Goal: Task Accomplishment & Management: Manage account settings

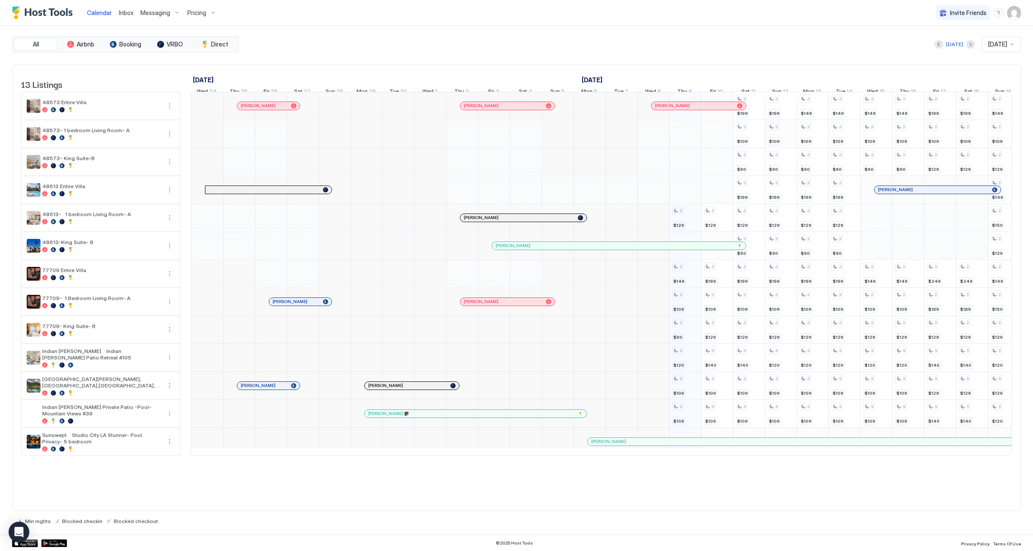
scroll to position [0, 478]
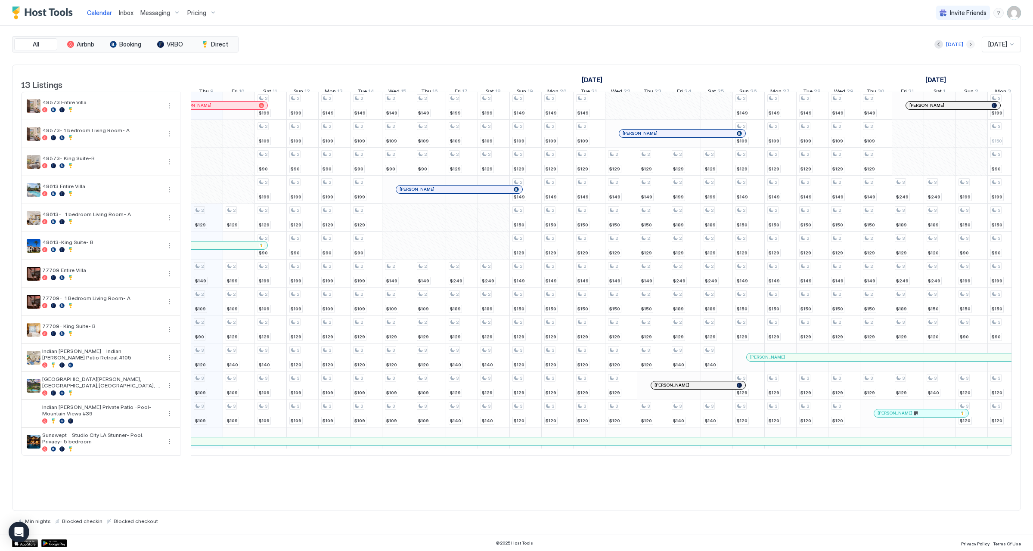
click at [966, 47] on button "Next month" at bounding box center [970, 44] width 9 height 9
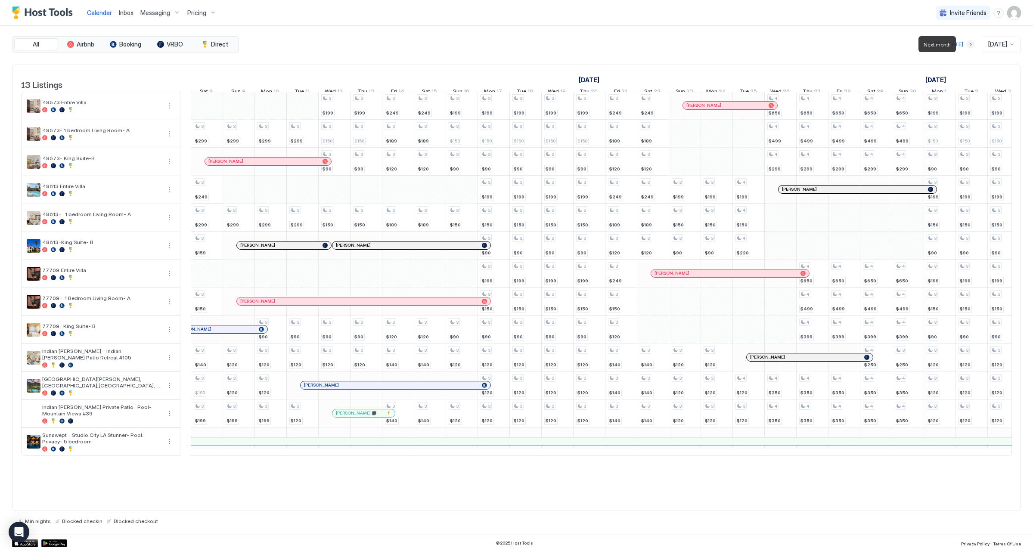
click at [966, 46] on button "Next month" at bounding box center [970, 44] width 9 height 9
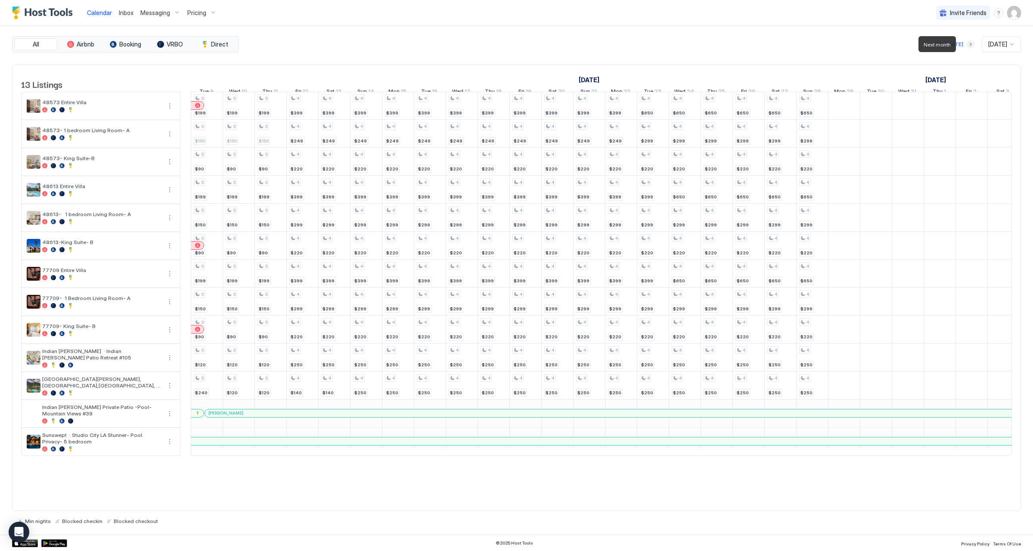
click at [966, 46] on button "Next month" at bounding box center [970, 44] width 9 height 9
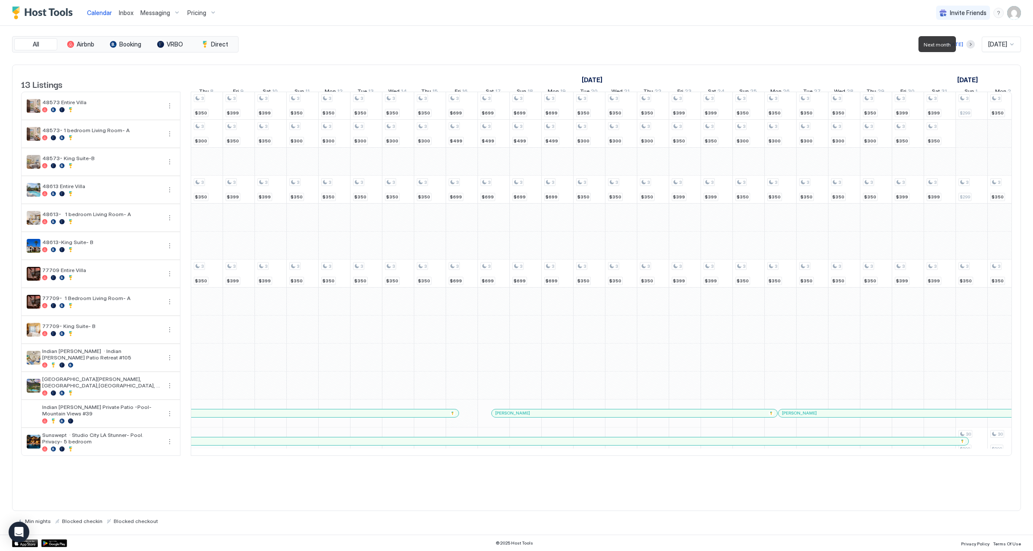
click at [966, 46] on div at bounding box center [970, 44] width 9 height 9
click at [966, 45] on button "Next month" at bounding box center [970, 44] width 9 height 9
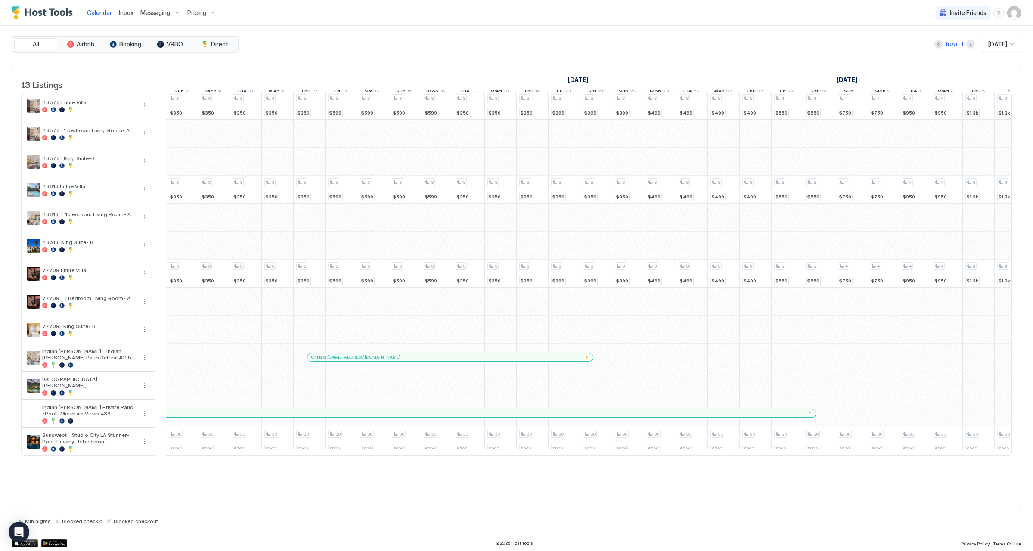
drag, startPoint x: 183, startPoint y: 167, endPoint x: 158, endPoint y: 164, distance: 25.2
click at [158, 164] on td at bounding box center [160, 274] width 10 height 364
click at [940, 45] on div "[DATE]" at bounding box center [954, 44] width 40 height 10
click at [939, 46] on button "Previous month" at bounding box center [938, 44] width 9 height 9
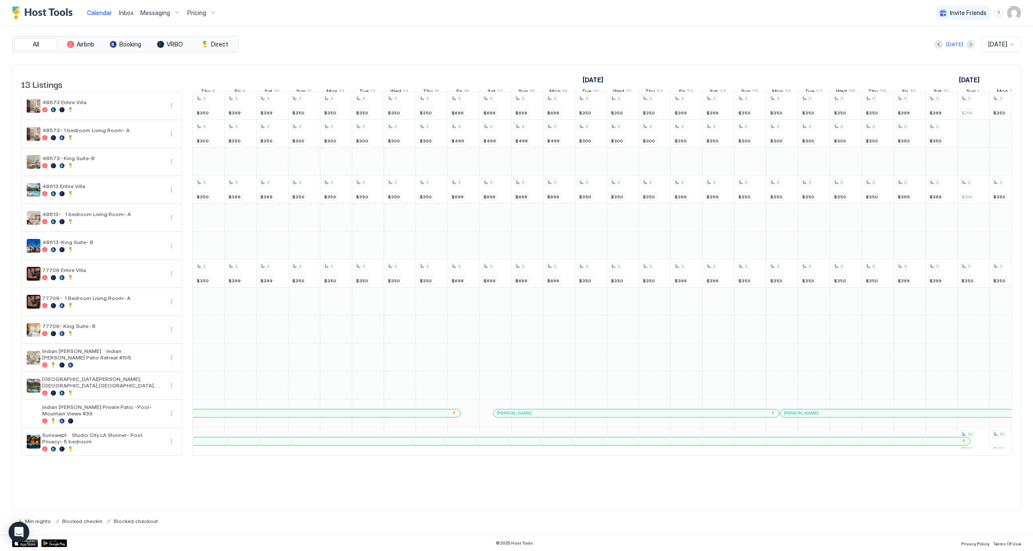
drag, startPoint x: 156, startPoint y: 101, endPoint x: 183, endPoint y: 100, distance: 26.7
click at [183, 100] on td at bounding box center [187, 274] width 10 height 364
click at [966, 46] on button "Next month" at bounding box center [970, 44] width 9 height 9
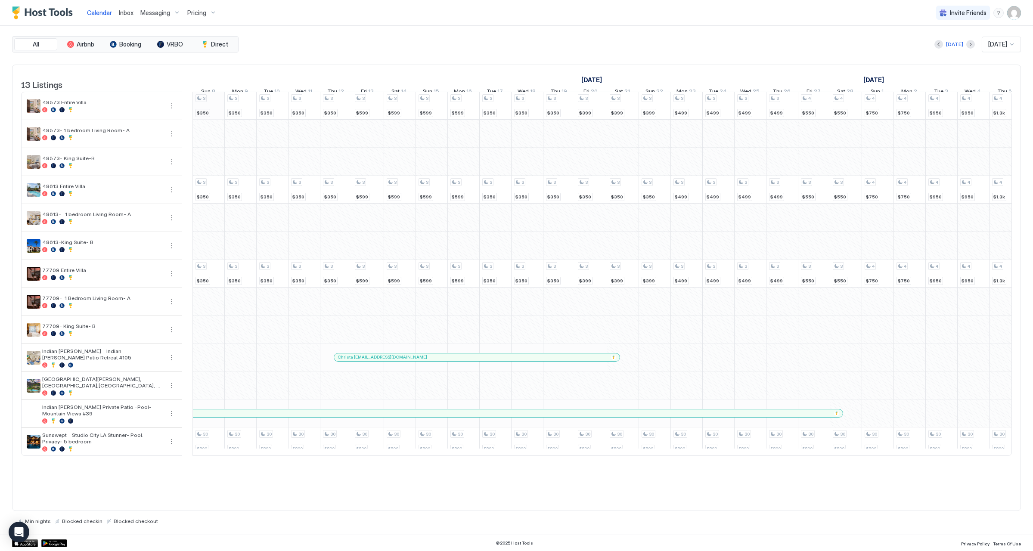
click at [200, 114] on div "3 $399 3 $350 3 $399 3 $399 3 $350 3 $300 3 $350 3 $350 3 $350 3 $300 3 $350 3 …" at bounding box center [766, 273] width 2103 height 363
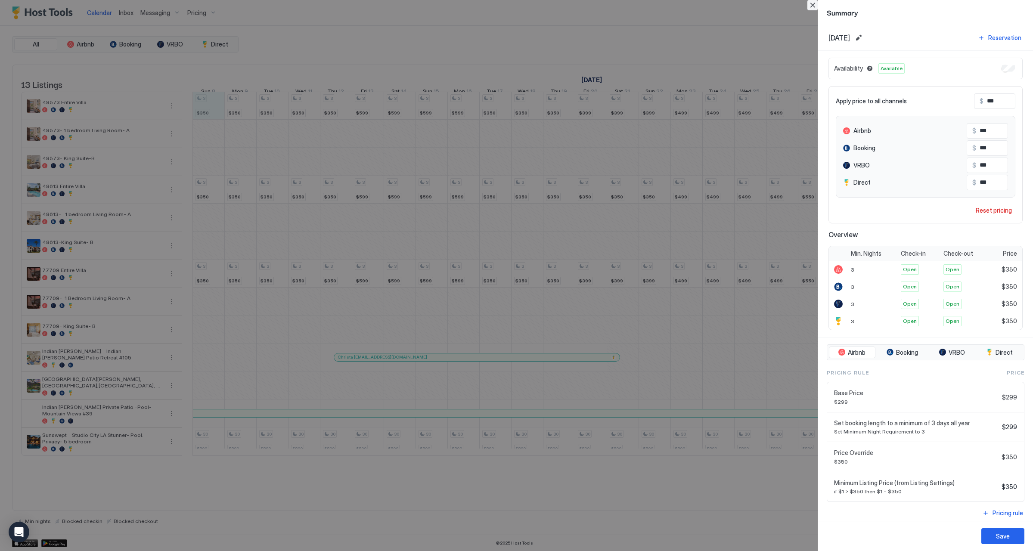
click at [810, 5] on button "Close" at bounding box center [812, 5] width 10 height 10
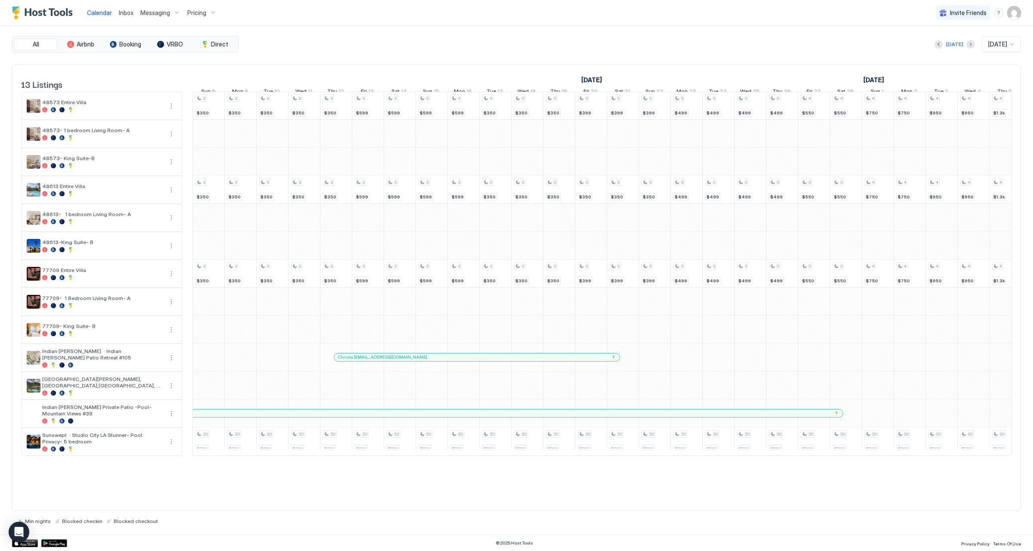
click at [205, 15] on div "Pricing" at bounding box center [202, 13] width 36 height 15
click at [223, 117] on div at bounding box center [228, 117] width 126 height 5
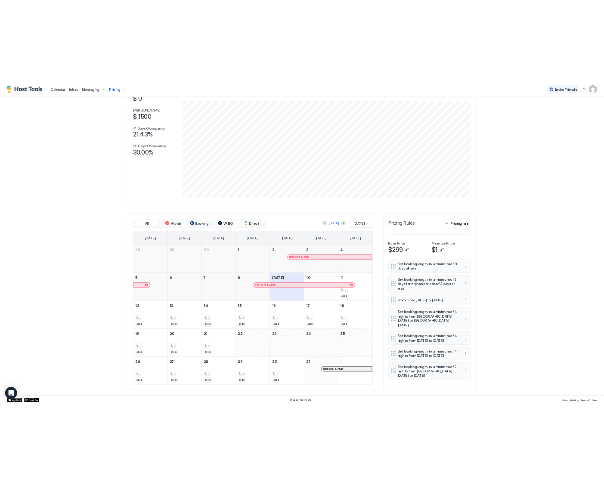
scroll to position [64, 0]
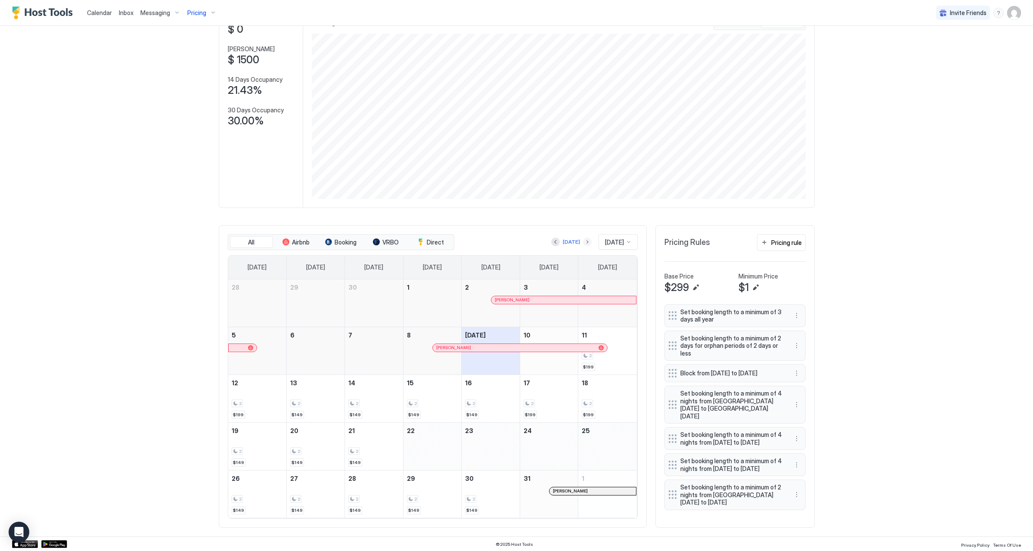
click at [583, 243] on button "Next month" at bounding box center [587, 242] width 9 height 9
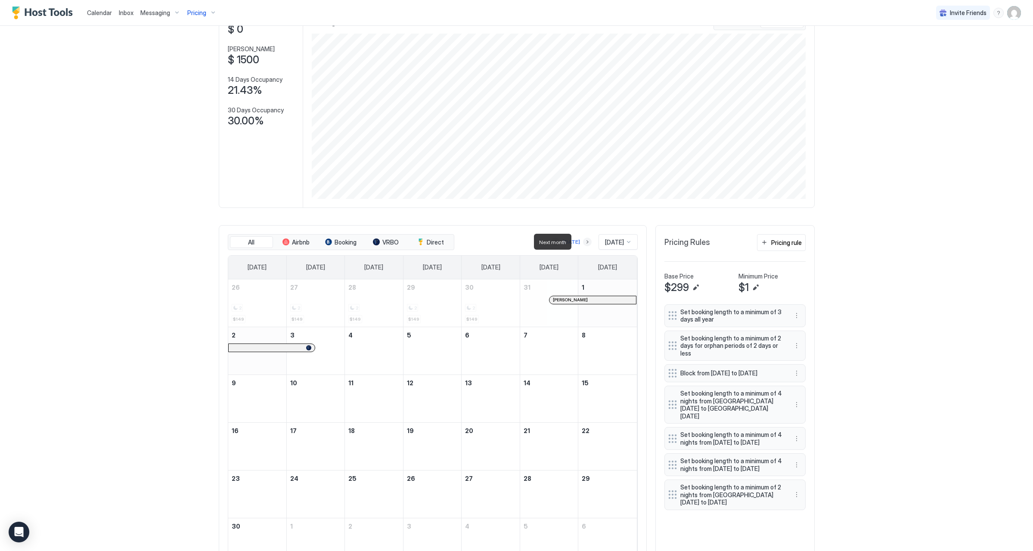
click at [583, 242] on button "Next month" at bounding box center [587, 242] width 9 height 9
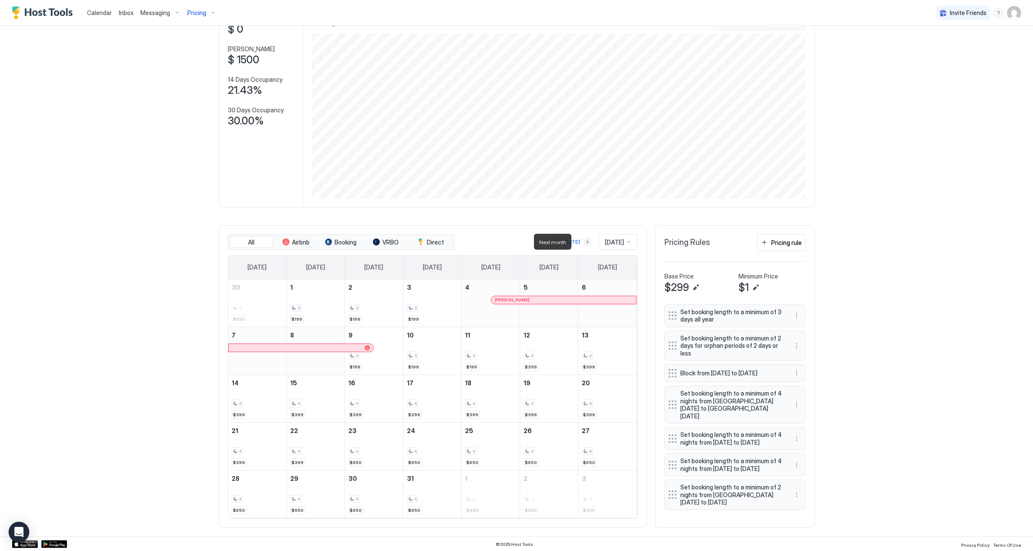
click at [583, 242] on button "Next month" at bounding box center [587, 242] width 9 height 9
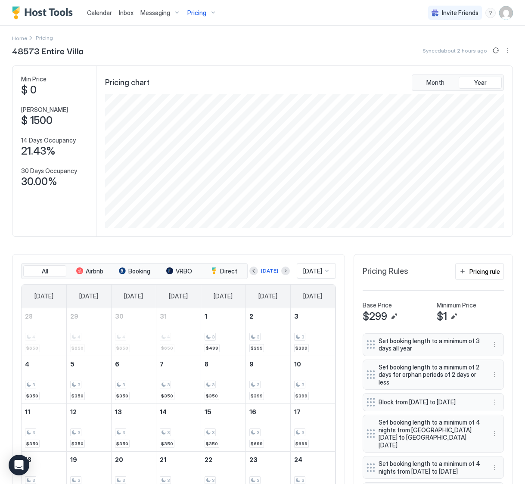
scroll to position [4, 0]
click at [200, 17] on div "Pricing" at bounding box center [202, 13] width 36 height 15
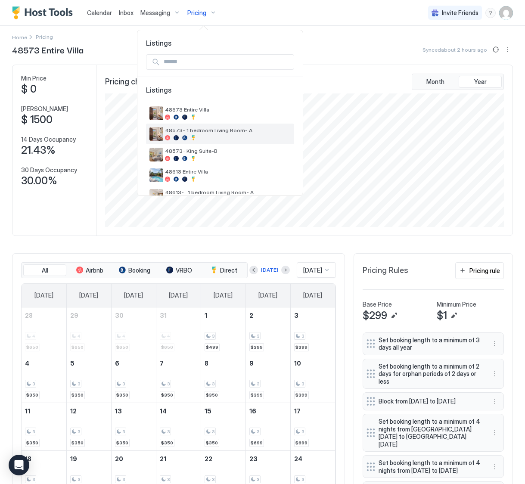
click at [201, 127] on span "48573- 1 bedroom Living Room- A" at bounding box center [228, 130] width 126 height 6
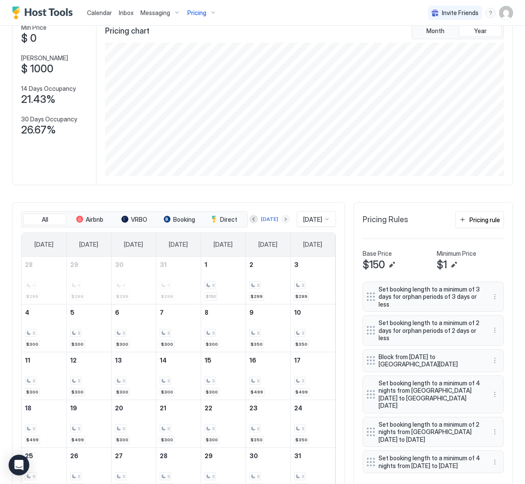
scroll to position [57, 0]
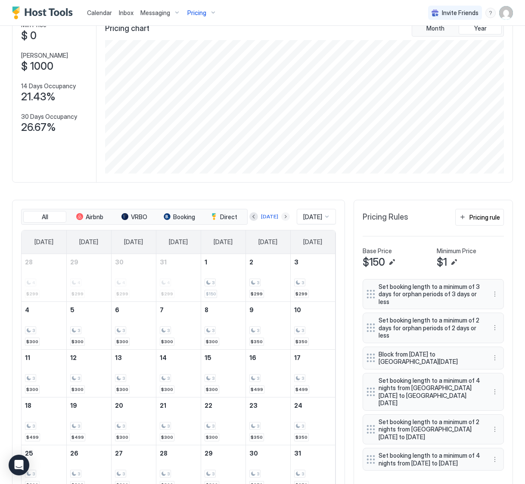
click at [282, 220] on button "Next month" at bounding box center [285, 216] width 9 height 9
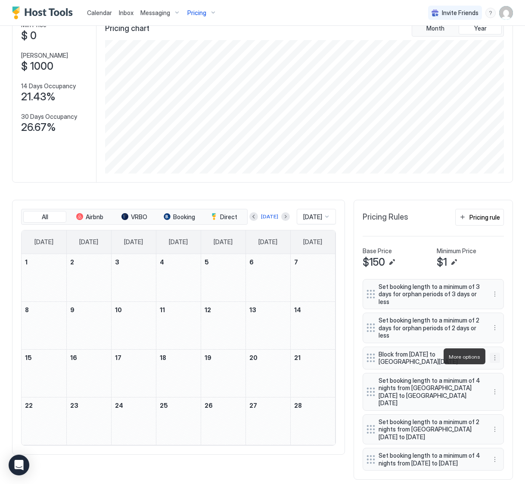
click at [493, 355] on button "More options" at bounding box center [495, 358] width 10 height 10
click at [493, 365] on div "Edit" at bounding box center [506, 369] width 32 height 14
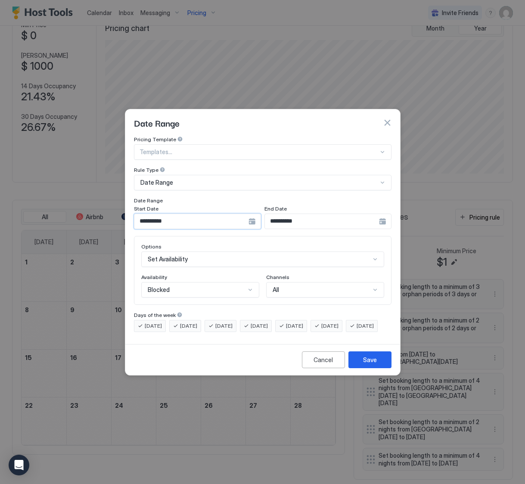
click at [162, 214] on input "**********" at bounding box center [191, 221] width 114 height 15
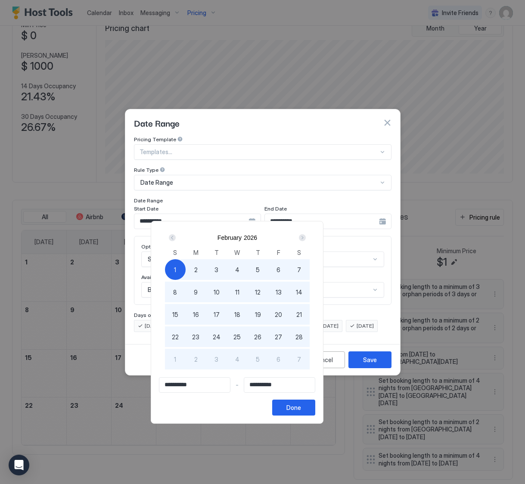
click at [186, 360] on div "1" at bounding box center [175, 359] width 21 height 21
type input "**********"
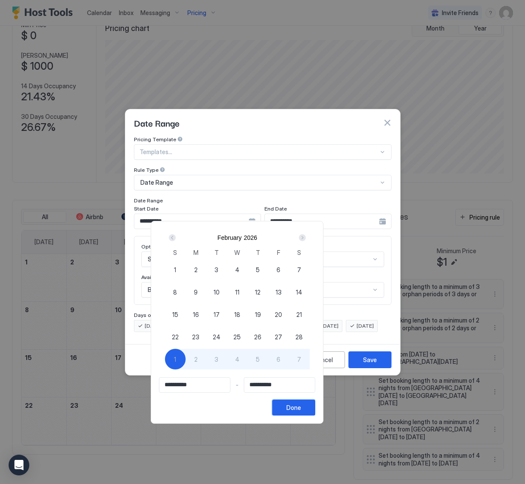
click at [315, 411] on button "Done" at bounding box center [293, 408] width 43 height 16
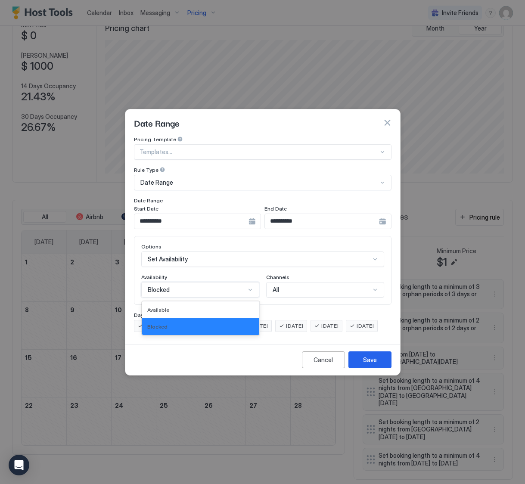
click at [184, 286] on div "Blocked" at bounding box center [197, 290] width 98 height 8
click at [182, 318] on div "Blocked" at bounding box center [200, 326] width 117 height 17
click at [357, 365] on button "Save" at bounding box center [369, 359] width 43 height 17
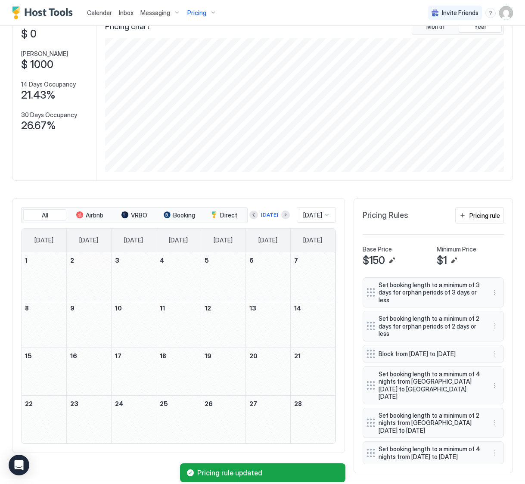
scroll to position [62, 0]
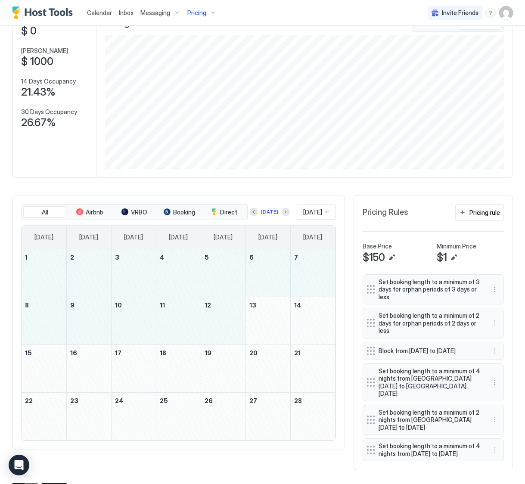
drag, startPoint x: 47, startPoint y: 268, endPoint x: 218, endPoint y: 323, distance: 179.2
click at [218, 323] on tbody "1 2 3 4 5 6 7 8 9 10 11 12 13 14 15 16 17 18 19 20 21 22 23 24 25 26 27 28" at bounding box center [178, 344] width 313 height 191
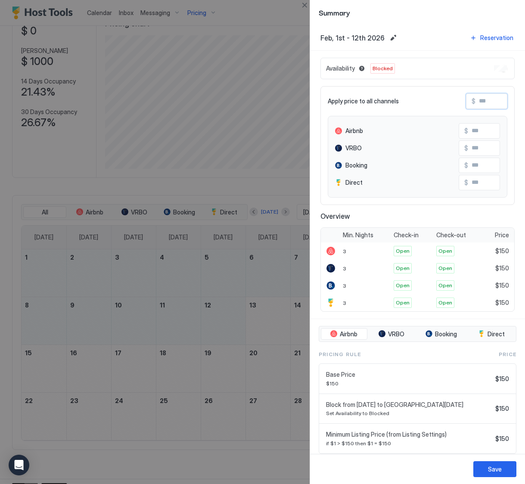
click at [479, 101] on input "Input Field" at bounding box center [509, 101] width 69 height 15
type input "*"
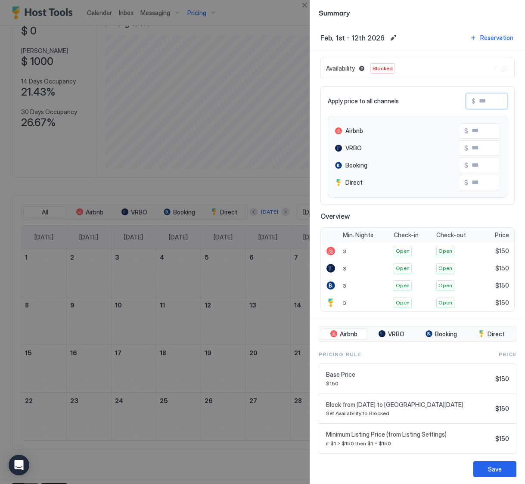
type input "*"
type input "**"
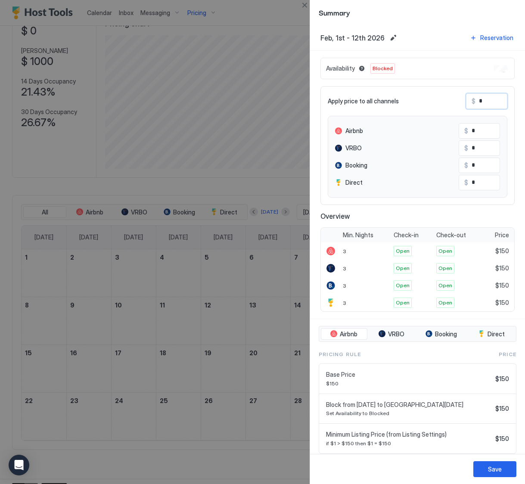
type input "**"
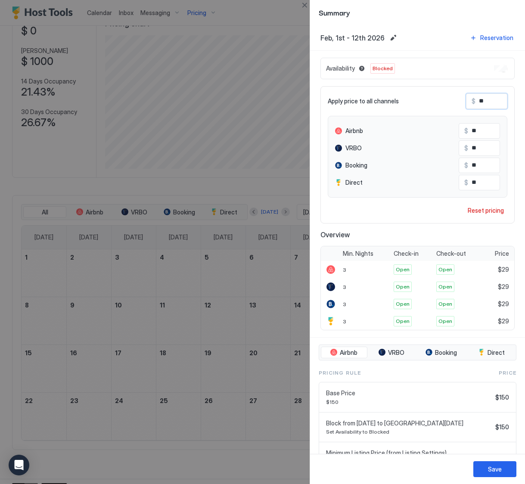
type input "***"
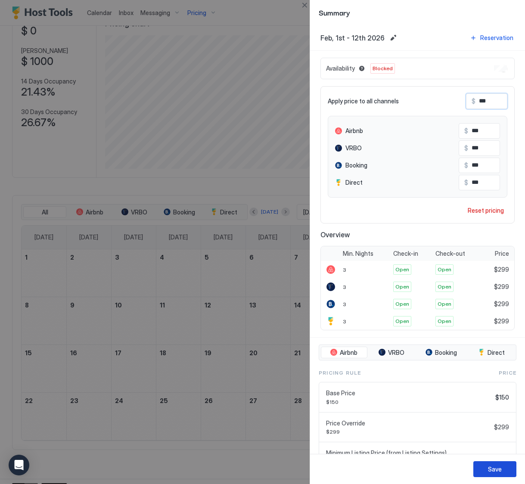
type input "***"
click at [495, 466] on div "Save" at bounding box center [495, 469] width 14 height 9
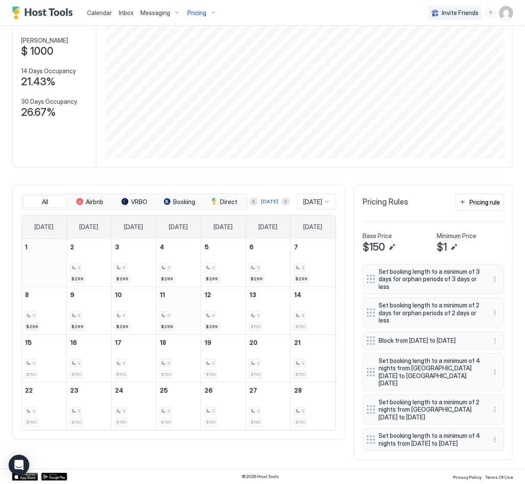
scroll to position [73, 0]
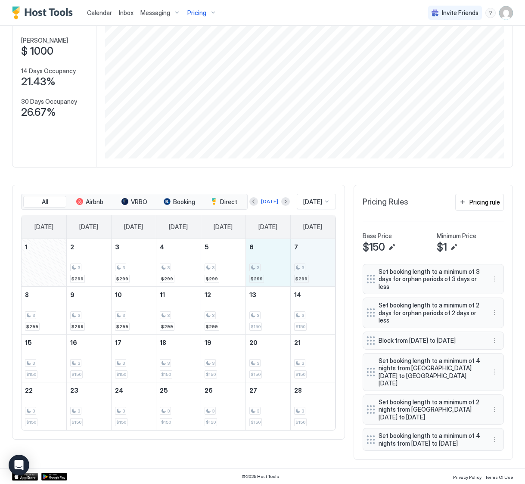
drag, startPoint x: 264, startPoint y: 270, endPoint x: 316, endPoint y: 270, distance: 52.1
click at [316, 270] on tr "1 2 3 $299 3 3 $299 4 3 $299 5 3 $299 6 3 $299 7 3 $299" at bounding box center [178, 263] width 313 height 48
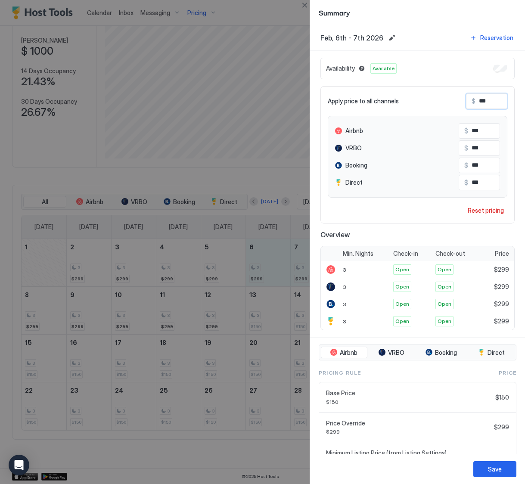
drag, startPoint x: 499, startPoint y: 101, endPoint x: 469, endPoint y: 100, distance: 29.7
click at [469, 100] on div "$ ***" at bounding box center [486, 101] width 41 height 16
type input "*"
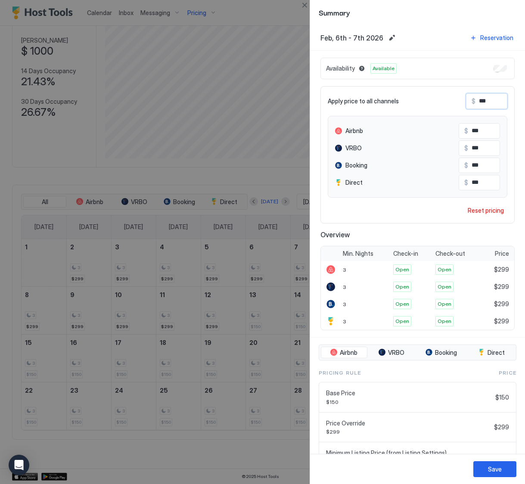
type input "*"
type input "**"
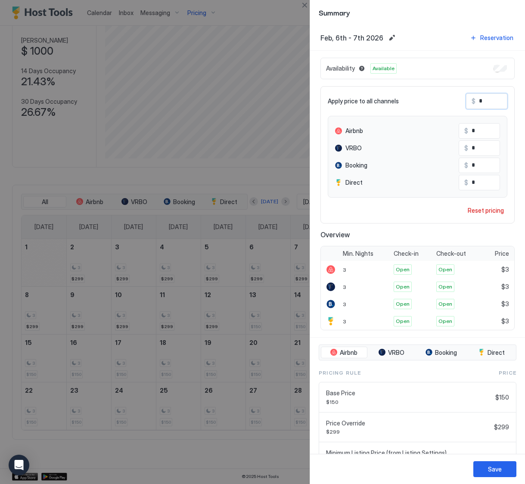
type input "**"
type input "***"
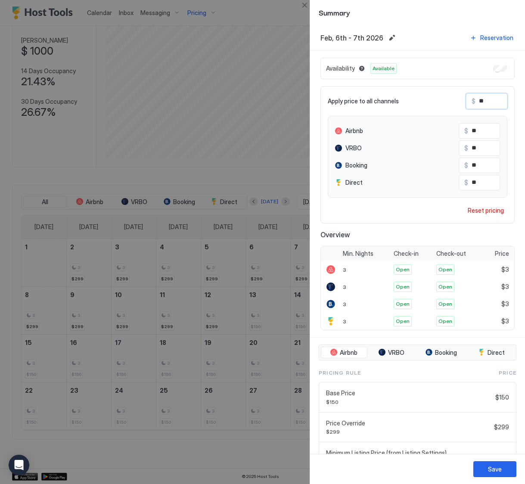
type input "***"
click at [493, 472] on div "Save" at bounding box center [495, 469] width 14 height 9
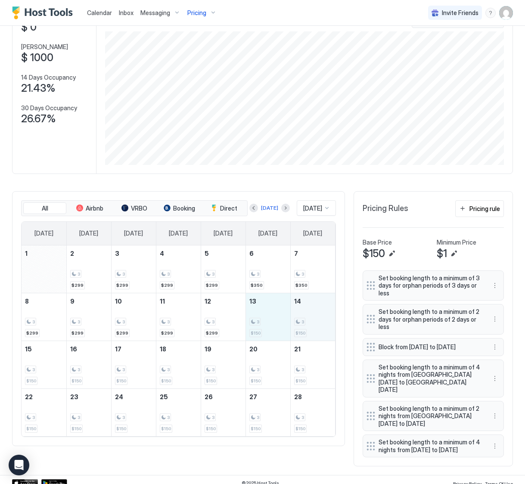
scroll to position [64, 0]
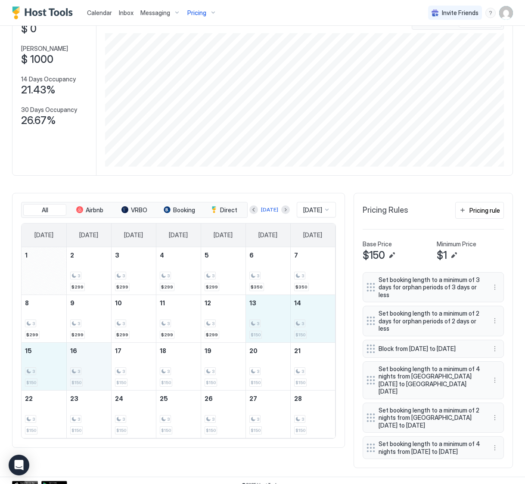
drag, startPoint x: 258, startPoint y: 316, endPoint x: 73, endPoint y: 367, distance: 191.9
click at [73, 367] on tbody "1 2 3 $299 3 3 $299 4 3 $299 5 3 $299 6 3 $350 7 3 $350 8 3 $299 9 3 $299 10 3 …" at bounding box center [178, 342] width 313 height 191
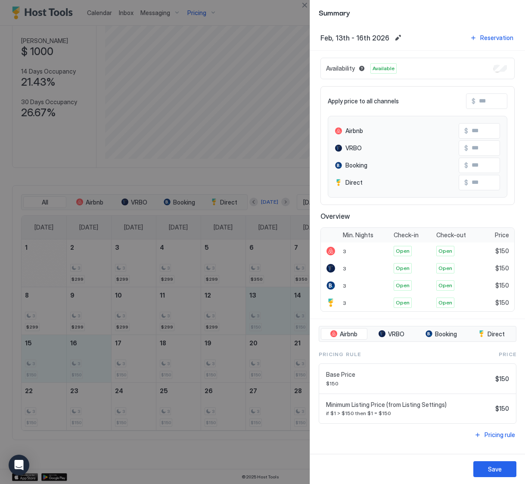
click at [480, 100] on input "Input Field" at bounding box center [509, 101] width 69 height 15
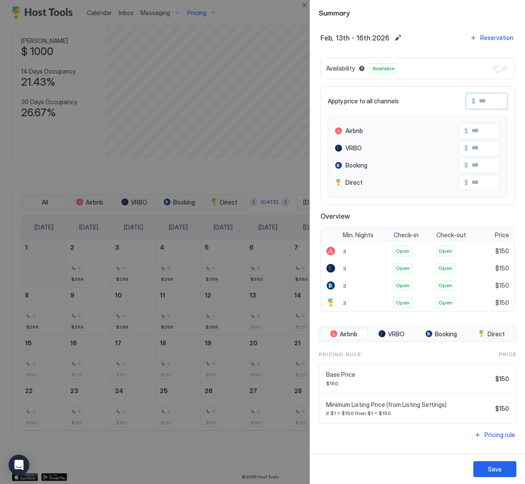
type input "*"
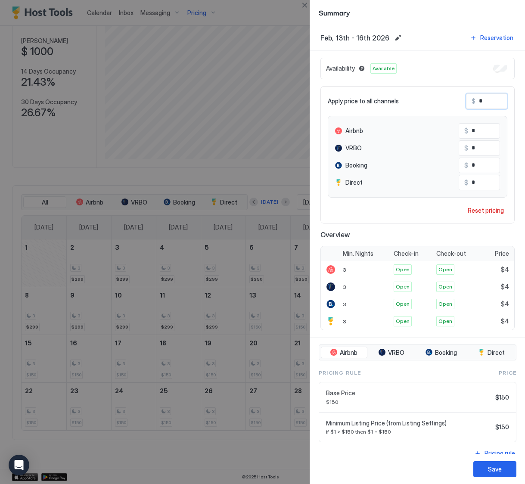
type input "**"
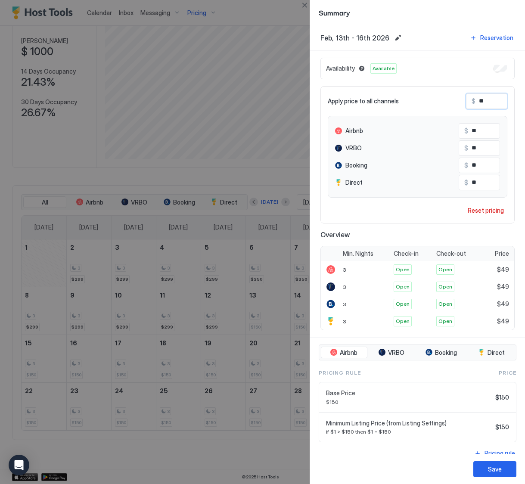
type input "***"
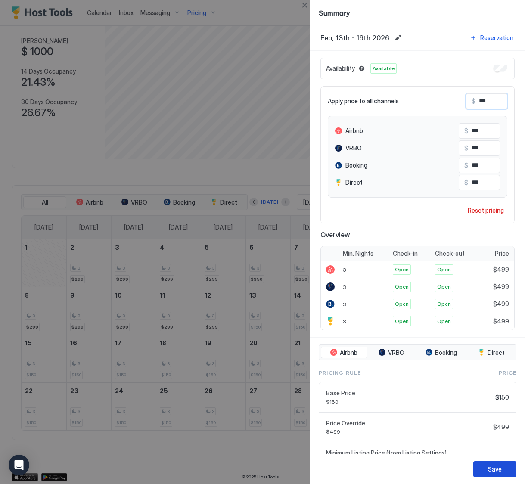
type input "***"
click at [483, 471] on button "Save" at bounding box center [494, 469] width 43 height 16
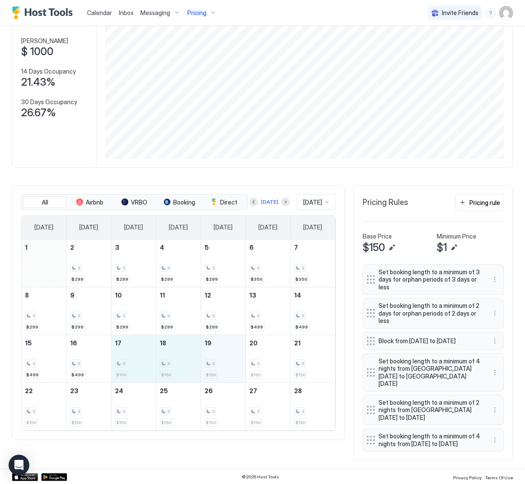
drag, startPoint x: 137, startPoint y: 364, endPoint x: 212, endPoint y: 369, distance: 74.7
click at [212, 369] on tr "15 3 $499 16 3 $499 17 3 $150 18 3 $150 19 3 $150 20 3 $150 21 3 $150" at bounding box center [178, 359] width 313 height 48
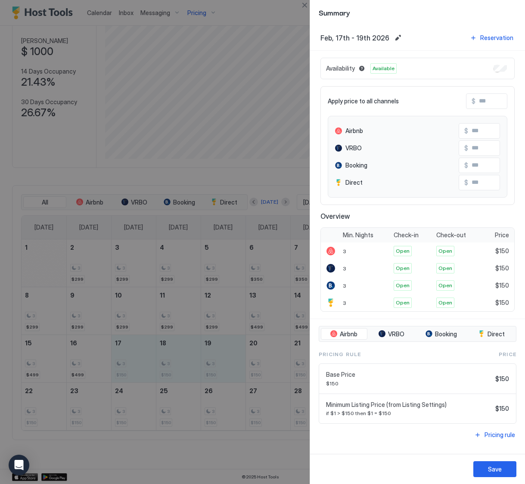
click at [482, 105] on input "Input Field" at bounding box center [509, 101] width 69 height 15
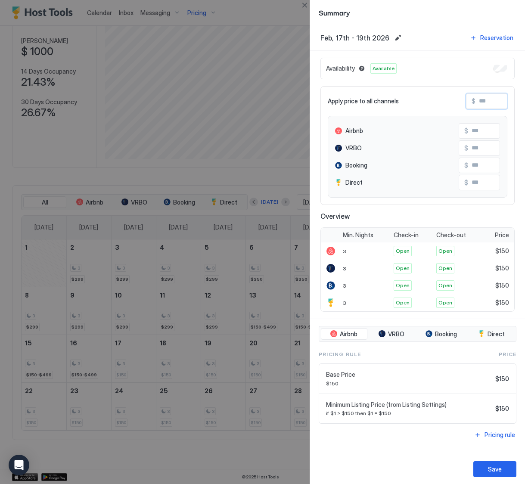
type input "*"
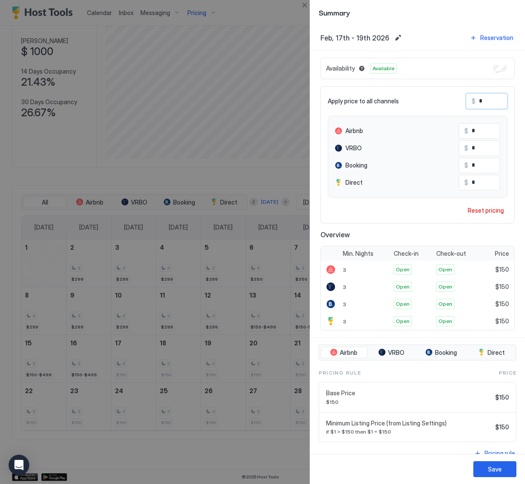
type input "**"
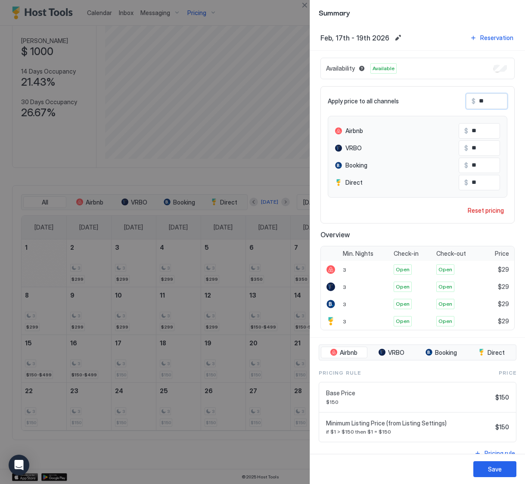
type input "***"
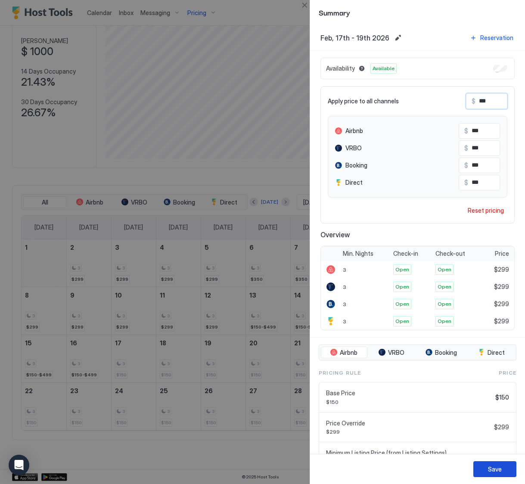
type input "***"
click at [493, 465] on div "Save" at bounding box center [495, 469] width 14 height 9
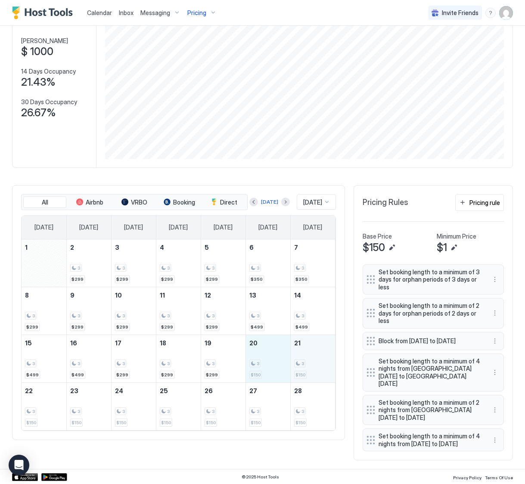
drag, startPoint x: 262, startPoint y: 366, endPoint x: 315, endPoint y: 370, distance: 53.1
click at [315, 370] on tr "15 3 $499 16 3 $499 17 3 $299 18 3 $299 19 3 $299 20 3 $150 21 3 $150" at bounding box center [178, 359] width 313 height 48
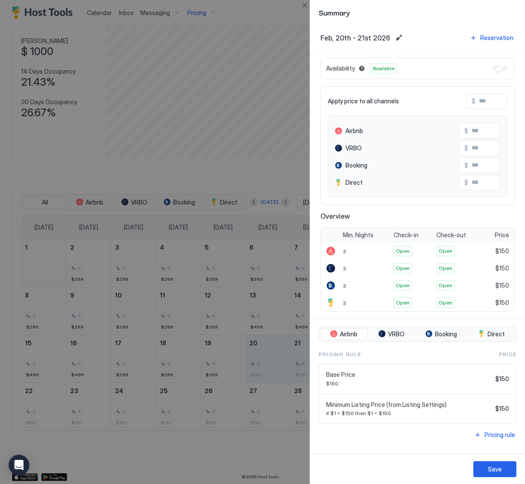
click at [480, 101] on input "Input Field" at bounding box center [509, 101] width 69 height 15
type input "*"
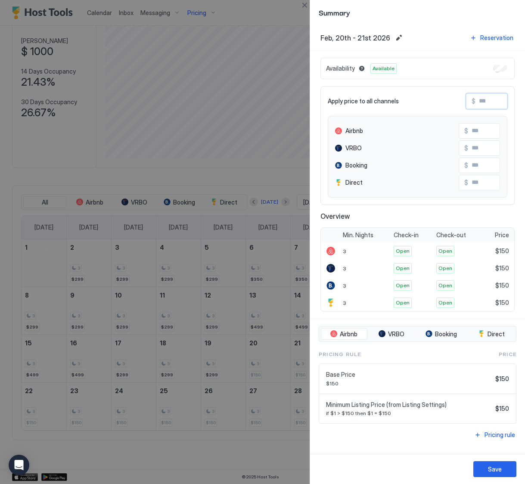
type input "*"
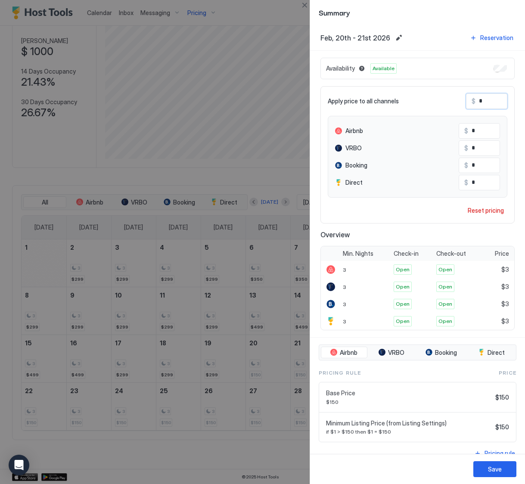
type input "**"
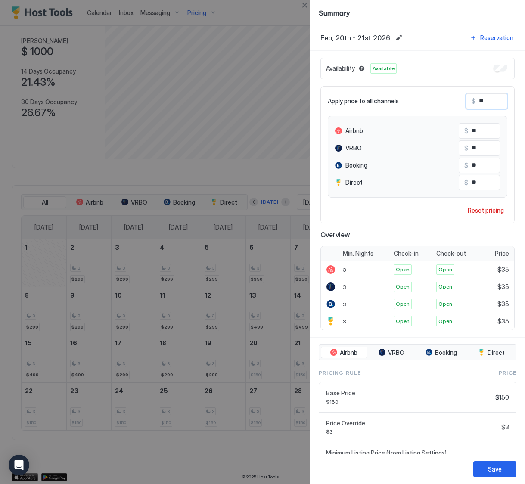
type input "***"
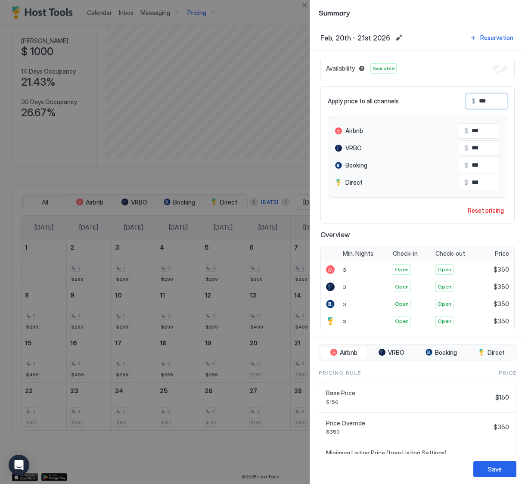
type input "***"
click at [488, 465] on div "Save" at bounding box center [495, 469] width 14 height 9
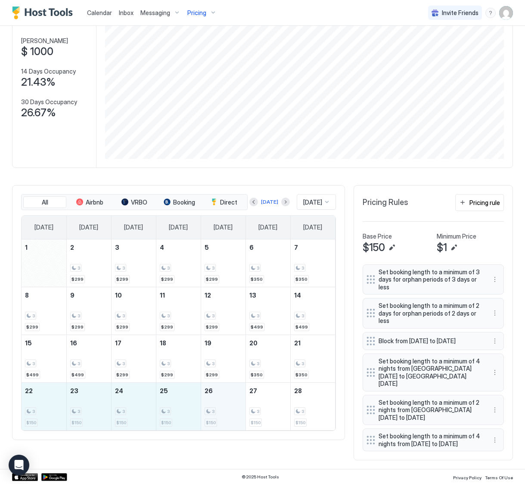
drag, startPoint x: 41, startPoint y: 403, endPoint x: 207, endPoint y: 406, distance: 166.2
click at [207, 406] on tr "22 3 $150 23 3 $150 24 3 $150 25 3 $150 26 3 $150 27 3 $150 28 3 $150" at bounding box center [178, 406] width 313 height 48
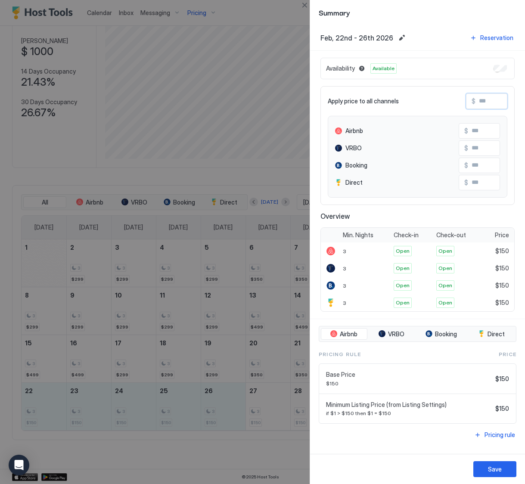
click at [478, 99] on input "Input Field" at bounding box center [509, 101] width 69 height 15
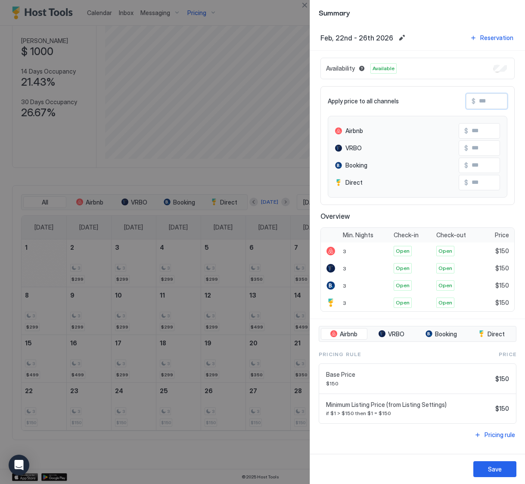
type input "*"
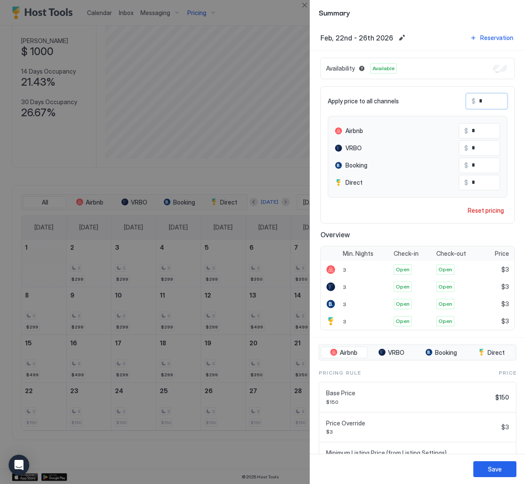
type input "**"
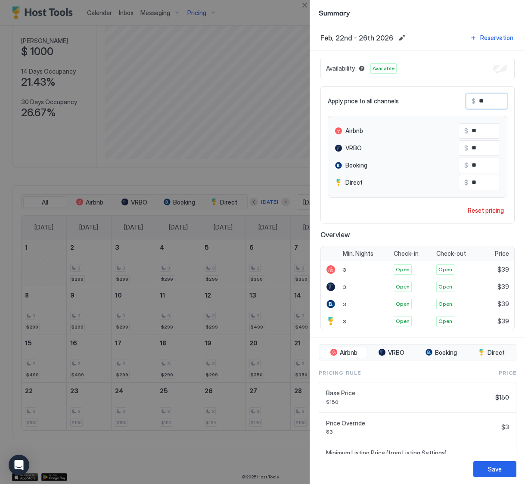
type input "***"
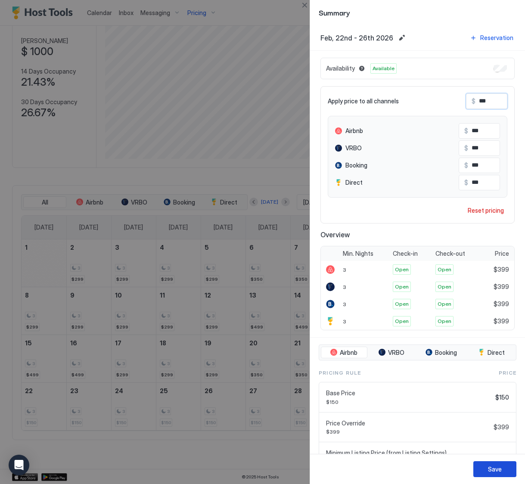
type input "***"
click at [487, 471] on button "Save" at bounding box center [494, 469] width 43 height 16
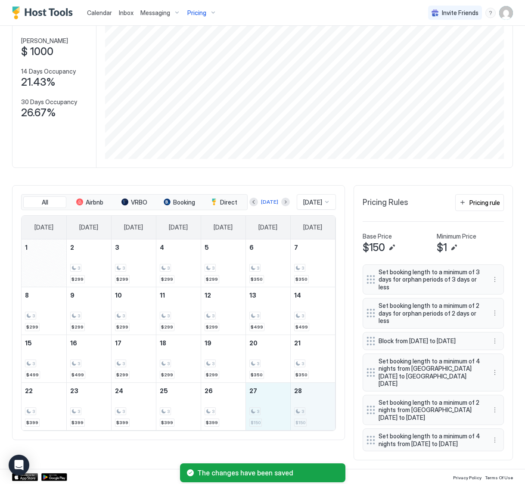
drag, startPoint x: 257, startPoint y: 412, endPoint x: 314, endPoint y: 413, distance: 57.7
click at [314, 413] on tr "22 3 $399 23 3 $399 24 3 $399 25 3 $399 26 3 $399 27 3 $150 28 3 $150" at bounding box center [178, 406] width 313 height 48
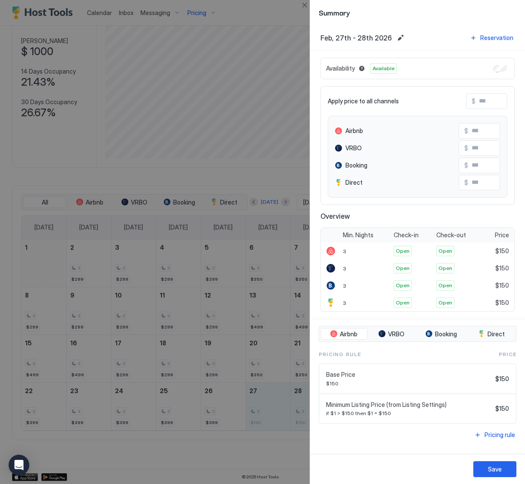
click at [493, 105] on input "Input Field" at bounding box center [509, 101] width 69 height 15
type input "*"
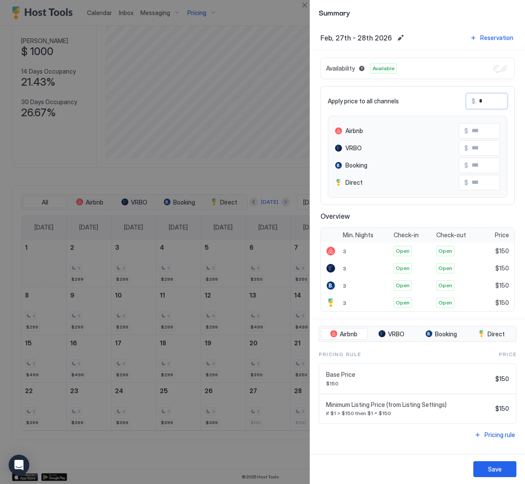
type input "*"
type input "**"
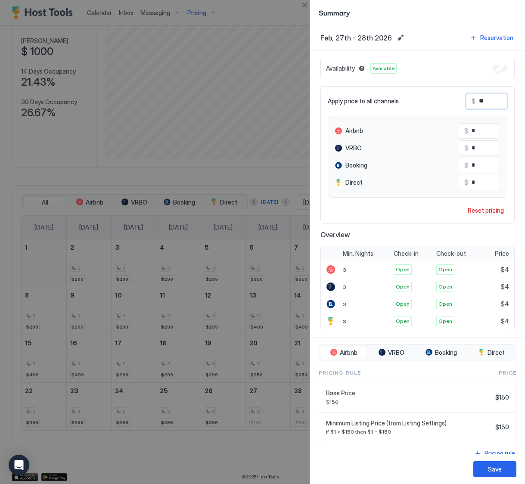
type input "**"
type input "***"
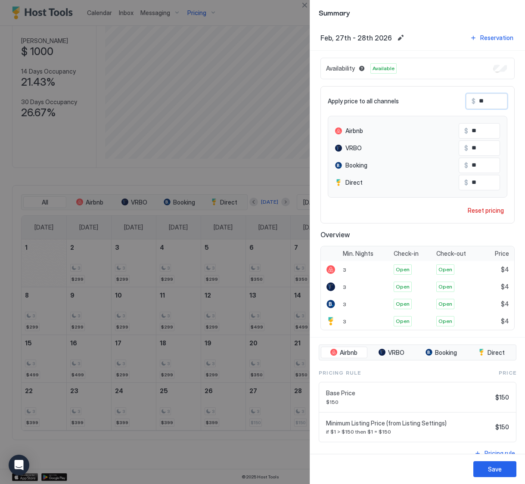
type input "***"
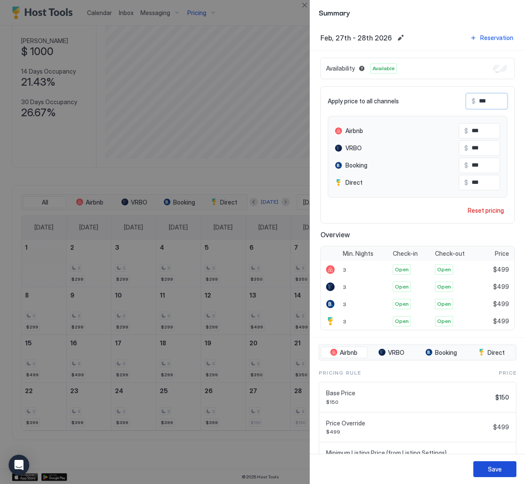
type input "***"
click at [495, 471] on div "Save" at bounding box center [495, 469] width 14 height 9
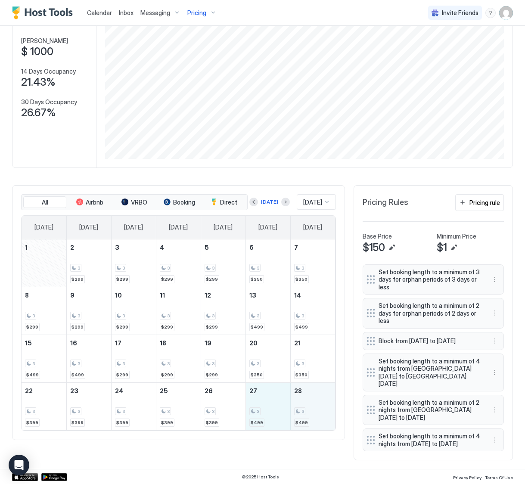
drag, startPoint x: 276, startPoint y: 412, endPoint x: 308, endPoint y: 412, distance: 32.7
click at [308, 412] on tr "22 3 $399 23 3 $399 24 3 $399 25 3 $399 26 3 $399 27 3 $499 28 3 $499" at bounding box center [178, 406] width 313 height 48
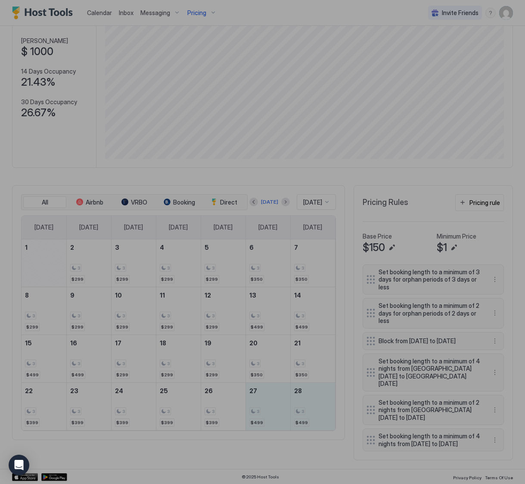
type input "***"
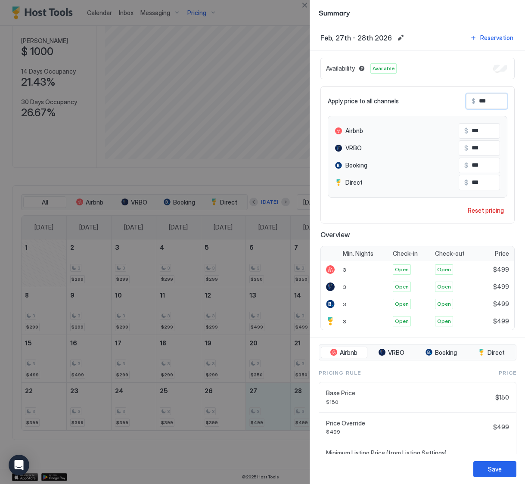
drag, startPoint x: 497, startPoint y: 99, endPoint x: 473, endPoint y: 98, distance: 24.6
click at [473, 98] on div "$ ***" at bounding box center [486, 101] width 41 height 16
type input "*"
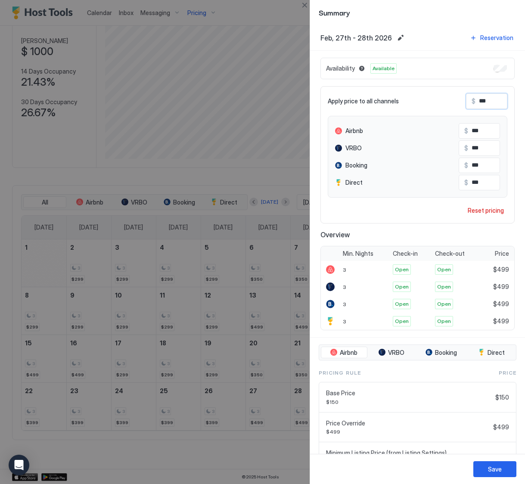
type input "*"
type input "**"
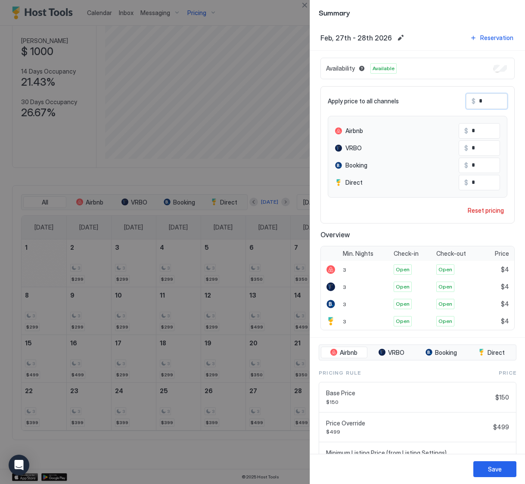
type input "**"
type input "***"
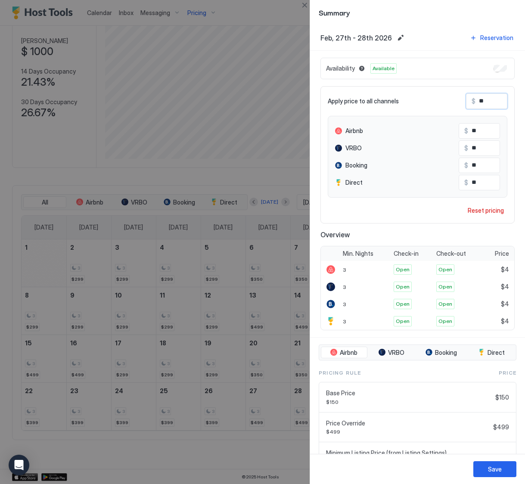
type input "***"
click at [478, 475] on button "Save" at bounding box center [494, 469] width 43 height 16
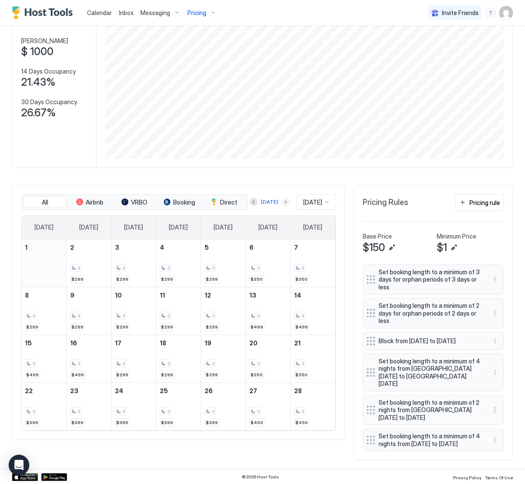
click at [281, 202] on button "Next month" at bounding box center [285, 202] width 9 height 9
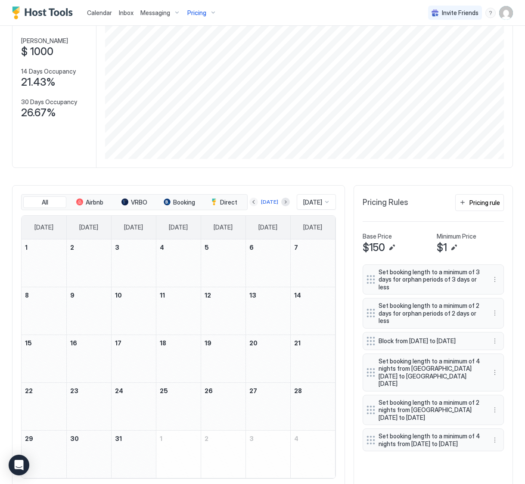
click at [252, 202] on button "Previous month" at bounding box center [253, 202] width 9 height 9
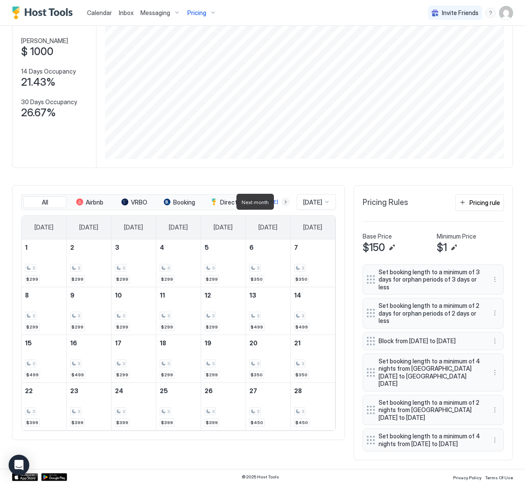
click at [282, 204] on button "Next month" at bounding box center [285, 202] width 9 height 9
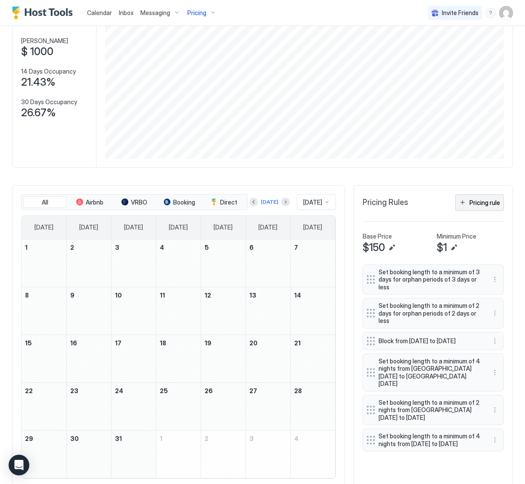
click at [473, 202] on div "Pricing rule" at bounding box center [484, 202] width 31 height 9
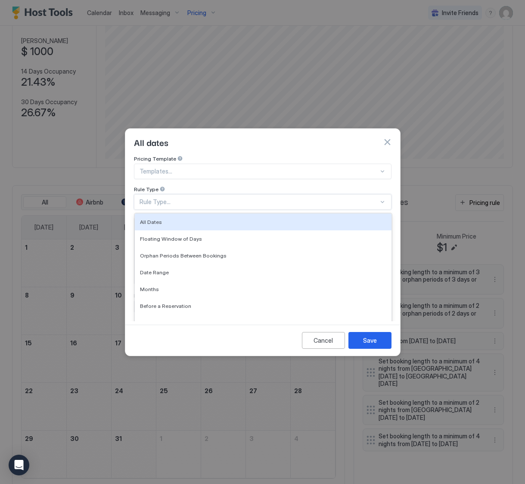
click at [214, 198] on div "Rule Type..." at bounding box center [259, 202] width 239 height 8
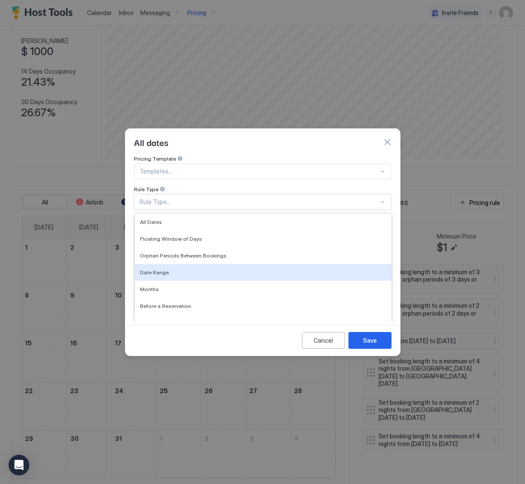
click at [211, 268] on div "Date Range" at bounding box center [263, 272] width 257 height 17
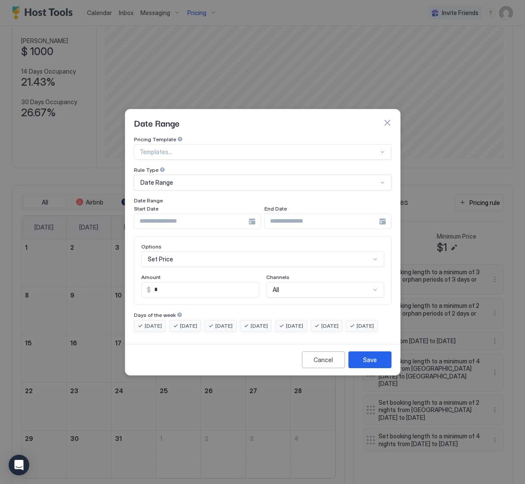
click at [185, 214] on input "Input Field" at bounding box center [191, 221] width 114 height 15
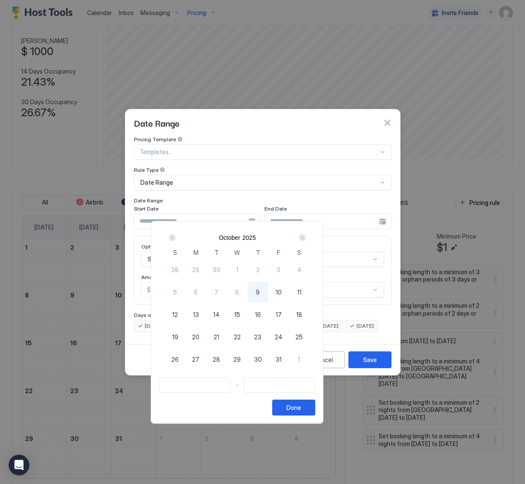
click at [306, 238] on div "Next" at bounding box center [302, 237] width 7 height 7
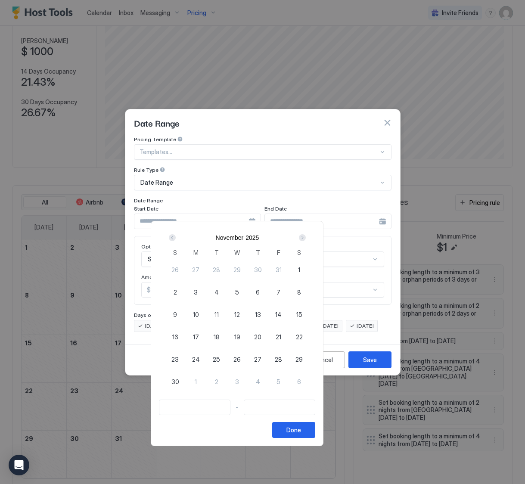
click at [306, 238] on div "Next" at bounding box center [302, 237] width 7 height 7
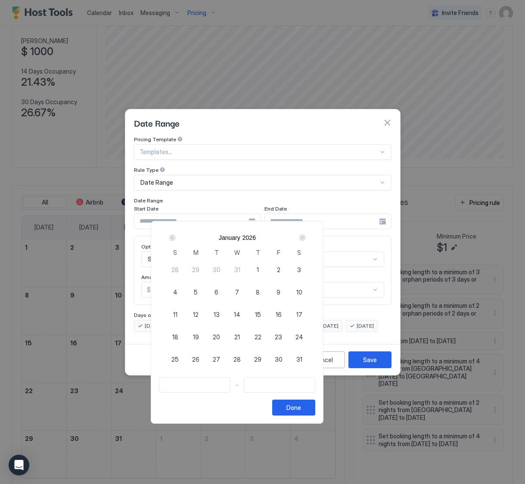
click at [306, 238] on div "Next" at bounding box center [302, 237] width 7 height 7
click at [186, 357] on div "1" at bounding box center [175, 359] width 21 height 21
type input "**********"
click at [306, 238] on div "Next" at bounding box center [302, 237] width 7 height 7
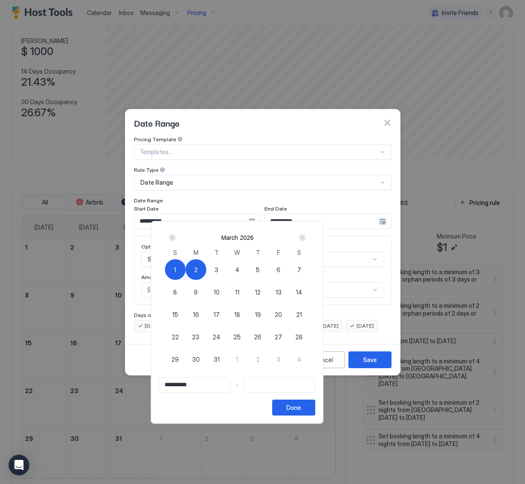
click at [306, 238] on div "Next" at bounding box center [302, 237] width 7 height 7
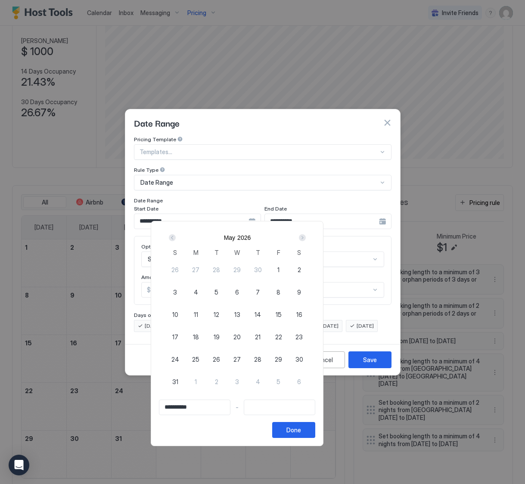
type input "**********"
click at [289, 268] on div "1" at bounding box center [278, 269] width 21 height 21
type input "**********"
click at [385, 332] on div at bounding box center [262, 242] width 525 height 484
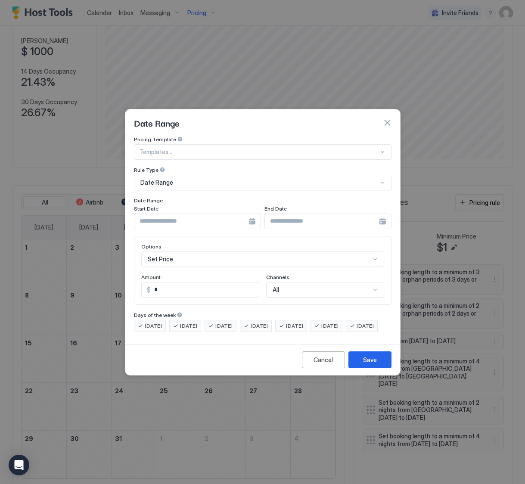
click at [177, 254] on div "Set Price" at bounding box center [262, 259] width 243 height 16
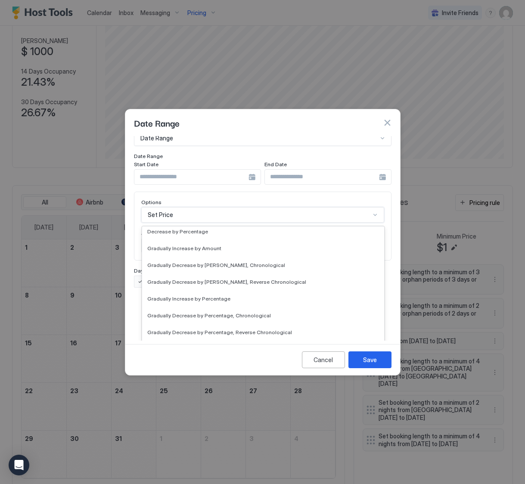
scroll to position [111, 0]
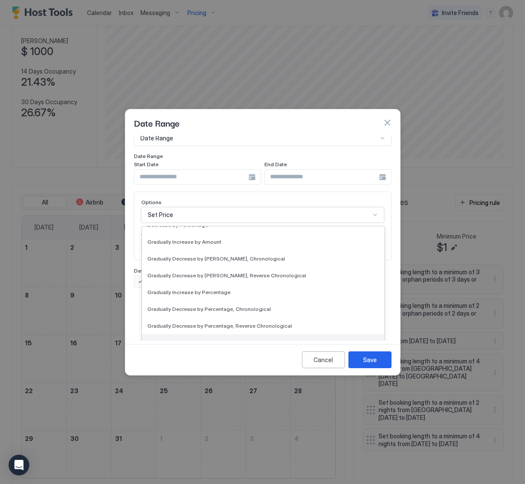
click at [234, 334] on div "Set Minimum Nights" at bounding box center [263, 342] width 242 height 17
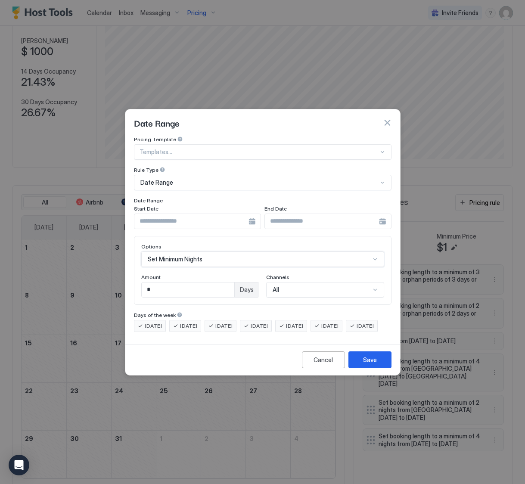
click at [215, 282] on input "*" at bounding box center [188, 289] width 93 height 15
drag, startPoint x: 206, startPoint y: 285, endPoint x: 134, endPoint y: 279, distance: 72.1
click at [134, 279] on div "Options Set Minimum Nights Amount * Days Channels All" at bounding box center [263, 270] width 258 height 69
type input "*"
click at [372, 364] on div "Save" at bounding box center [370, 359] width 14 height 9
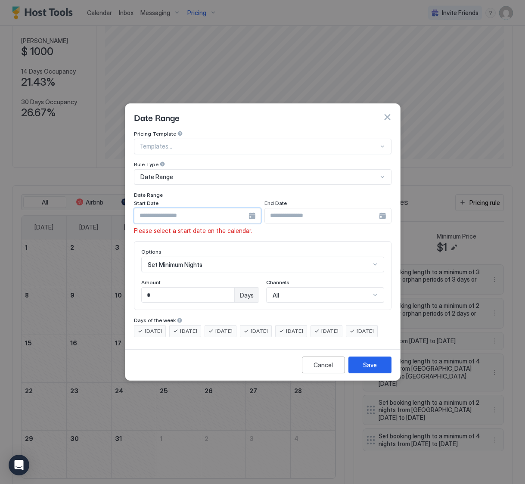
click at [196, 208] on input "Input Field" at bounding box center [191, 215] width 114 height 15
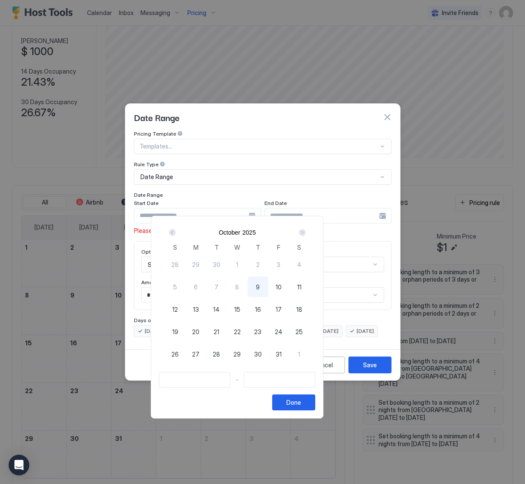
click at [306, 233] on div "Next" at bounding box center [302, 232] width 7 height 7
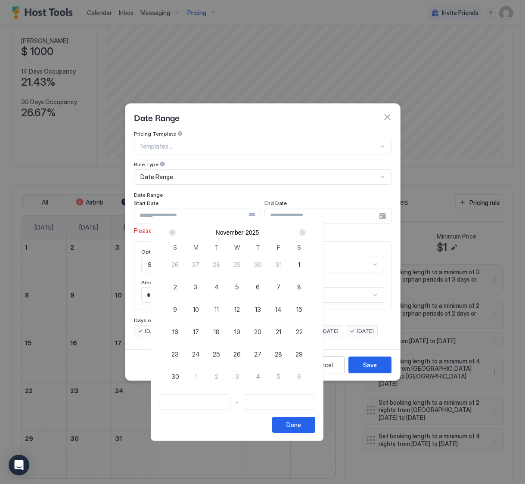
click at [306, 233] on div "Next" at bounding box center [302, 232] width 7 height 7
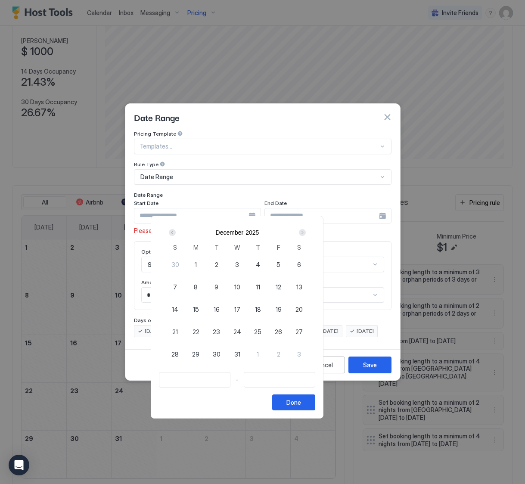
click at [306, 233] on div "Next" at bounding box center [302, 232] width 7 height 7
click at [176, 263] on span "1" at bounding box center [175, 264] width 2 height 9
type input "**********"
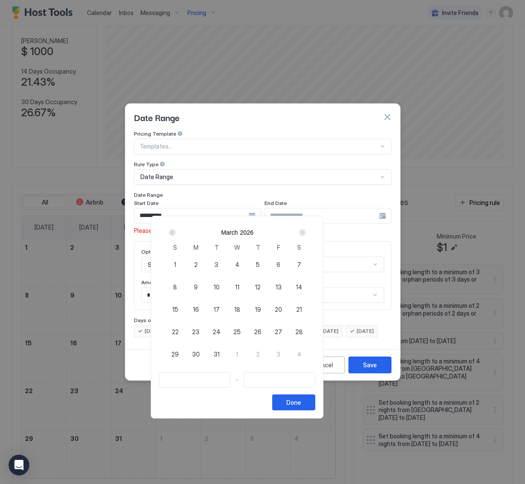
type input "**********"
click at [306, 233] on div "Next" at bounding box center [302, 232] width 7 height 7
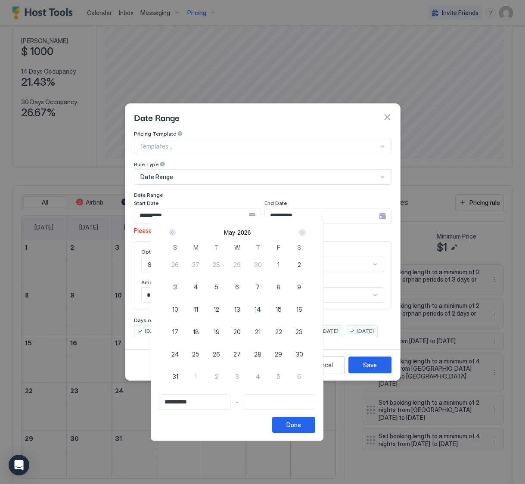
click at [306, 233] on div "Next" at bounding box center [302, 232] width 7 height 7
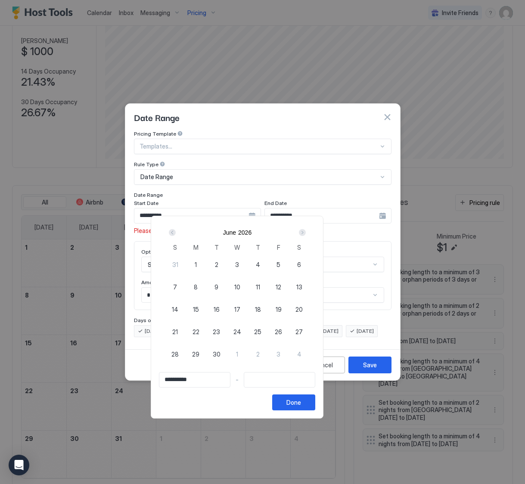
click at [177, 233] on div "Prev" at bounding box center [172, 232] width 10 height 10
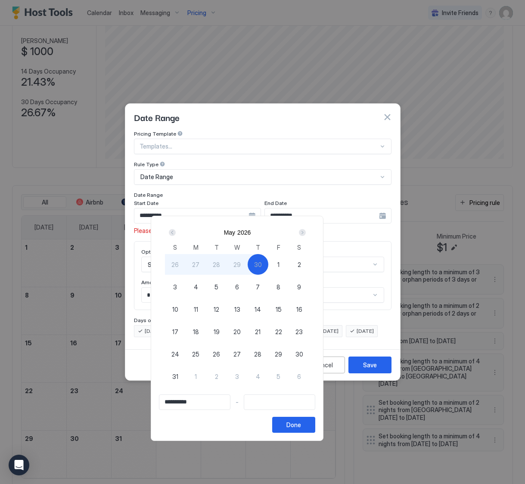
type input "**********"
click at [289, 260] on div "1" at bounding box center [278, 264] width 21 height 21
type input "**********"
click at [301, 422] on div "Done" at bounding box center [293, 424] width 15 height 9
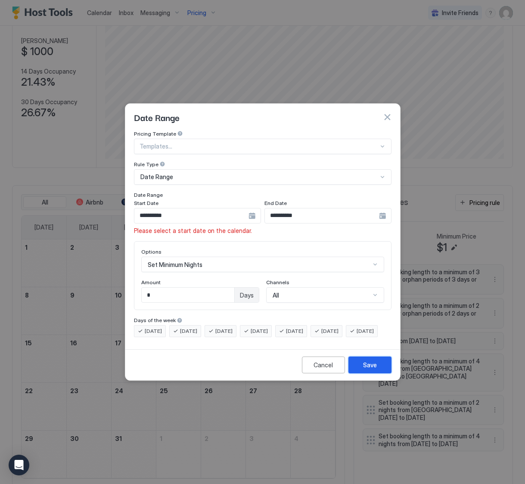
click at [370, 373] on button "Save" at bounding box center [369, 365] width 43 height 17
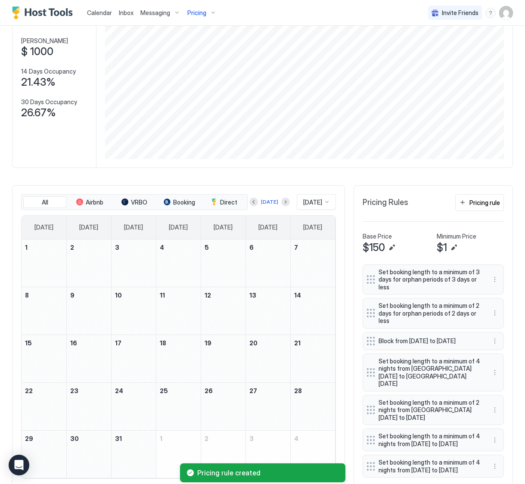
scroll to position [72, 0]
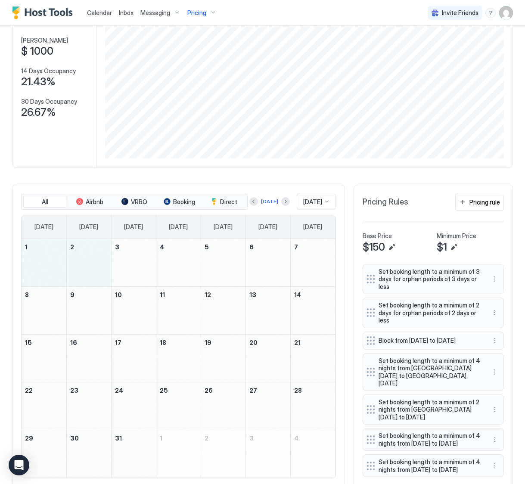
drag, startPoint x: 62, startPoint y: 265, endPoint x: 83, endPoint y: 265, distance: 20.7
click at [83, 265] on tr "1 2 3 4 5 6 7" at bounding box center [178, 263] width 313 height 48
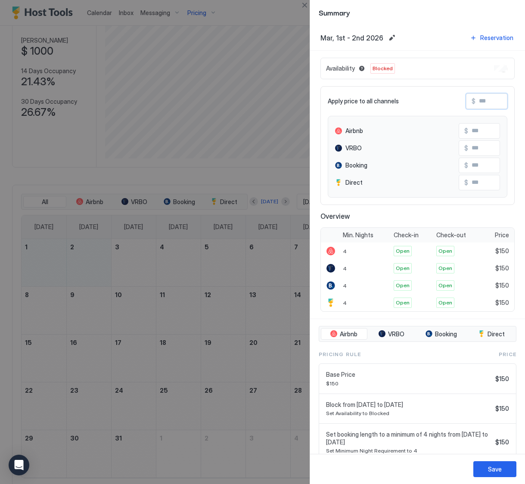
click at [479, 102] on input "Input Field" at bounding box center [509, 101] width 69 height 15
type input "*"
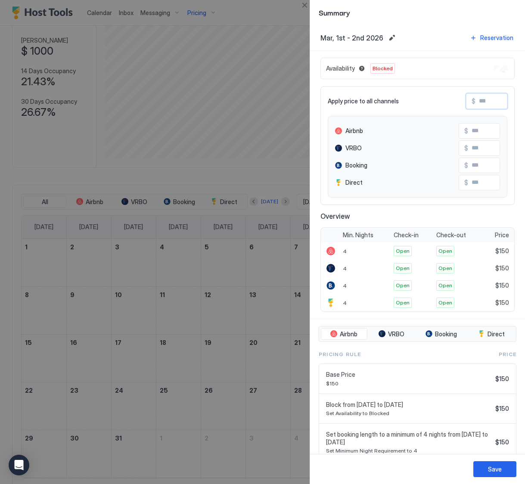
type input "*"
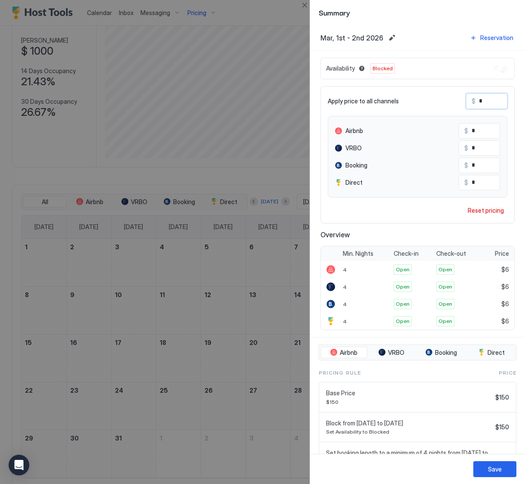
type input "**"
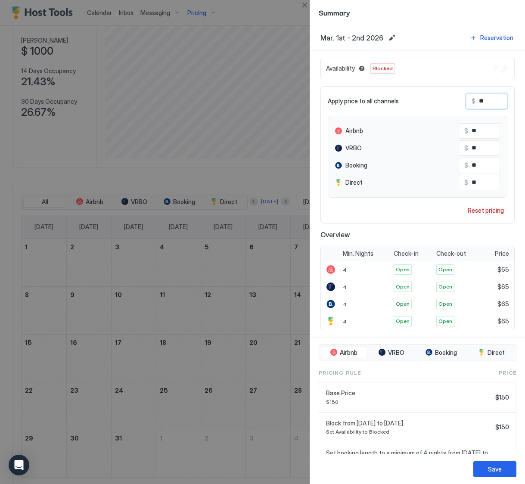
type input "***"
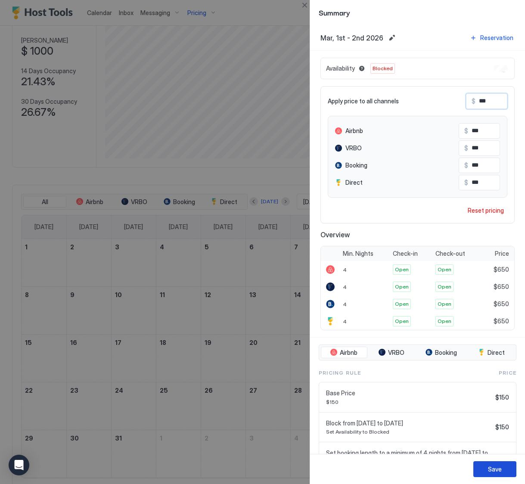
type input "***"
click at [499, 466] on div "Save" at bounding box center [495, 469] width 14 height 9
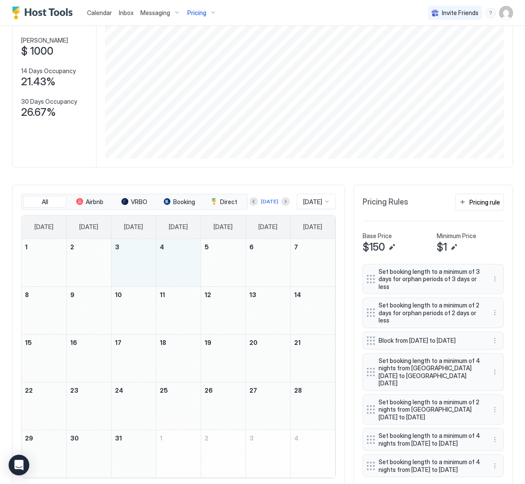
drag, startPoint x: 125, startPoint y: 271, endPoint x: 185, endPoint y: 273, distance: 59.9
click at [185, 273] on tr "1 2 3 4 5 6 7" at bounding box center [178, 263] width 313 height 48
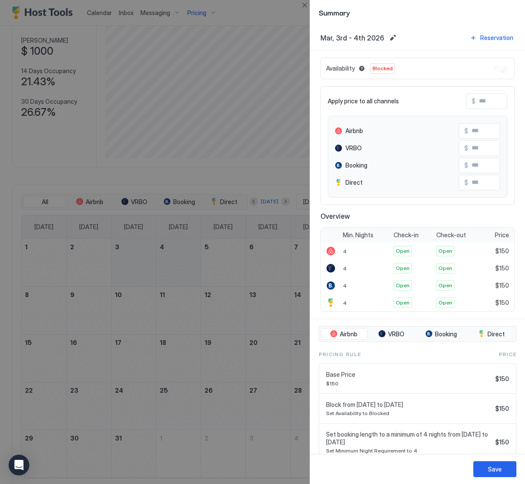
click at [475, 99] on input "Input Field" at bounding box center [509, 101] width 69 height 15
type input "*"
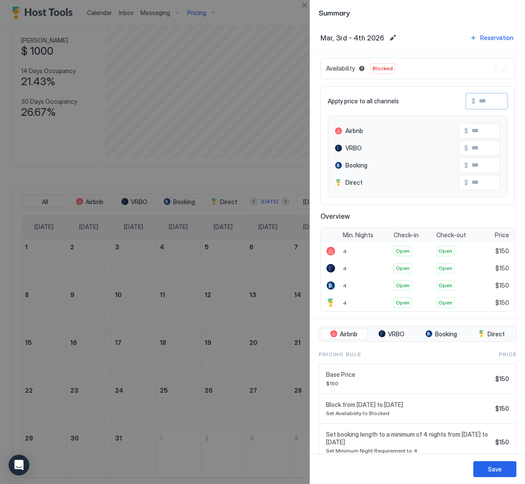
type input "*"
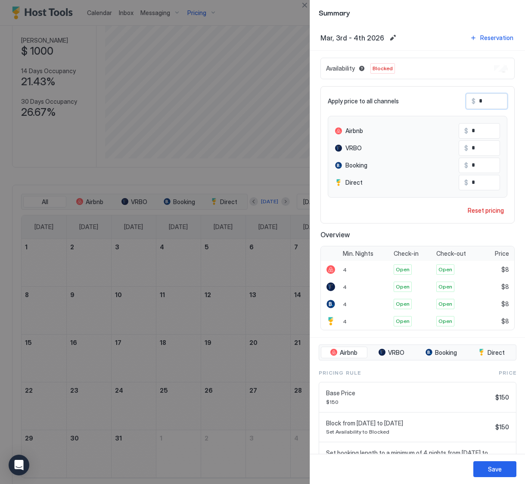
type input "**"
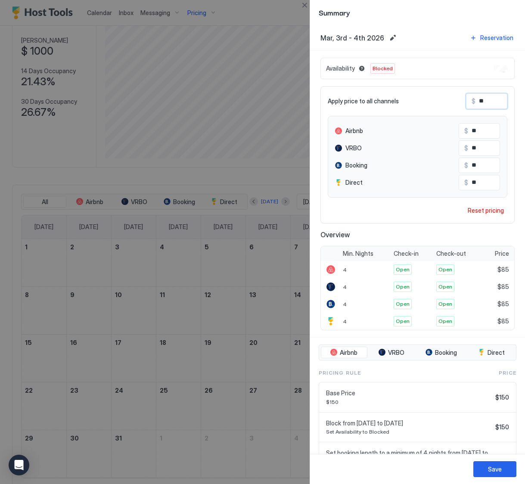
type input "***"
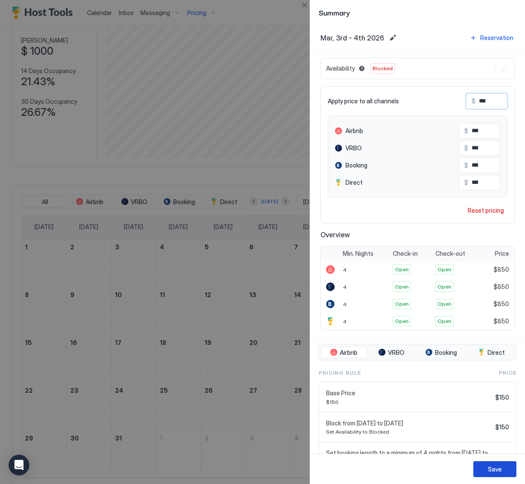
type input "***"
click at [474, 471] on button "Save" at bounding box center [494, 469] width 43 height 16
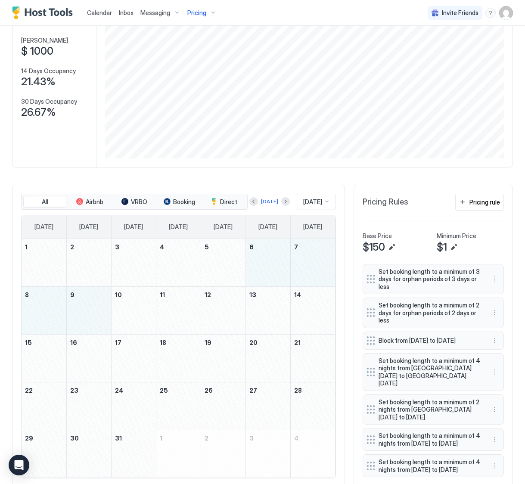
drag, startPoint x: 262, startPoint y: 265, endPoint x: 89, endPoint y: 304, distance: 177.9
click at [89, 304] on tbody "1 2 3 4 5 6 7 8 9 10 11 12 13 14 15 16 17 18 19 20 21 22 23 24 25 26 27 28 29 3…" at bounding box center [178, 358] width 313 height 239
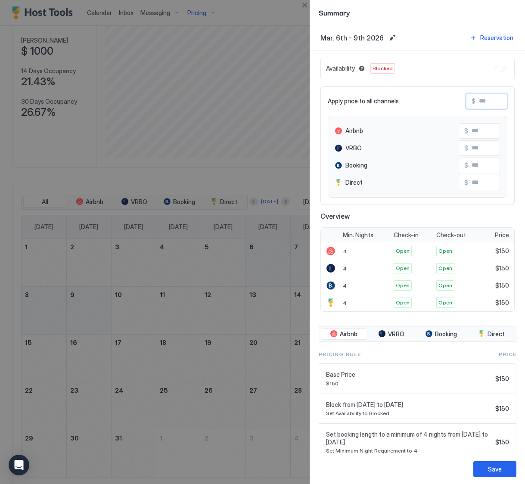
click at [478, 103] on input "Input Field" at bounding box center [509, 101] width 69 height 15
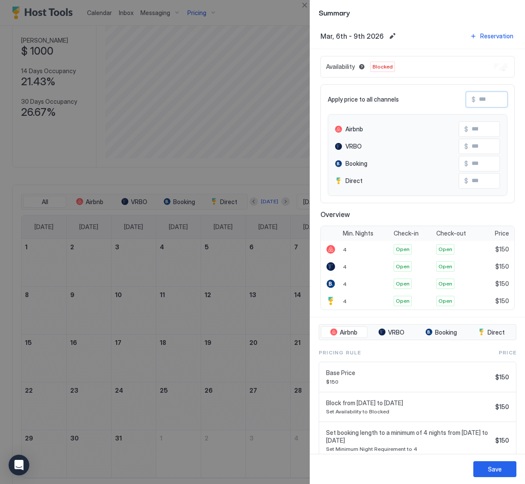
type input "*"
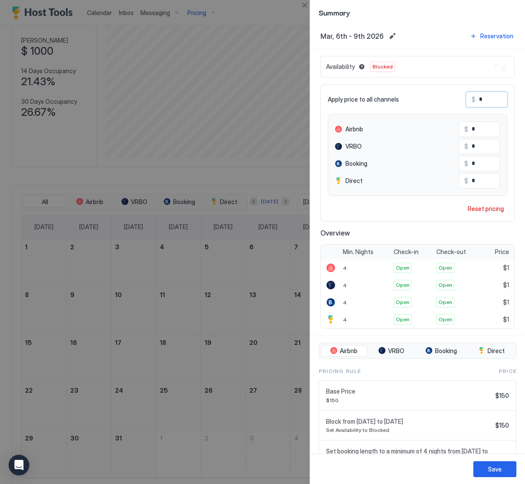
type input "**"
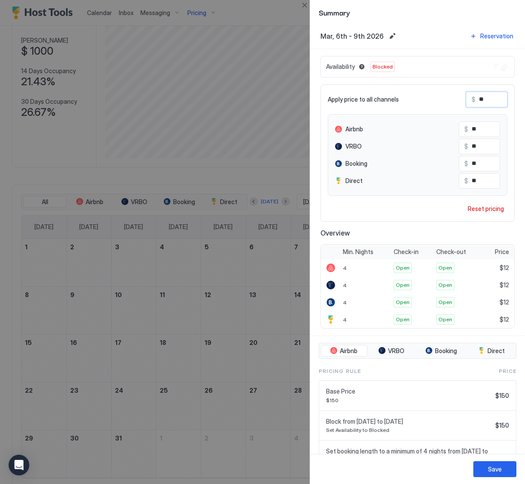
type input "***"
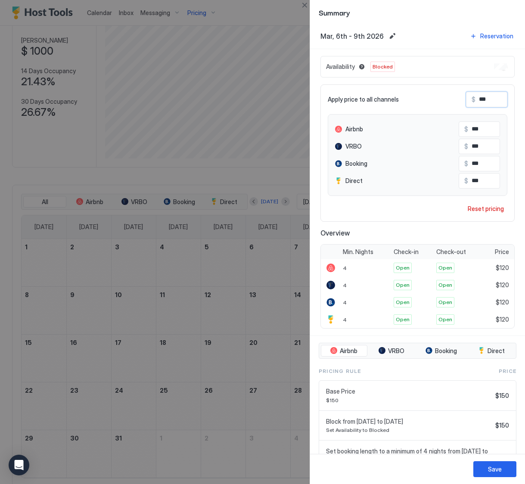
type input "****"
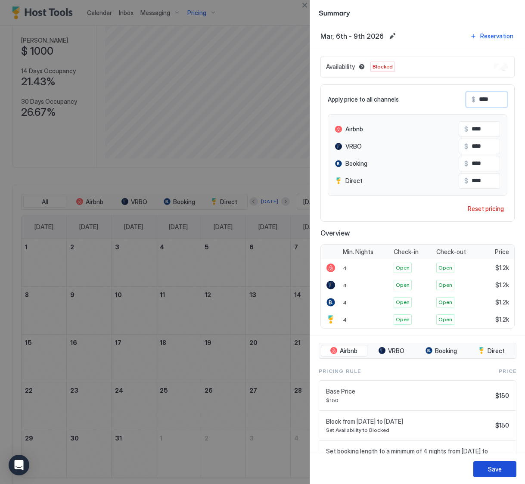
type input "****"
click at [496, 474] on button "Save" at bounding box center [494, 469] width 43 height 16
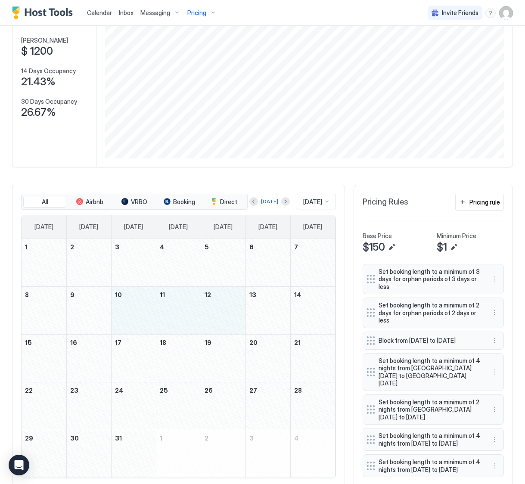
drag, startPoint x: 136, startPoint y: 308, endPoint x: 205, endPoint y: 311, distance: 69.8
click at [205, 311] on tr "8 9 10 11 12 13 14" at bounding box center [178, 310] width 313 height 48
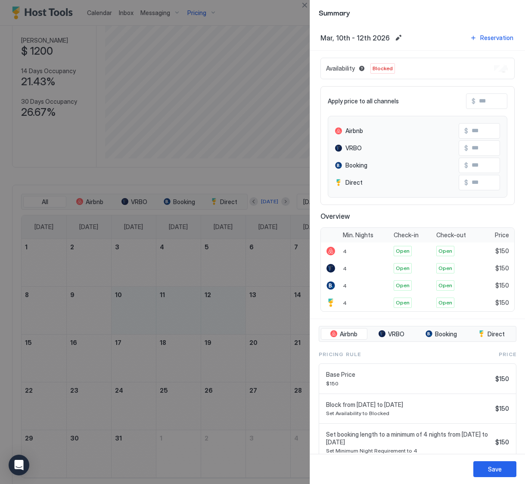
click at [484, 102] on input "Input Field" at bounding box center [509, 101] width 69 height 15
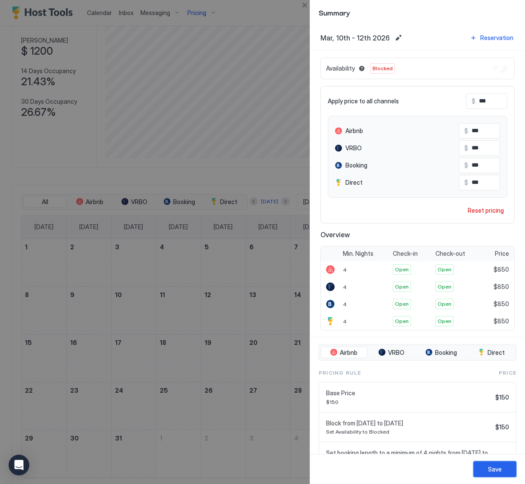
click at [493, 473] on div "Save" at bounding box center [495, 469] width 14 height 9
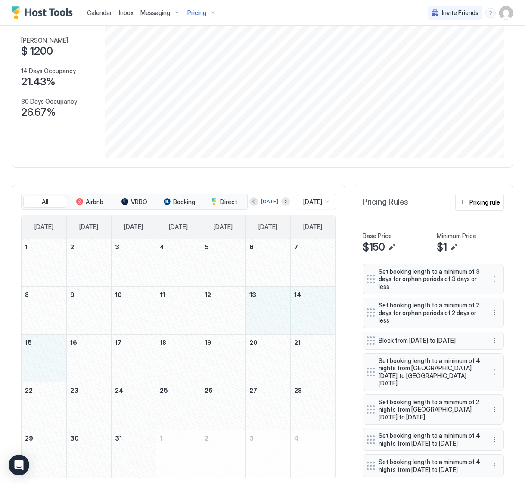
drag, startPoint x: 266, startPoint y: 311, endPoint x: 50, endPoint y: 356, distance: 220.8
click at [50, 356] on tbody "1 2 3 4 5 6 7 8 9 10 11 12 13 14 15 16 17 18 19 20 21 22 23 24 25 26 27 28 29 3…" at bounding box center [178, 358] width 313 height 239
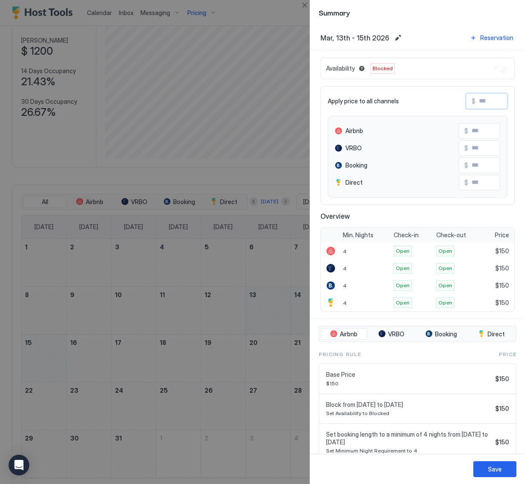
click at [481, 102] on input "Input Field" at bounding box center [509, 101] width 69 height 15
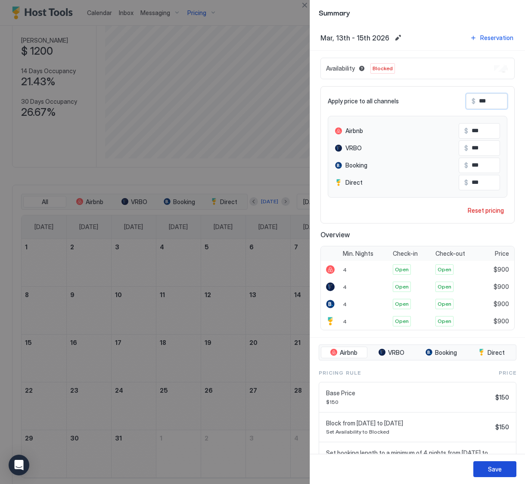
click at [491, 468] on div "Save" at bounding box center [495, 469] width 14 height 9
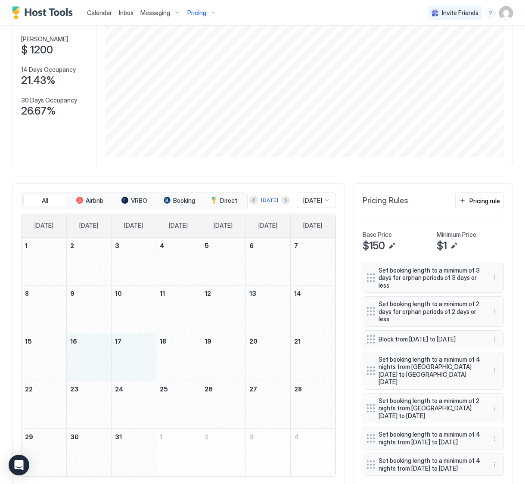
drag, startPoint x: 94, startPoint y: 361, endPoint x: 127, endPoint y: 361, distance: 32.7
click at [127, 361] on tr "15 16 17 18 19 20 21" at bounding box center [178, 357] width 313 height 48
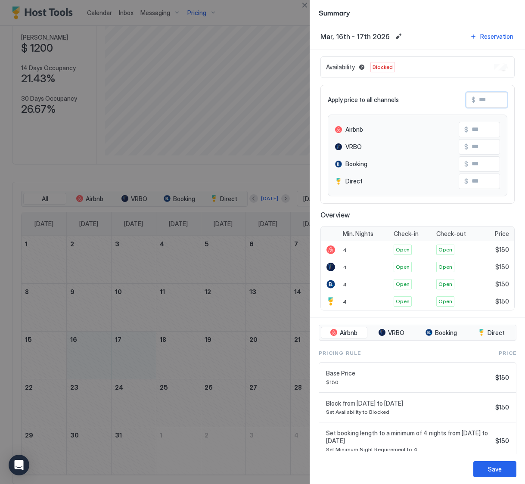
click at [482, 100] on input "Input Field" at bounding box center [509, 100] width 69 height 15
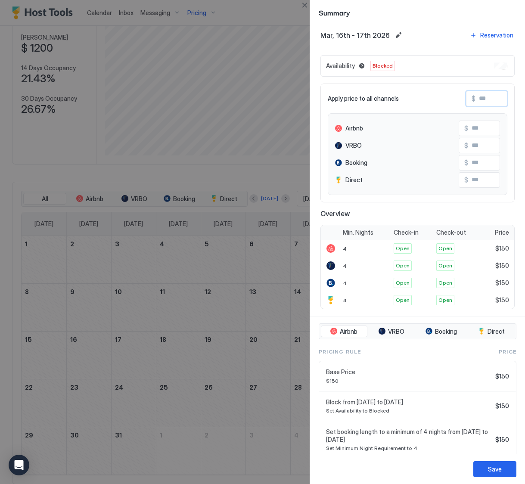
scroll to position [1, 0]
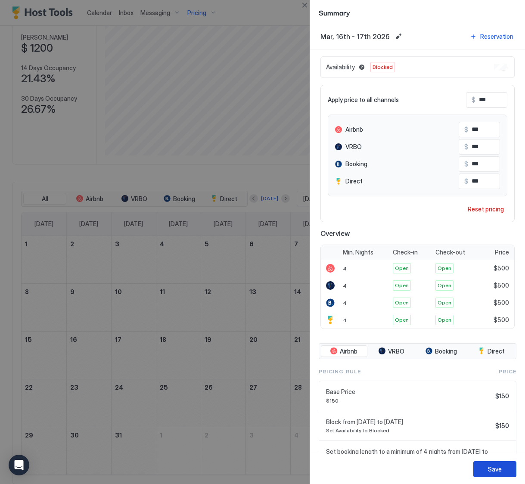
click at [489, 474] on button "Save" at bounding box center [494, 469] width 43 height 16
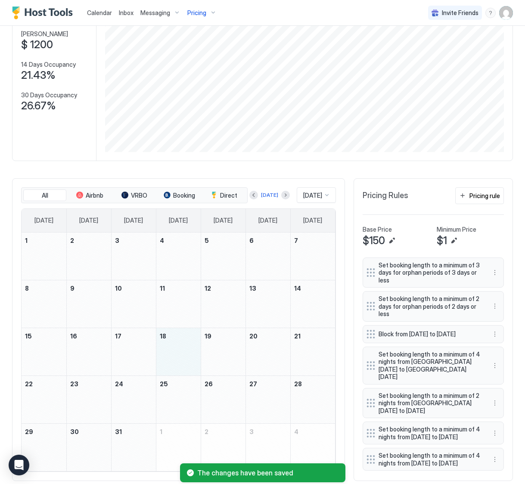
scroll to position [76, 0]
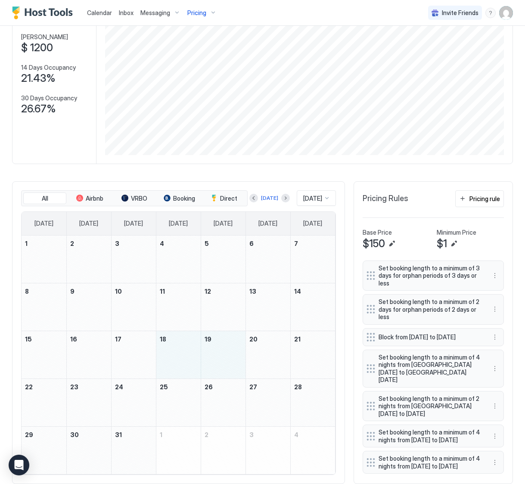
drag, startPoint x: 171, startPoint y: 354, endPoint x: 202, endPoint y: 359, distance: 31.8
click at [202, 359] on tr "15 16 17 18 19 20 21" at bounding box center [178, 355] width 313 height 48
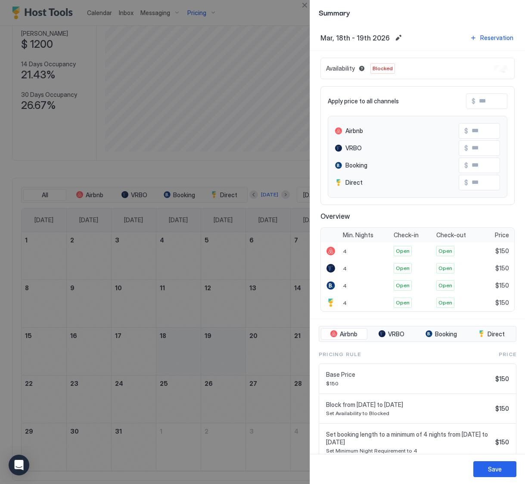
scroll to position [1, 0]
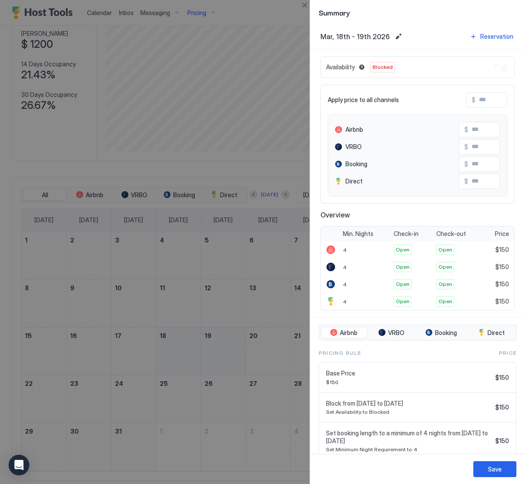
click at [483, 102] on input "Input Field" at bounding box center [509, 100] width 69 height 15
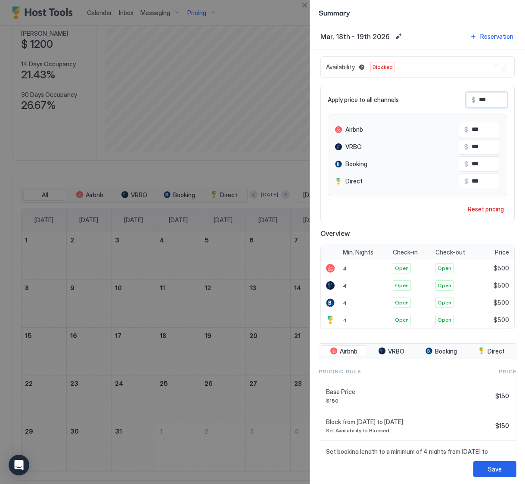
click at [494, 462] on div "Save" at bounding box center [417, 469] width 215 height 30
click at [494, 466] on div "Save" at bounding box center [495, 469] width 14 height 9
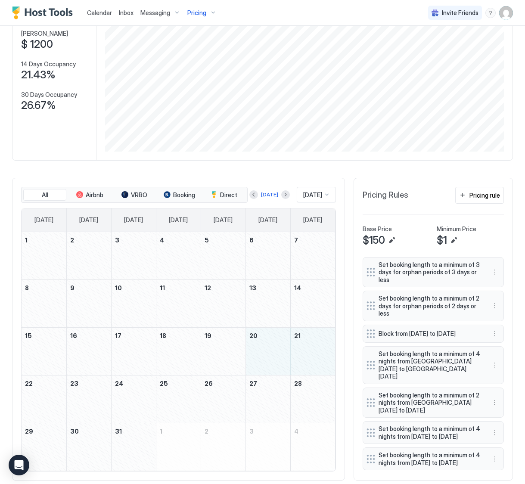
drag, startPoint x: 261, startPoint y: 355, endPoint x: 316, endPoint y: 359, distance: 55.3
click at [316, 359] on tr "15 16 17 18 19 20 21" at bounding box center [178, 351] width 313 height 48
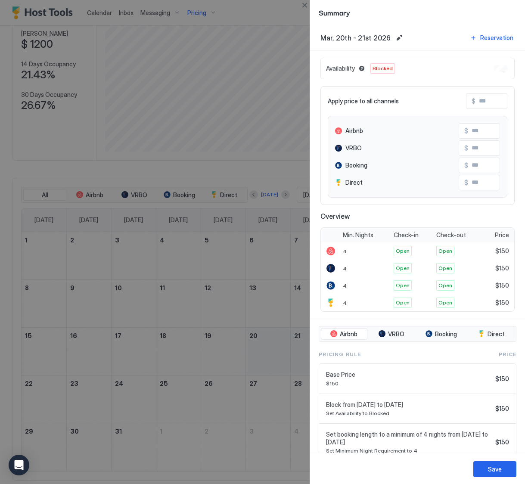
click at [486, 101] on input "Input Field" at bounding box center [509, 101] width 69 height 15
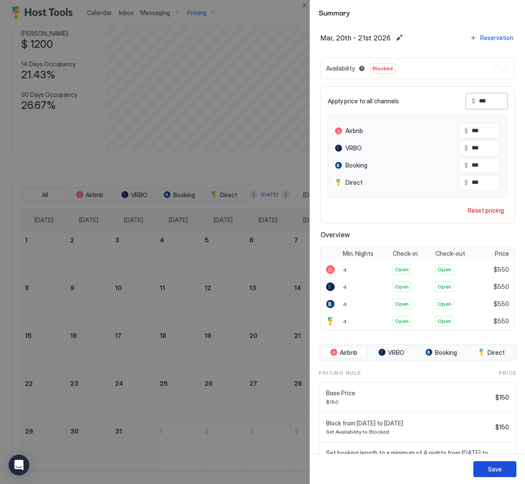
click at [510, 469] on button "Save" at bounding box center [494, 469] width 43 height 16
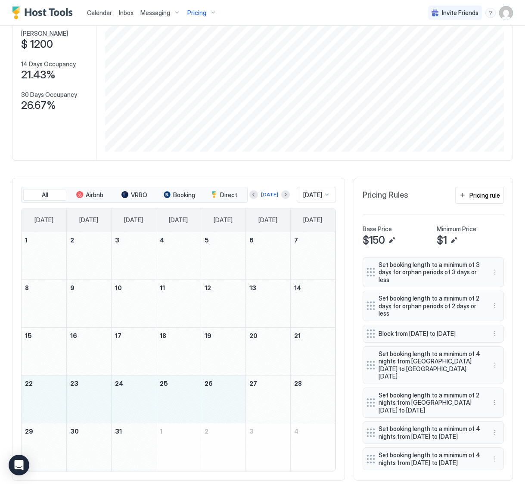
drag, startPoint x: 45, startPoint y: 398, endPoint x: 202, endPoint y: 402, distance: 156.8
click at [202, 402] on tr "22 23 24 25 26 27 28" at bounding box center [178, 399] width 313 height 48
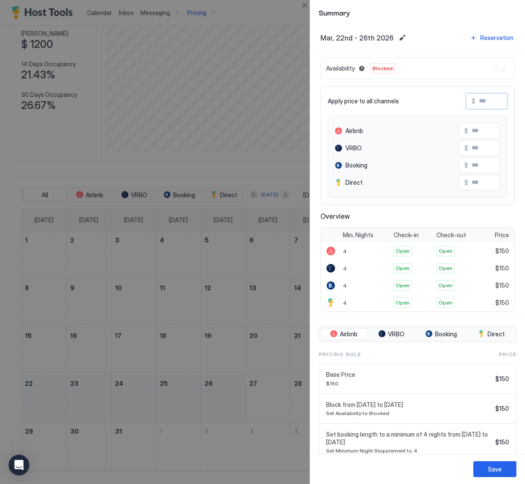
click at [488, 101] on input "Input Field" at bounding box center [509, 101] width 69 height 15
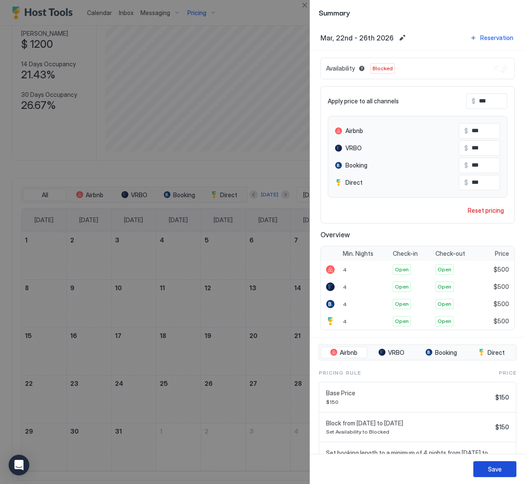
click at [490, 474] on button "Save" at bounding box center [494, 469] width 43 height 16
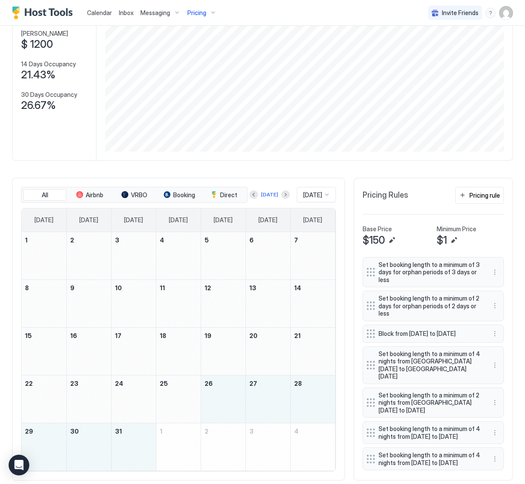
drag, startPoint x: 228, startPoint y: 403, endPoint x: 133, endPoint y: 446, distance: 103.9
click at [133, 446] on tbody "1 2 3 4 5 6 7 8 9 10 11 12 13 14 15 16 17 18 19 20 21 22 23 24 25 26 27 28 29 3…" at bounding box center [178, 351] width 313 height 239
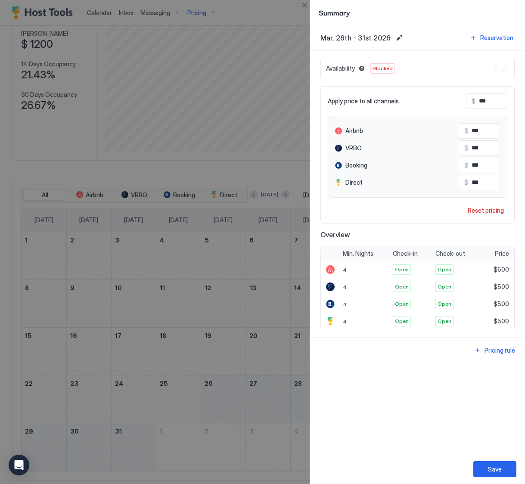
click at [270, 349] on div at bounding box center [262, 242] width 525 height 484
drag, startPoint x: 304, startPoint y: 9, endPoint x: 304, endPoint y: 19, distance: 10.3
click at [304, 9] on button "Close" at bounding box center [304, 5] width 10 height 10
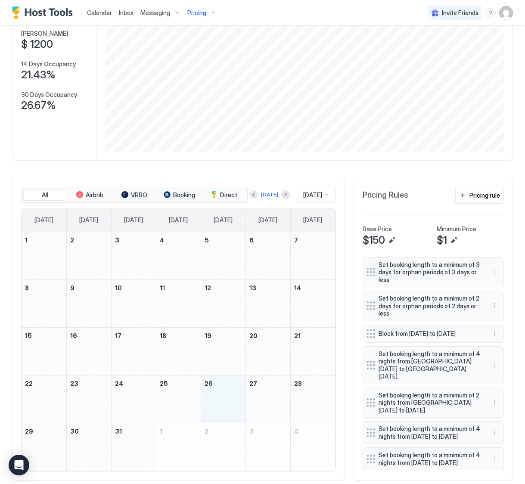
click at [209, 400] on div "March 26, 2026" at bounding box center [223, 398] width 44 height 47
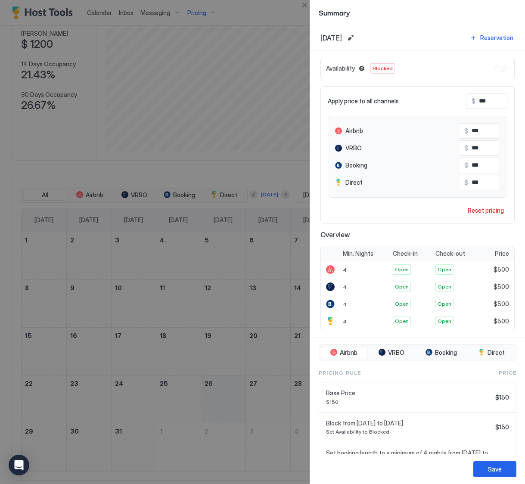
click at [227, 401] on div at bounding box center [262, 242] width 525 height 484
click at [309, 7] on button "Close" at bounding box center [304, 5] width 10 height 10
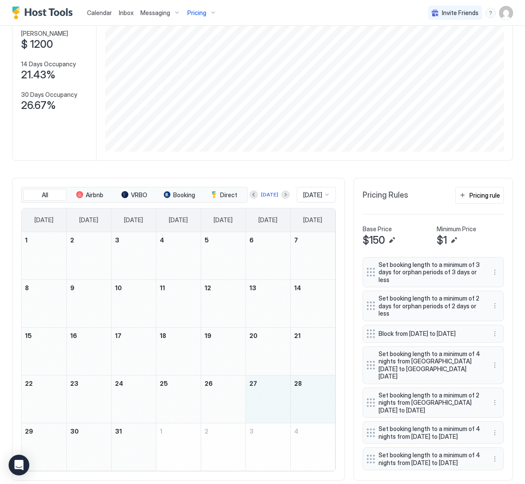
drag, startPoint x: 280, startPoint y: 391, endPoint x: 304, endPoint y: 397, distance: 24.3
click at [304, 397] on tr "22 23 24 25 26 27 28" at bounding box center [178, 399] width 313 height 48
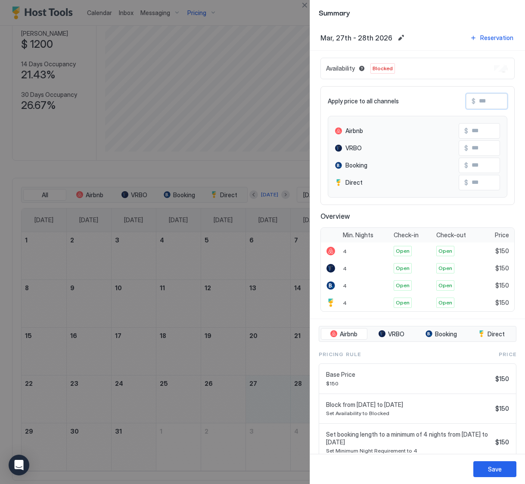
click at [498, 99] on input "Input Field" at bounding box center [509, 101] width 69 height 15
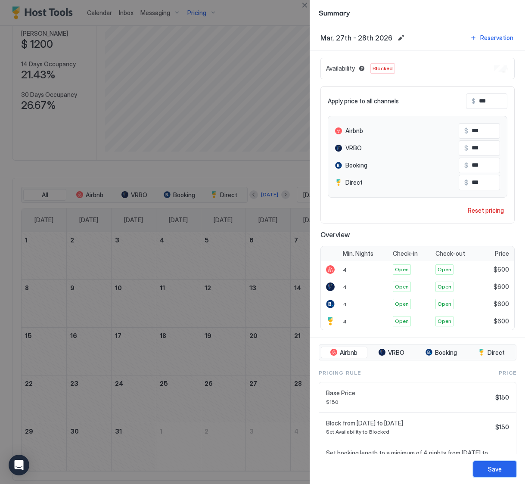
click at [488, 471] on div "Save" at bounding box center [495, 469] width 14 height 9
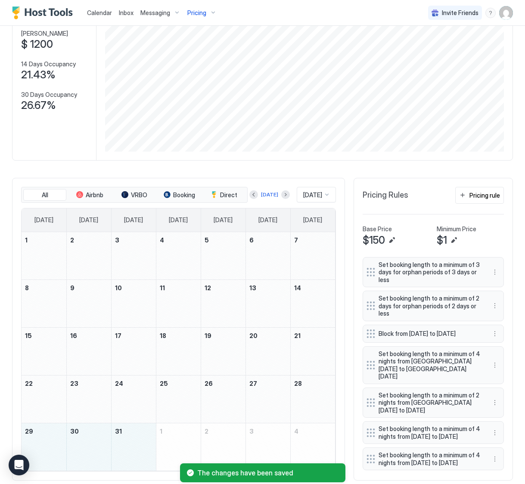
drag, startPoint x: 46, startPoint y: 445, endPoint x: 127, endPoint y: 452, distance: 80.8
click at [127, 452] on tr "29 30 31 1 2 3 4" at bounding box center [178, 447] width 313 height 48
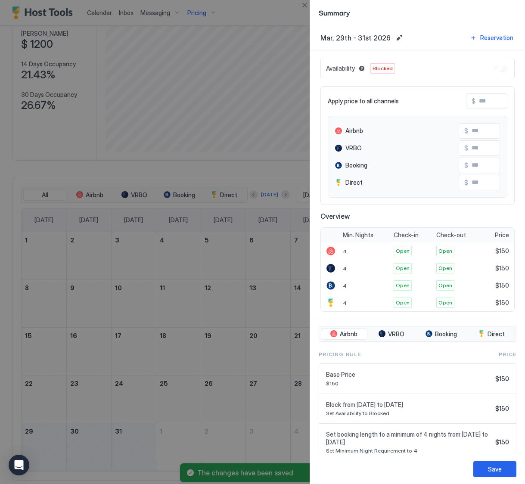
click at [491, 101] on input "Input Field" at bounding box center [509, 101] width 69 height 15
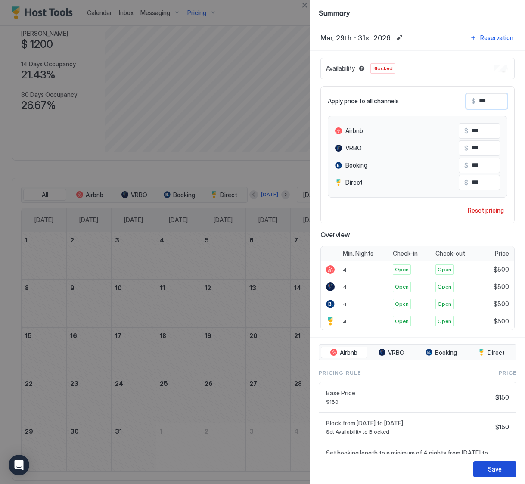
click at [484, 465] on button "Save" at bounding box center [494, 469] width 43 height 16
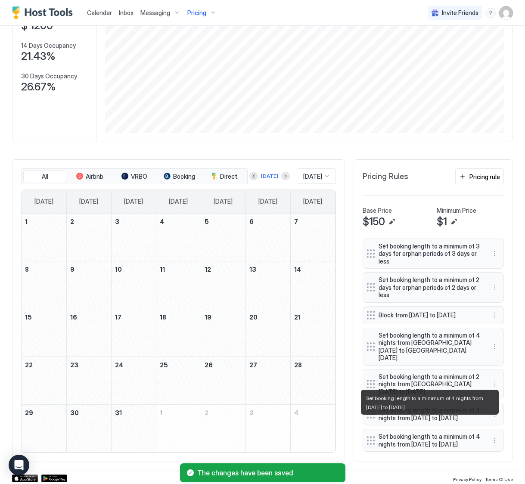
scroll to position [102, 0]
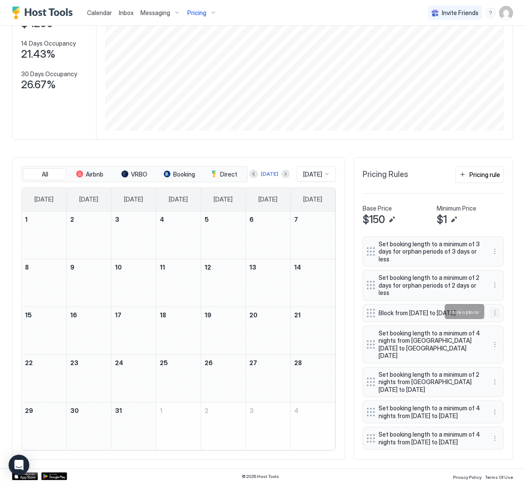
click at [493, 313] on button "More options" at bounding box center [495, 313] width 10 height 10
click at [499, 324] on div "Edit" at bounding box center [502, 323] width 19 height 6
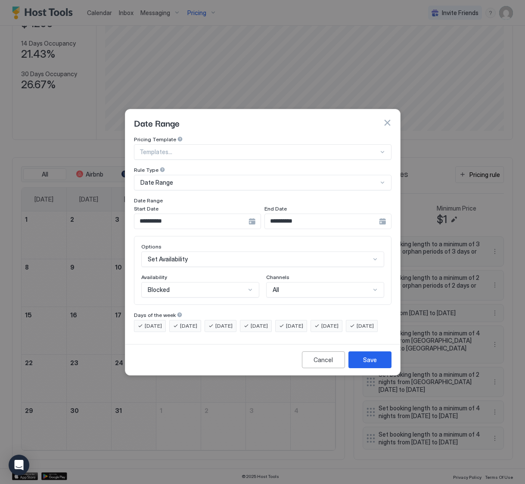
click at [175, 179] on div "Date Range" at bounding box center [258, 183] width 237 height 8
click at [165, 214] on input "**********" at bounding box center [191, 221] width 114 height 15
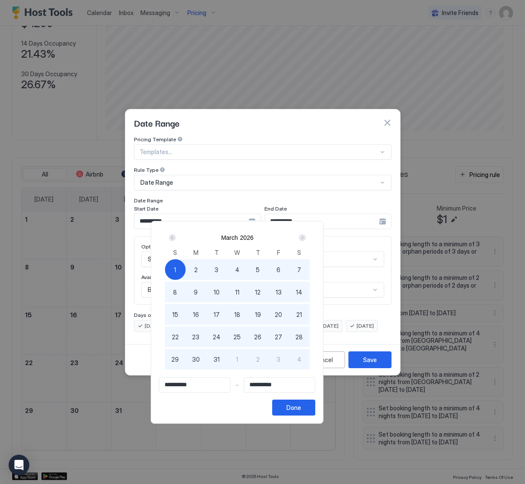
click at [307, 236] on div "Next" at bounding box center [302, 238] width 10 height 10
click at [238, 270] on span "1" at bounding box center [237, 269] width 2 height 9
click at [301, 411] on div "Done" at bounding box center [293, 407] width 15 height 9
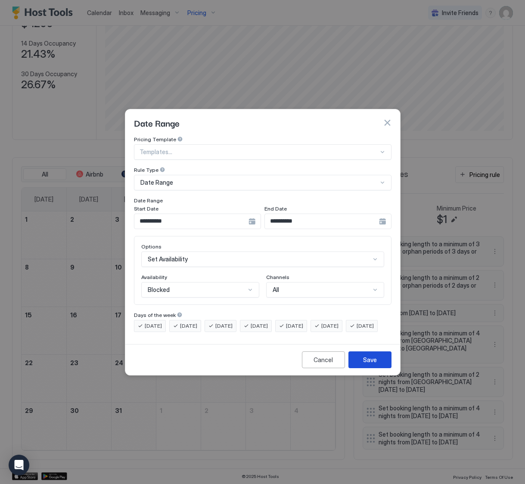
click at [367, 364] on div "Save" at bounding box center [370, 359] width 14 height 9
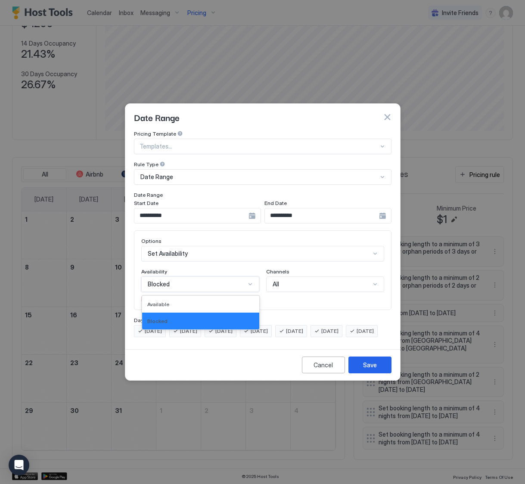
click at [233, 280] on div "Blocked" at bounding box center [197, 284] width 98 height 8
click at [217, 313] on div "Blocked" at bounding box center [200, 321] width 117 height 17
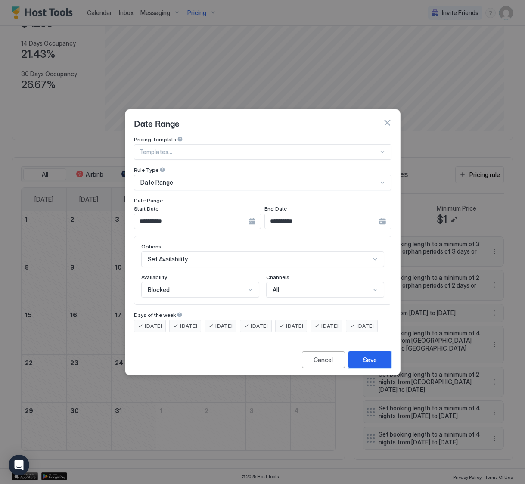
click at [381, 366] on button "Save" at bounding box center [369, 359] width 43 height 17
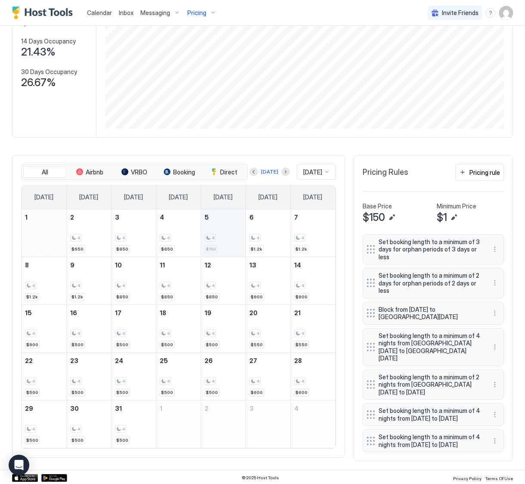
click at [214, 236] on span "4" at bounding box center [213, 238] width 3 height 6
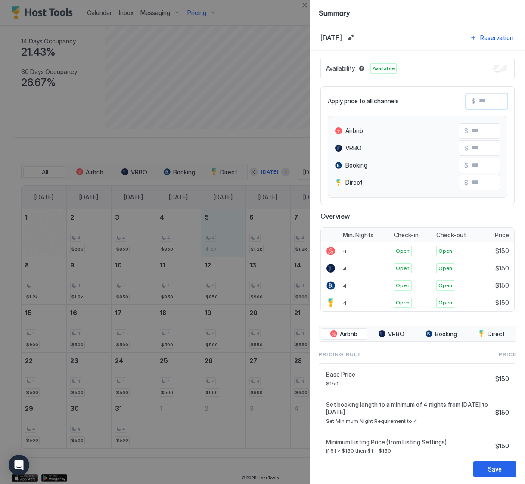
click at [484, 103] on input "Input Field" at bounding box center [509, 101] width 69 height 15
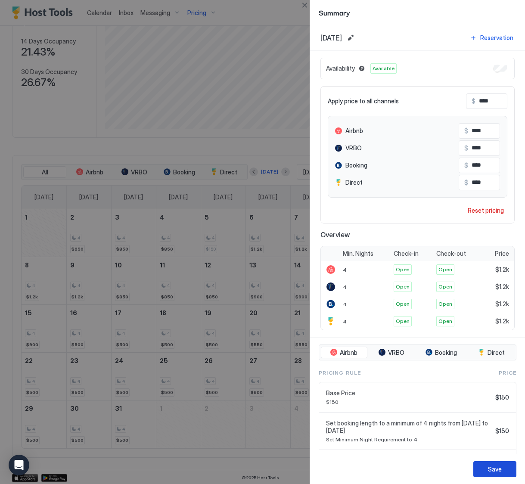
click at [483, 465] on button "Save" at bounding box center [494, 469] width 43 height 16
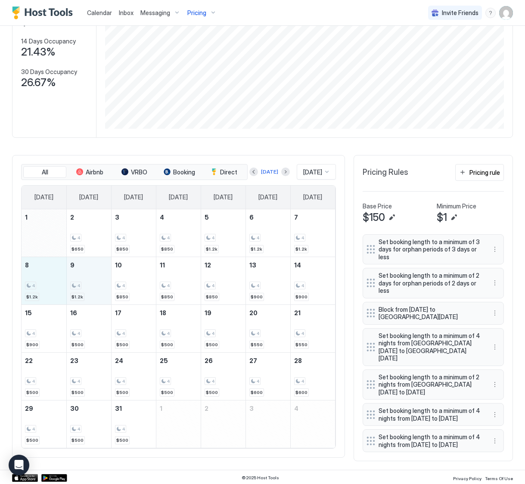
drag, startPoint x: 38, startPoint y: 290, endPoint x: 78, endPoint y: 291, distance: 39.2
click at [78, 291] on tr "8 4 $1.2k 9 4 $1.2k 10 4 $850 11 4 $850 12 4 $850 13 4 $900 14 4 $900" at bounding box center [178, 281] width 313 height 48
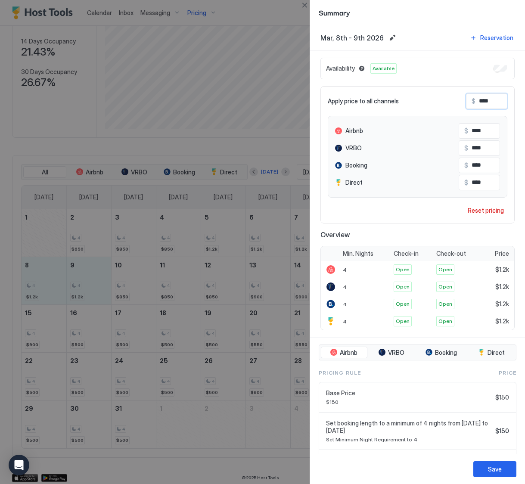
drag, startPoint x: 493, startPoint y: 102, endPoint x: 468, endPoint y: 102, distance: 24.5
click at [468, 102] on div "$ ****" at bounding box center [486, 101] width 41 height 16
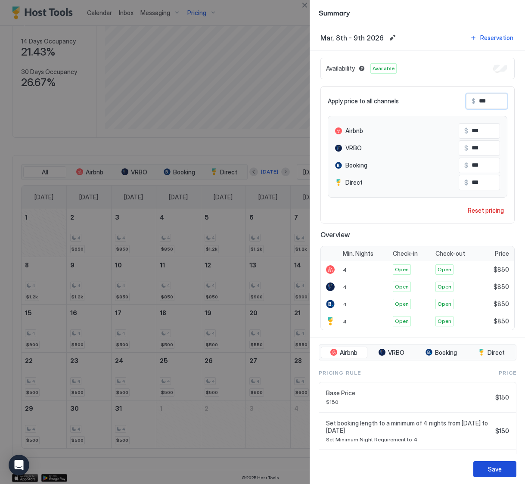
click at [490, 472] on div "Save" at bounding box center [495, 469] width 14 height 9
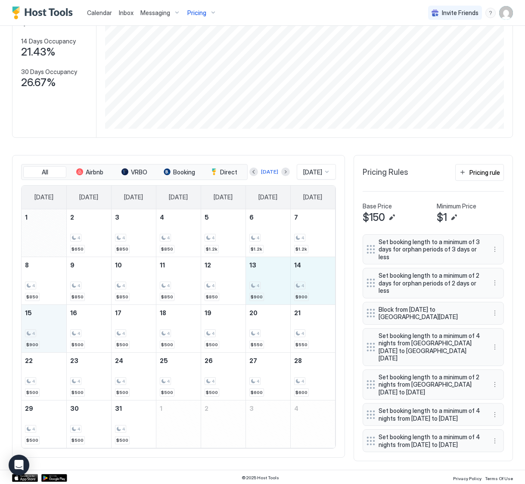
drag, startPoint x: 262, startPoint y: 285, endPoint x: 56, endPoint y: 329, distance: 211.4
click at [56, 329] on tbody "1 2 4 $650 3 4 $850 4 4 $850 5 4 $1.2k 6 4 $1.2k 7 4 $1.2k 8 4 $850 9 4 $850 10…" at bounding box center [178, 328] width 313 height 239
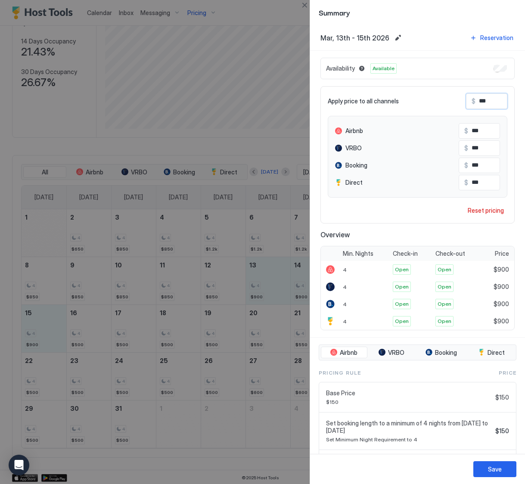
drag, startPoint x: 492, startPoint y: 102, endPoint x: 475, endPoint y: 101, distance: 16.8
click at [475, 101] on input "***" at bounding box center [509, 101] width 69 height 15
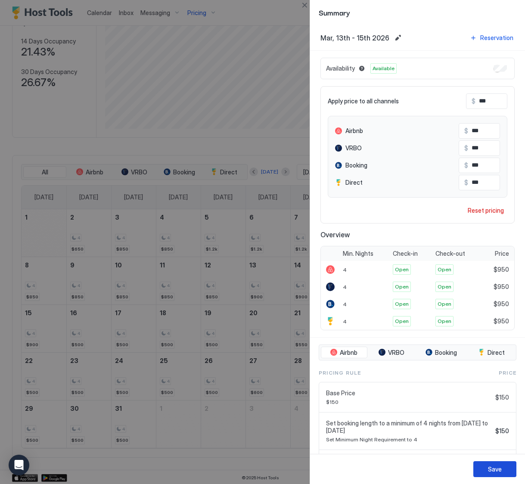
click at [500, 473] on div "Save" at bounding box center [495, 469] width 14 height 9
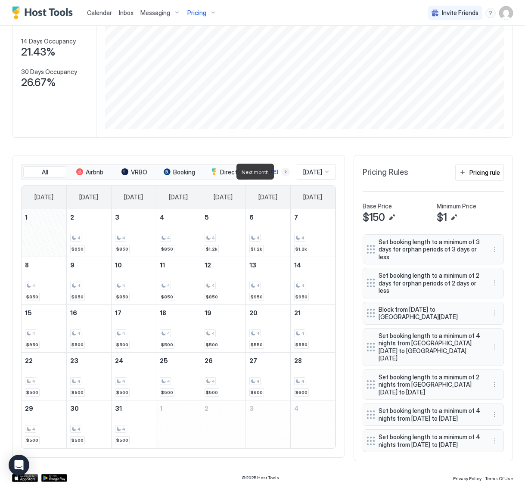
click at [281, 173] on button "Next month" at bounding box center [285, 172] width 9 height 9
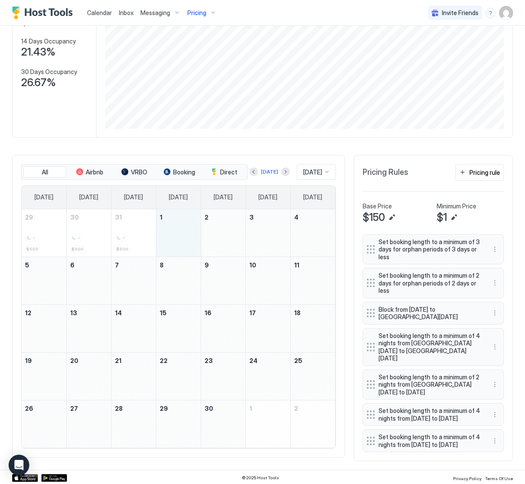
click at [171, 241] on div "April 1, 2026" at bounding box center [178, 232] width 44 height 47
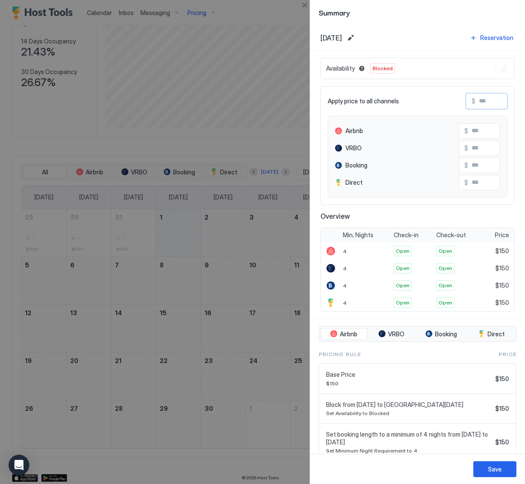
click at [484, 104] on input "Input Field" at bounding box center [509, 101] width 69 height 15
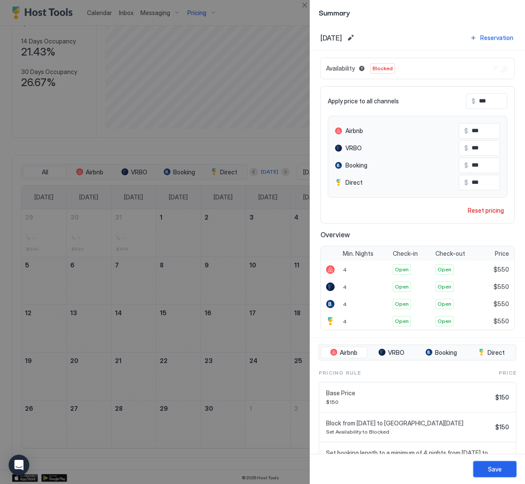
click at [481, 467] on button "Save" at bounding box center [494, 469] width 43 height 16
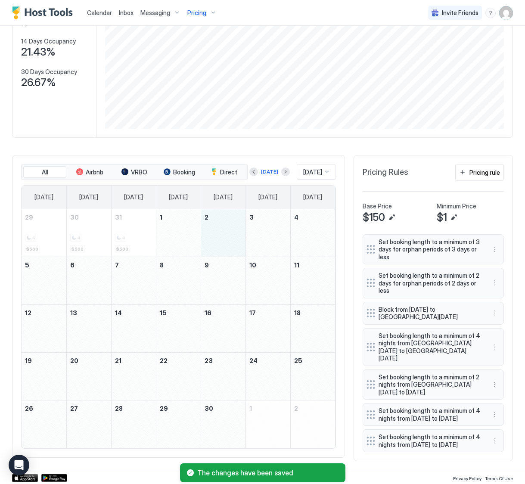
click at [223, 233] on div "April 2, 2026" at bounding box center [223, 232] width 44 height 47
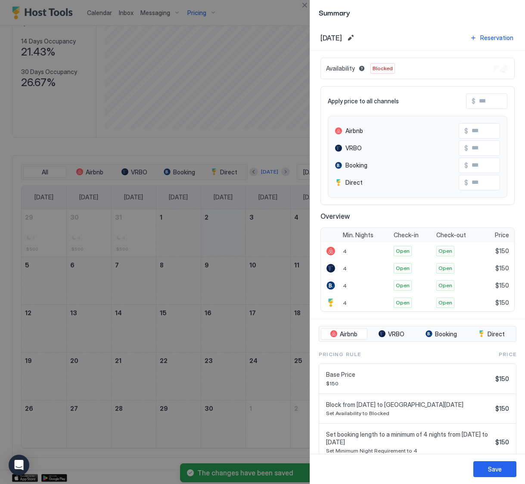
click at [486, 102] on input "Input Field" at bounding box center [509, 101] width 69 height 15
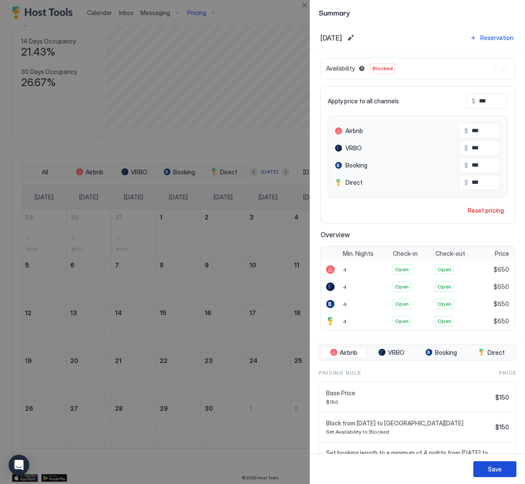
click at [487, 475] on button "Save" at bounding box center [494, 469] width 43 height 16
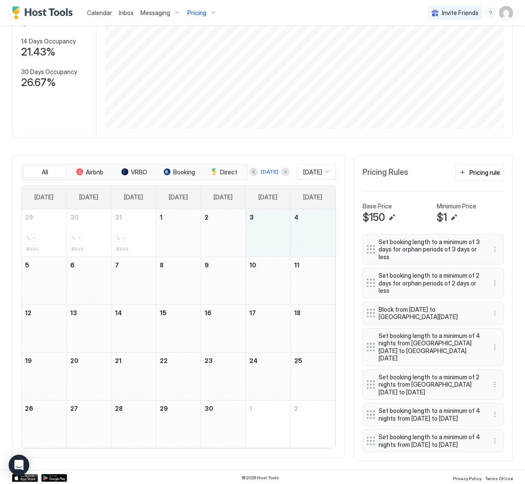
drag, startPoint x: 278, startPoint y: 236, endPoint x: 293, endPoint y: 235, distance: 15.6
click at [293, 235] on tr "29 4 $500 30 4 $500 31 4 $500 1 2 3 4" at bounding box center [178, 233] width 313 height 48
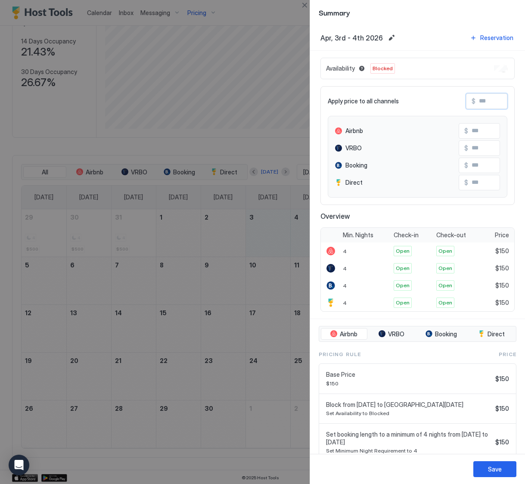
click at [487, 99] on input "Input Field" at bounding box center [509, 101] width 69 height 15
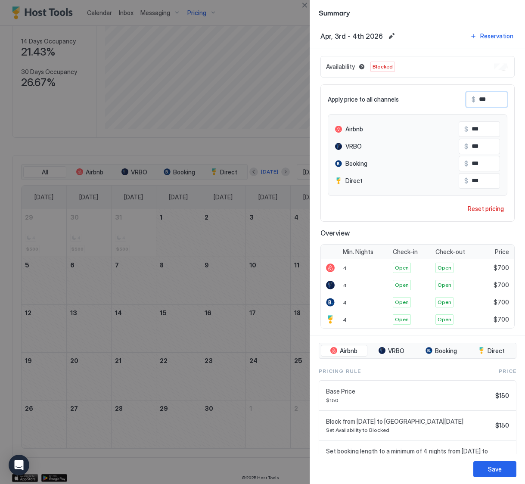
scroll to position [2, 0]
click at [505, 474] on button "Save" at bounding box center [494, 469] width 43 height 16
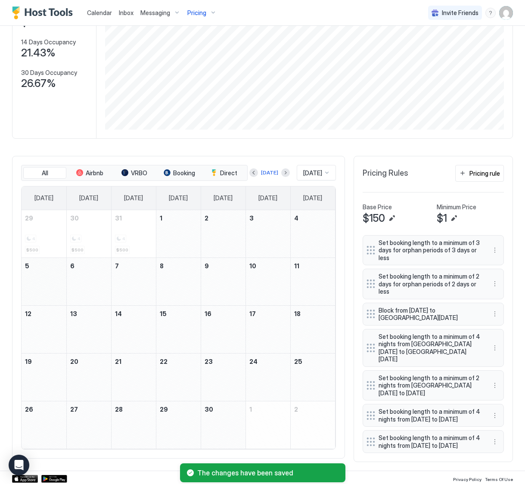
scroll to position [99, 0]
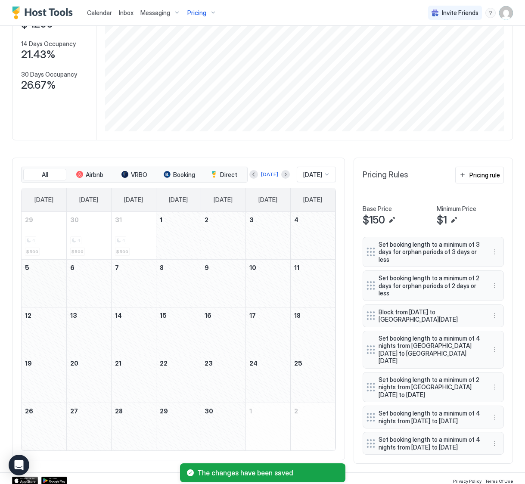
click at [34, 278] on div "April 5, 2026" at bounding box center [44, 283] width 45 height 47
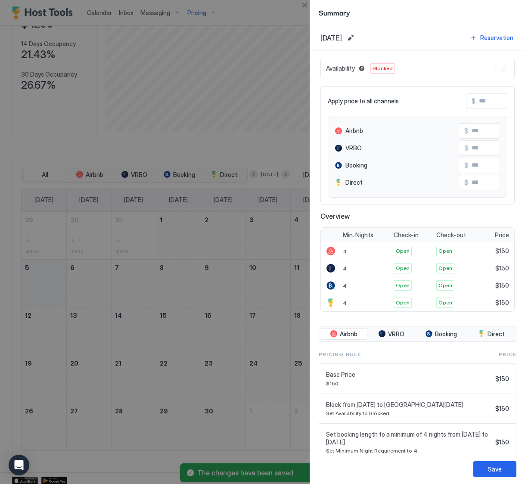
click at [494, 99] on input "Input Field" at bounding box center [509, 101] width 69 height 15
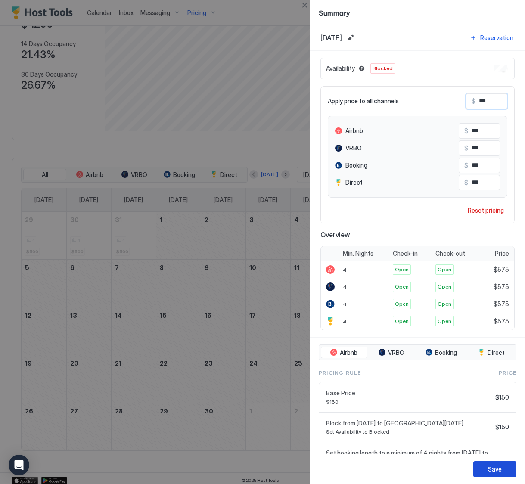
click at [501, 474] on button "Save" at bounding box center [494, 469] width 43 height 16
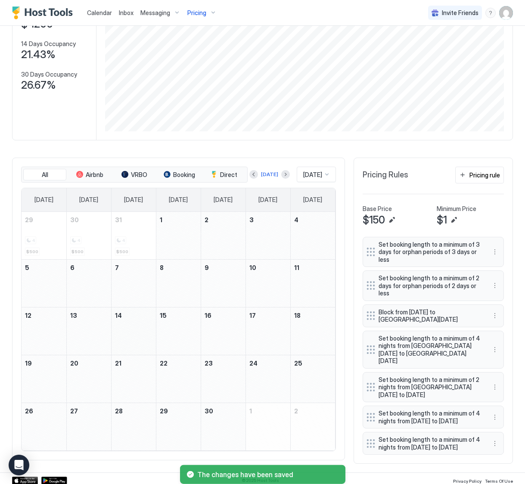
scroll to position [93, 0]
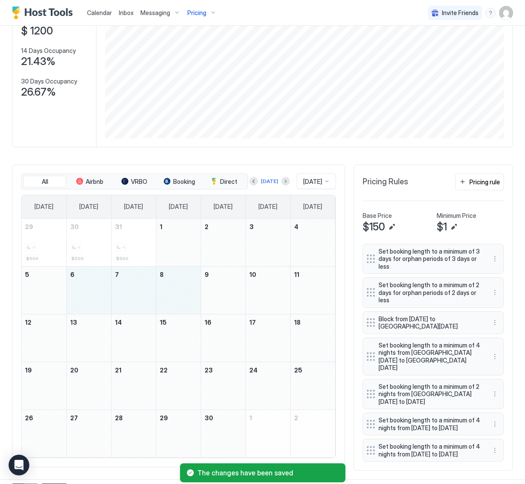
drag, startPoint x: 98, startPoint y: 297, endPoint x: 163, endPoint y: 295, distance: 65.0
click at [163, 295] on tr "5 6 7 8 9 10 11" at bounding box center [178, 290] width 313 height 48
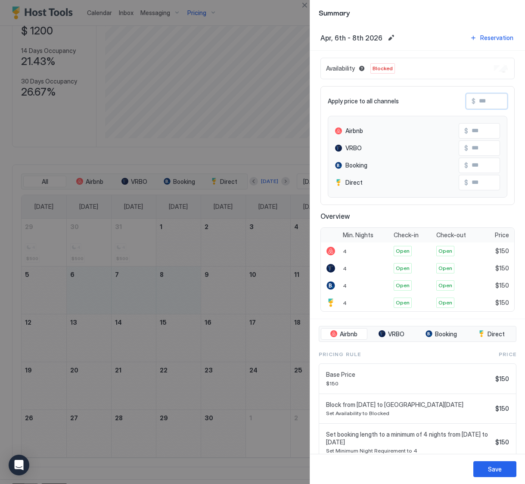
click at [480, 104] on input "Input Field" at bounding box center [509, 101] width 69 height 15
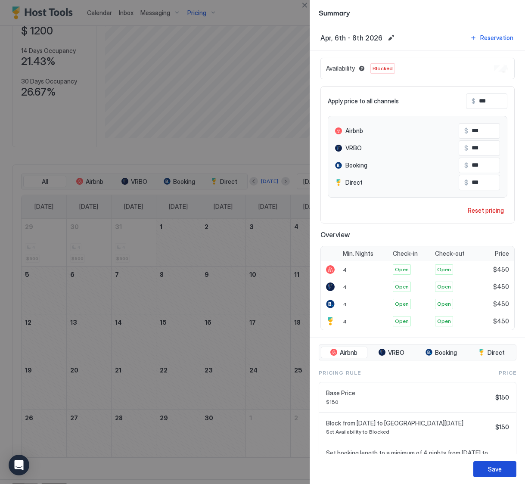
click at [490, 469] on div "Save" at bounding box center [495, 469] width 14 height 9
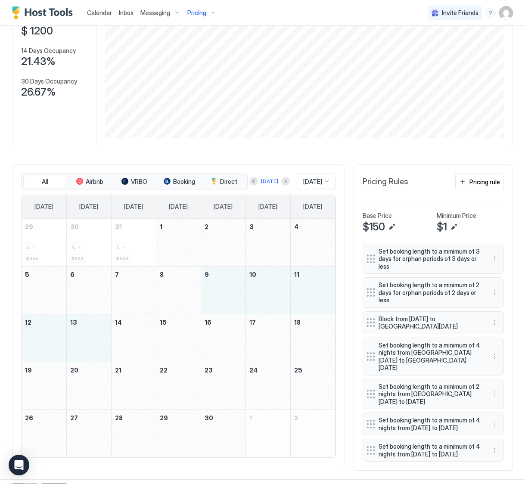
drag, startPoint x: 230, startPoint y: 293, endPoint x: 94, endPoint y: 342, distance: 144.3
click at [94, 342] on tbody "29 4 $500 30 4 $500 31 4 $500 1 2 3 4 5 6 7 8 9 10 11 12 13 14 15 16 17 18 19 2…" at bounding box center [178, 338] width 313 height 239
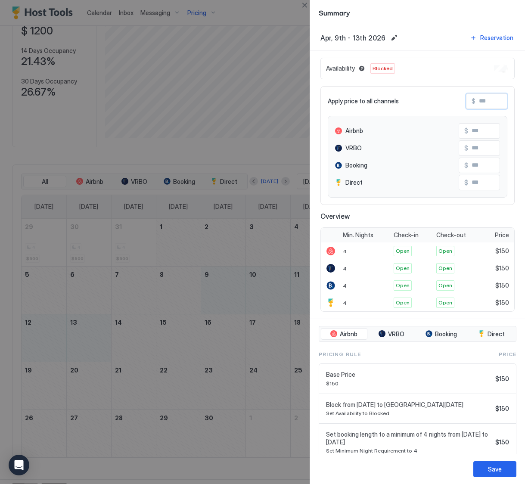
click at [478, 102] on input "Input Field" at bounding box center [509, 101] width 69 height 15
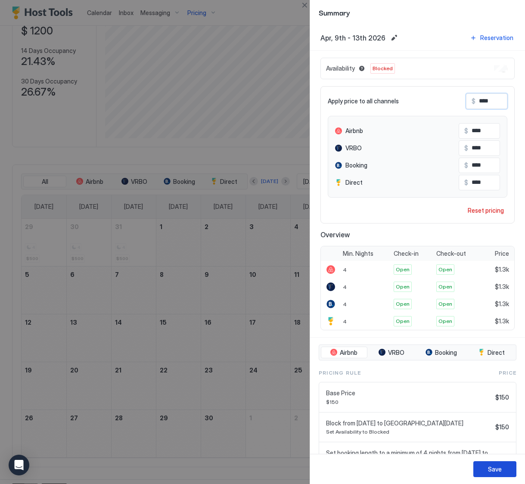
click at [481, 470] on button "Save" at bounding box center [494, 469] width 43 height 16
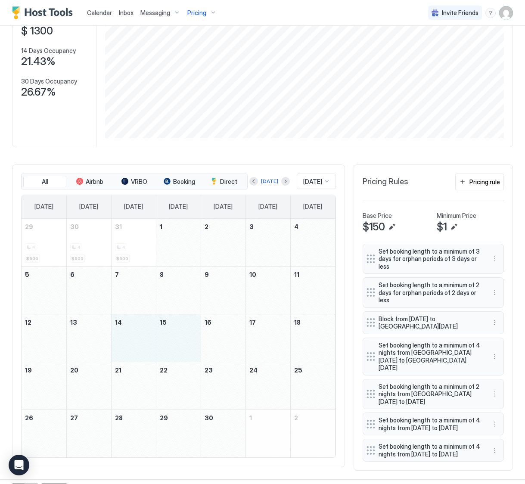
drag, startPoint x: 132, startPoint y: 338, endPoint x: 171, endPoint y: 340, distance: 38.4
click at [171, 340] on tr "12 13 14 15 16 17 18" at bounding box center [178, 338] width 313 height 48
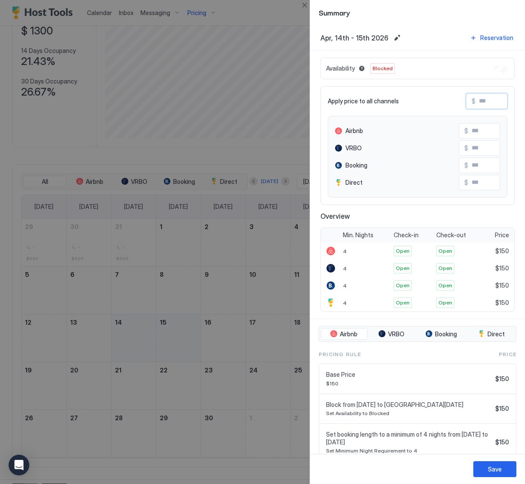
click at [485, 101] on input "Input Field" at bounding box center [509, 101] width 69 height 15
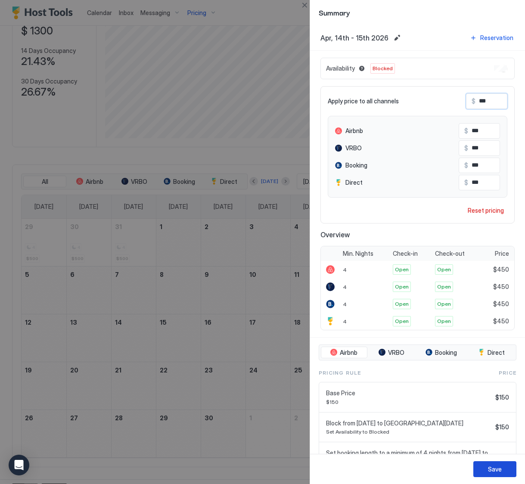
click at [478, 465] on button "Save" at bounding box center [494, 469] width 43 height 16
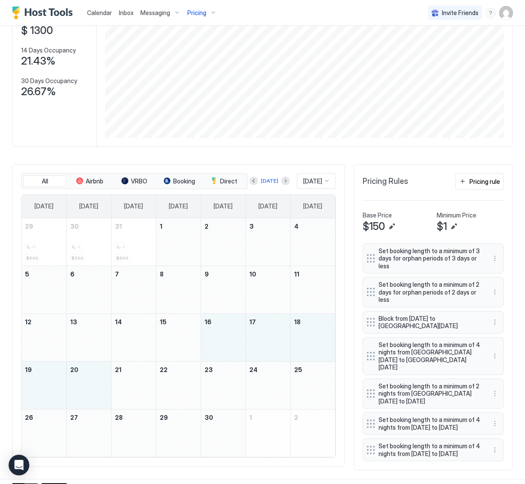
scroll to position [101, 0]
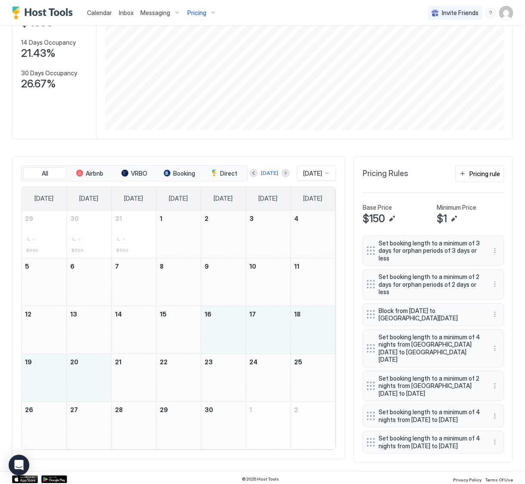
drag, startPoint x: 231, startPoint y: 344, endPoint x: 82, endPoint y: 384, distance: 154.7
click at [82, 384] on tbody "29 4 $500 30 4 $500 31 4 $500 1 2 3 4 5 6 7 8 9 10 11 12 13 14 15 16 17 18 19 2…" at bounding box center [178, 330] width 313 height 239
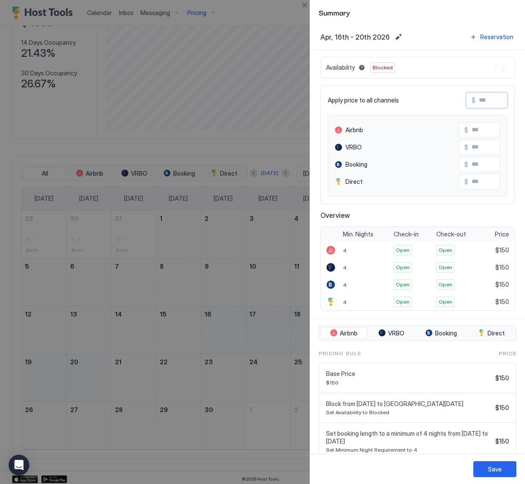
click at [490, 100] on input "Input Field" at bounding box center [509, 100] width 69 height 15
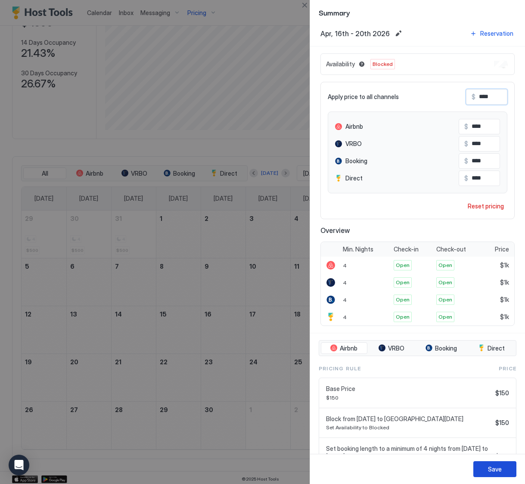
click at [502, 473] on button "Save" at bounding box center [494, 469] width 43 height 16
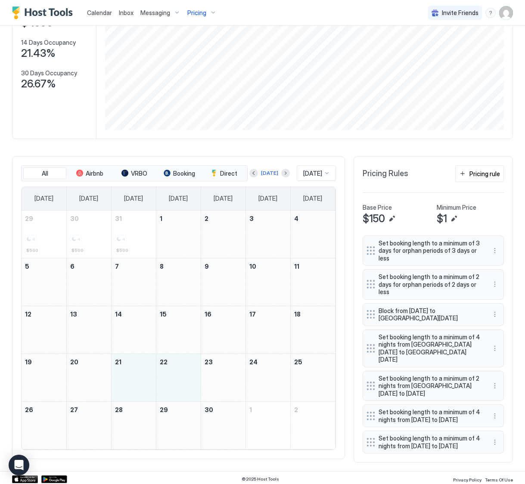
drag, startPoint x: 133, startPoint y: 382, endPoint x: 164, endPoint y: 381, distance: 31.1
click at [164, 381] on tr "19 20 21 22 23 24 25" at bounding box center [178, 378] width 313 height 48
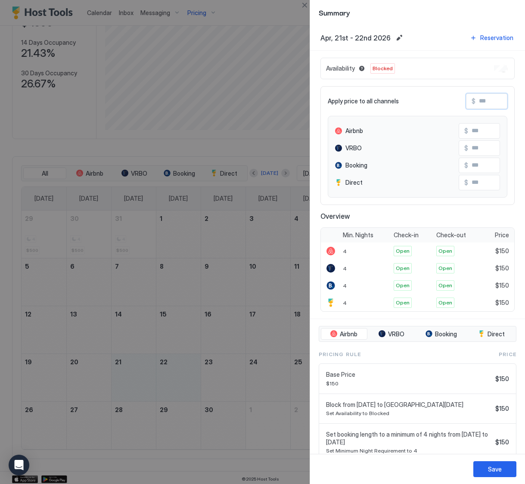
click at [487, 103] on input "Input Field" at bounding box center [509, 101] width 69 height 15
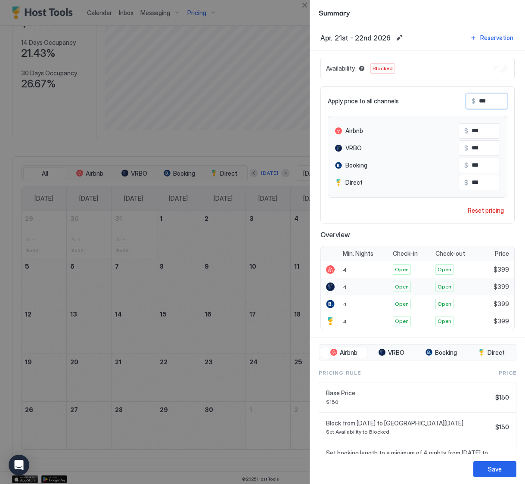
scroll to position [0, 0]
click at [487, 466] on button "Save" at bounding box center [494, 469] width 43 height 16
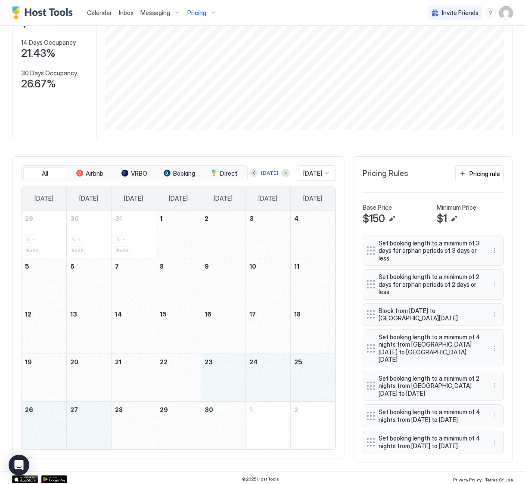
drag, startPoint x: 220, startPoint y: 377, endPoint x: 107, endPoint y: 415, distance: 118.6
click at [107, 415] on tbody "29 4 $500 30 4 $500 31 4 $500 1 2 3 4 5 6 7 8 9 10 11 12 13 14 15 16 17 18 19 2…" at bounding box center [178, 330] width 313 height 239
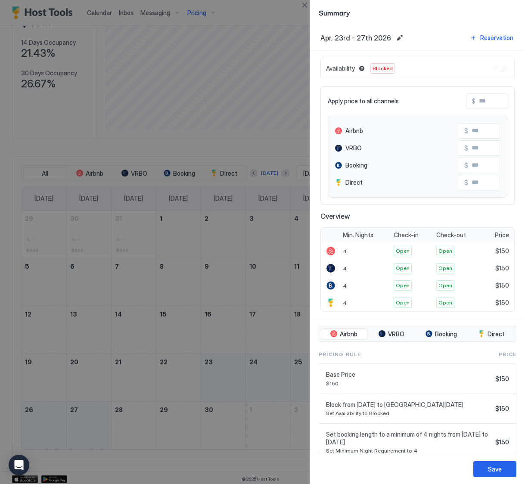
click at [481, 102] on input "Input Field" at bounding box center [509, 101] width 69 height 15
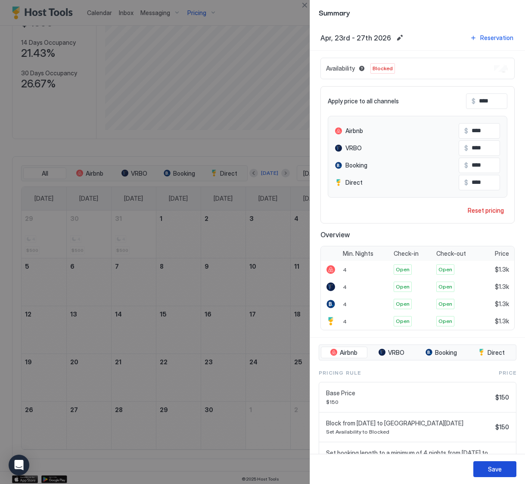
click at [493, 465] on div "Save" at bounding box center [495, 469] width 14 height 9
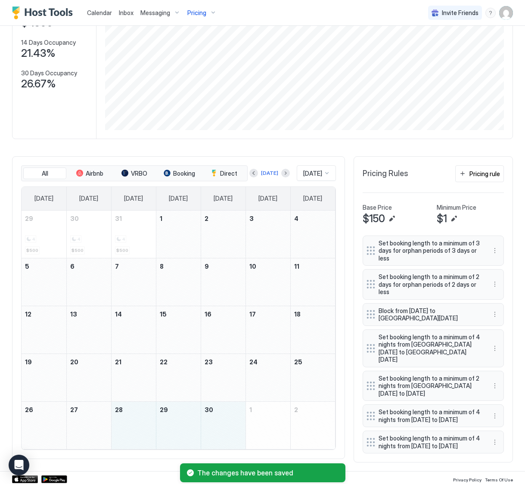
drag, startPoint x: 125, startPoint y: 428, endPoint x: 204, endPoint y: 425, distance: 78.8
click at [204, 425] on tr "26 27 28 29 30 1 2" at bounding box center [178, 425] width 313 height 48
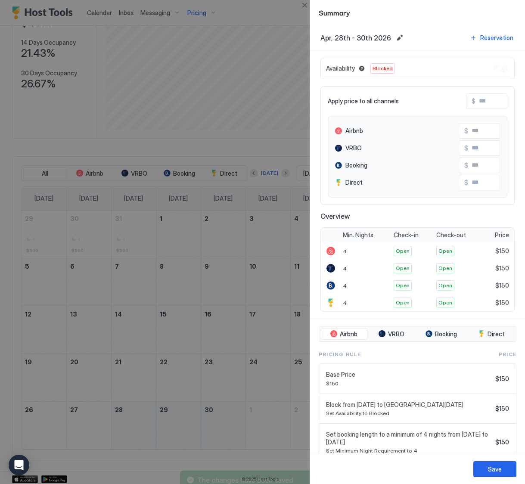
click at [493, 103] on input "Input Field" at bounding box center [509, 101] width 69 height 15
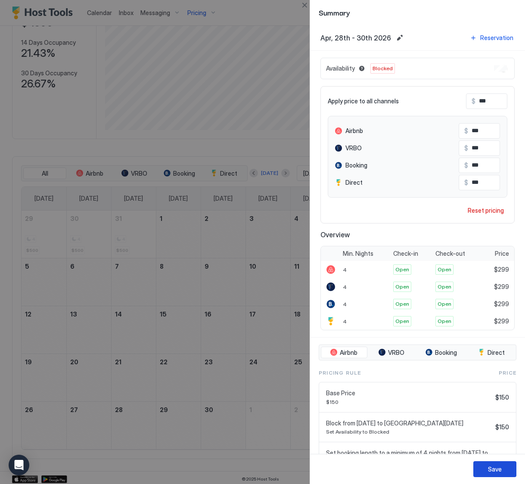
click at [492, 474] on button "Save" at bounding box center [494, 469] width 43 height 16
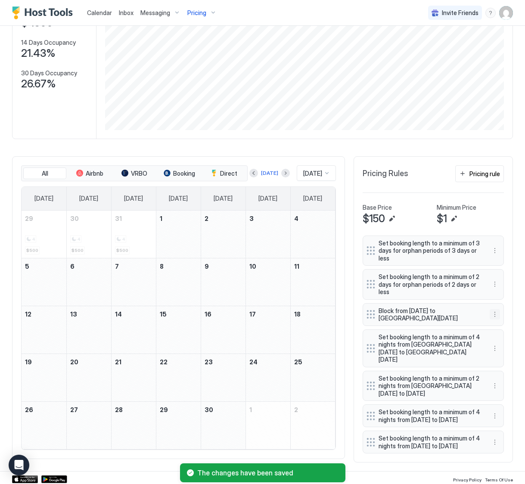
click at [490, 314] on button "More options" at bounding box center [495, 314] width 10 height 10
click at [500, 321] on div "Edit" at bounding box center [506, 325] width 32 height 14
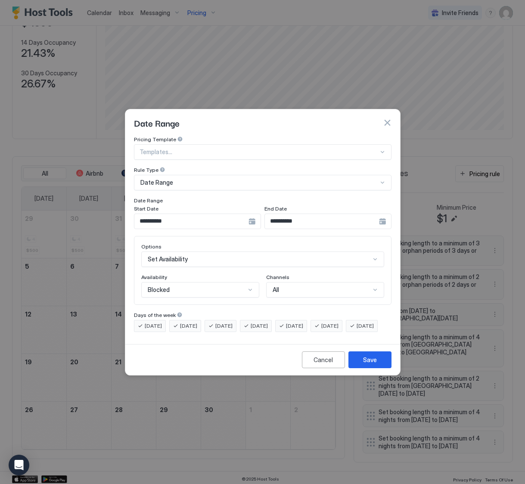
click at [168, 217] on input "**********" at bounding box center [191, 221] width 114 height 15
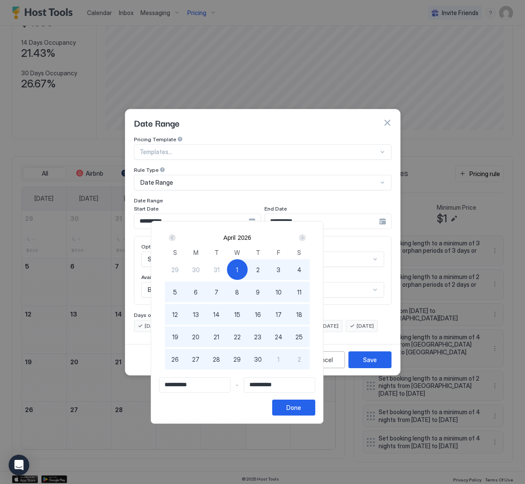
click at [279, 363] on span "1" at bounding box center [278, 359] width 2 height 9
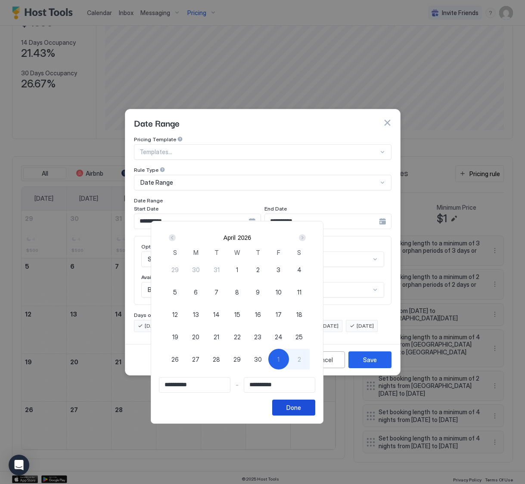
click at [301, 407] on div "Done" at bounding box center [293, 407] width 15 height 9
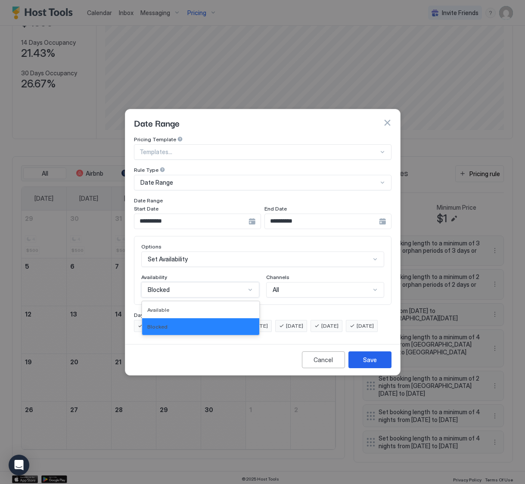
click at [177, 286] on div "Blocked" at bounding box center [197, 290] width 98 height 8
click at [180, 318] on div "Blocked" at bounding box center [200, 326] width 117 height 17
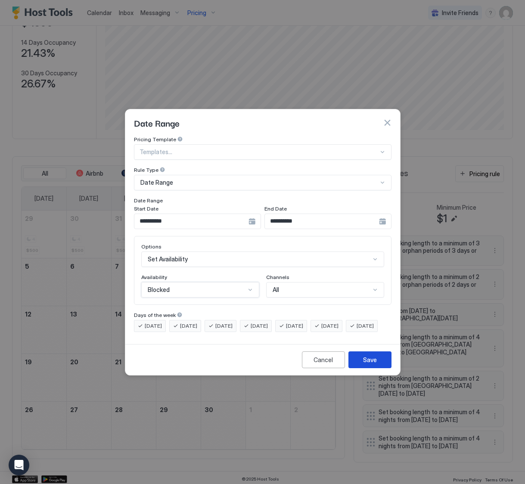
click at [372, 363] on div "Save" at bounding box center [370, 359] width 14 height 9
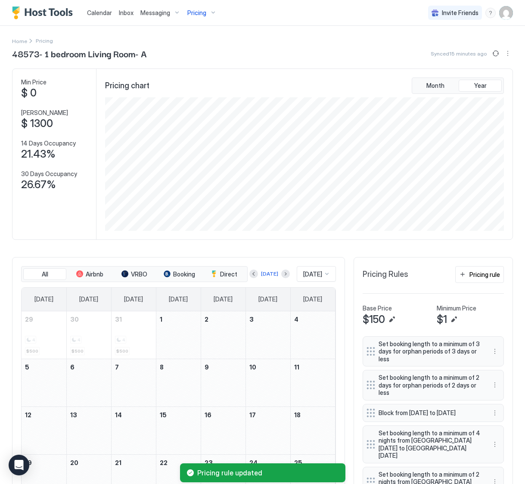
scroll to position [0, 0]
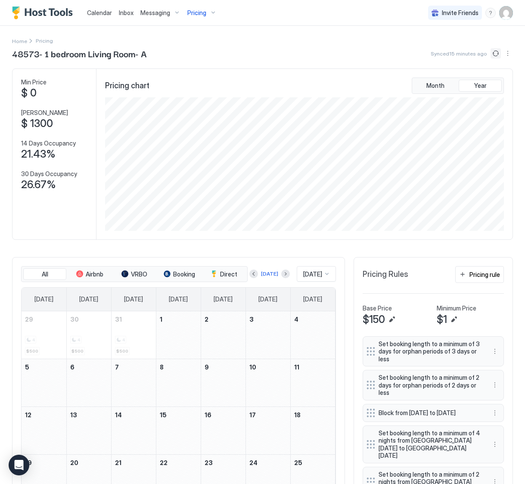
click at [491, 52] on button "Sync prices" at bounding box center [495, 53] width 10 height 10
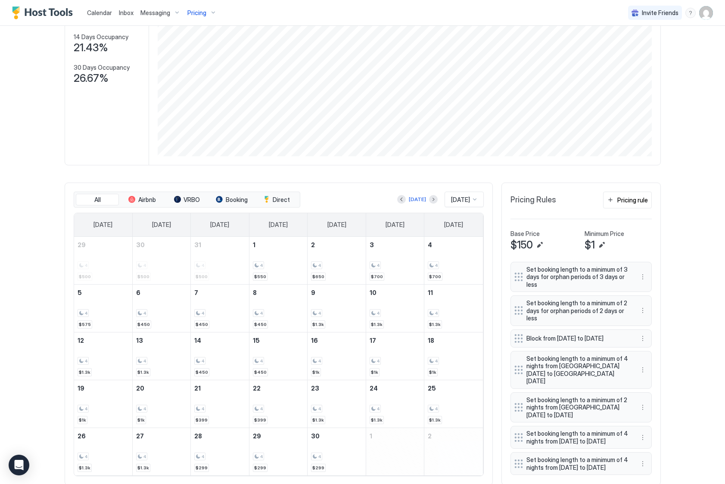
scroll to position [165, 496]
click at [701, 12] on img "User profile" at bounding box center [706, 13] width 14 height 14
click at [671, 46] on div "Settings" at bounding box center [657, 48] width 109 height 15
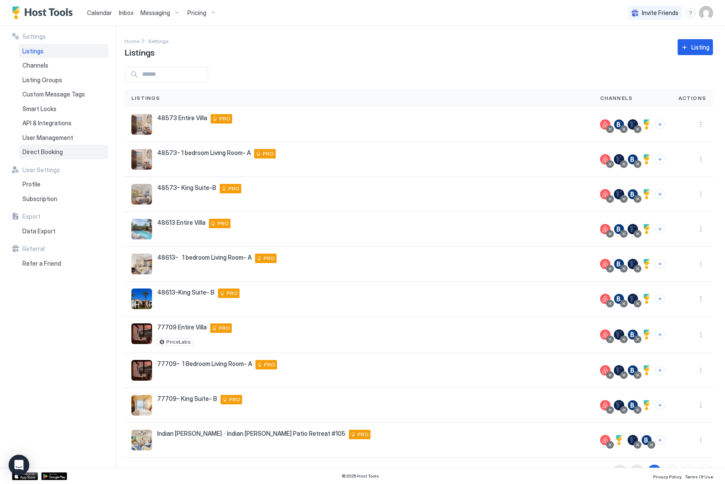
click at [93, 149] on div "Direct Booking" at bounding box center [64, 152] width 90 height 15
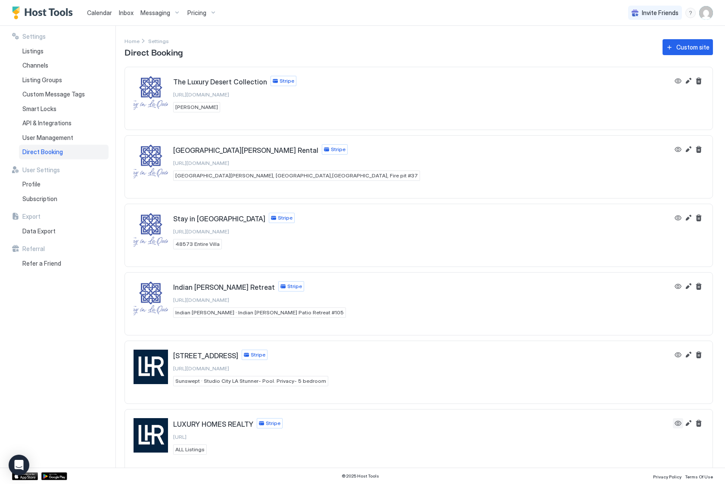
click at [674, 425] on button "View" at bounding box center [678, 423] width 10 height 10
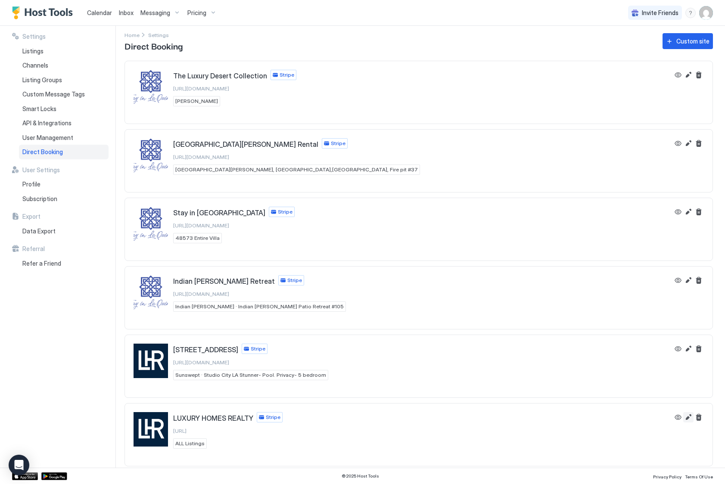
click at [687, 425] on div "LUXURY HOMES REALTY Stripe https://luxury-homesrealty ALL Listings" at bounding box center [418, 430] width 587 height 54
click at [687, 422] on div "LUXURY HOMES REALTY Stripe https://luxury-homesrealty ALL Listings" at bounding box center [418, 430] width 587 height 54
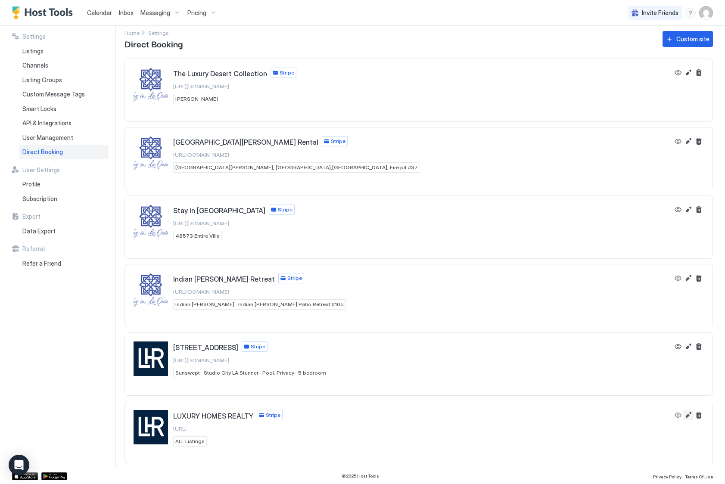
click at [687, 416] on button "Edit" at bounding box center [688, 415] width 10 height 10
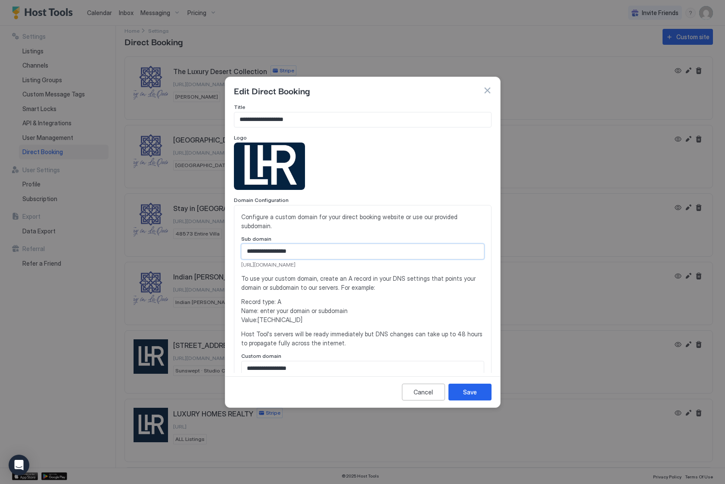
drag, startPoint x: 307, startPoint y: 245, endPoint x: 199, endPoint y: 242, distance: 108.6
click at [199, 241] on div "**********" at bounding box center [362, 242] width 725 height 484
click at [394, 299] on span "Record type: A Name: enter your domain or subdomain Value: 54.144.71.87" at bounding box center [362, 310] width 243 height 27
click at [468, 389] on div "Save" at bounding box center [470, 392] width 14 height 9
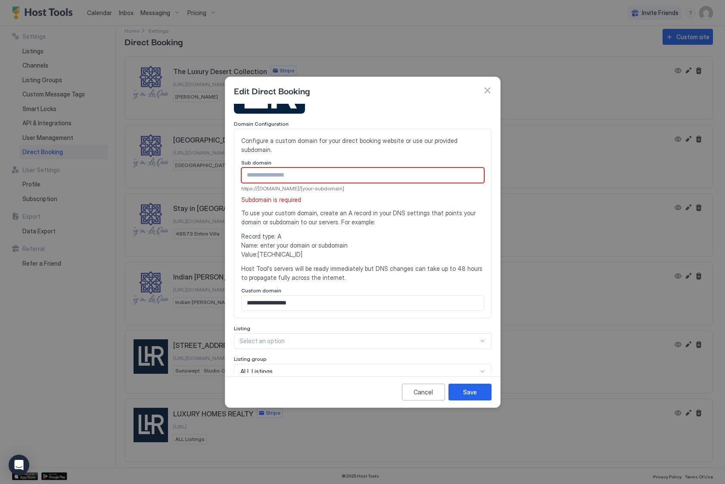
scroll to position [81, 0]
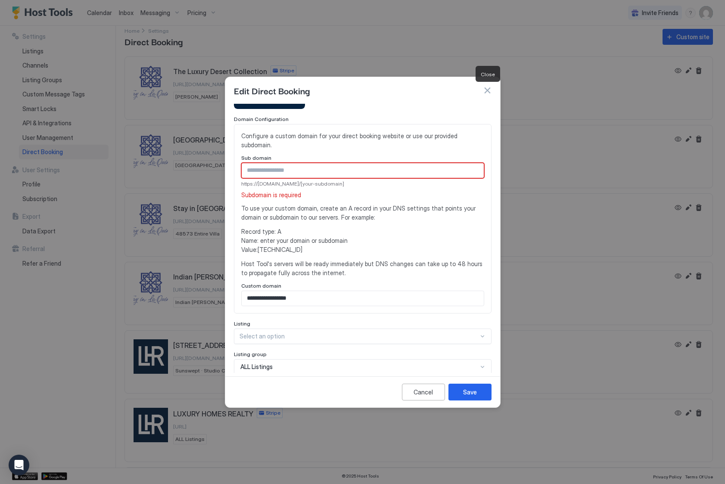
click at [490, 93] on button "button" at bounding box center [487, 90] width 9 height 9
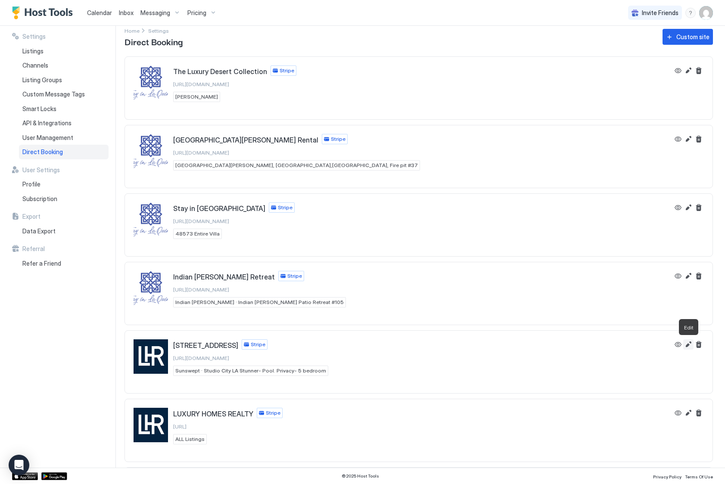
click at [688, 347] on button "Edit" at bounding box center [688, 344] width 10 height 10
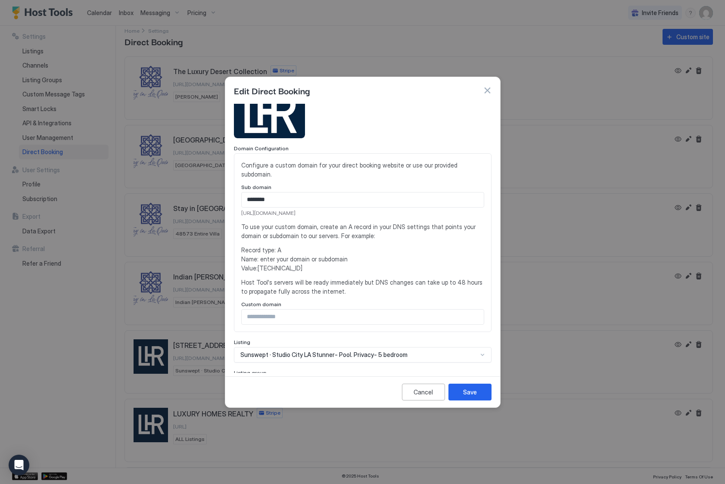
scroll to position [53, 0]
click at [438, 392] on button "Cancel" at bounding box center [423, 392] width 43 height 17
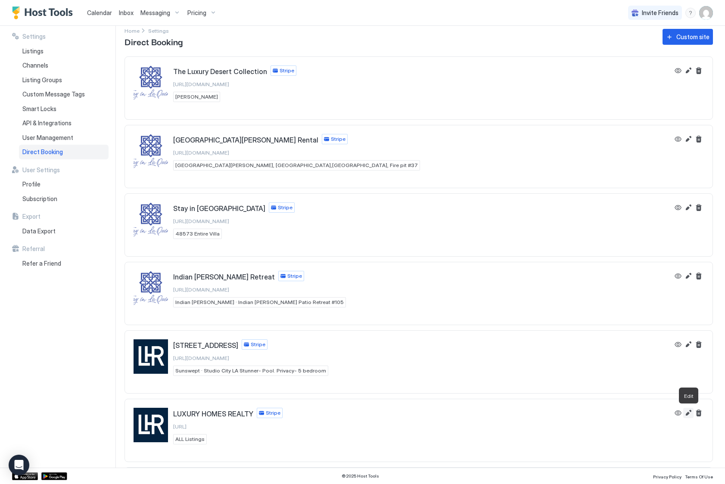
click at [689, 413] on button "Edit" at bounding box center [688, 413] width 10 height 10
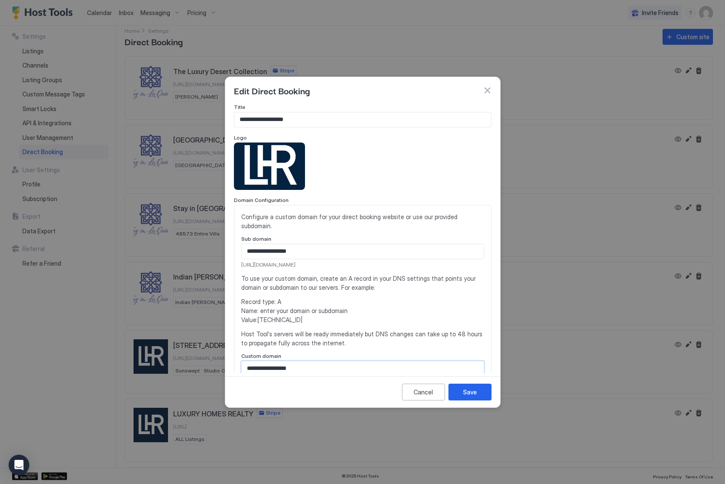
drag, startPoint x: 304, startPoint y: 361, endPoint x: 223, endPoint y: 359, distance: 81.4
click at [223, 359] on div "**********" at bounding box center [362, 242] width 725 height 484
click at [476, 388] on div "Save" at bounding box center [470, 392] width 14 height 9
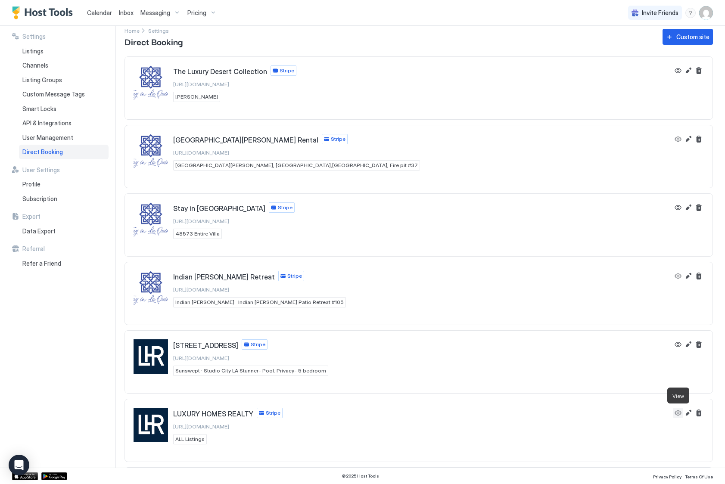
click at [673, 414] on button "View" at bounding box center [678, 413] width 10 height 10
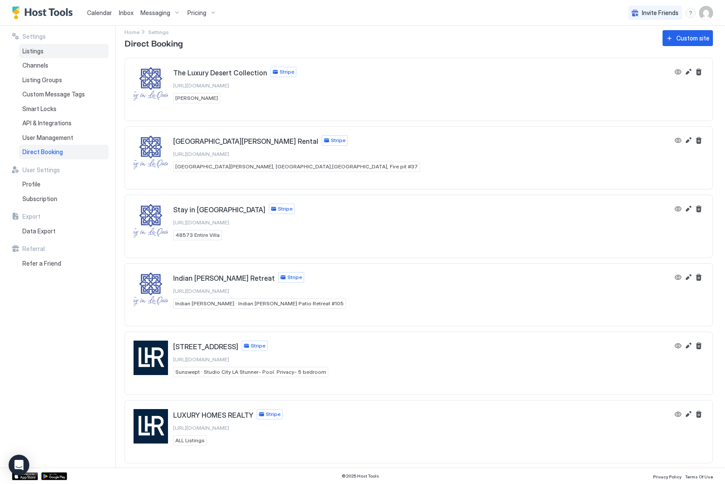
click at [47, 53] on div "Listings" at bounding box center [64, 51] width 90 height 15
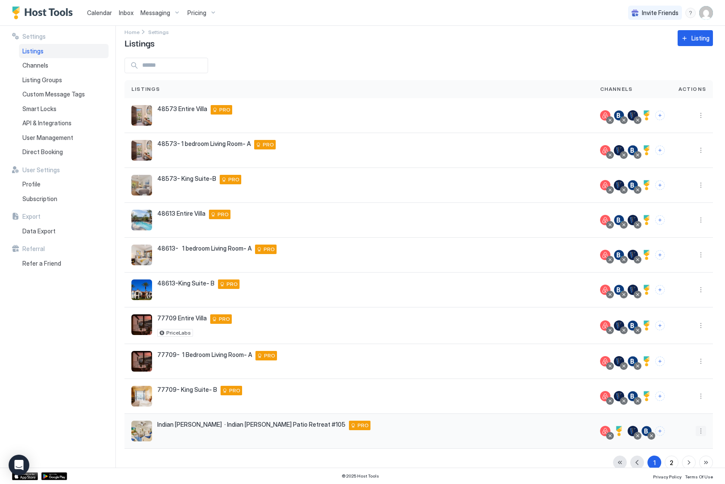
click at [700, 433] on button "More options" at bounding box center [700, 431] width 10 height 10
click at [695, 381] on div "Listing Settings" at bounding box center [678, 377] width 59 height 14
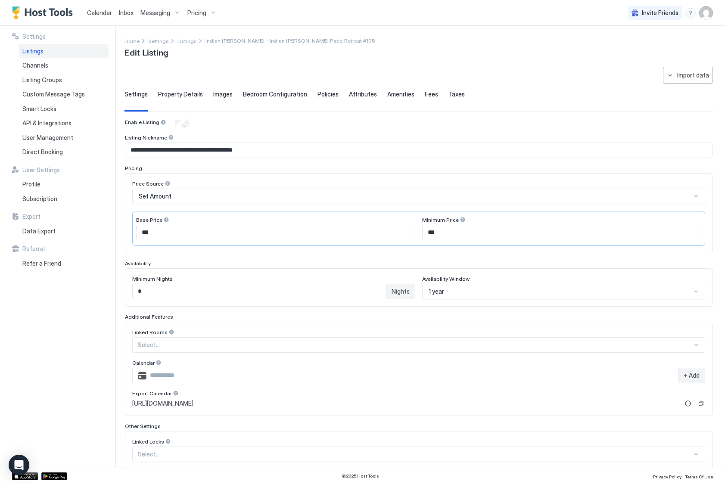
click at [214, 91] on span "Images" at bounding box center [222, 94] width 19 height 8
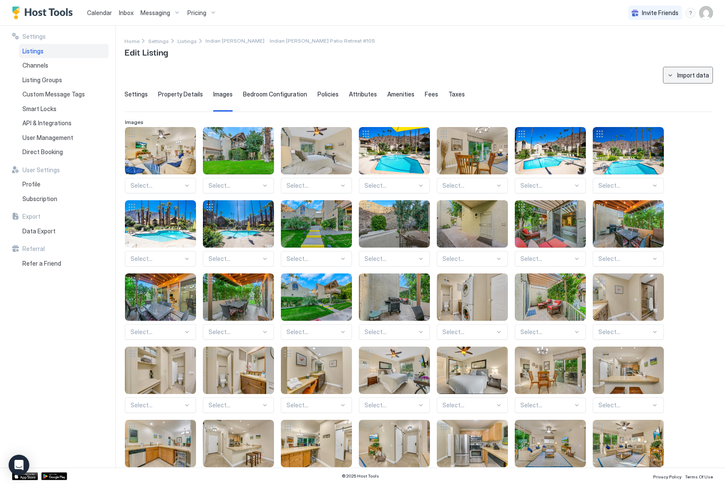
click at [680, 81] on button "Import data" at bounding box center [688, 75] width 50 height 17
click at [679, 90] on div "Airbnb" at bounding box center [691, 91] width 26 height 8
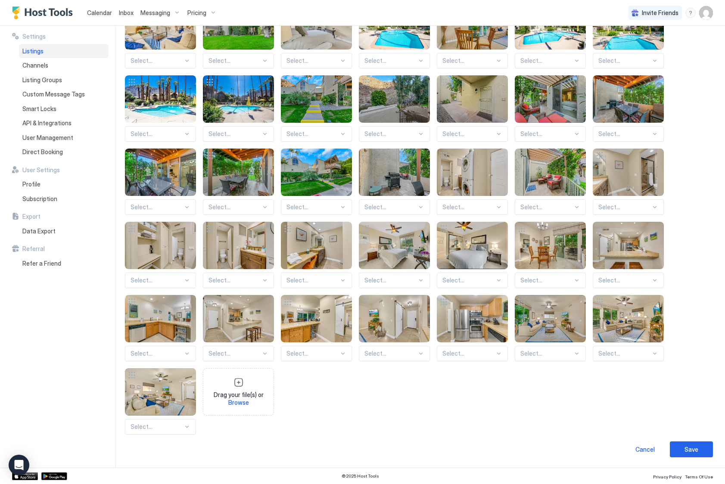
scroll to position [124, 0]
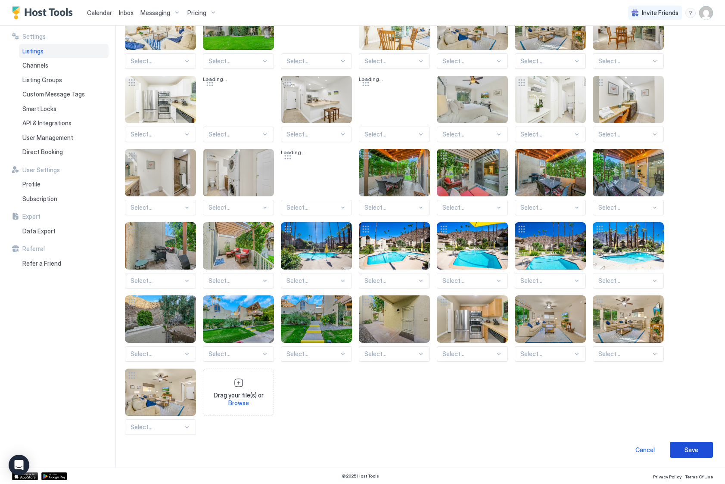
click at [695, 455] on button "Save" at bounding box center [691, 450] width 43 height 16
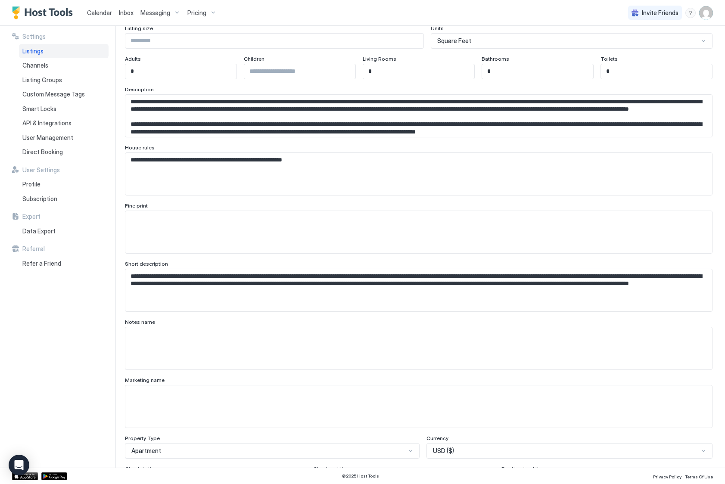
scroll to position [373, 0]
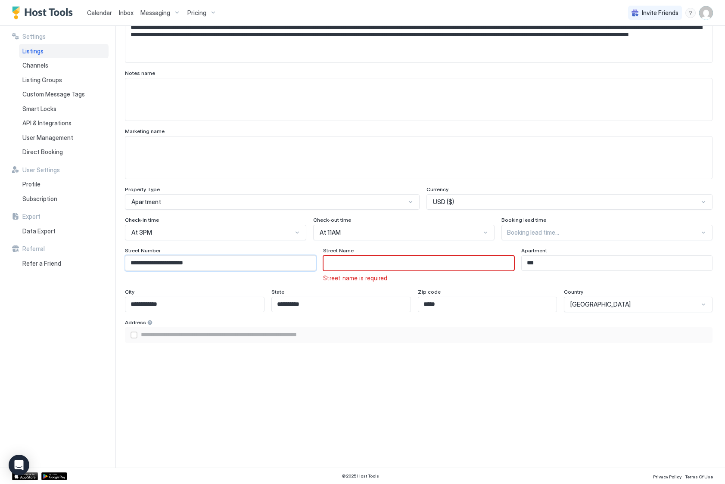
click at [151, 265] on input "**********" at bounding box center [220, 263] width 190 height 15
drag, startPoint x: 148, startPoint y: 264, endPoint x: 182, endPoint y: 264, distance: 34.5
click at [182, 264] on input "**********" at bounding box center [220, 263] width 190 height 15
drag, startPoint x: 180, startPoint y: 265, endPoint x: 346, endPoint y: 258, distance: 166.3
paste input "**********"
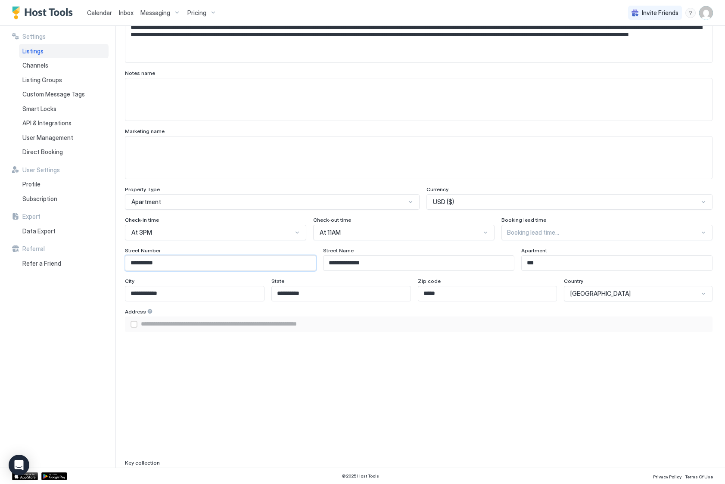
click at [183, 267] on input "**********" at bounding box center [220, 263] width 190 height 15
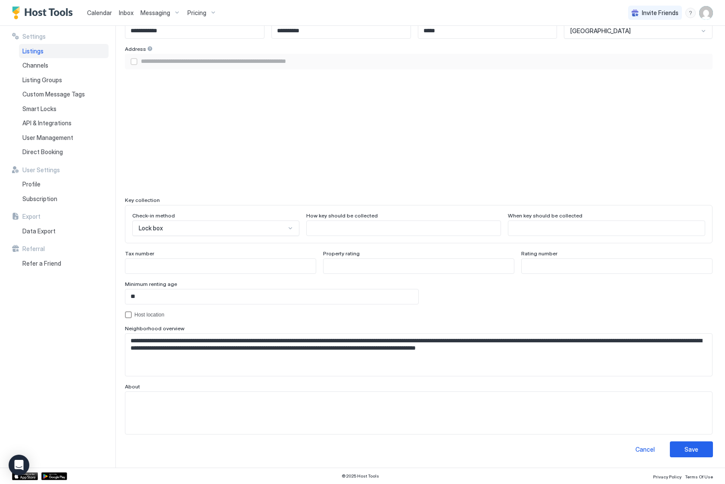
scroll to position [636, 0]
click at [689, 452] on div "Save" at bounding box center [691, 449] width 14 height 9
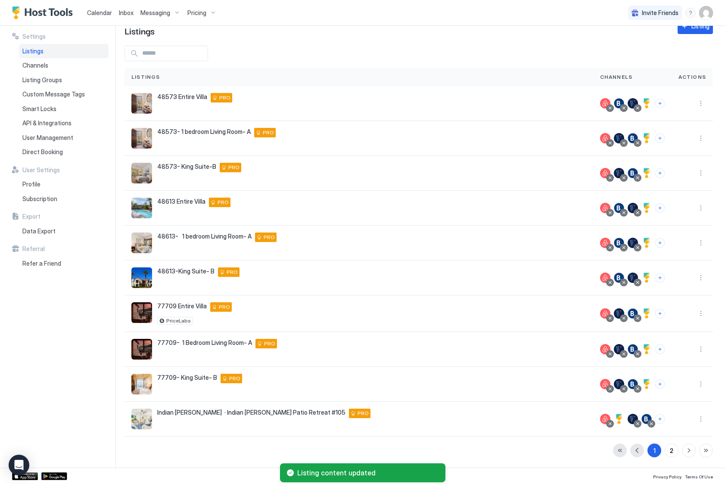
scroll to position [21, 0]
click at [703, 417] on button "More options" at bounding box center [700, 419] width 10 height 10
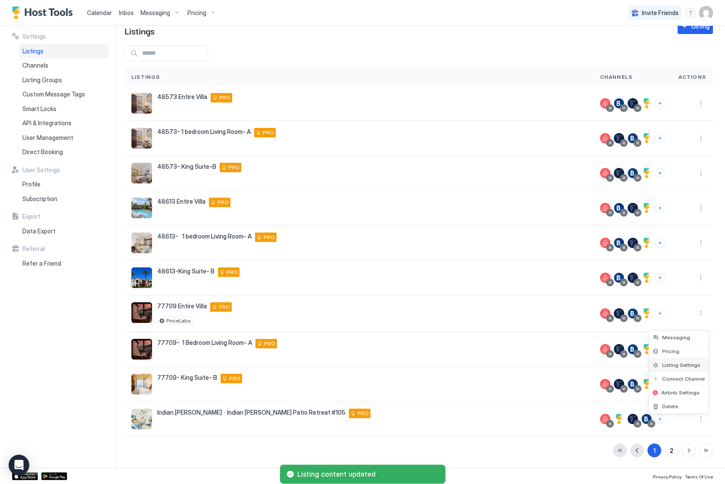
click at [692, 364] on span "Listing Settings" at bounding box center [681, 365] width 38 height 6
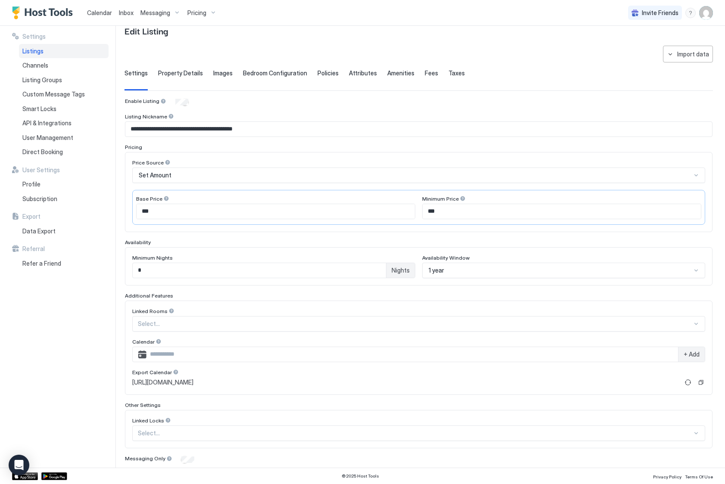
click at [221, 75] on span "Images" at bounding box center [222, 73] width 19 height 8
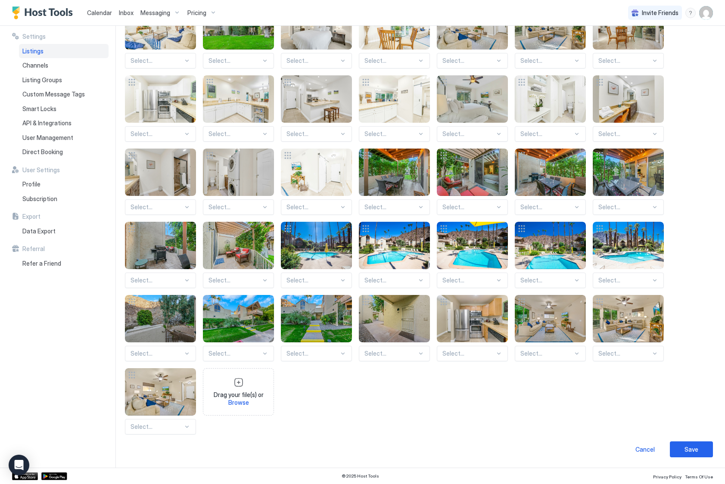
scroll to position [124, 0]
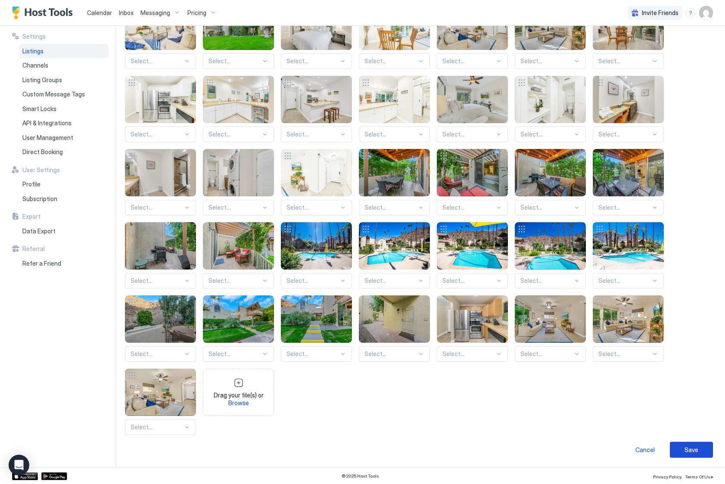
click at [699, 452] on button "Save" at bounding box center [691, 450] width 43 height 16
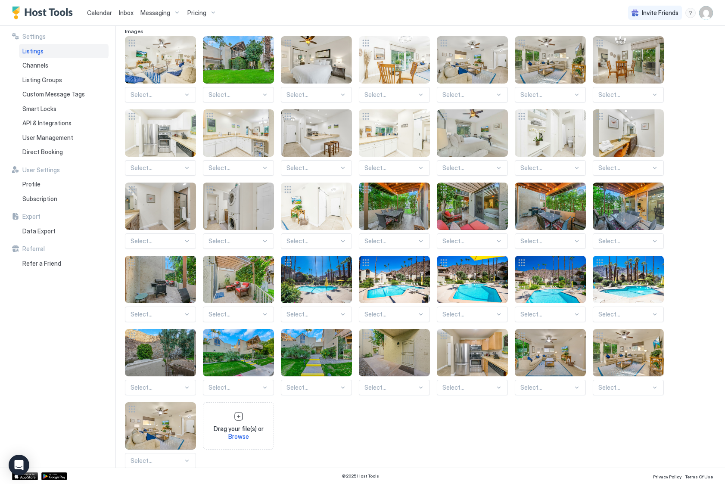
scroll to position [91, 0]
click at [655, 335] on div at bounding box center [656, 335] width 7 height 7
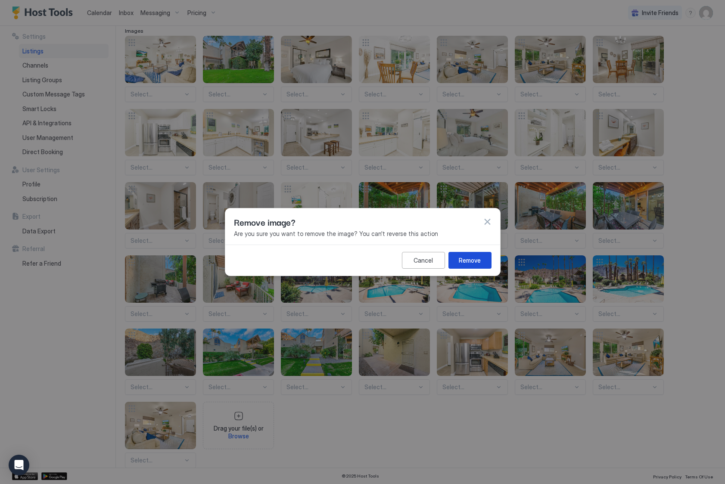
click at [470, 259] on div "Remove" at bounding box center [470, 260] width 22 height 9
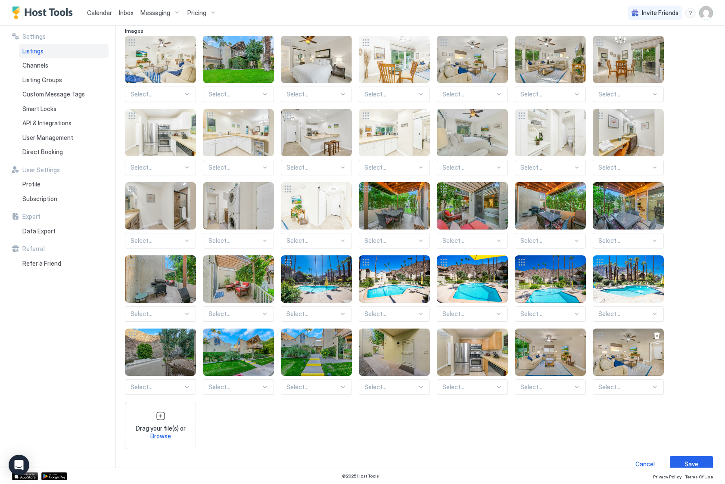
click at [654, 337] on div at bounding box center [656, 335] width 7 height 7
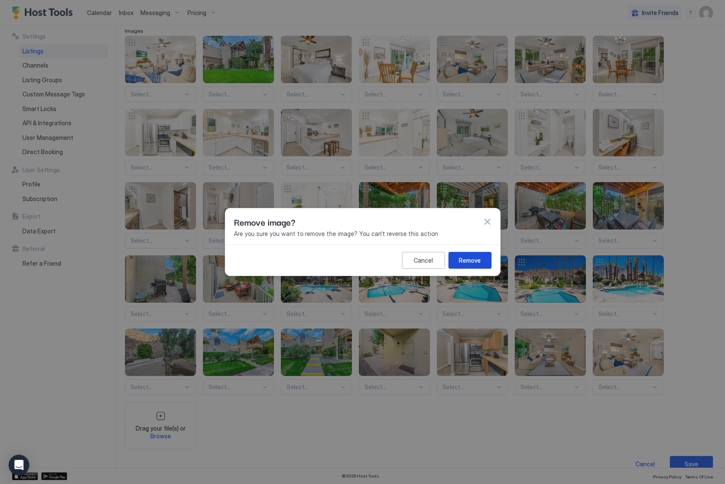
click at [468, 264] on div "Remove" at bounding box center [470, 260] width 22 height 9
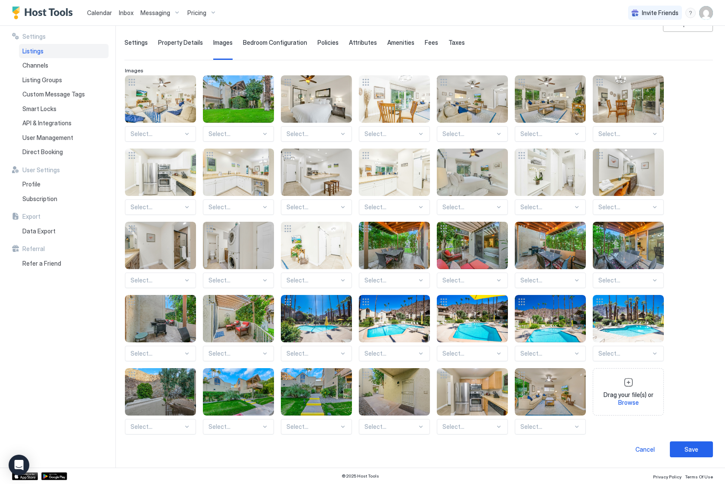
scroll to position [51, 0]
click at [581, 377] on div at bounding box center [578, 375] width 7 height 7
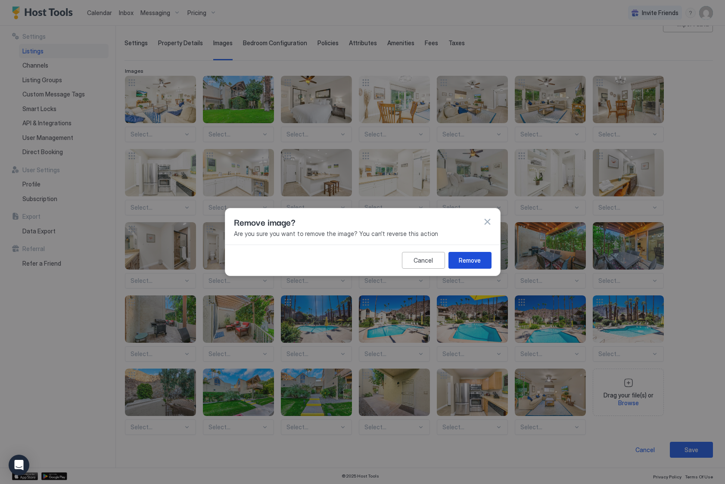
click at [484, 262] on button "Remove" at bounding box center [469, 260] width 43 height 17
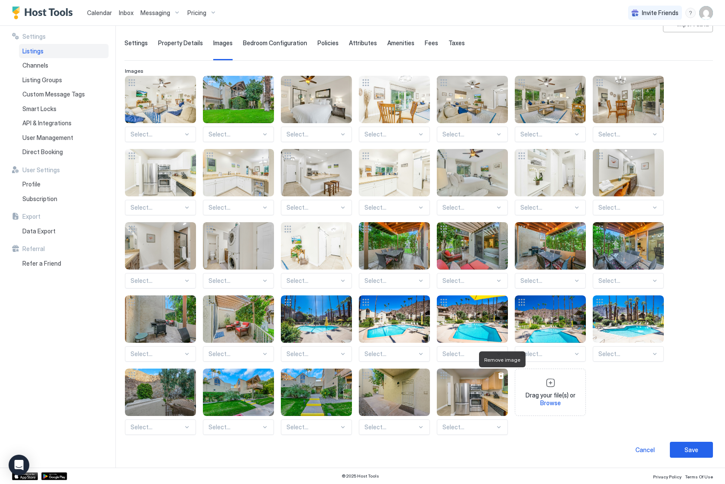
click at [501, 376] on div at bounding box center [500, 375] width 7 height 7
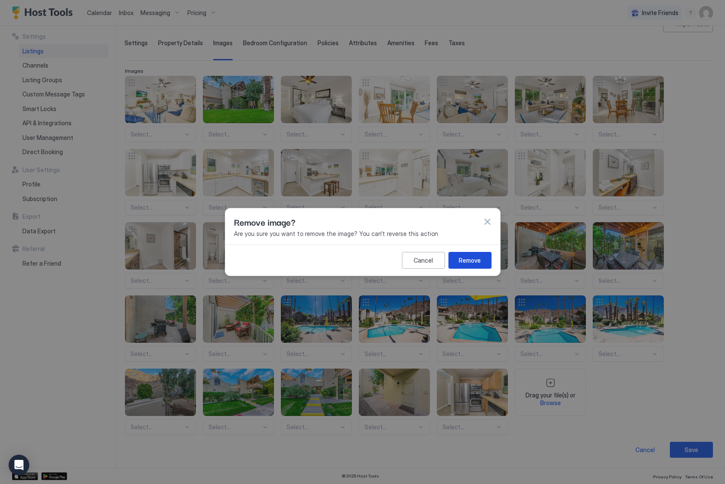
click at [472, 262] on div "Remove" at bounding box center [470, 260] width 22 height 9
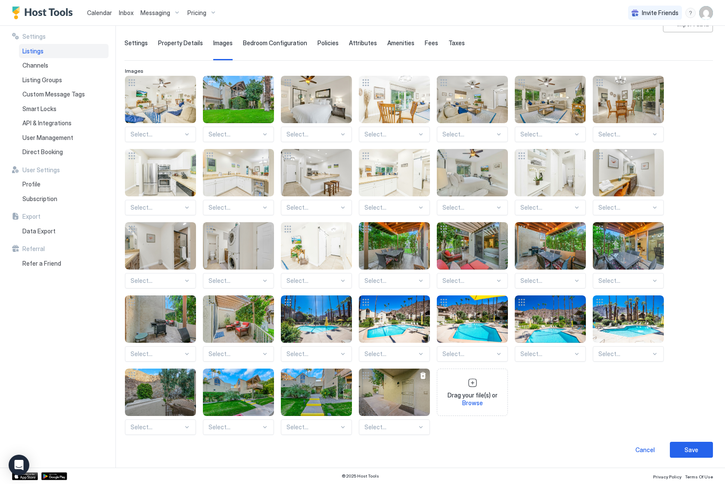
click at [421, 375] on div at bounding box center [422, 375] width 7 height 7
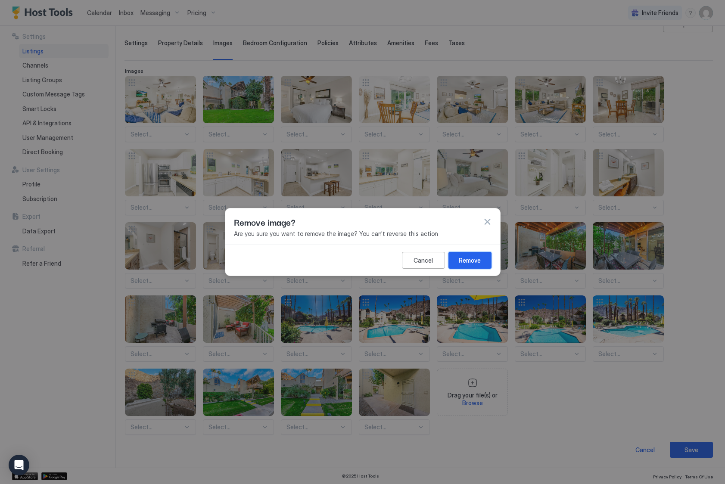
click at [471, 262] on div "Remove" at bounding box center [470, 260] width 22 height 9
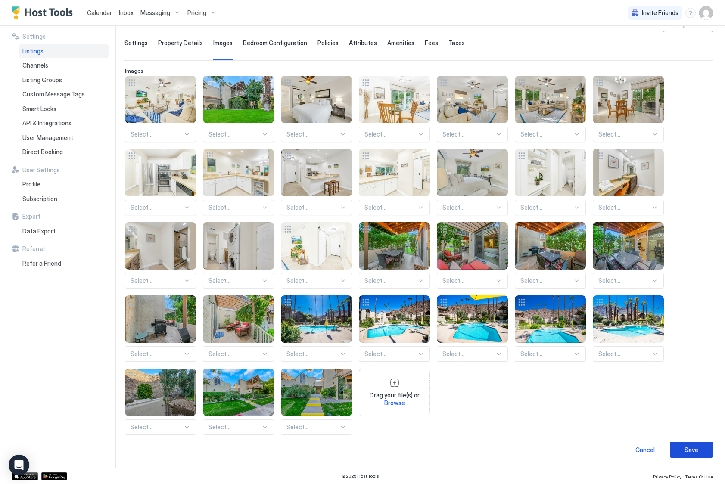
click at [686, 447] on div "Save" at bounding box center [691, 449] width 14 height 9
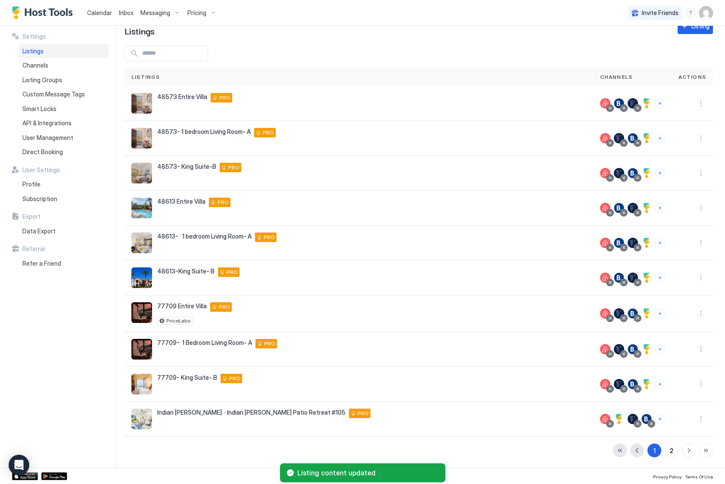
scroll to position [21, 0]
click at [697, 310] on button "More options" at bounding box center [700, 313] width 10 height 10
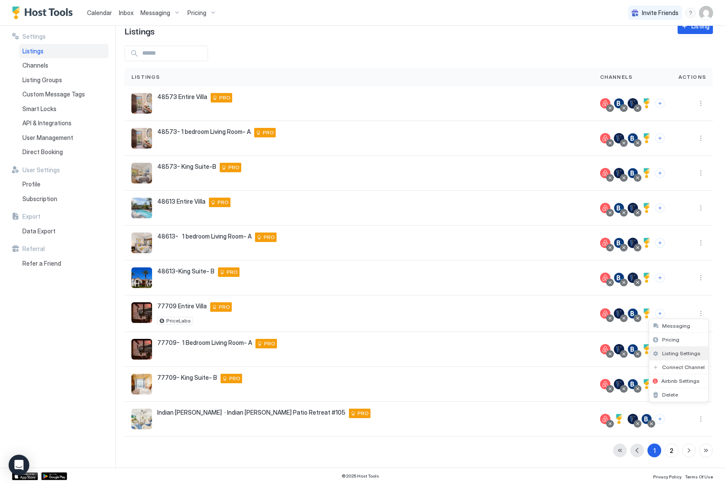
click at [686, 354] on span "Listing Settings" at bounding box center [681, 353] width 38 height 6
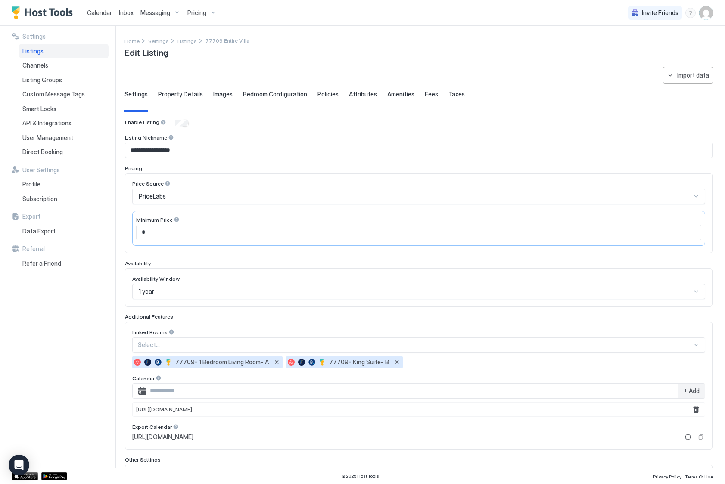
click at [221, 96] on span "Images" at bounding box center [222, 94] width 19 height 8
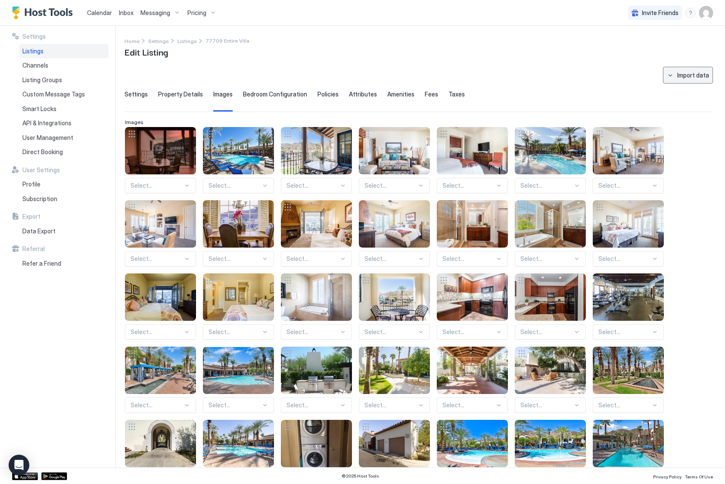
click at [670, 74] on button "Import data" at bounding box center [688, 75] width 50 height 17
click at [680, 90] on div "Airbnb" at bounding box center [691, 91] width 26 height 8
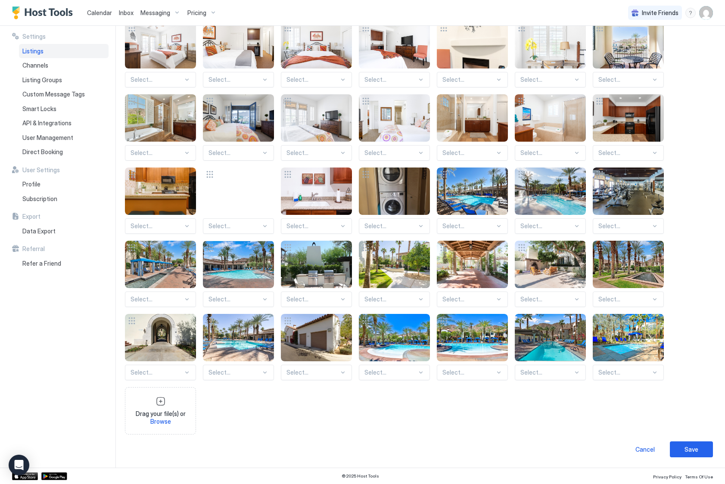
scroll to position [179, 0]
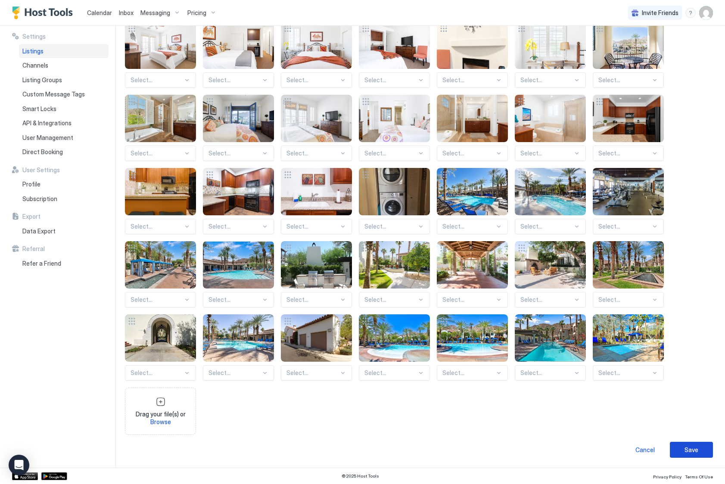
click at [684, 449] on div "Save" at bounding box center [691, 449] width 14 height 9
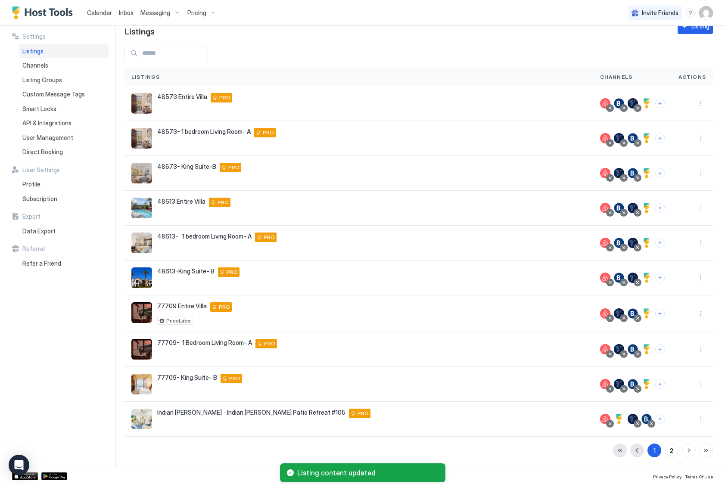
scroll to position [21, 0]
click at [699, 350] on button "More options" at bounding box center [700, 349] width 10 height 10
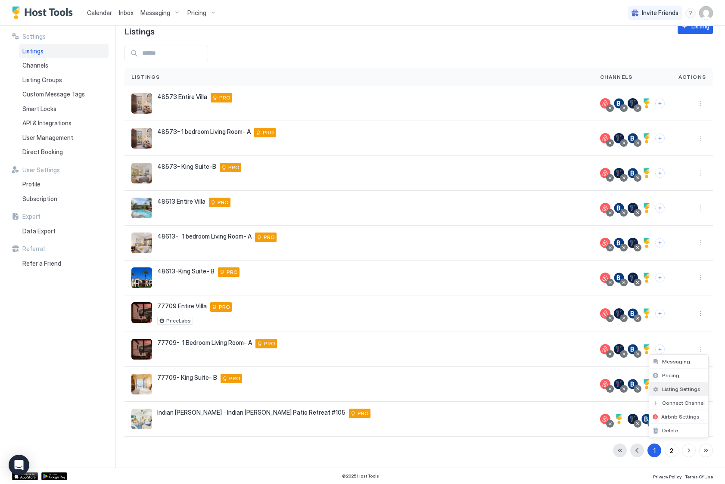
click at [684, 388] on span "Listing Settings" at bounding box center [681, 389] width 38 height 6
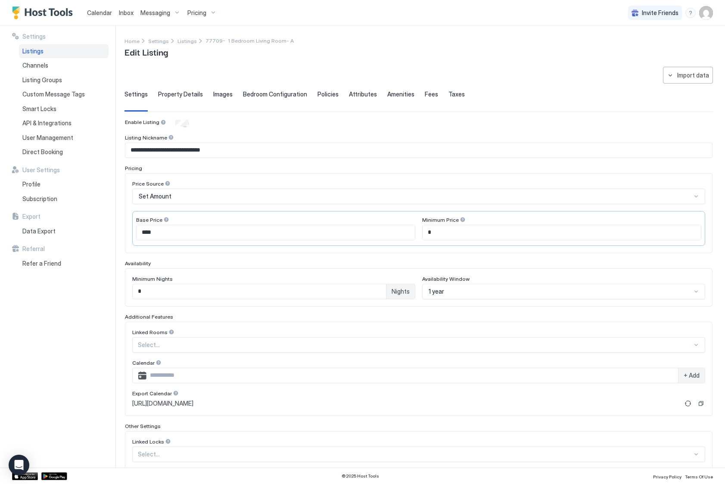
click at [213, 93] on span "Images" at bounding box center [222, 94] width 19 height 8
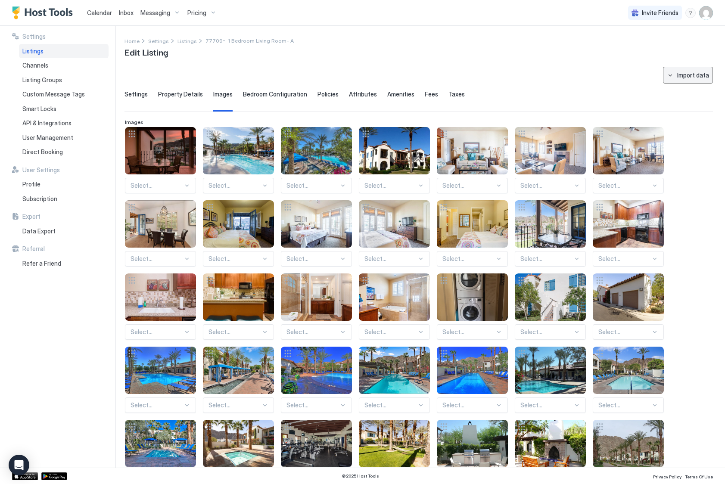
click at [687, 72] on div "Import data" at bounding box center [693, 75] width 32 height 9
click at [684, 86] on div "Airbnb" at bounding box center [693, 91] width 37 height 15
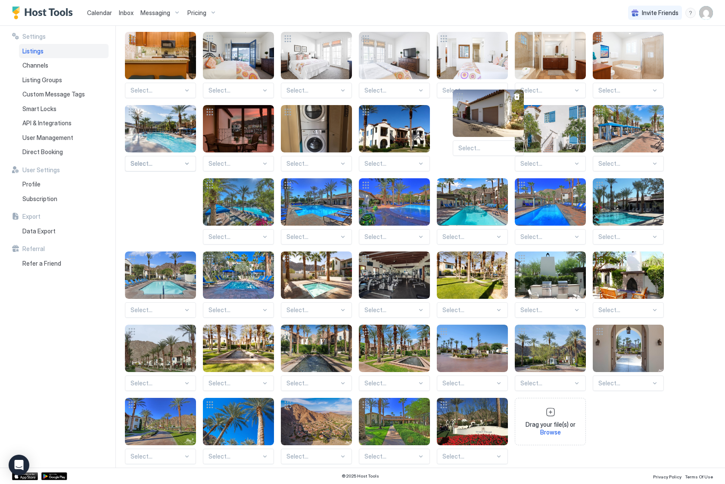
scroll to position [165, 0]
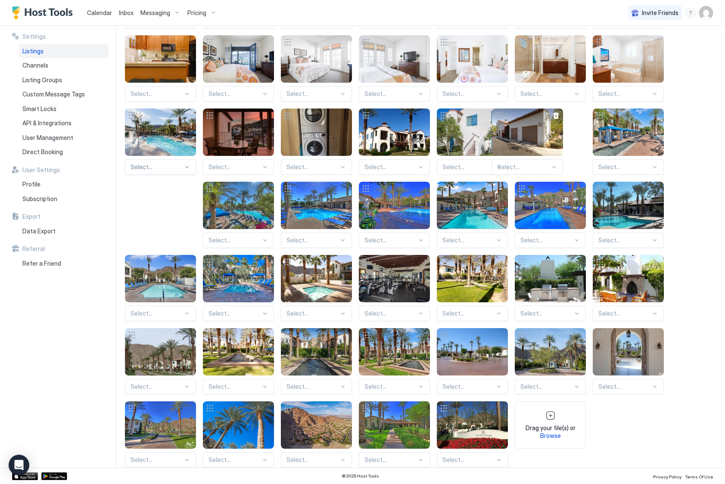
drag, startPoint x: 257, startPoint y: 177, endPoint x: 546, endPoint y: 137, distance: 291.8
click at [546, 137] on div "View image" at bounding box center [527, 132] width 71 height 47
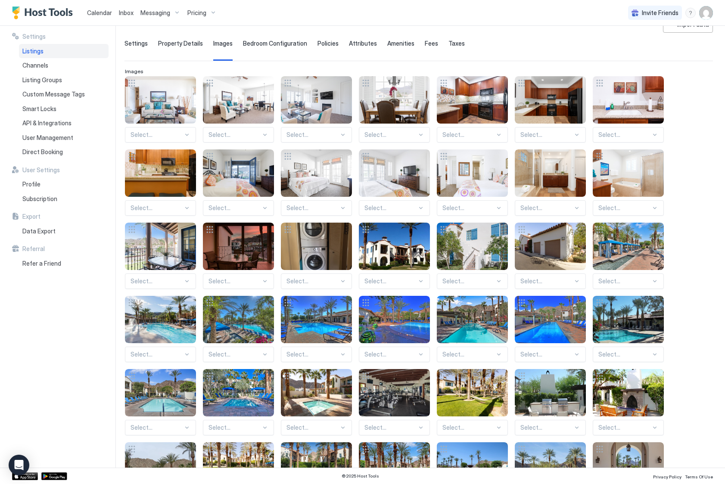
scroll to position [25, 0]
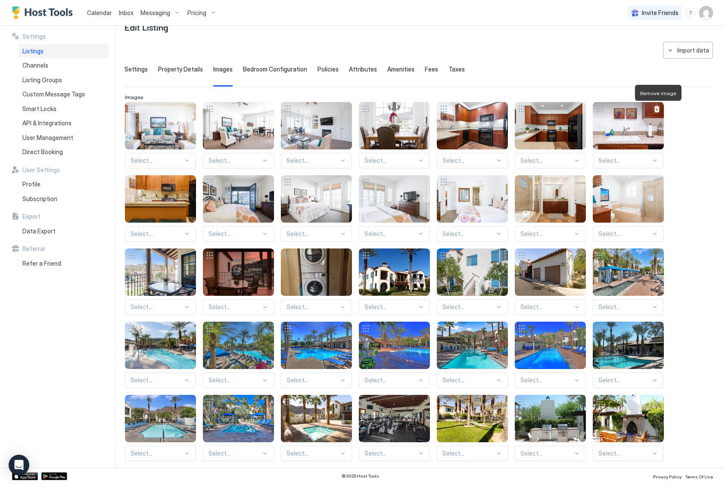
click at [659, 111] on div at bounding box center [656, 108] width 7 height 7
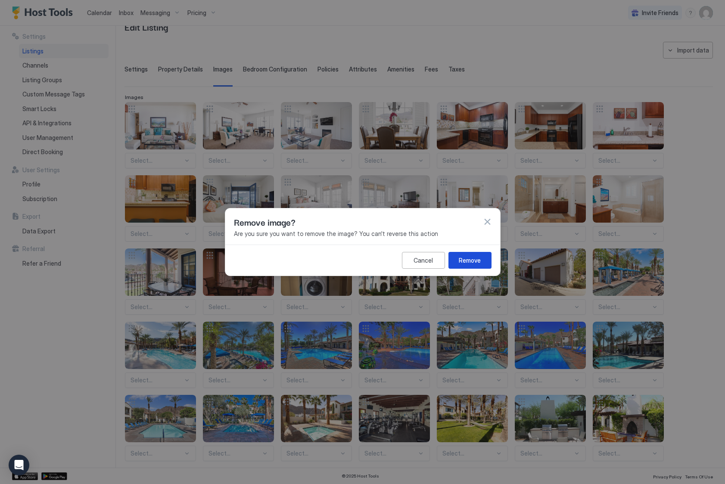
click at [473, 255] on button "Remove" at bounding box center [469, 260] width 43 height 17
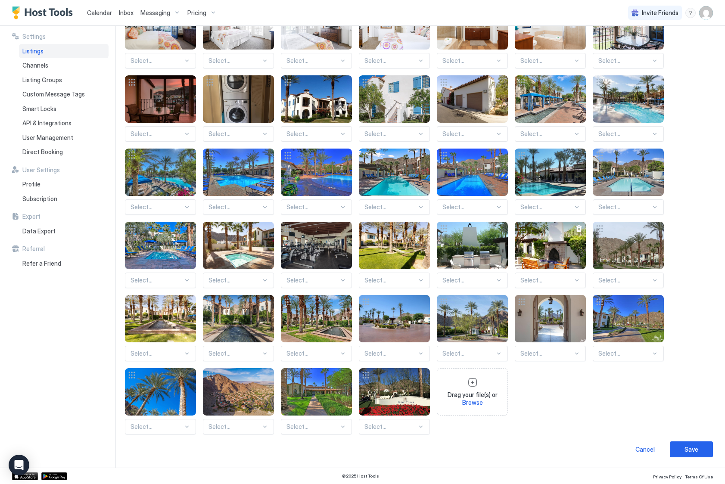
scroll to position [198, 0]
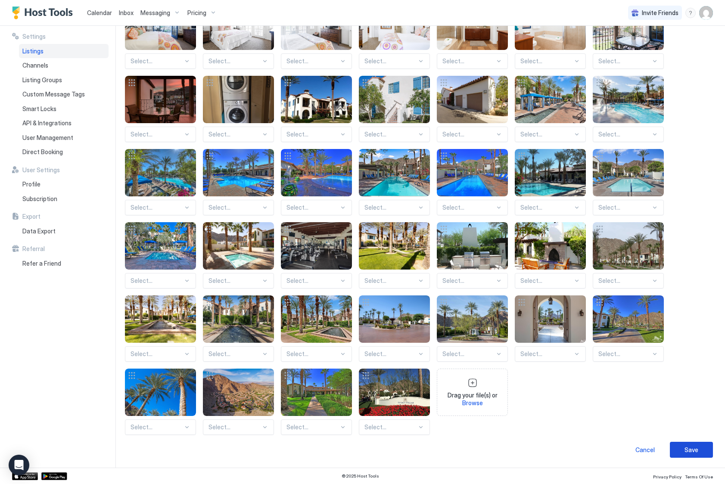
click at [684, 445] on div "Save" at bounding box center [691, 449] width 14 height 9
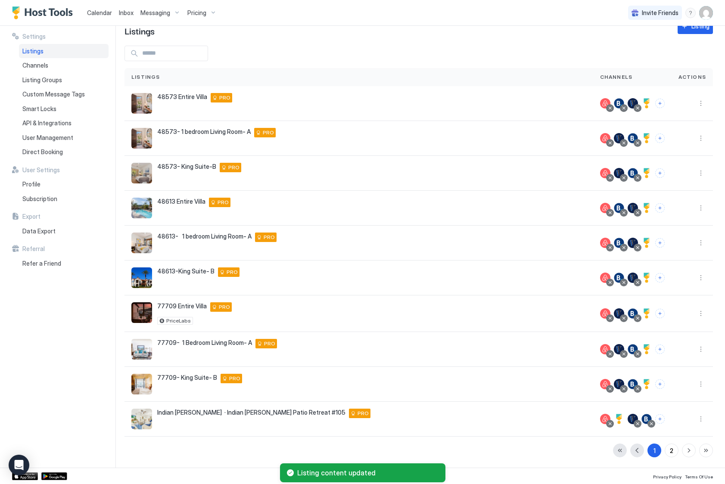
scroll to position [21, 0]
click at [696, 381] on button "More options" at bounding box center [700, 384] width 10 height 10
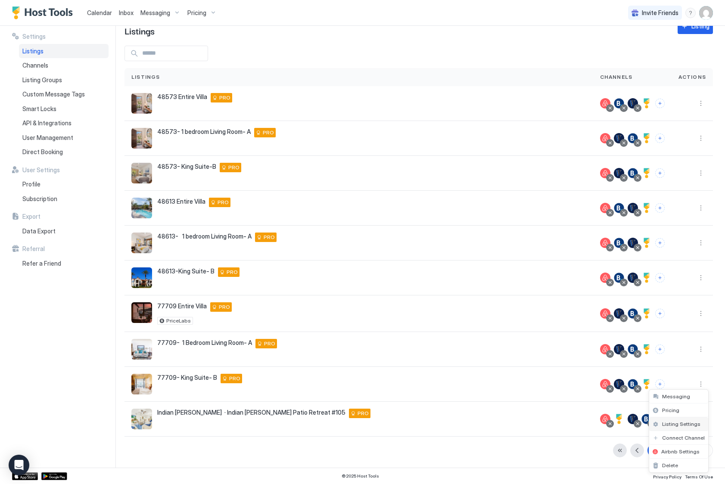
click at [690, 420] on div "Listing Settings" at bounding box center [678, 424] width 59 height 14
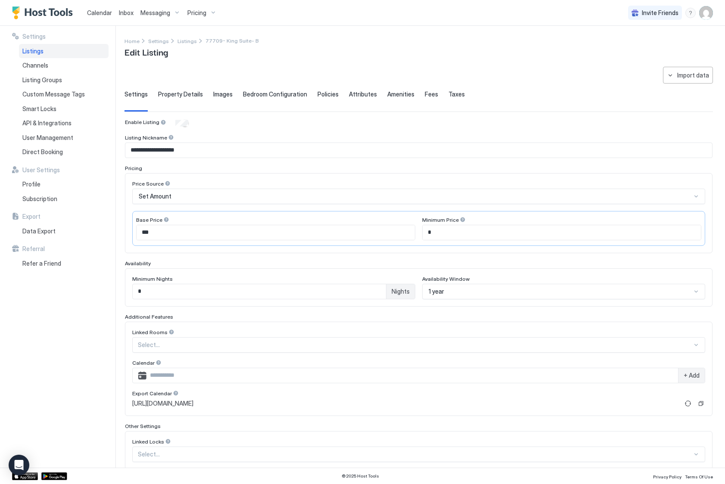
click at [222, 99] on div "Images" at bounding box center [222, 100] width 19 height 21
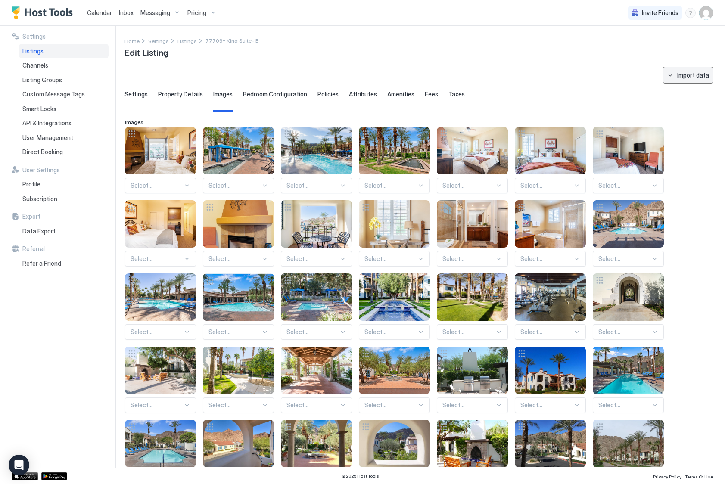
click at [687, 73] on div "Import data" at bounding box center [693, 75] width 32 height 9
click at [688, 90] on div "Airbnb" at bounding box center [691, 91] width 26 height 8
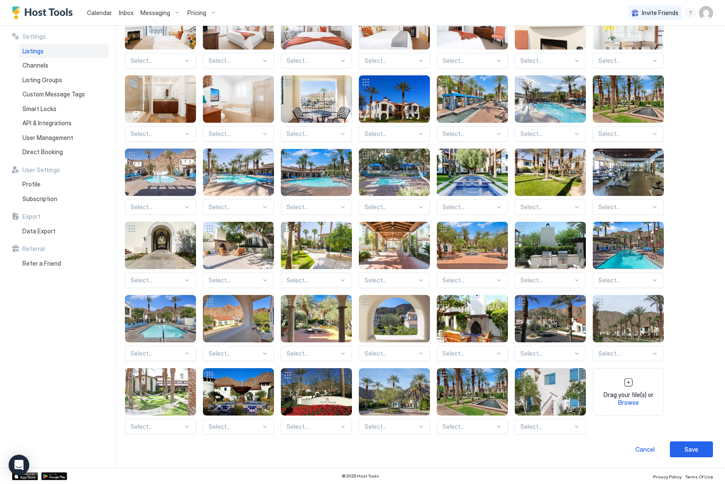
scroll to position [124, 0]
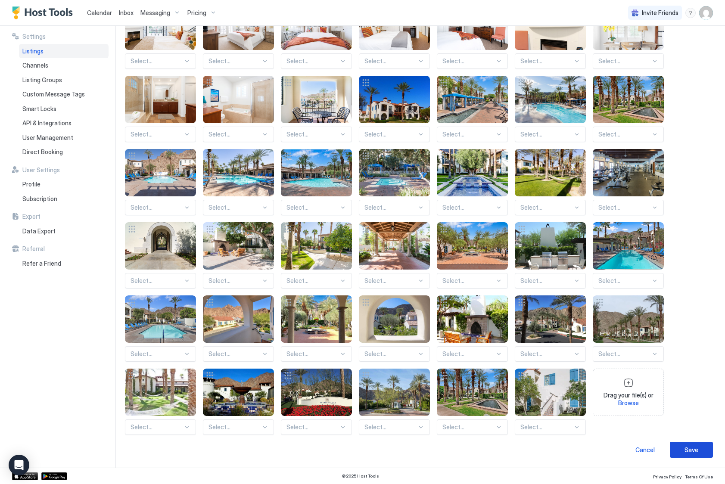
click at [699, 447] on button "Save" at bounding box center [691, 450] width 43 height 16
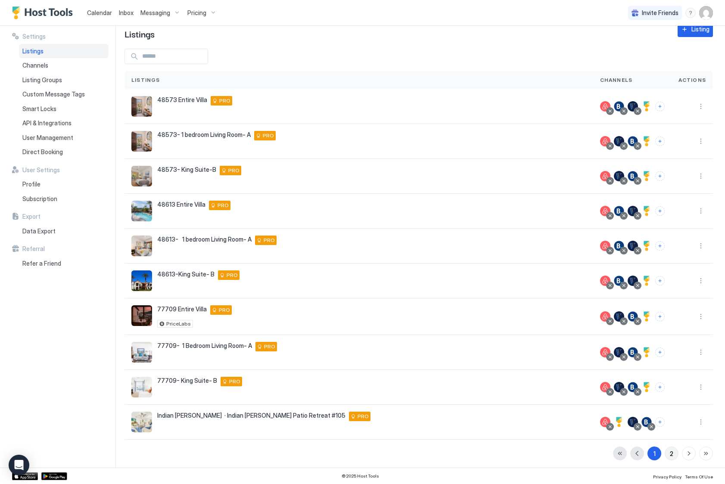
scroll to position [19, 0]
click at [675, 453] on button "2" at bounding box center [671, 453] width 14 height 14
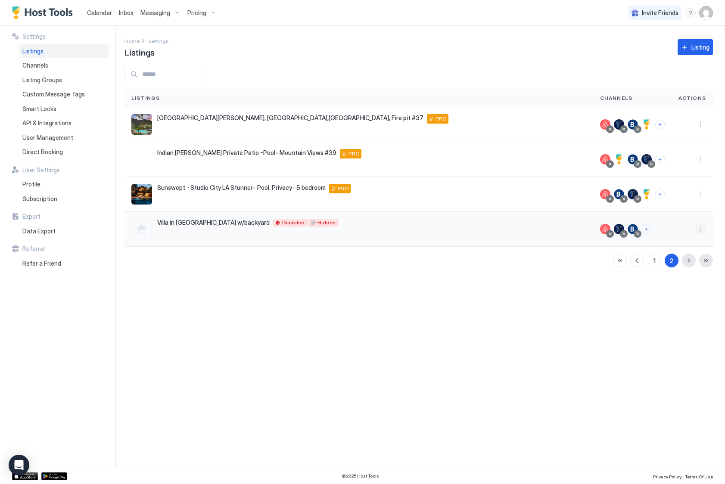
click at [701, 224] on button "More options" at bounding box center [700, 229] width 10 height 10
click at [230, 283] on div at bounding box center [362, 242] width 725 height 484
click at [428, 166] on div "Indian Wells Private Patio -Pool- Mountain Views #39 78155 Cabrillo Lane #39 In…" at bounding box center [358, 159] width 455 height 21
click at [701, 160] on button "More options" at bounding box center [700, 159] width 10 height 10
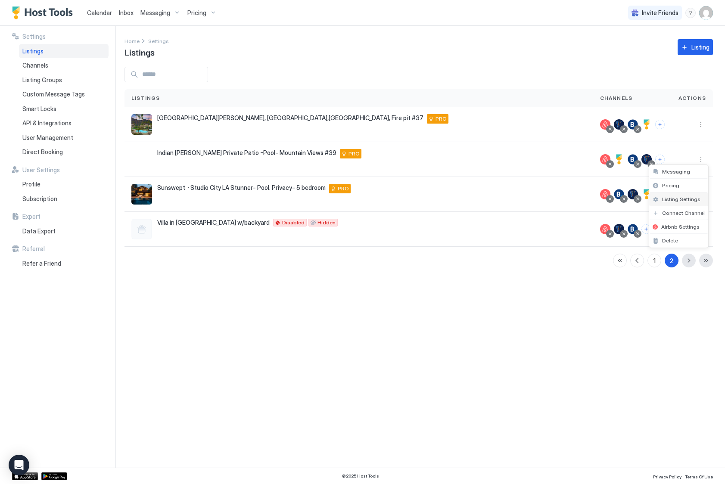
click at [688, 197] on span "Listing Settings" at bounding box center [681, 199] width 38 height 6
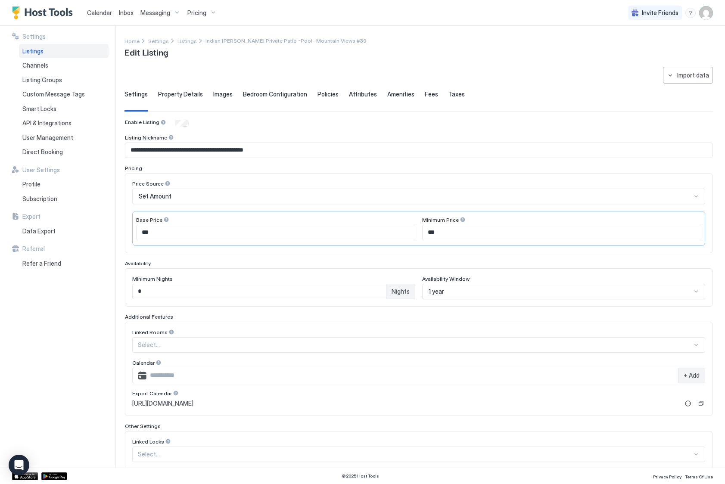
click at [227, 99] on div "Images" at bounding box center [222, 100] width 19 height 21
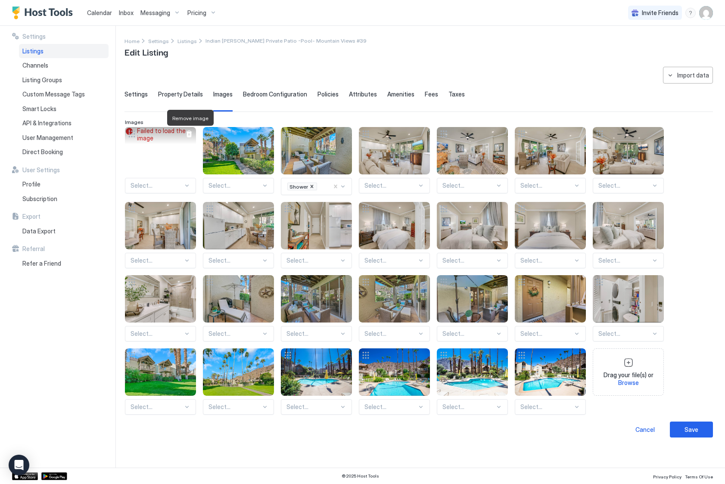
click at [189, 134] on div at bounding box center [189, 133] width 7 height 7
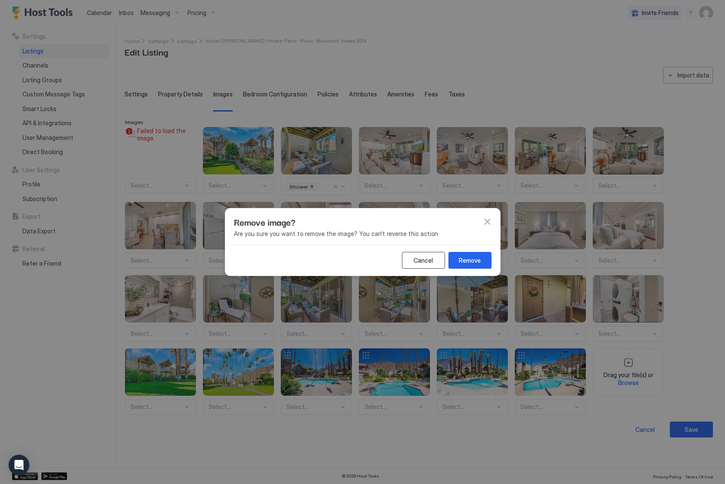
click at [424, 263] on div "Cancel" at bounding box center [422, 260] width 19 height 9
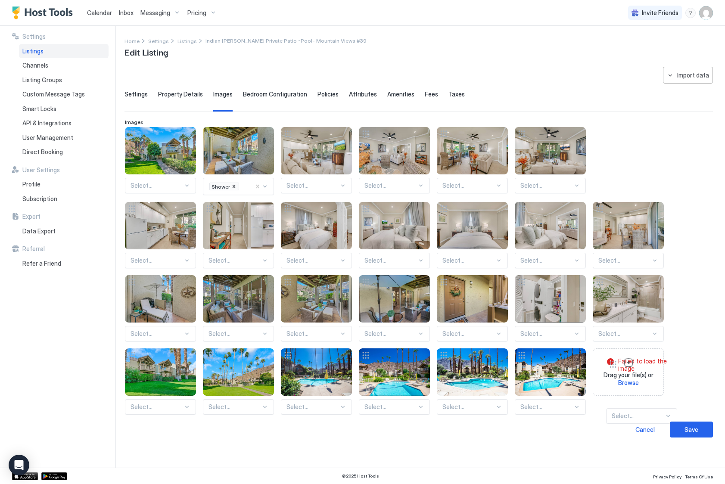
drag, startPoint x: 133, startPoint y: 130, endPoint x: 614, endPoint y: 360, distance: 533.3
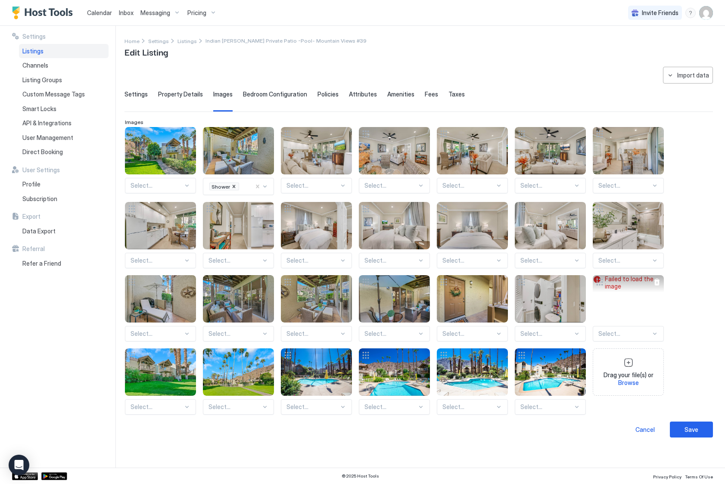
click at [655, 282] on div at bounding box center [656, 282] width 7 height 7
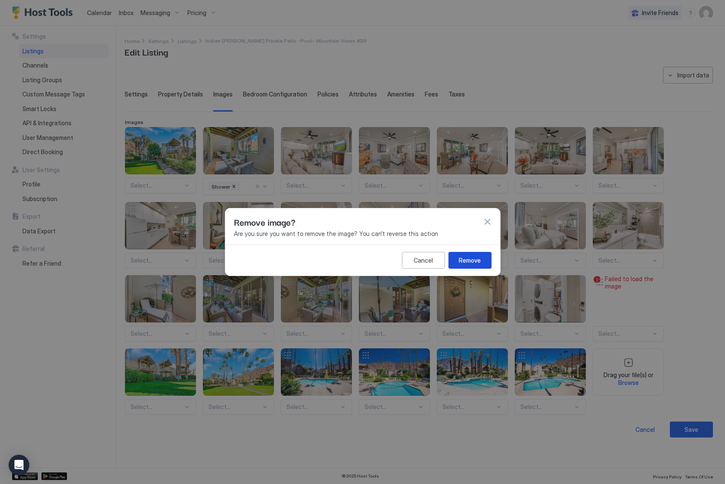
click at [480, 258] on div "Remove" at bounding box center [470, 260] width 22 height 9
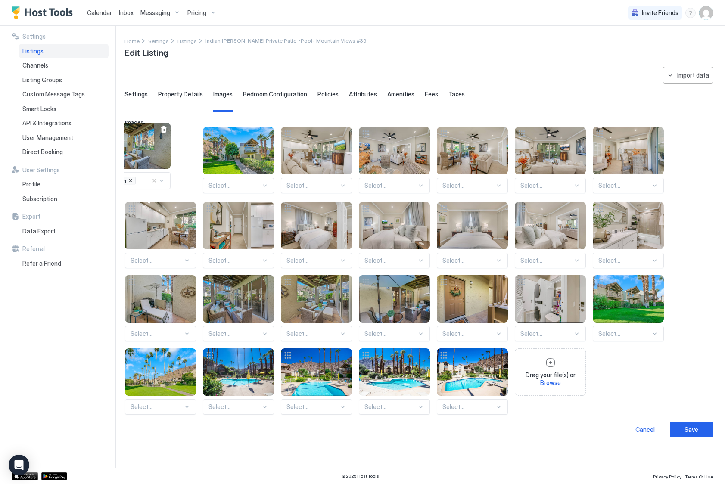
drag, startPoint x: 241, startPoint y: 150, endPoint x: 138, endPoint y: 145, distance: 103.5
click at [138, 145] on div "View image" at bounding box center [134, 145] width 71 height 46
click at [691, 433] on div "Save" at bounding box center [691, 429] width 14 height 9
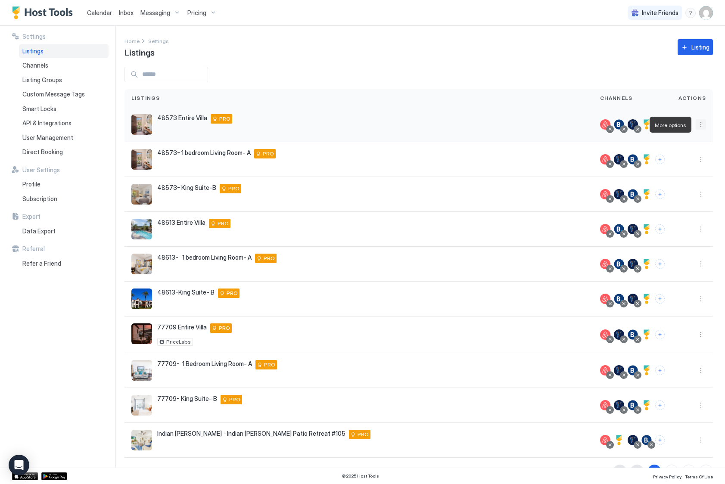
click at [700, 126] on button "More options" at bounding box center [700, 124] width 10 height 10
click at [683, 166] on span "Listing Settings" at bounding box center [681, 164] width 38 height 6
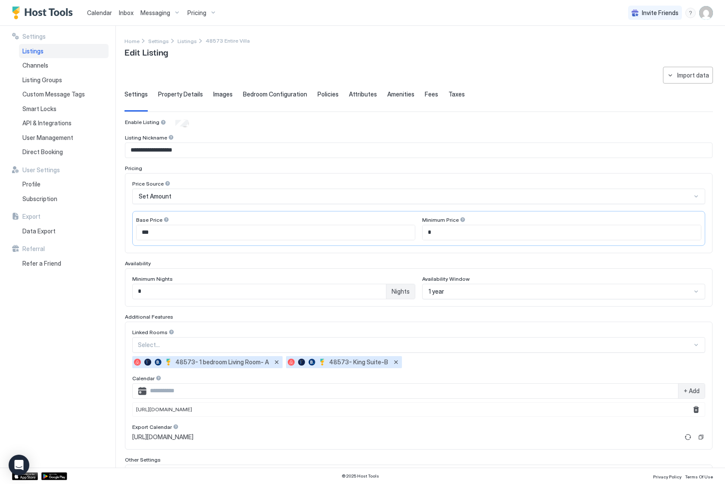
click at [225, 92] on span "Images" at bounding box center [222, 94] width 19 height 8
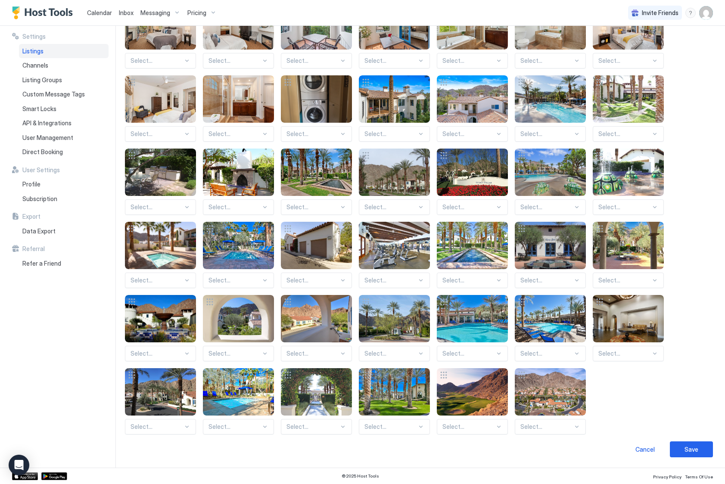
scroll to position [271, 0]
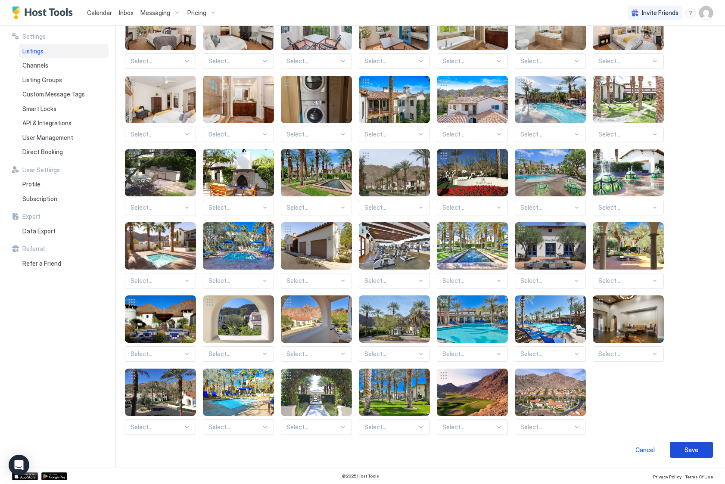
click at [697, 453] on div "Save" at bounding box center [691, 449] width 14 height 9
click at [106, 12] on span "Calendar" at bounding box center [99, 12] width 25 height 7
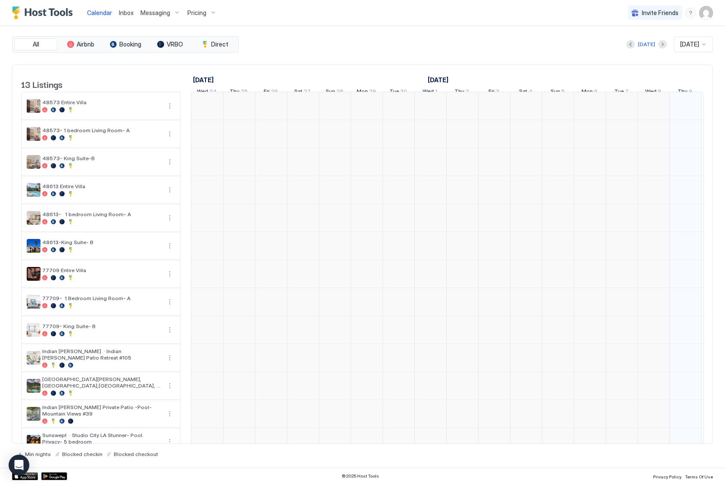
scroll to position [0, 478]
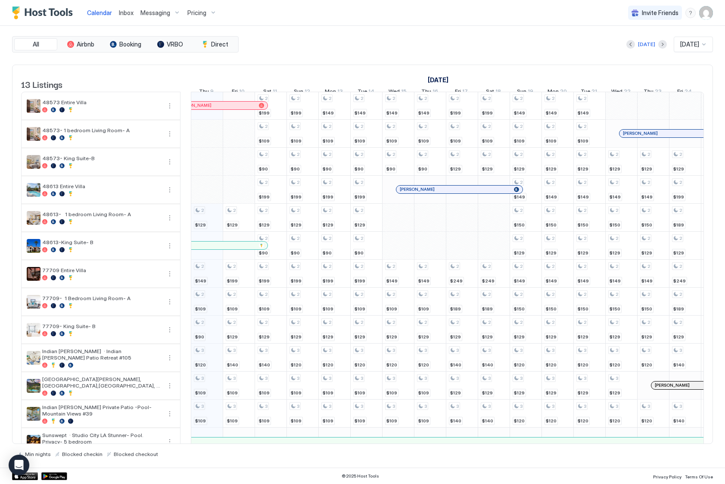
click at [658, 46] on button "Next month" at bounding box center [662, 44] width 9 height 9
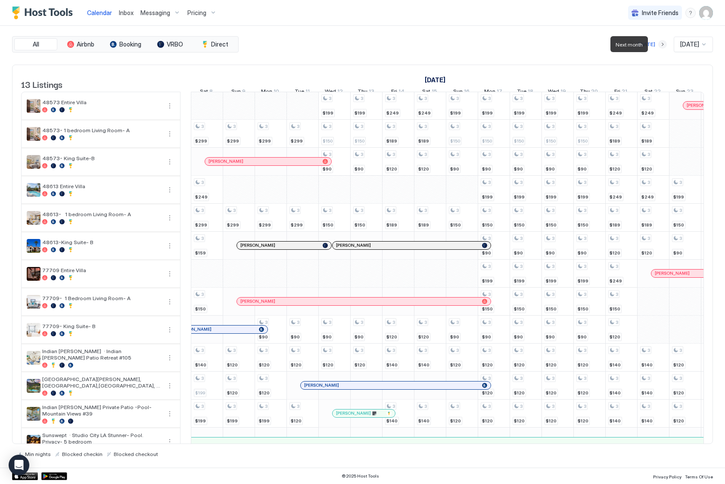
click at [658, 46] on button "Next month" at bounding box center [662, 44] width 9 height 9
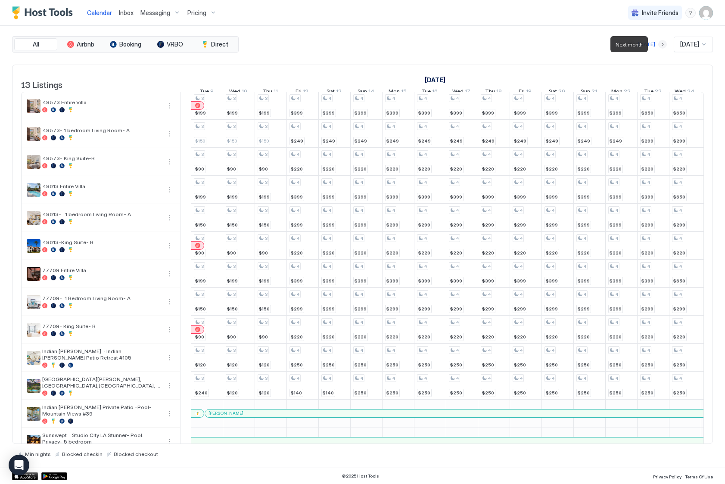
click at [658, 46] on button "Next month" at bounding box center [662, 44] width 9 height 9
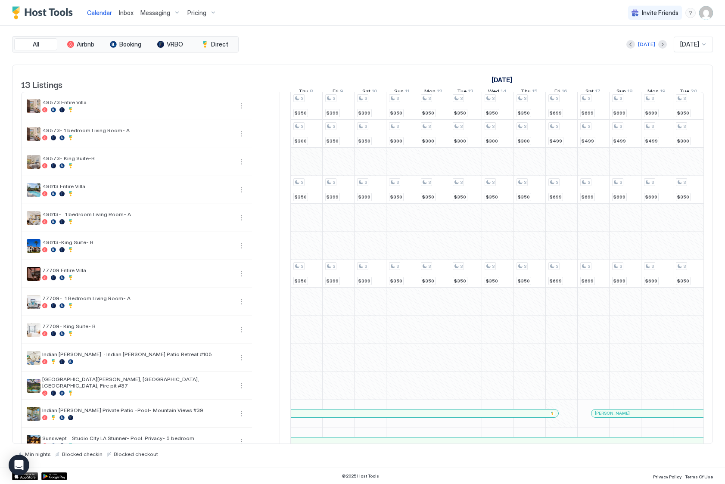
drag, startPoint x: 190, startPoint y: 162, endPoint x: 290, endPoint y: 162, distance: 99.5
click at [290, 162] on td at bounding box center [285, 274] width 10 height 364
click at [279, 151] on td "48573 Entire Villa 48573- 1 bedroom Living Room- A 48573- King Suite-B 48613 En…" at bounding box center [150, 274] width 259 height 364
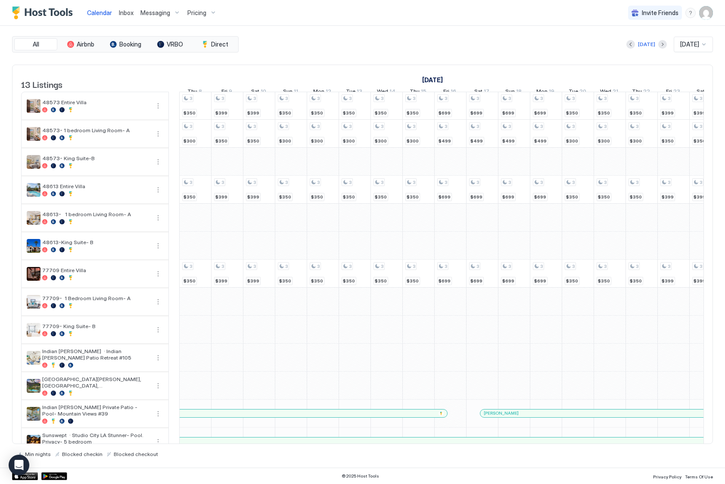
drag, startPoint x: 281, startPoint y: 147, endPoint x: 170, endPoint y: 144, distance: 111.1
click at [170, 144] on td at bounding box center [174, 274] width 10 height 364
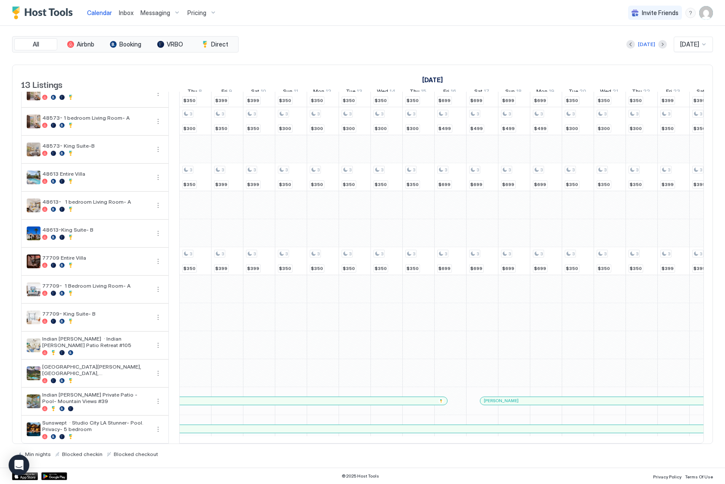
scroll to position [19, 0]
click at [195, 93] on span "Thu" at bounding box center [192, 92] width 10 height 9
click at [202, 91] on link "Thu 8" at bounding box center [194, 92] width 19 height 12
click at [692, 47] on span "[DATE]" at bounding box center [689, 44] width 19 height 8
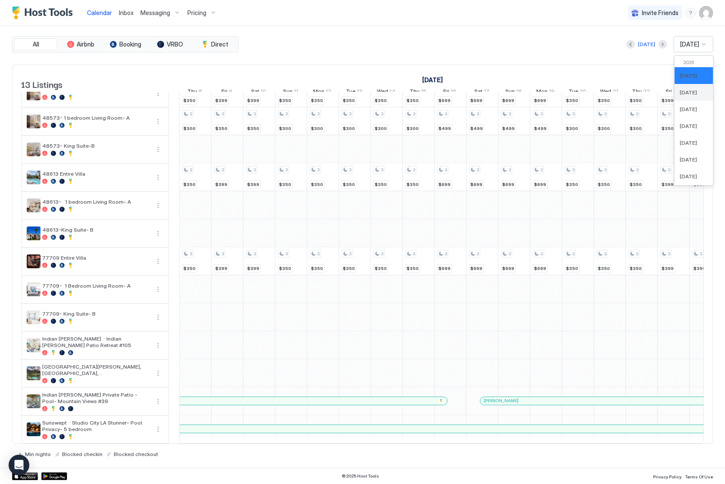
click at [690, 90] on span "Feb 2026" at bounding box center [688, 92] width 17 height 6
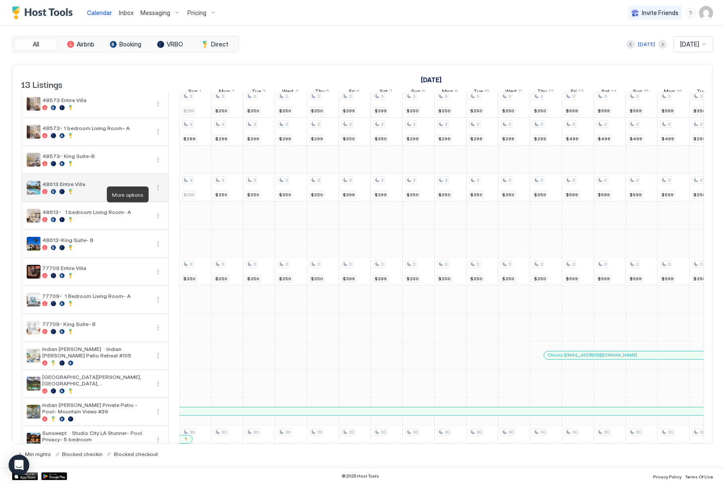
scroll to position [3, 0]
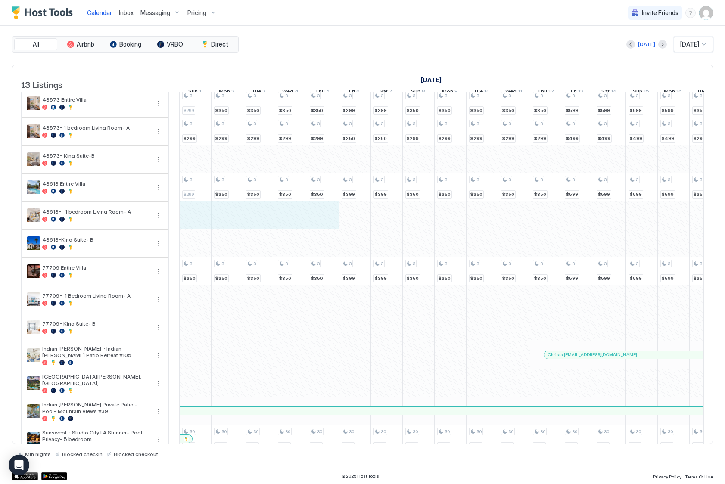
drag, startPoint x: 198, startPoint y: 225, endPoint x: 309, endPoint y: 222, distance: 111.1
click at [309, 222] on div "3 $699 3 $499 3 $699 3 $699 3 $699 3 $499 3 $699 3 $699 3 $699 3 $499 3 $699 3 …" at bounding box center [593, 270] width 1784 height 363
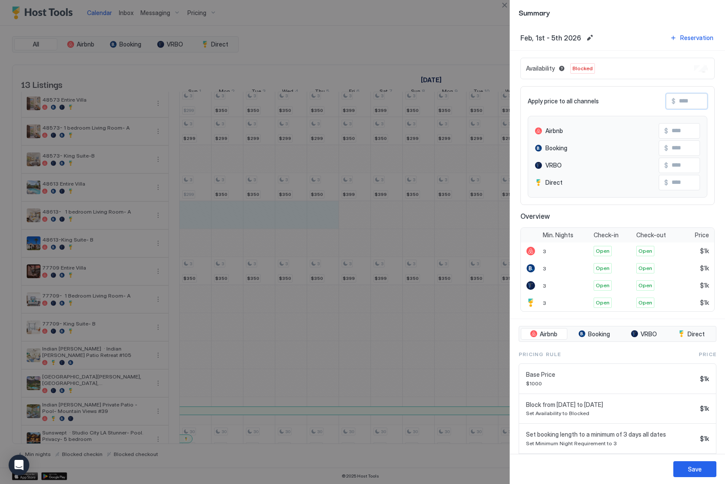
click at [682, 101] on input "Input Field" at bounding box center [709, 101] width 69 height 15
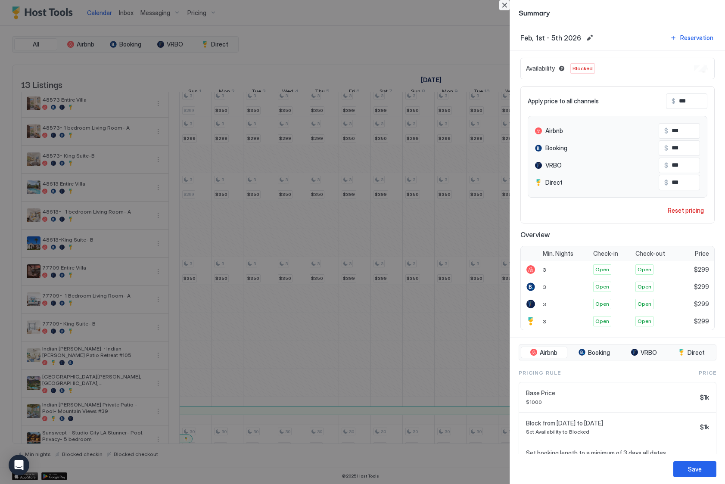
click at [506, 9] on button "Close" at bounding box center [504, 5] width 10 height 10
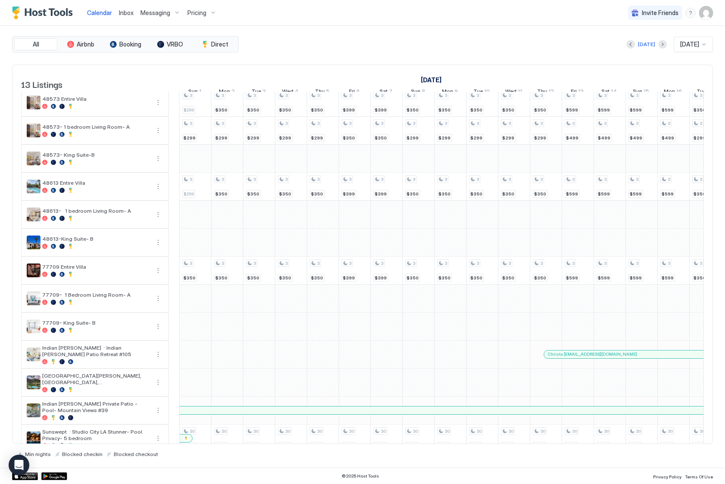
scroll to position [0, 478]
click at [195, 13] on span "Pricing" at bounding box center [196, 13] width 19 height 8
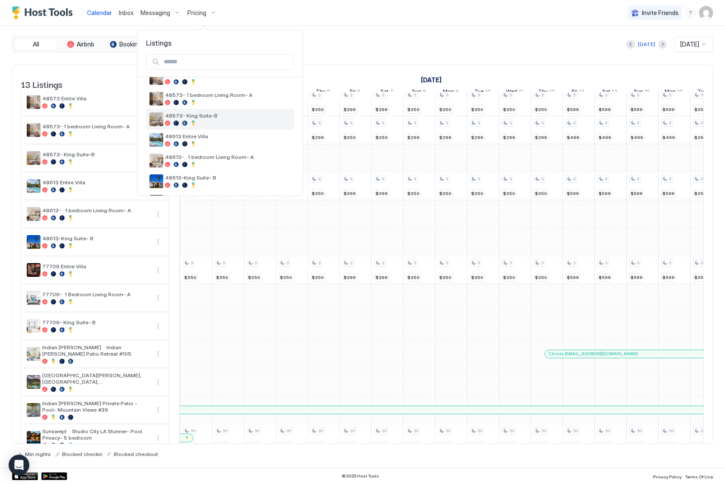
scroll to position [40, 0]
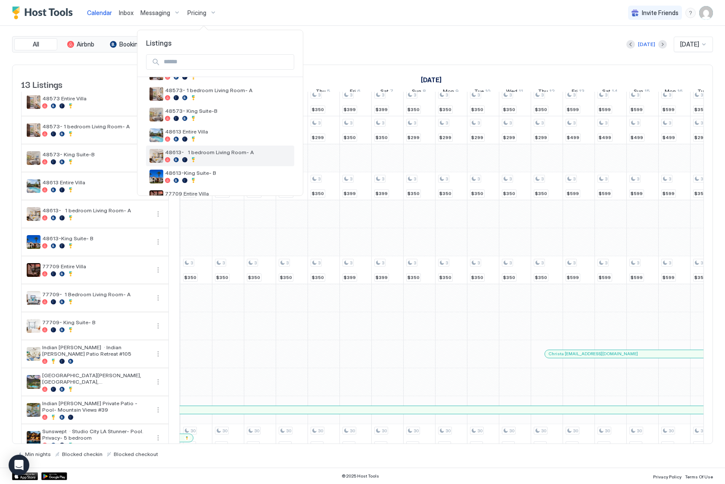
click at [211, 155] on span "48613- 1 bedroom Living Room- A" at bounding box center [228, 152] width 126 height 6
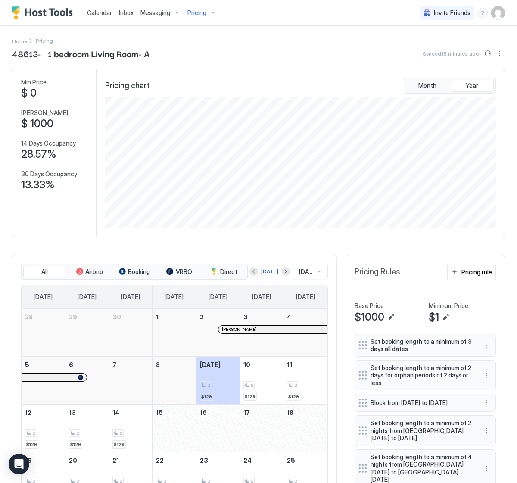
scroll to position [430478, 430217]
click at [281, 272] on button "Next month" at bounding box center [285, 271] width 9 height 9
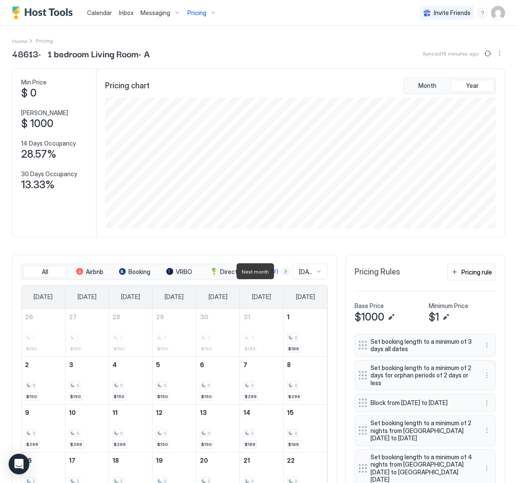
click at [281, 269] on button "Next month" at bounding box center [285, 271] width 9 height 9
click at [284, 273] on button "Next month" at bounding box center [285, 271] width 9 height 9
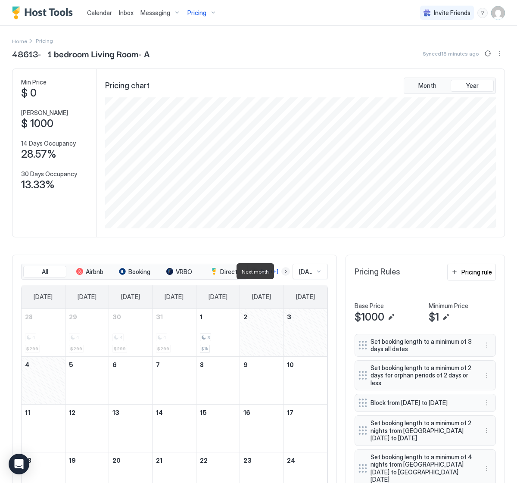
click at [281, 273] on button "Next month" at bounding box center [285, 271] width 9 height 9
click at [490, 55] on button "Sync prices" at bounding box center [487, 53] width 10 height 10
click at [487, 403] on button "More options" at bounding box center [486, 402] width 10 height 10
click at [105, 13] on div at bounding box center [258, 241] width 517 height 483
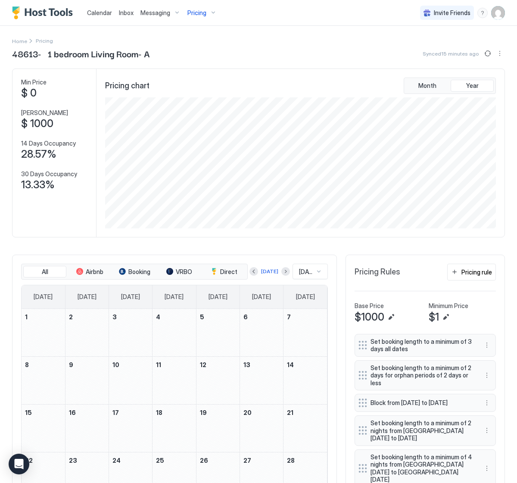
click at [101, 15] on span "Calendar" at bounding box center [99, 12] width 25 height 7
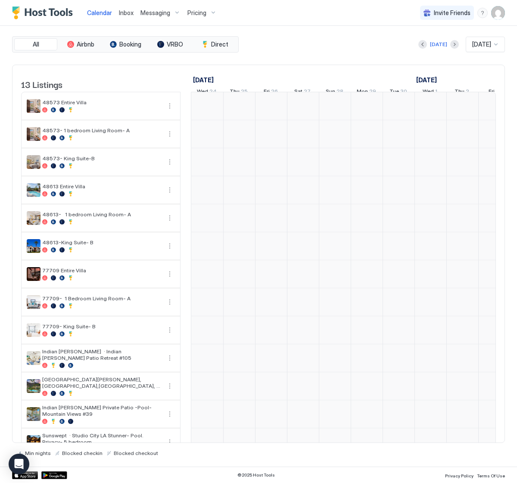
scroll to position [0, 478]
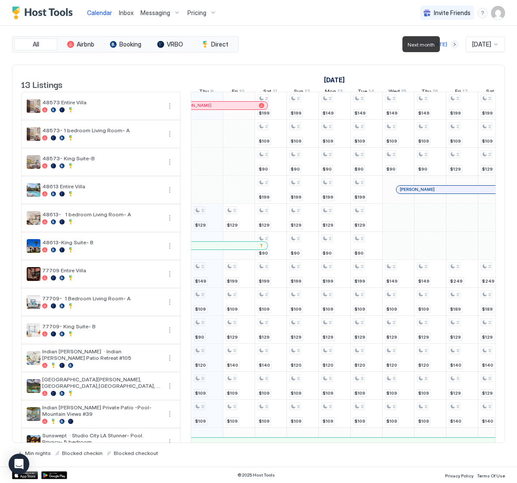
click at [450, 45] on button "Next month" at bounding box center [454, 44] width 9 height 9
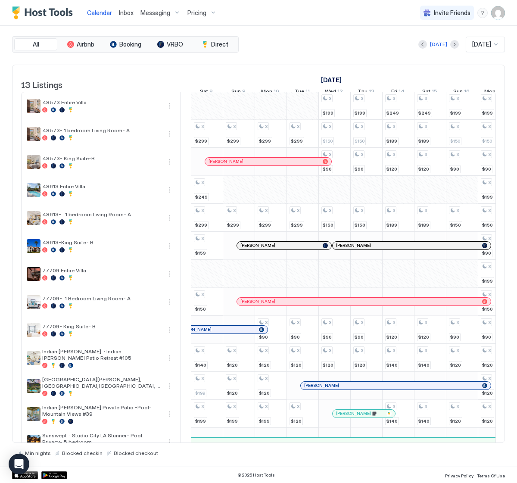
click at [472, 43] on span "[DATE]" at bounding box center [481, 44] width 19 height 8
drag, startPoint x: 503, startPoint y: 92, endPoint x: 503, endPoint y: 111, distance: 18.5
click at [503, 111] on div "Jan 2025 Feb 2025 Mar 2025 Apr 2025 May 2025 Jun 2025 Jul 2025 Aug 2025 Sep 202…" at bounding box center [485, 97] width 38 height 202
click at [478, 171] on span "[DATE]" at bounding box center [480, 172] width 17 height 6
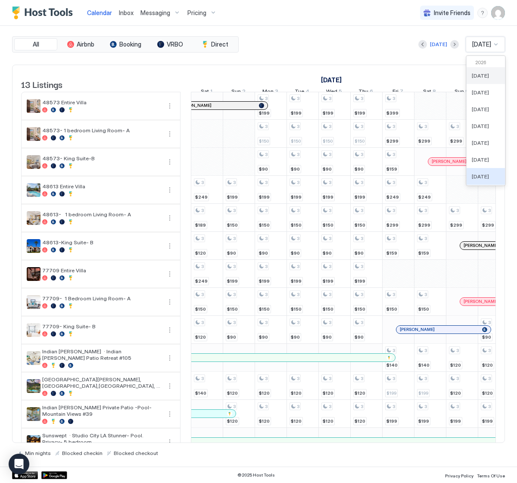
scroll to position [0, 0]
click at [482, 95] on span "Feb 2026" at bounding box center [480, 92] width 17 height 6
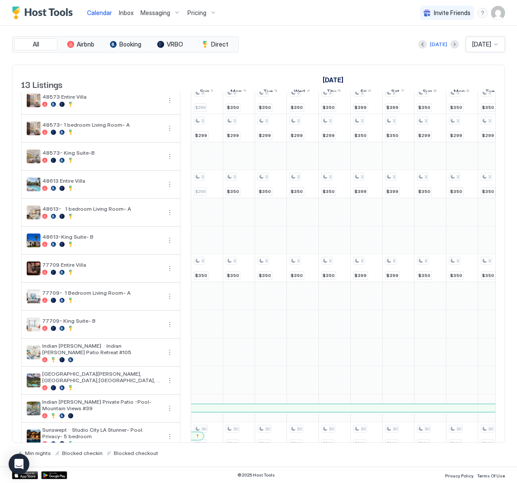
scroll to position [5, 0]
click at [192, 12] on span "Pricing" at bounding box center [196, 13] width 19 height 8
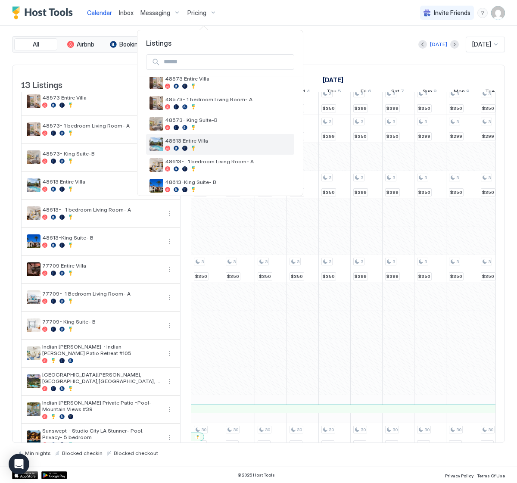
scroll to position [37, 0]
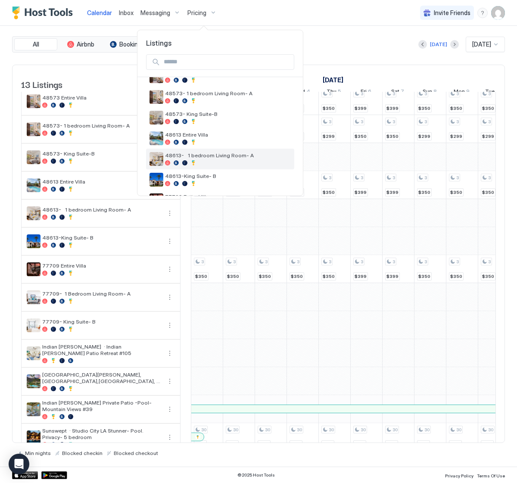
click at [213, 158] on span "48613- 1 bedroom Living Room- A" at bounding box center [228, 155] width 126 height 6
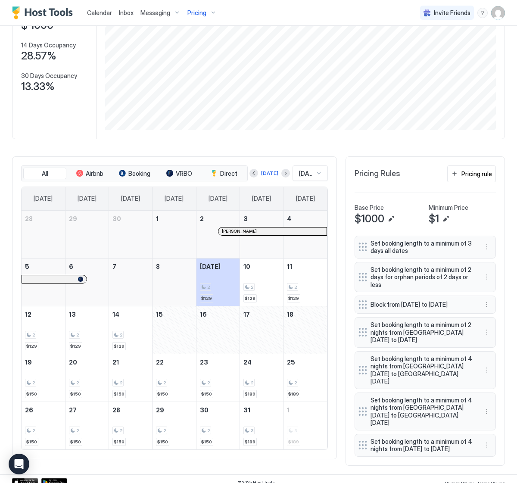
scroll to position [98, 0]
click at [307, 177] on span "[DATE]" at bounding box center [306, 174] width 15 height 8
click at [305, 211] on span "Feb 2026" at bounding box center [306, 213] width 17 height 6
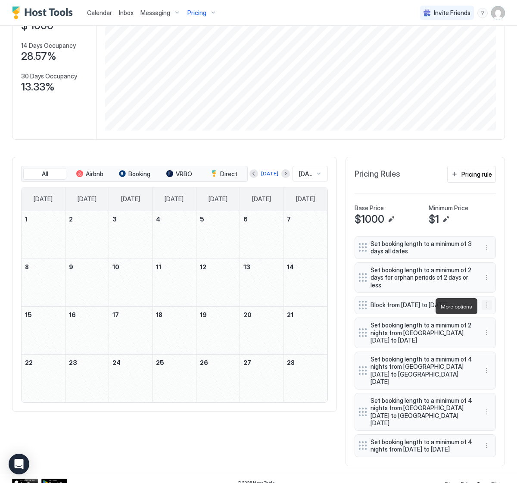
click at [484, 305] on button "More options" at bounding box center [486, 305] width 10 height 10
click at [489, 316] on div "Edit" at bounding box center [494, 318] width 19 height 6
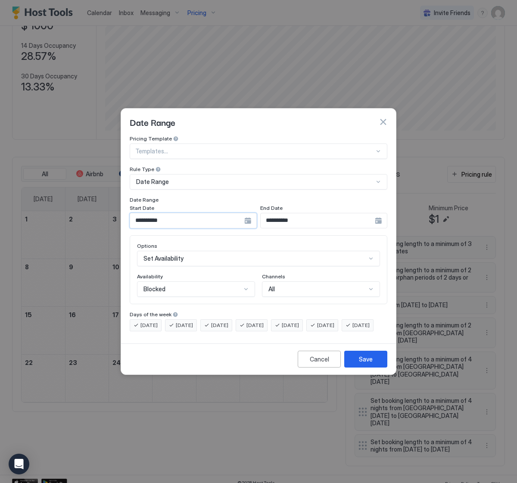
click at [167, 213] on input "**********" at bounding box center [187, 220] width 114 height 15
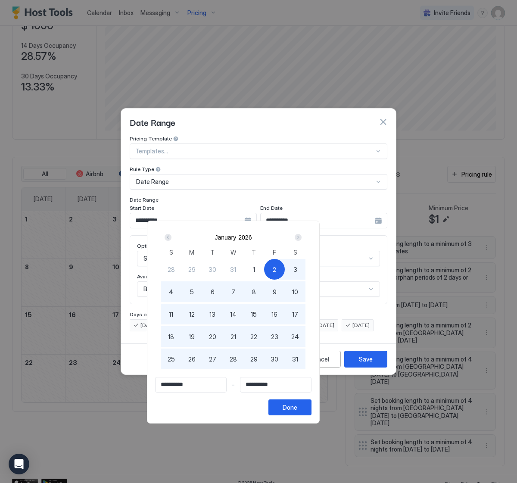
click at [301, 239] on div "Next" at bounding box center [298, 237] width 7 height 7
click at [181, 271] on div "1" at bounding box center [171, 269] width 21 height 21
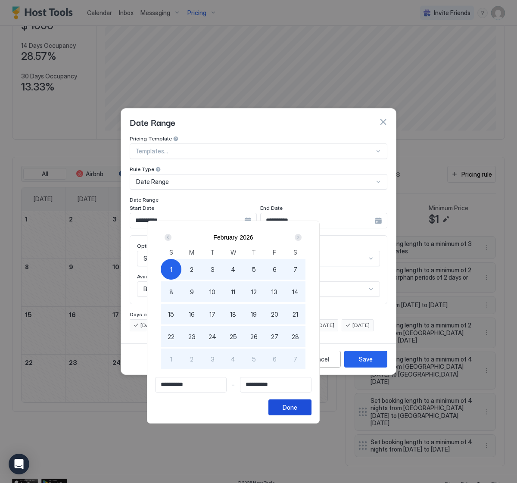
click at [311, 408] on button "Done" at bounding box center [289, 407] width 43 height 16
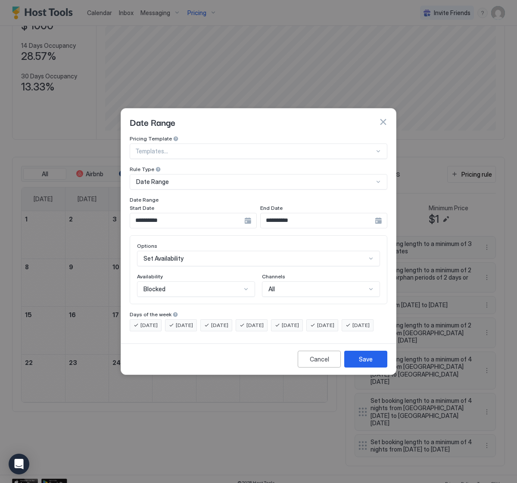
click at [202, 285] on div "Blocked" at bounding box center [192, 289] width 98 height 8
click at [204, 317] on div "Blocked" at bounding box center [196, 325] width 117 height 17
click at [367, 363] on div "Save" at bounding box center [366, 358] width 14 height 9
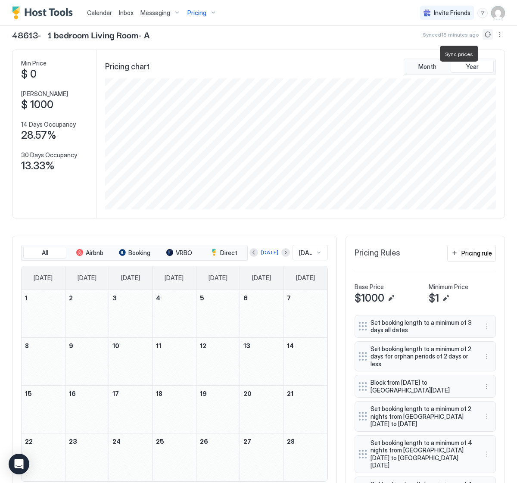
scroll to position [19, 0]
click at [488, 35] on button "Sync prices" at bounding box center [487, 34] width 10 height 10
click at [486, 35] on button "Sync prices" at bounding box center [487, 34] width 10 height 10
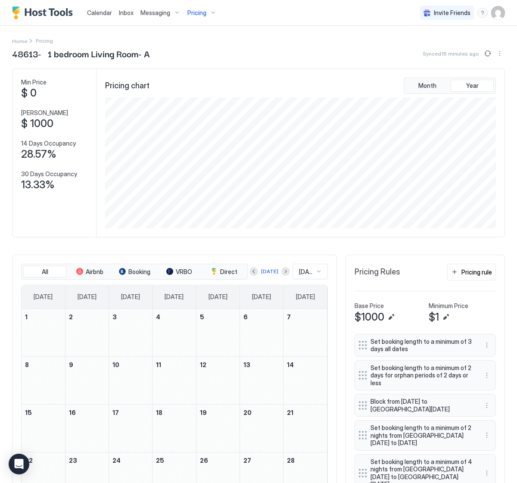
scroll to position [0, 0]
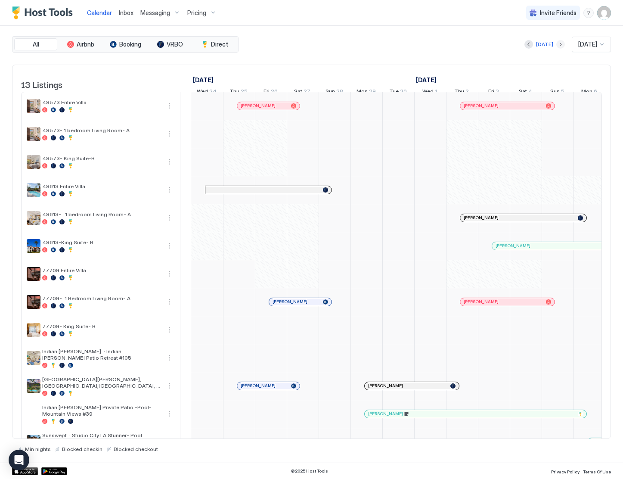
scroll to position [0, 478]
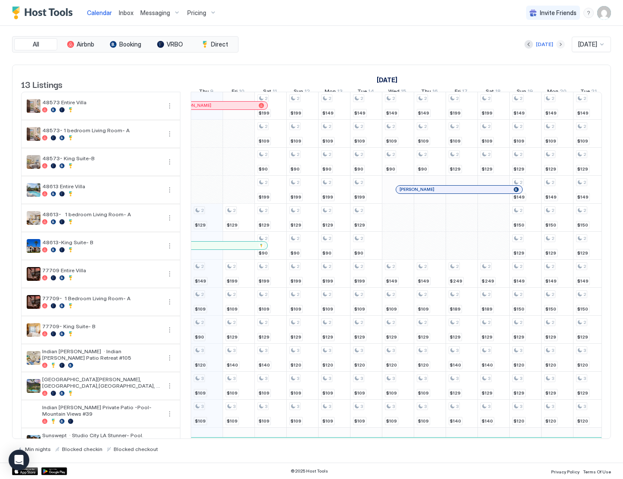
click at [556, 45] on button "Next month" at bounding box center [560, 44] width 9 height 9
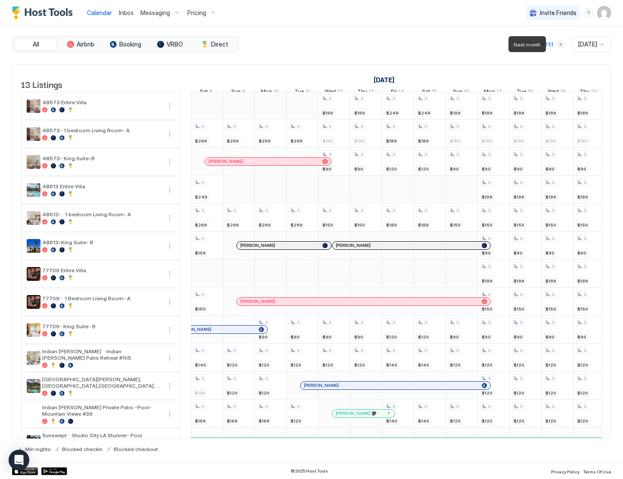
click at [556, 45] on button "Next month" at bounding box center [560, 44] width 9 height 9
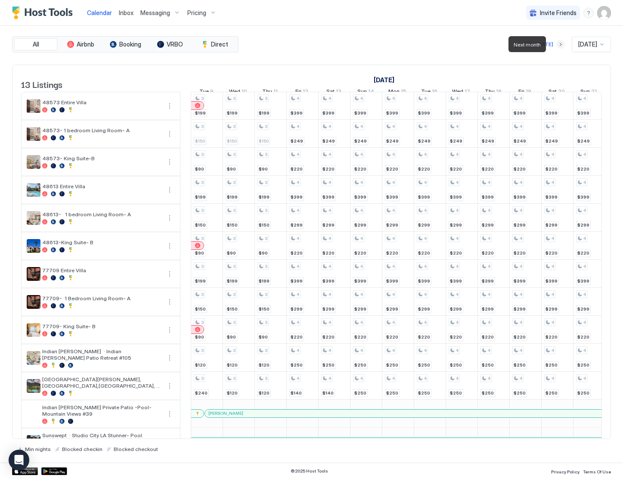
click at [556, 45] on button "Next month" at bounding box center [560, 44] width 9 height 9
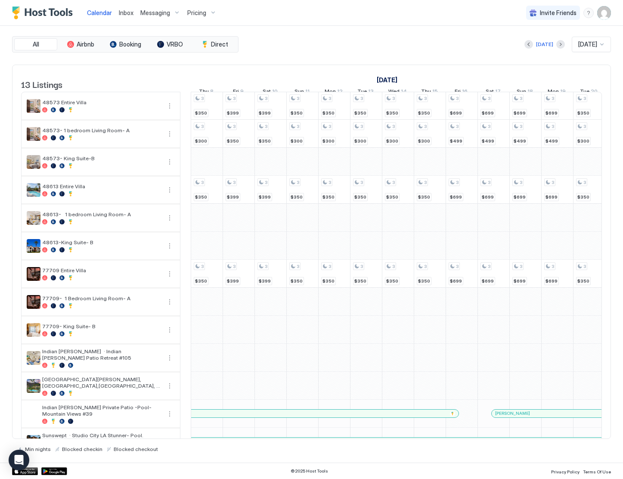
click at [201, 16] on div "Pricing" at bounding box center [202, 13] width 36 height 15
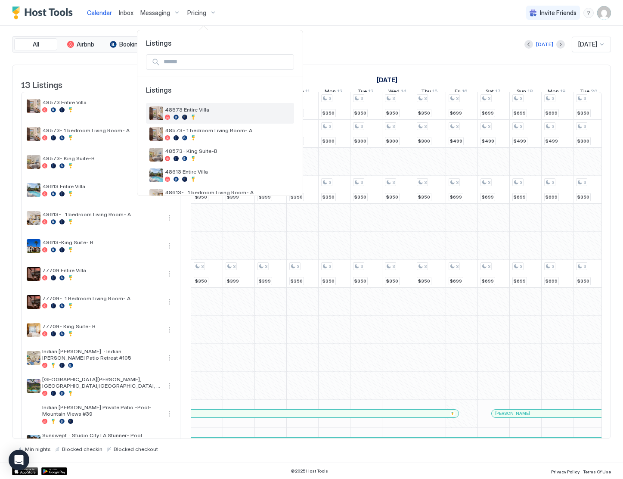
click at [222, 114] on div "48573 Entire Villa" at bounding box center [228, 112] width 126 height 13
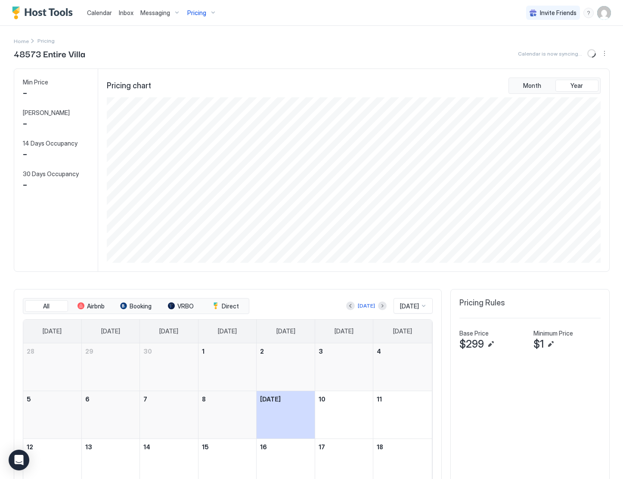
scroll to position [165, 496]
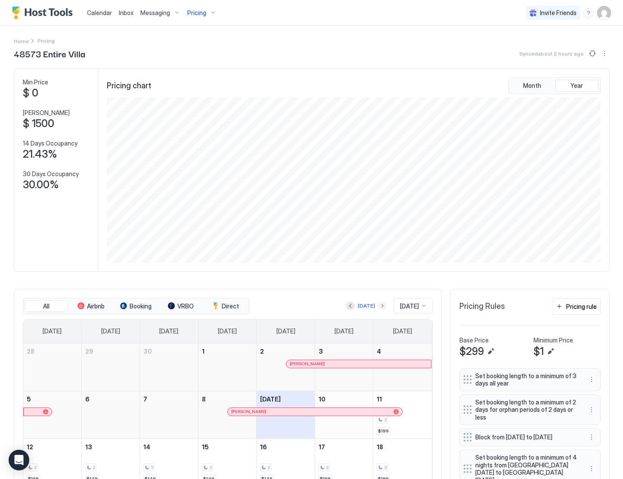
click at [379, 306] on button "Next month" at bounding box center [382, 305] width 9 height 9
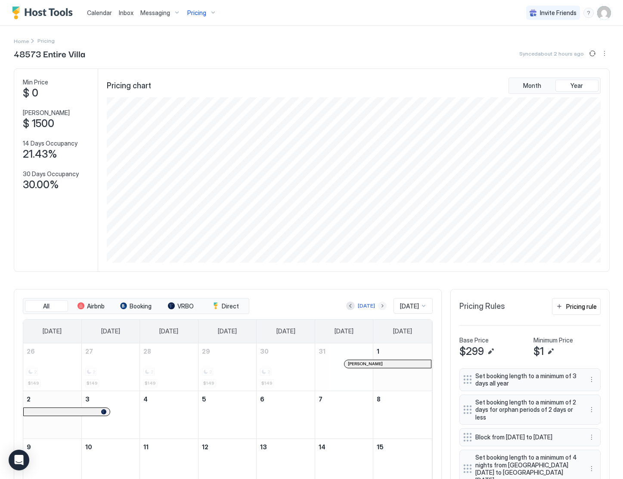
click at [379, 306] on button "Next month" at bounding box center [382, 305] width 9 height 9
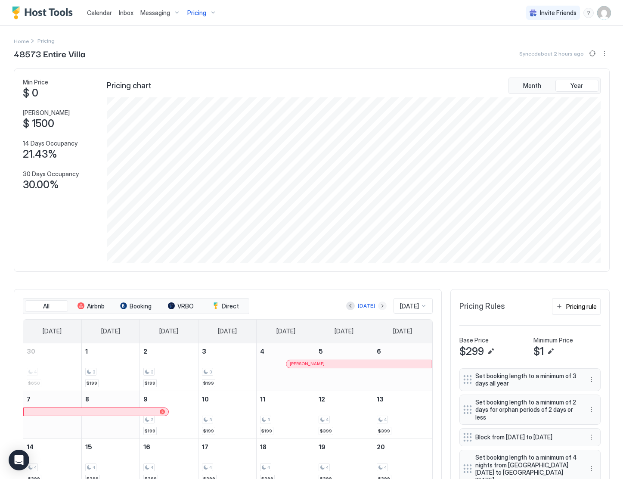
click at [379, 306] on button "Next month" at bounding box center [382, 305] width 9 height 9
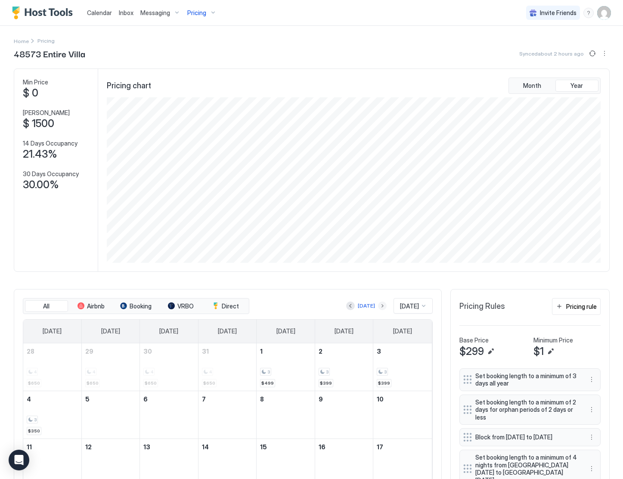
click at [379, 306] on button "Next month" at bounding box center [382, 305] width 9 height 9
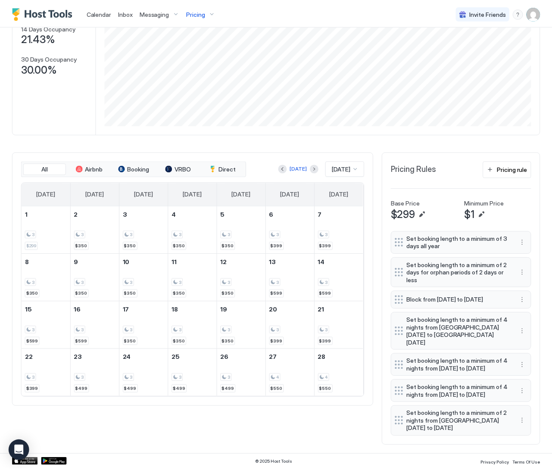
scroll to position [124, 0]
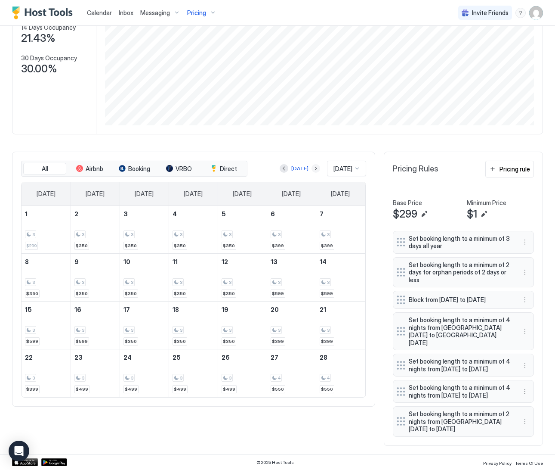
click at [312, 164] on button "Next month" at bounding box center [316, 168] width 9 height 9
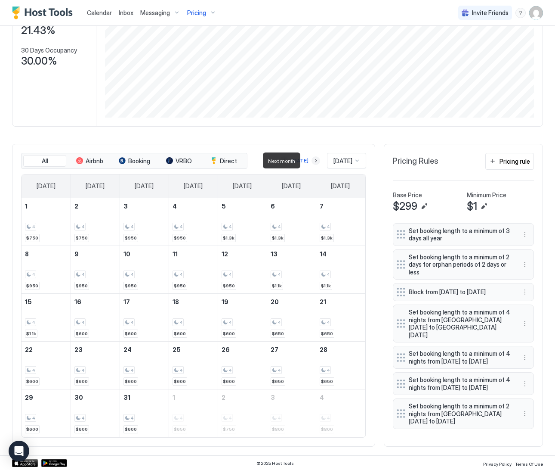
click at [312, 161] on button "Next month" at bounding box center [316, 160] width 9 height 9
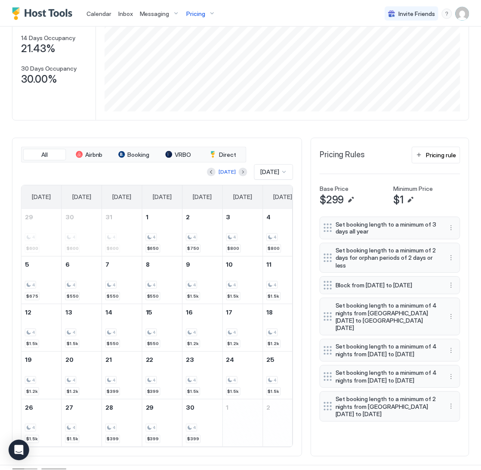
scroll to position [119, 357]
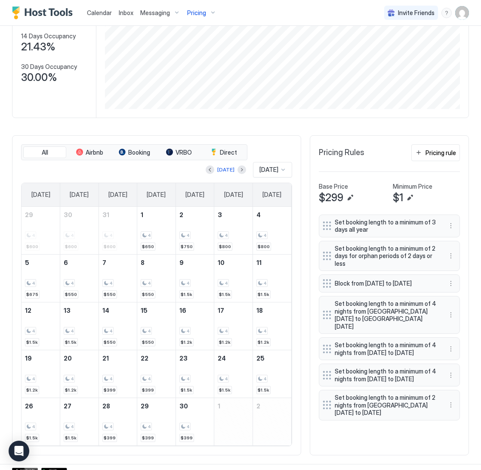
click at [194, 11] on span "Pricing" at bounding box center [196, 13] width 19 height 8
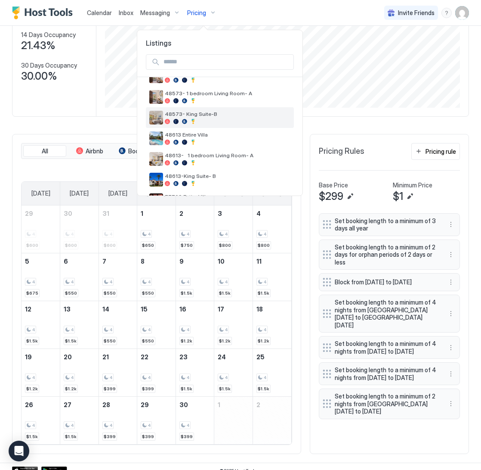
scroll to position [38, 0]
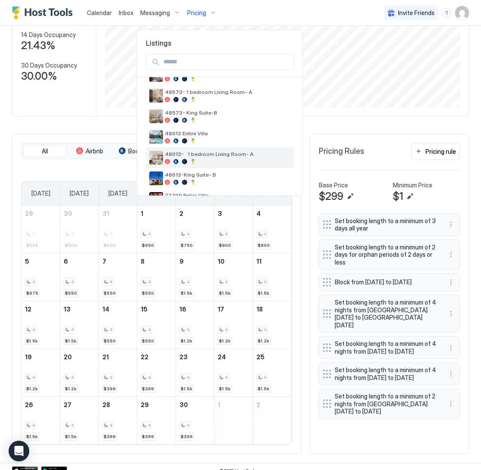
click at [193, 153] on span "48613- 1 bedroom Living Room- A" at bounding box center [228, 154] width 126 height 6
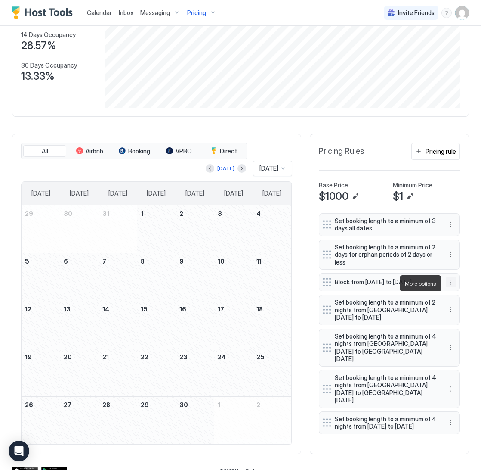
click at [453, 282] on button "More options" at bounding box center [451, 282] width 10 height 10
click at [457, 292] on div "Edit" at bounding box center [459, 295] width 19 height 6
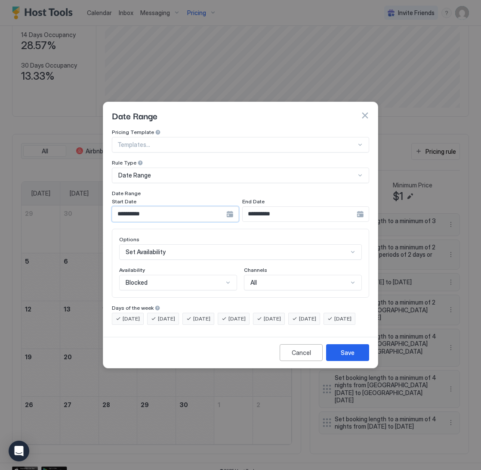
click at [183, 209] on input "**********" at bounding box center [169, 214] width 114 height 15
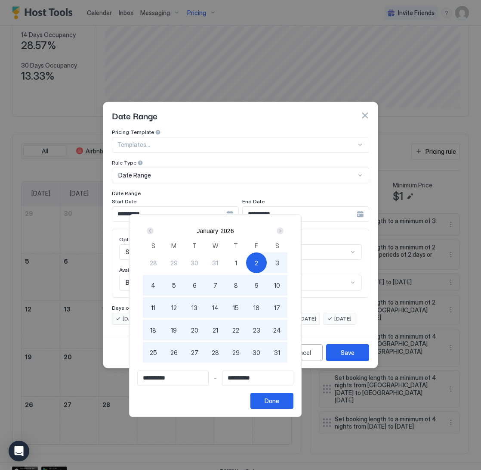
click at [284, 233] on div "Next" at bounding box center [280, 230] width 7 height 7
click at [164, 261] on div "1" at bounding box center [153, 262] width 21 height 21
type input "**********"
click at [214, 192] on div at bounding box center [240, 235] width 481 height 470
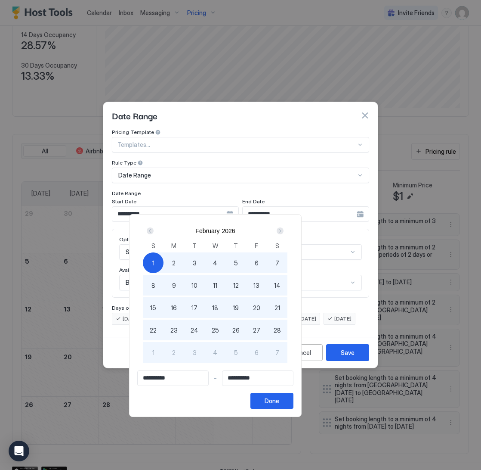
type input "**********"
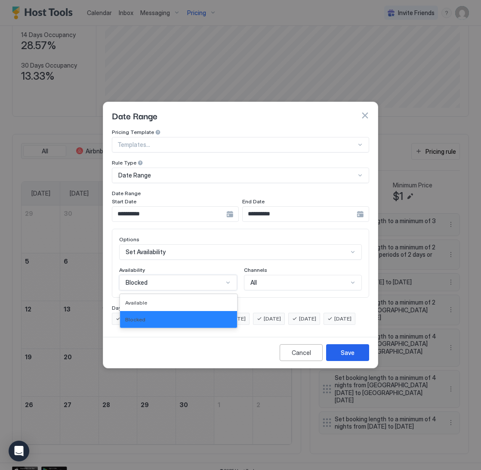
click at [191, 275] on div "Blocked" at bounding box center [178, 283] width 118 height 16
click at [174, 316] on div "Blocked" at bounding box center [178, 319] width 107 height 6
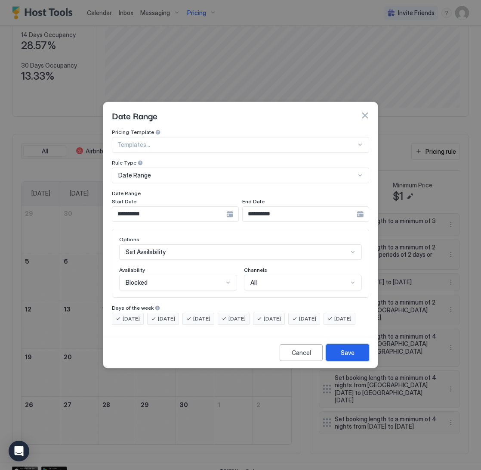
click at [349, 357] on div "Save" at bounding box center [348, 352] width 14 height 9
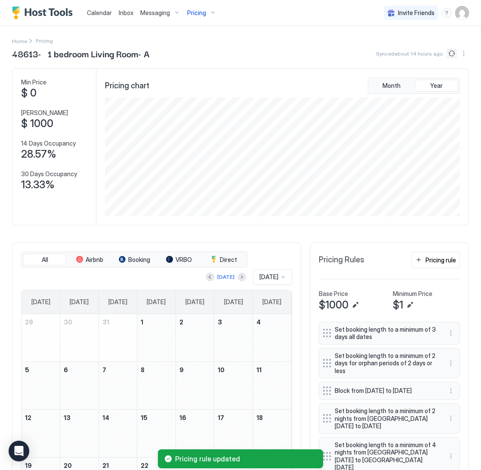
click at [450, 51] on button "Sync prices" at bounding box center [452, 53] width 10 height 10
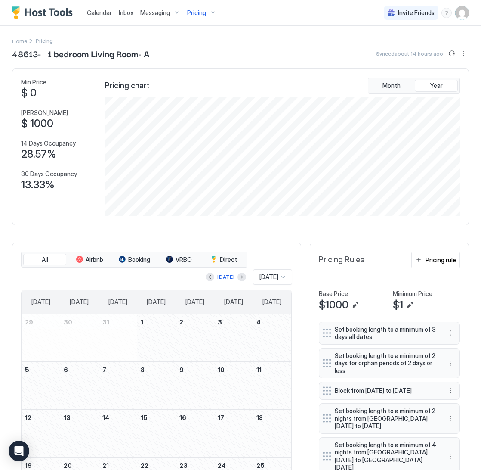
click at [198, 9] on span "Pricing" at bounding box center [196, 13] width 19 height 8
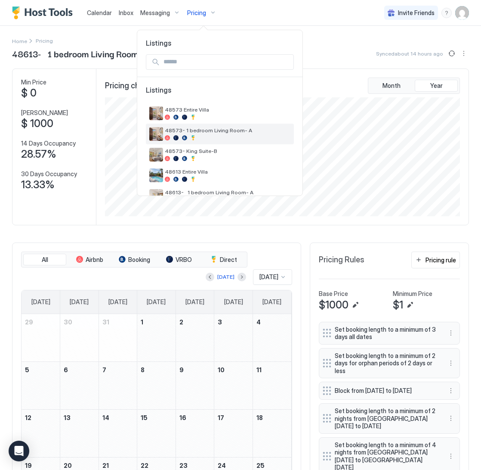
click at [212, 132] on span "48573- 1 bedroom Living Room- A" at bounding box center [228, 130] width 126 height 6
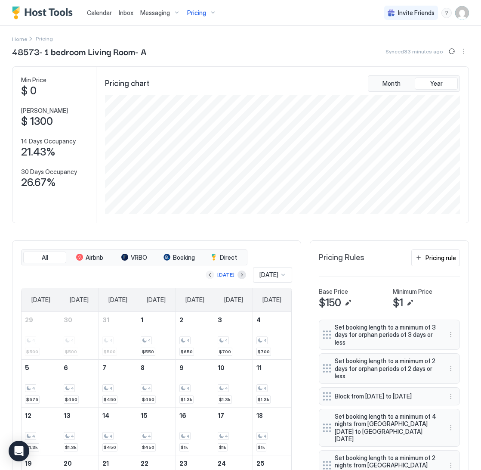
click at [211, 276] on div at bounding box center [210, 274] width 9 height 9
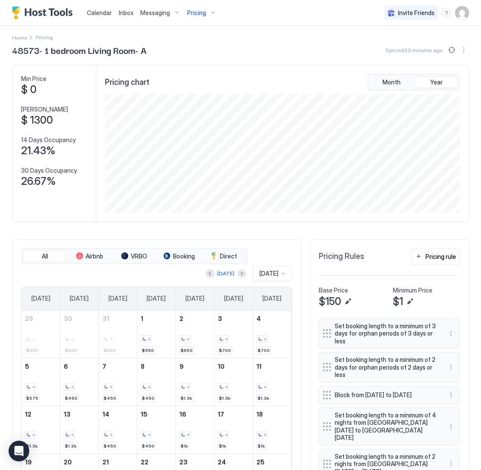
click at [211, 276] on div "[DATE]" at bounding box center [226, 273] width 40 height 10
click at [208, 274] on button "Previous month" at bounding box center [210, 273] width 9 height 9
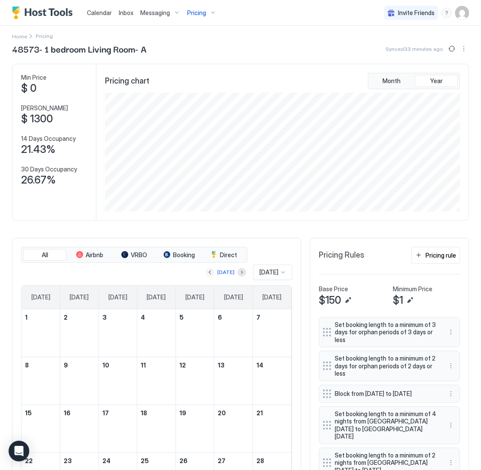
click at [207, 273] on button "Previous month" at bounding box center [210, 272] width 9 height 9
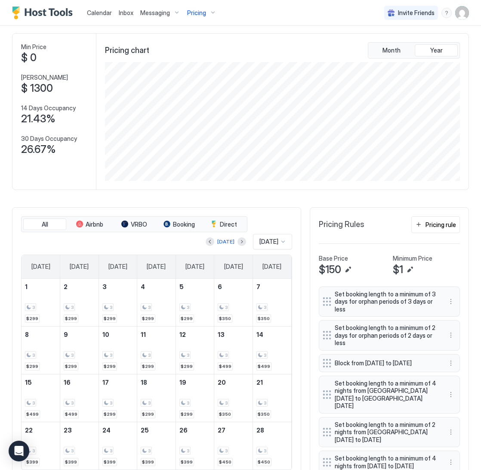
scroll to position [41, 0]
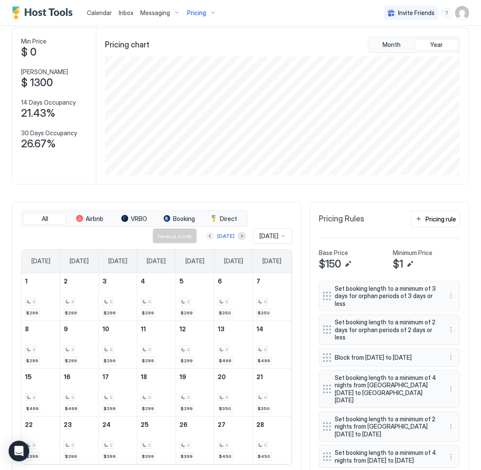
click at [208, 237] on button "Previous month" at bounding box center [210, 236] width 9 height 9
click at [195, 299] on div "3" at bounding box center [195, 302] width 31 height 8
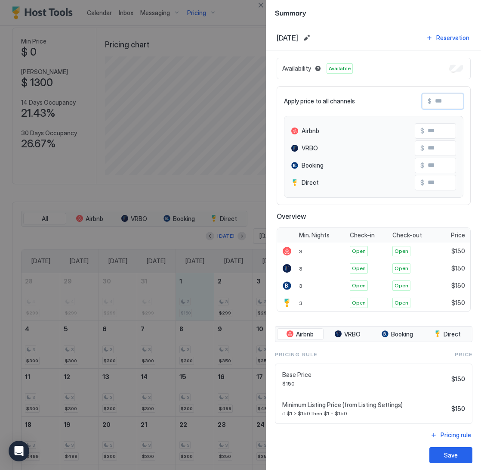
click at [454, 103] on input "Input Field" at bounding box center [466, 101] width 69 height 15
type input "*"
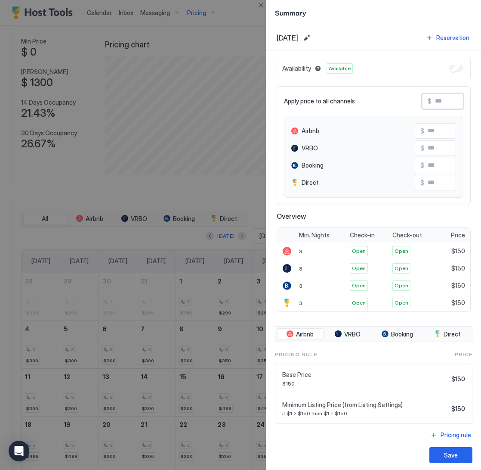
type input "*"
type input "**"
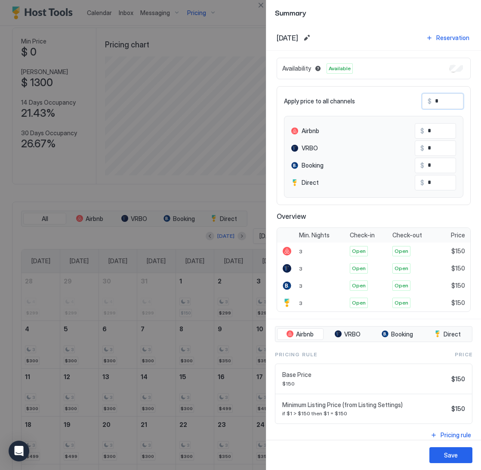
type input "**"
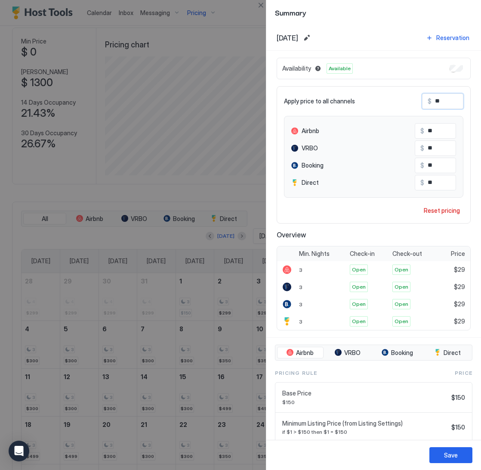
type input "***"
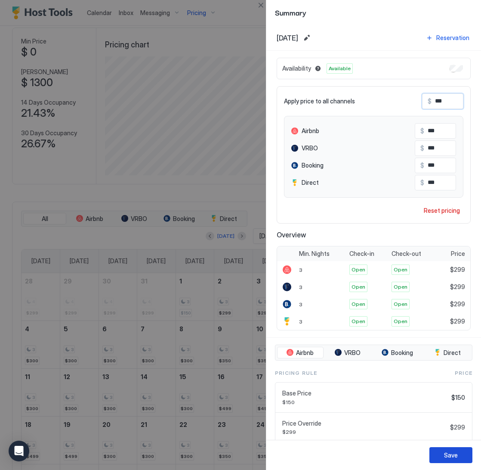
type input "***"
click at [453, 456] on div "Save" at bounding box center [451, 454] width 14 height 9
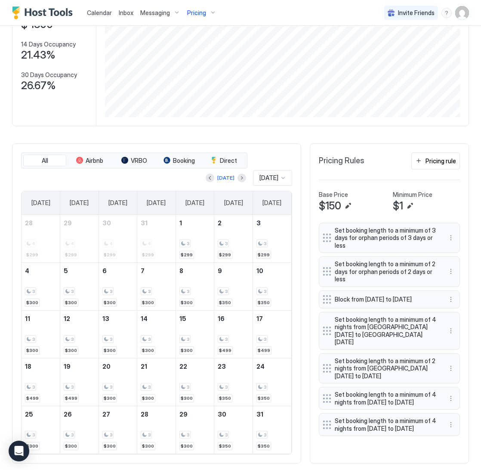
scroll to position [103, 0]
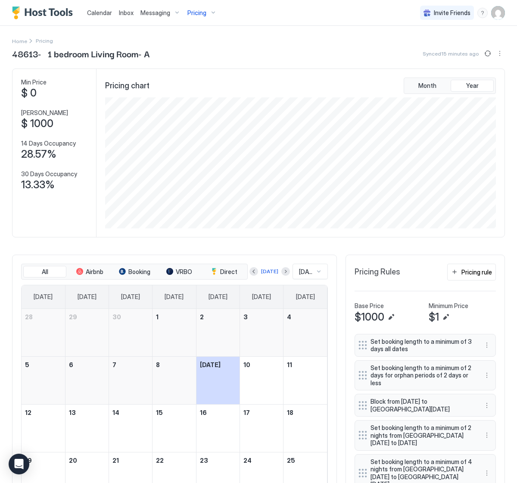
scroll to position [131, 392]
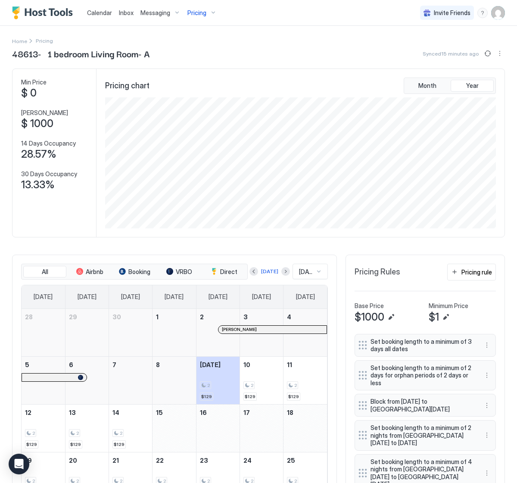
click at [311, 272] on span "[DATE]" at bounding box center [306, 272] width 15 height 8
click at [312, 322] on div "[DATE]" at bounding box center [310, 318] width 34 height 17
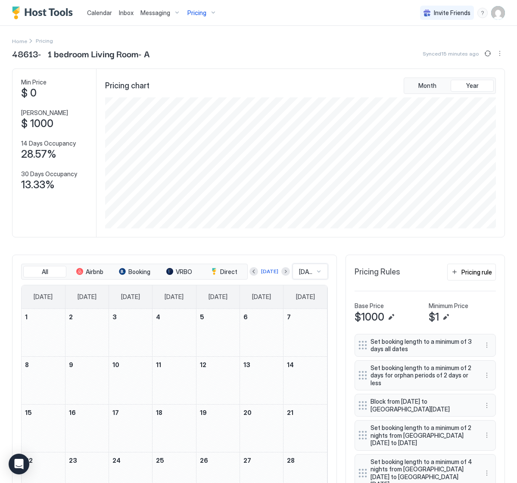
scroll to position [0, 0]
click at [483, 56] on button "Sync prices" at bounding box center [487, 53] width 10 height 10
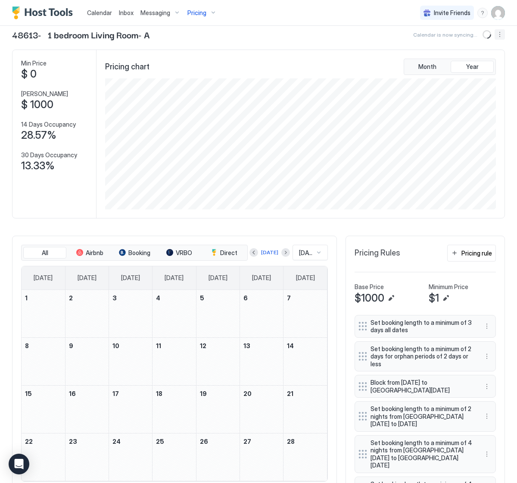
click at [499, 34] on button "More options" at bounding box center [499, 34] width 10 height 10
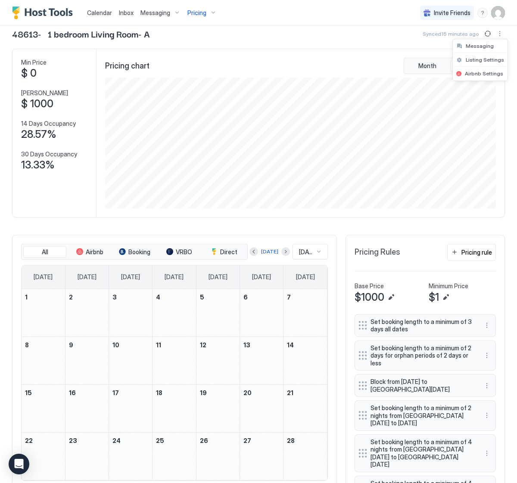
click at [419, 38] on div at bounding box center [258, 241] width 517 height 483
click at [483, 34] on button "Sync prices" at bounding box center [487, 34] width 10 height 10
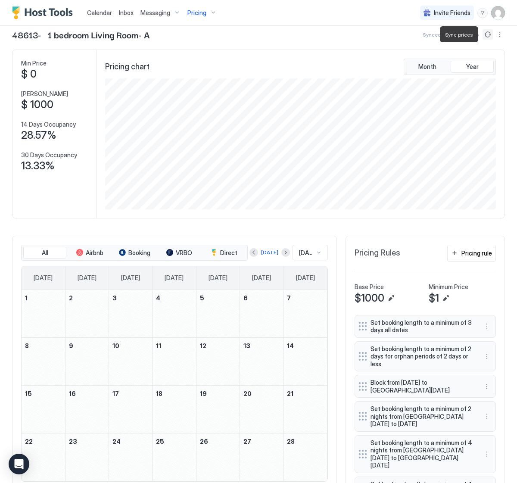
click at [483, 34] on button "Sync prices" at bounding box center [487, 34] width 10 height 10
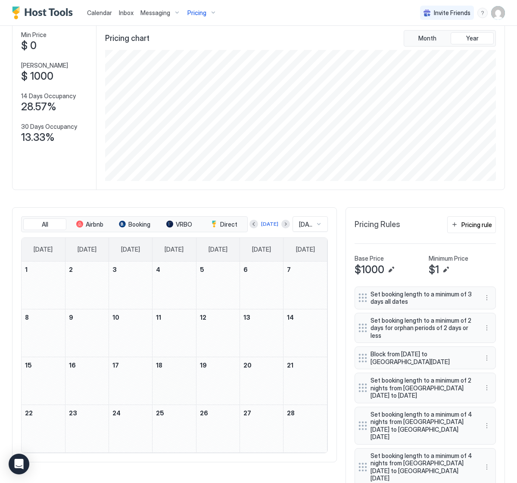
scroll to position [48, 0]
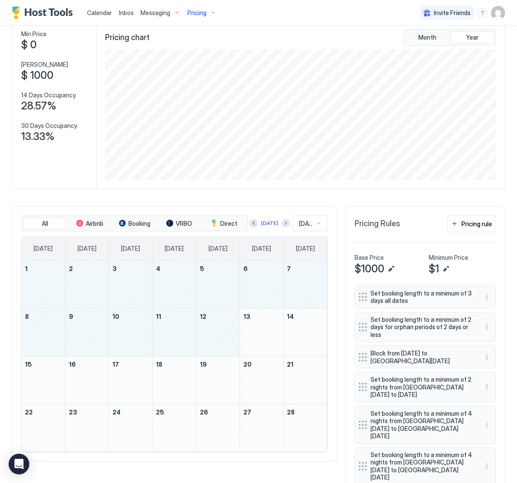
drag, startPoint x: 53, startPoint y: 289, endPoint x: 200, endPoint y: 329, distance: 152.6
click at [200, 329] on tbody "1 2 3 4 5 6 7 8 9 10 11 12 13 14 15 16 17 18 19 20 21 22 23 24 25 26 27 28" at bounding box center [174, 356] width 305 height 191
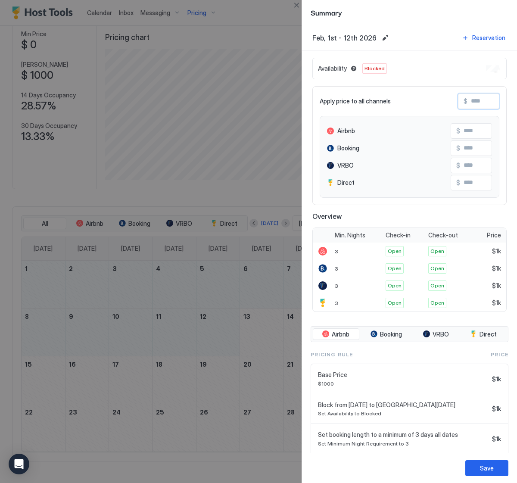
click at [474, 102] on input "Input Field" at bounding box center [501, 101] width 69 height 15
type input "*"
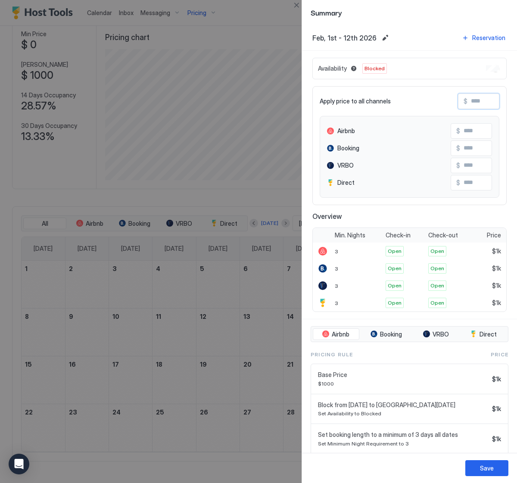
type input "*"
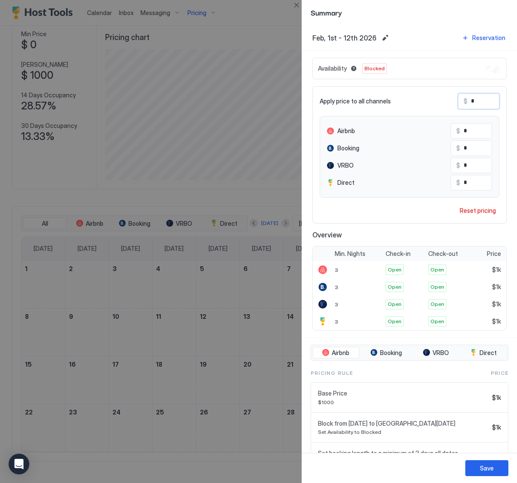
type input "**"
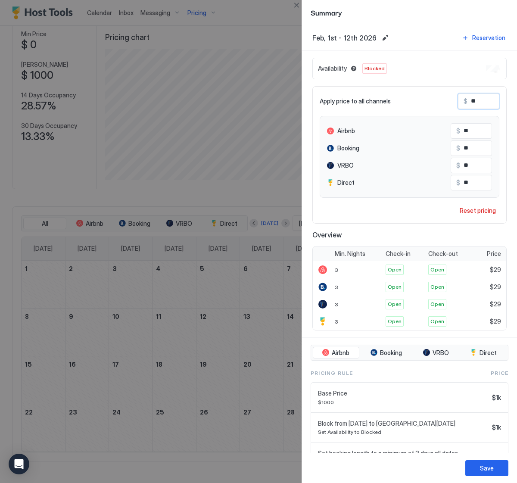
type input "***"
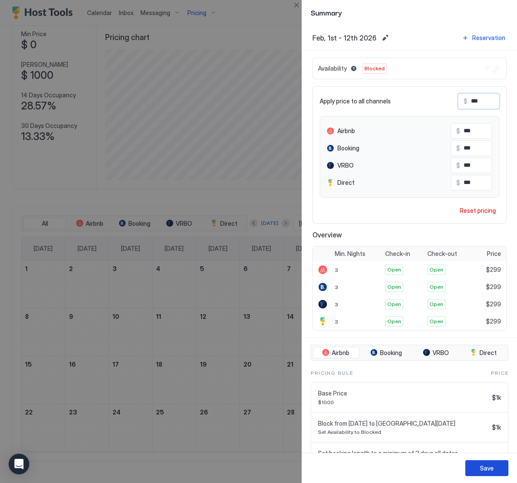
type input "***"
click at [483, 469] on div "Save" at bounding box center [487, 467] width 14 height 9
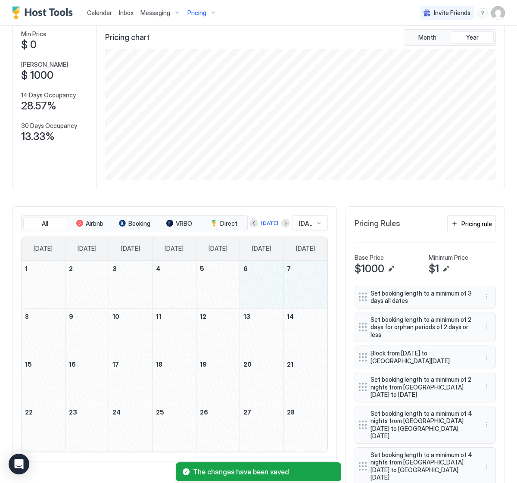
drag, startPoint x: 283, startPoint y: 288, endPoint x: 304, endPoint y: 289, distance: 20.7
click at [304, 289] on tr "1 2 3 4 5 6 7" at bounding box center [174, 285] width 305 height 48
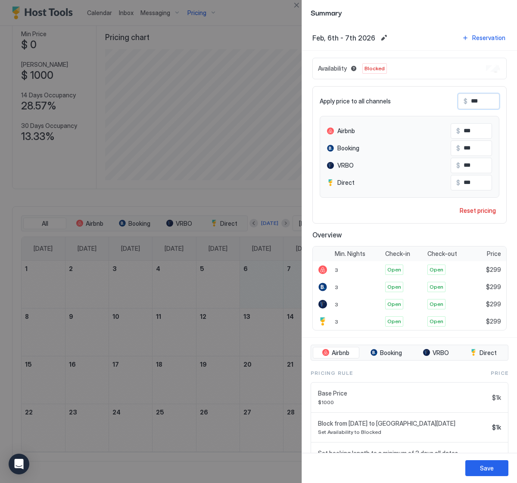
drag, startPoint x: 483, startPoint y: 102, endPoint x: 465, endPoint y: 101, distance: 17.7
click at [465, 101] on div "$ ***" at bounding box center [478, 101] width 41 height 16
type input "*"
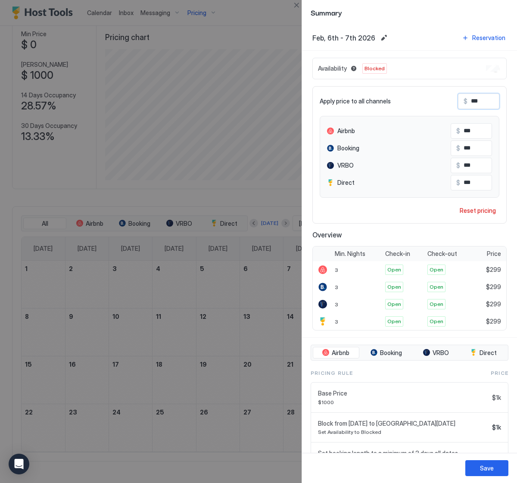
type input "*"
type input "**"
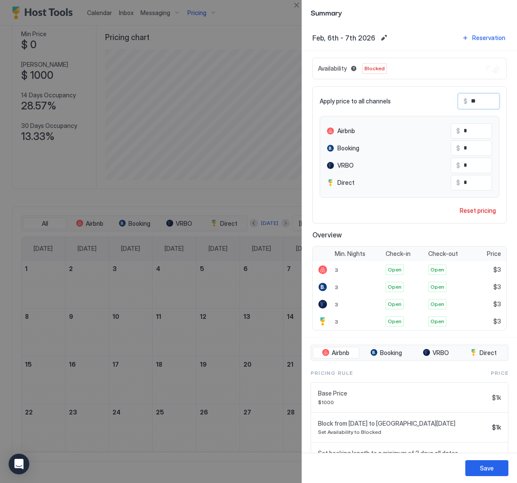
type input "**"
type input "***"
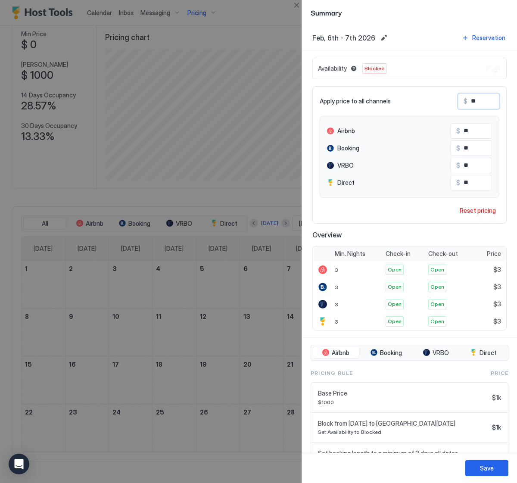
type input "***"
click at [490, 475] on div "Save" at bounding box center [409, 468] width 215 height 30
click at [490, 473] on button "Save" at bounding box center [486, 468] width 43 height 16
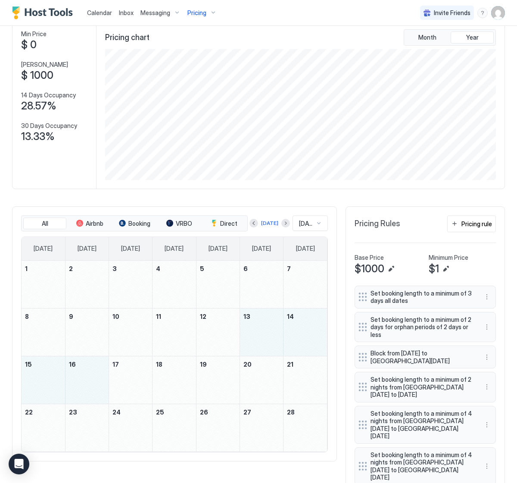
drag, startPoint x: 251, startPoint y: 333, endPoint x: 82, endPoint y: 380, distance: 175.5
click at [82, 380] on tbody "1 2 3 4 5 6 7 8 9 10 11 12 13 14 15 16 17 18 19 20 21 22 23 24 25 26 27 28" at bounding box center [174, 356] width 305 height 191
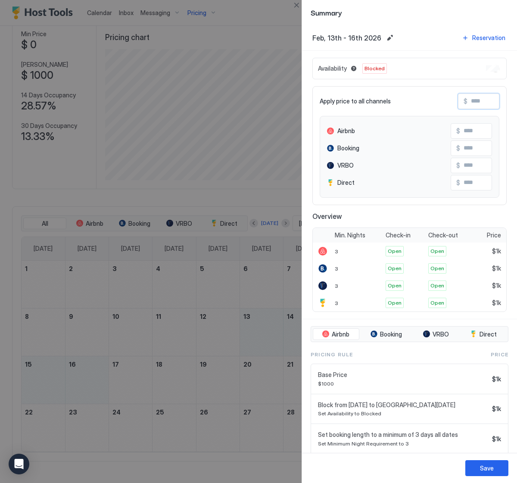
scroll to position [3, 0]
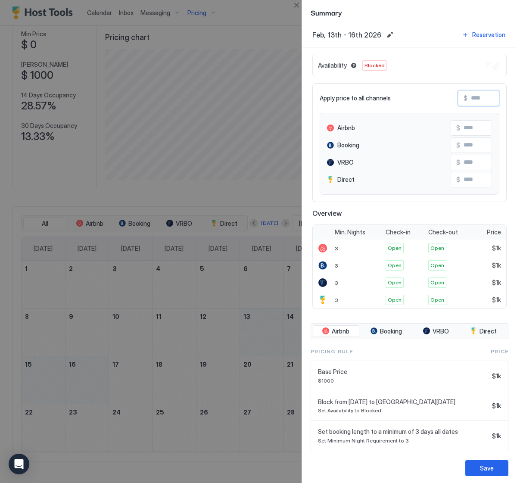
click at [487, 101] on input "Input Field" at bounding box center [501, 98] width 69 height 15
type input "*"
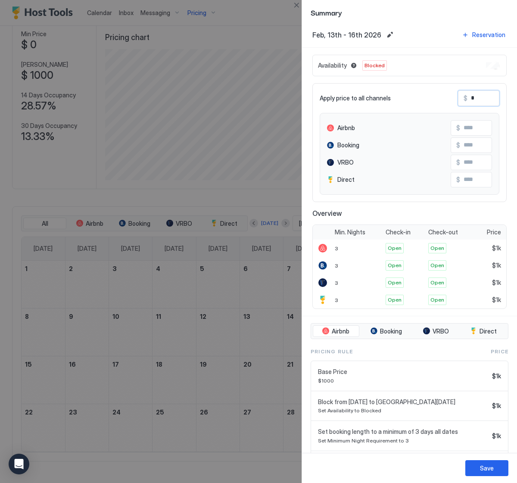
type input "*"
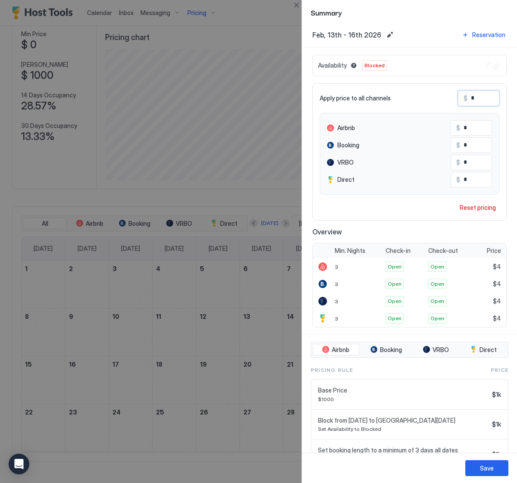
type input "**"
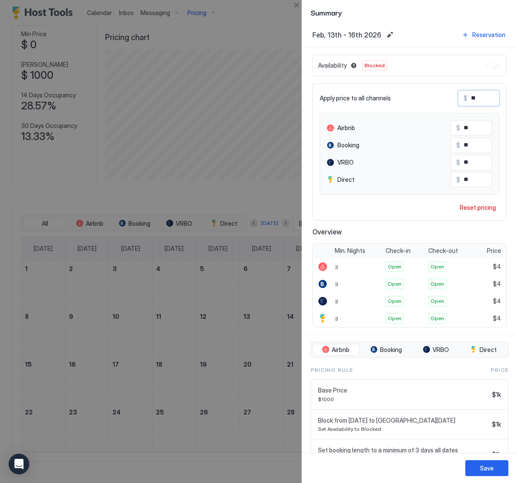
type input "***"
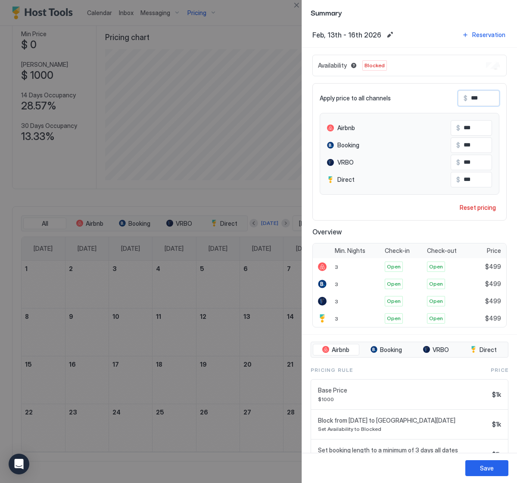
type input "***"
click at [478, 469] on button "Save" at bounding box center [486, 468] width 43 height 16
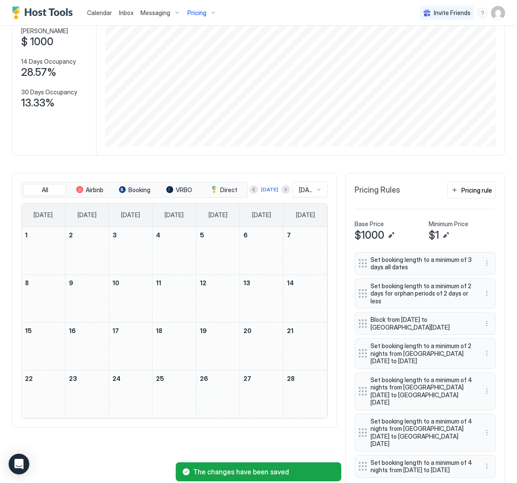
scroll to position [90, 0]
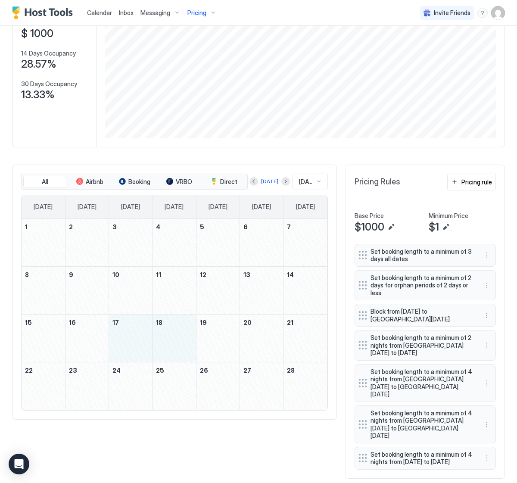
drag, startPoint x: 119, startPoint y: 338, endPoint x: 165, endPoint y: 344, distance: 46.4
click at [165, 344] on tr "15 16 17 18 19 20 21" at bounding box center [174, 338] width 305 height 48
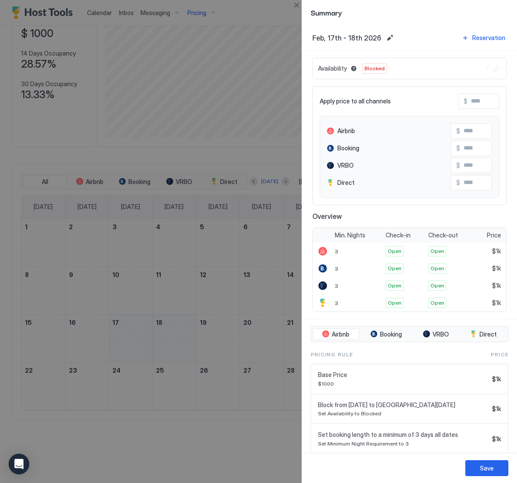
click at [487, 101] on input "Input Field" at bounding box center [501, 101] width 69 height 15
type input "*"
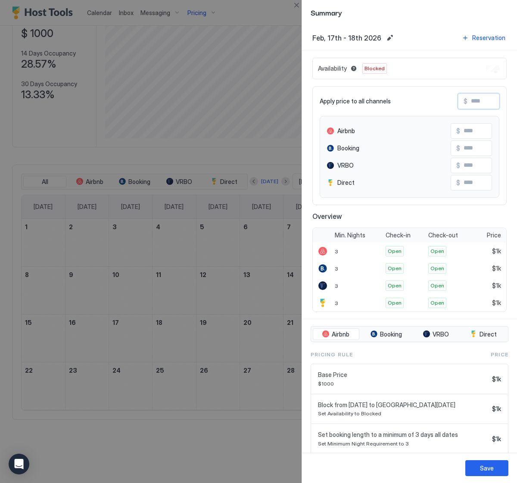
type input "*"
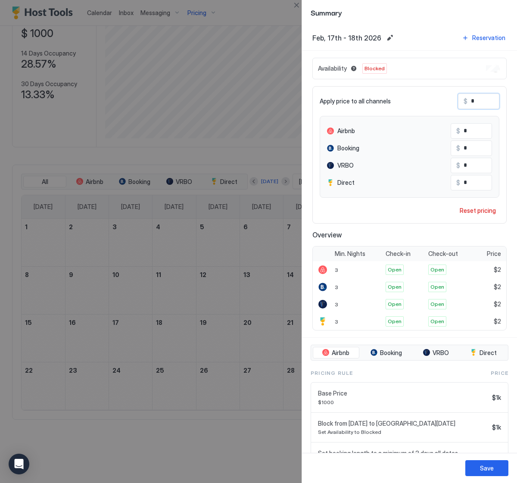
type input "**"
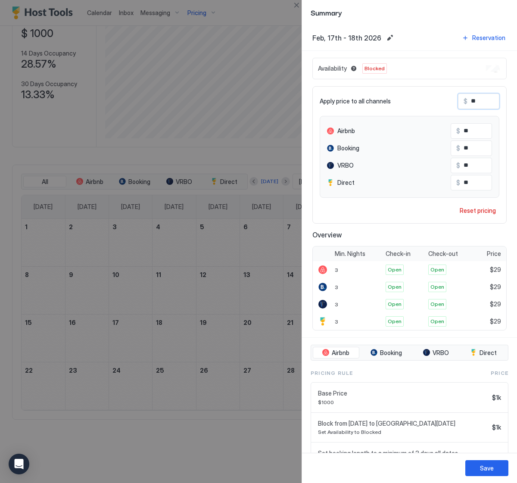
type input "***"
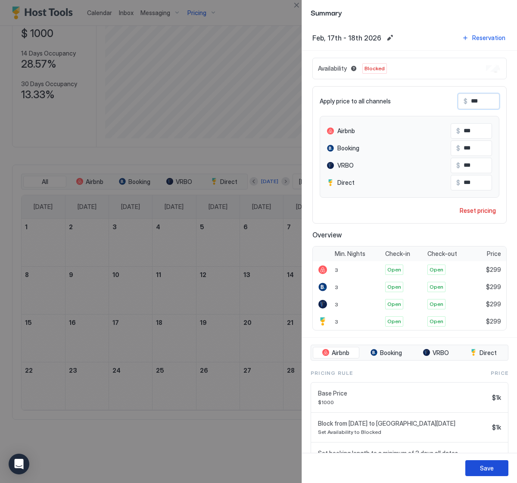
type input "***"
click at [471, 469] on button "Save" at bounding box center [486, 468] width 43 height 16
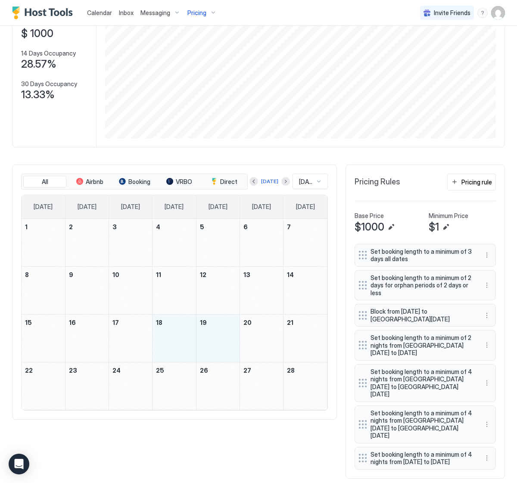
drag, startPoint x: 170, startPoint y: 337, endPoint x: 206, endPoint y: 345, distance: 37.0
click at [206, 345] on tr "15 16 17 18 19 20 21" at bounding box center [174, 338] width 305 height 48
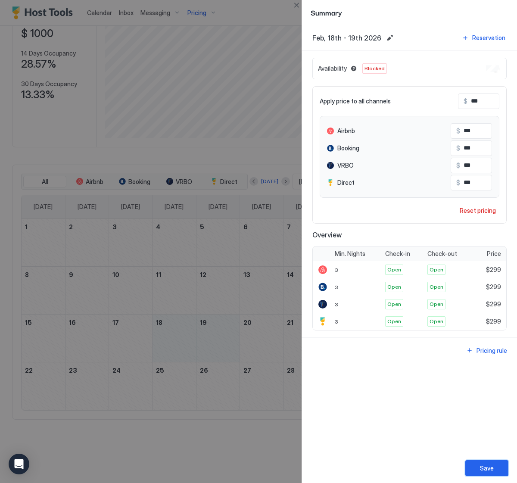
click at [484, 473] on button "Save" at bounding box center [486, 468] width 43 height 16
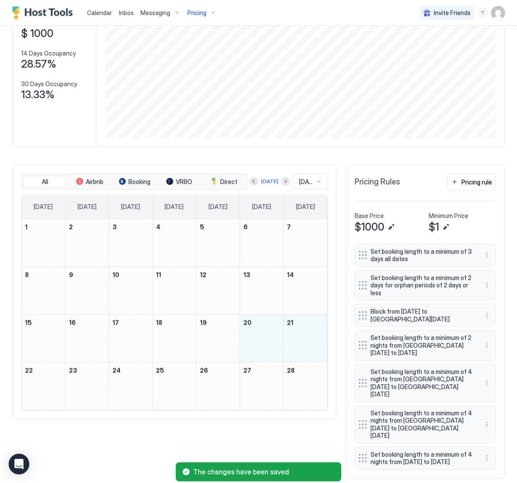
drag, startPoint x: 253, startPoint y: 339, endPoint x: 292, endPoint y: 343, distance: 38.9
click at [292, 343] on tr "15 16 17 18 19 20 21" at bounding box center [174, 338] width 305 height 48
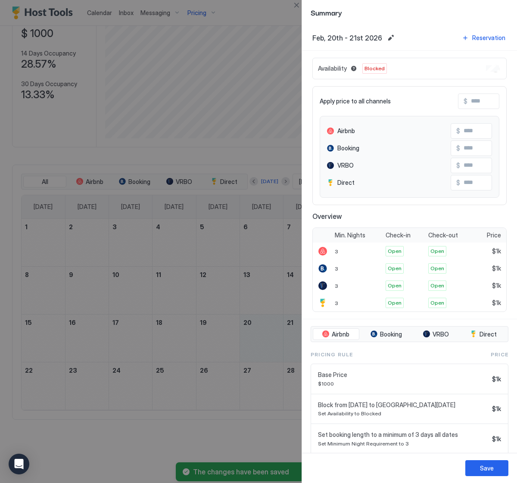
click at [484, 102] on input "Input Field" at bounding box center [501, 101] width 69 height 15
type input "*"
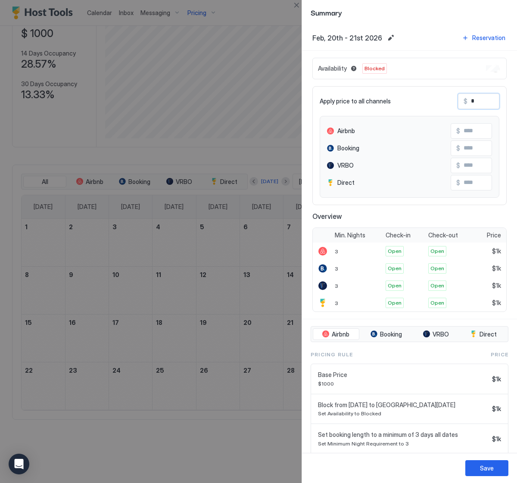
type input "*"
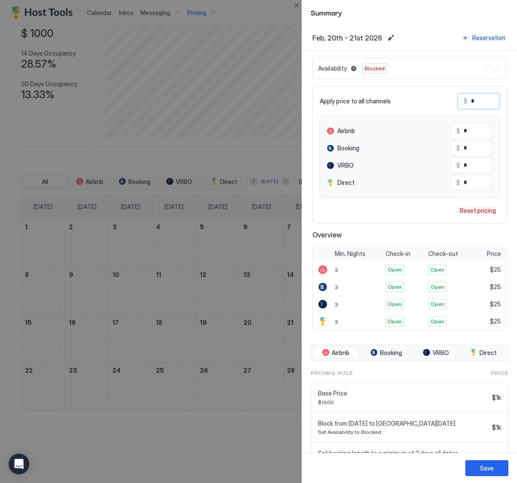
type input "**"
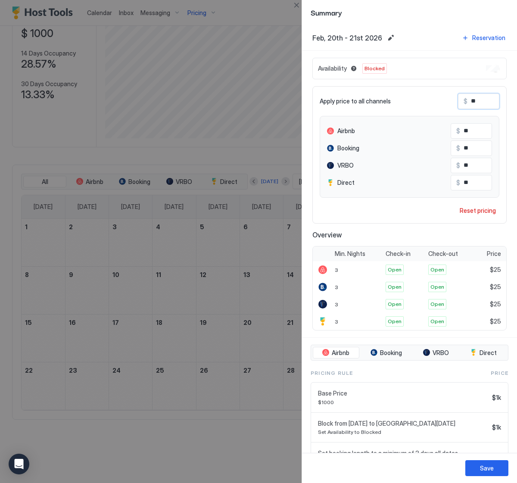
type input "***"
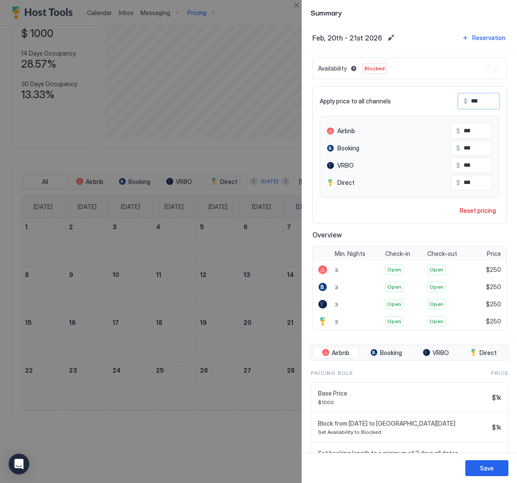
type input "**"
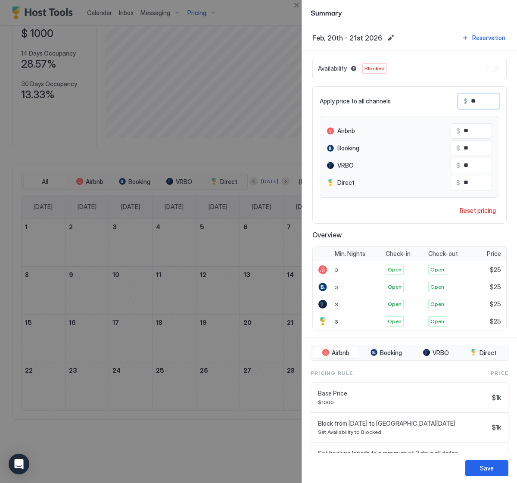
type input "*"
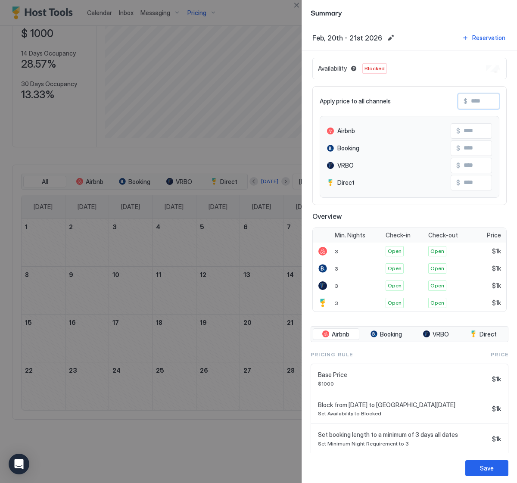
type input "*"
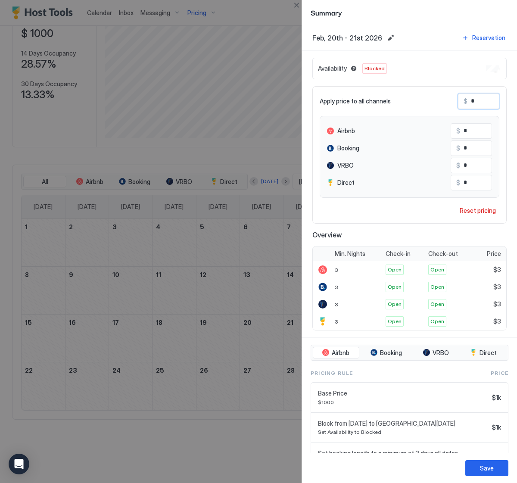
type input "**"
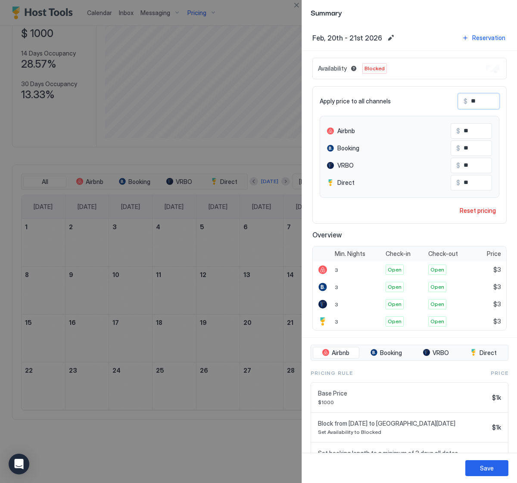
type input "***"
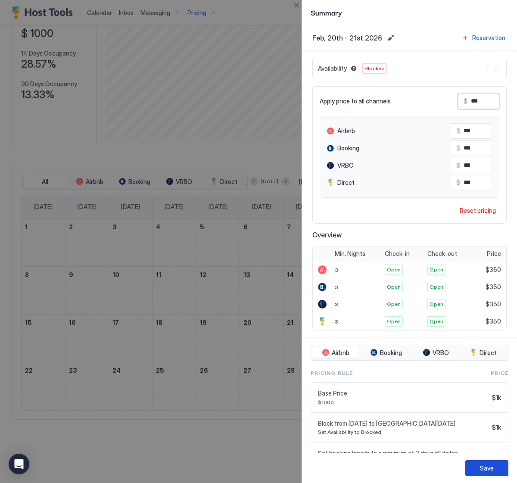
type input "***"
click at [491, 469] on div "Save" at bounding box center [487, 467] width 14 height 9
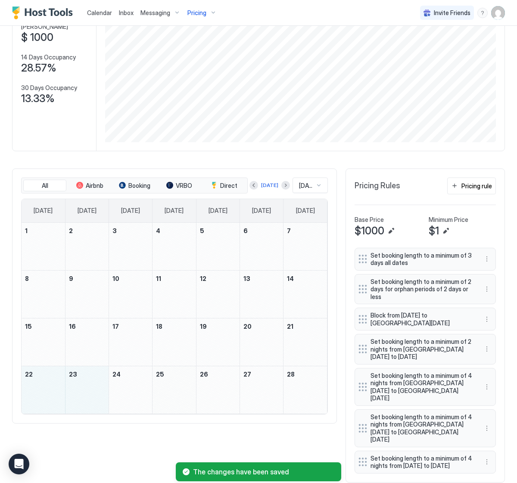
scroll to position [94, 0]
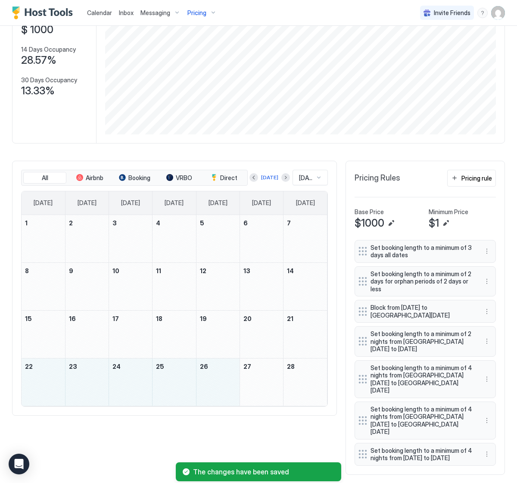
drag, startPoint x: 63, startPoint y: 388, endPoint x: 227, endPoint y: 391, distance: 164.1
click at [227, 391] on tr "22 23 24 25 26 27 28" at bounding box center [174, 382] width 305 height 48
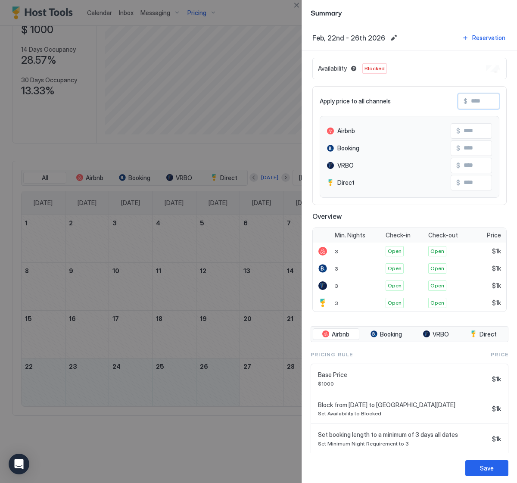
click at [486, 102] on input "Input Field" at bounding box center [501, 101] width 69 height 15
type input "*"
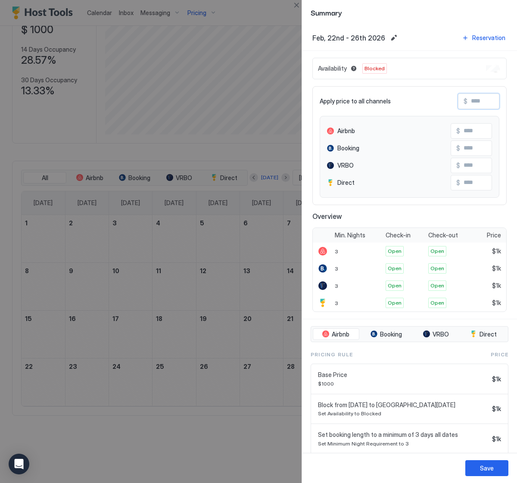
type input "*"
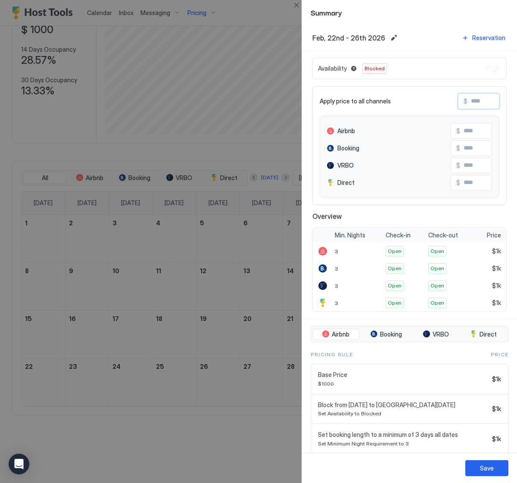
type input "*"
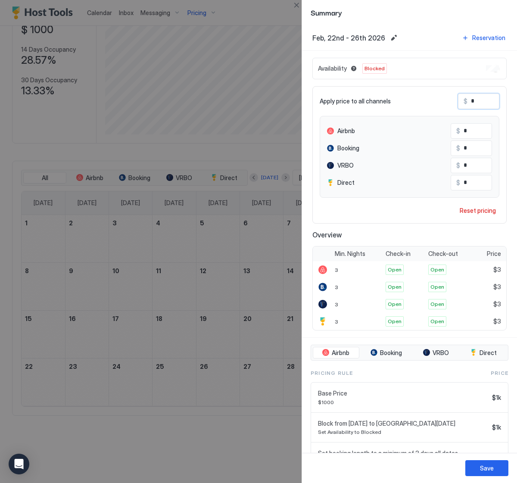
type input "**"
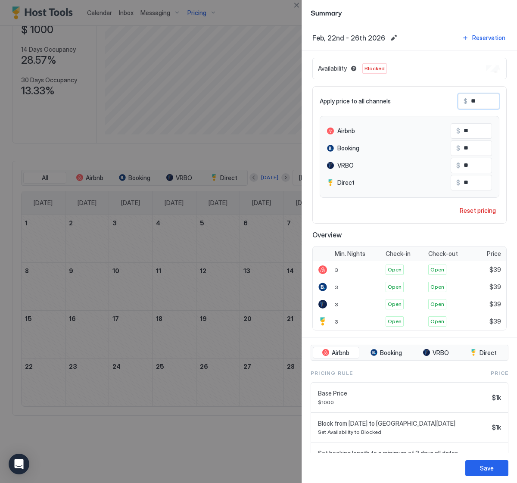
type input "***"
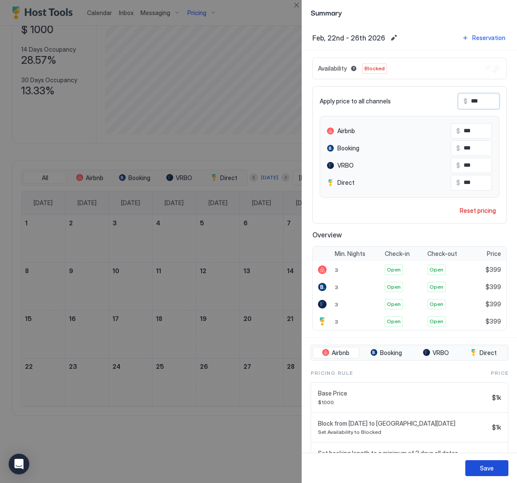
type input "***"
click at [481, 470] on div "Save" at bounding box center [487, 467] width 14 height 9
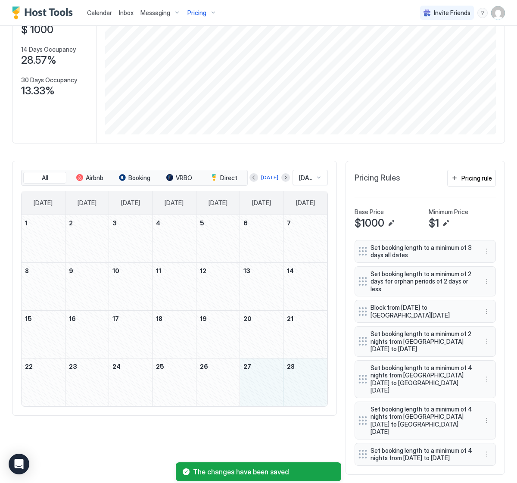
drag, startPoint x: 270, startPoint y: 390, endPoint x: 300, endPoint y: 389, distance: 30.2
click at [300, 389] on tr "22 23 24 25 26 27 28" at bounding box center [174, 382] width 305 height 48
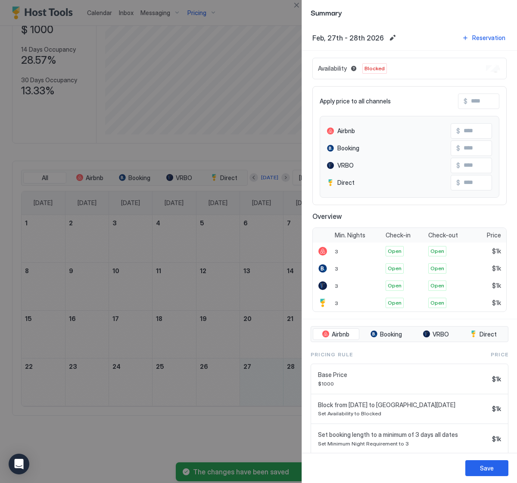
click at [481, 100] on input "Input Field" at bounding box center [501, 101] width 69 height 15
type input "*"
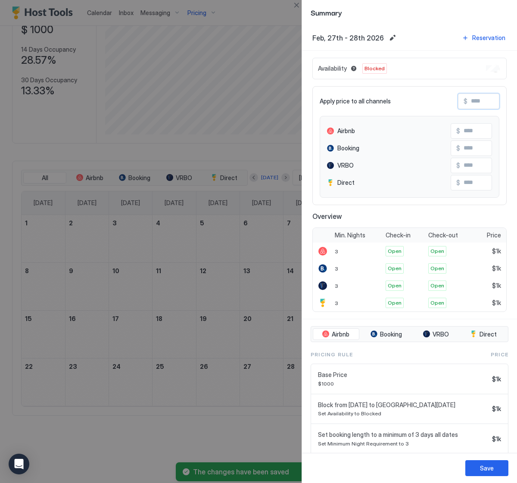
type input "*"
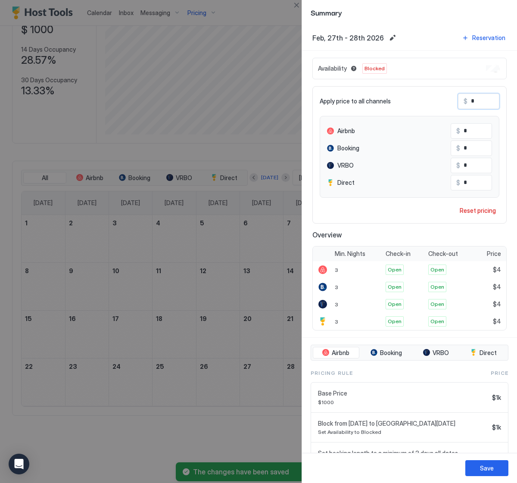
type input "**"
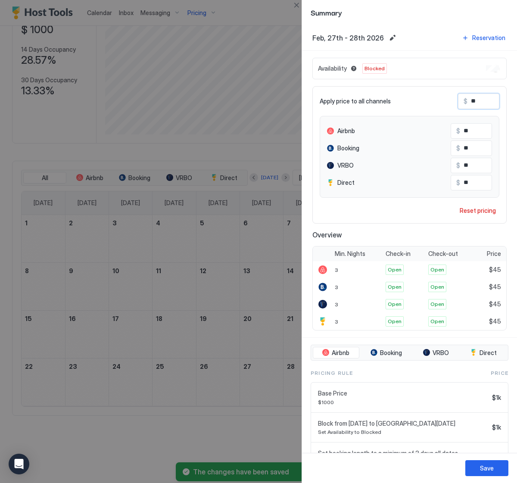
type input "***"
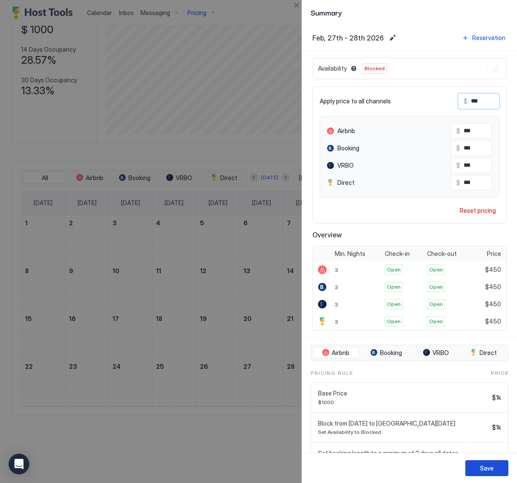
type input "***"
click at [478, 473] on button "Save" at bounding box center [486, 468] width 43 height 16
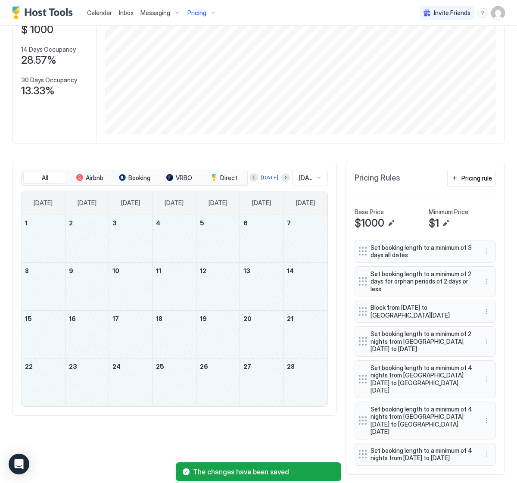
drag, startPoint x: 31, startPoint y: 232, endPoint x: 309, endPoint y: 376, distance: 313.4
click at [309, 376] on tbody "1 2 3 4 5 6 7 8 9 10 11 12 13 14 15 16 17 18 19 20 21 22 23 24 25 26 27 28" at bounding box center [174, 310] width 305 height 191
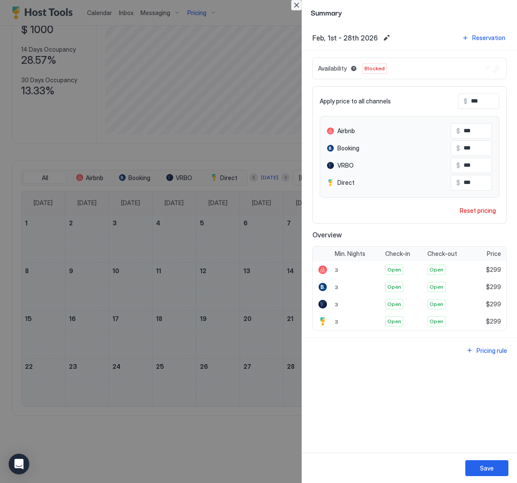
click at [301, 9] on button "Close" at bounding box center [296, 5] width 10 height 10
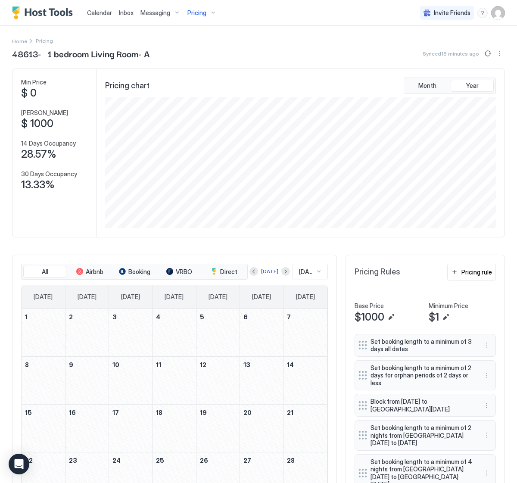
scroll to position [0, 0]
click at [489, 53] on button "Sync prices" at bounding box center [487, 53] width 10 height 10
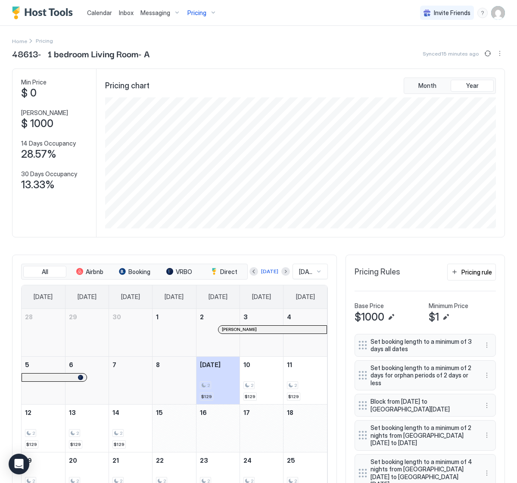
click at [193, 16] on div "Pricing" at bounding box center [202, 13] width 36 height 15
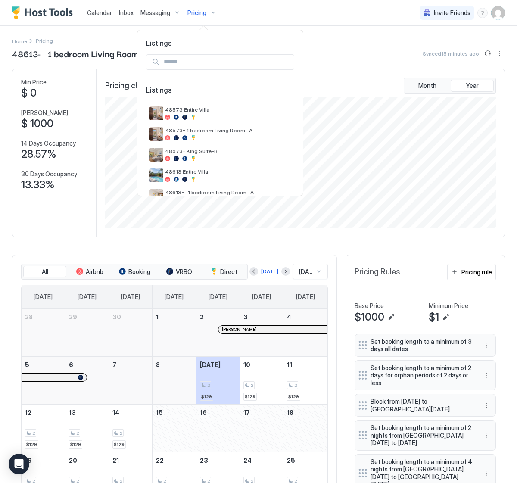
click at [337, 50] on div at bounding box center [258, 241] width 517 height 483
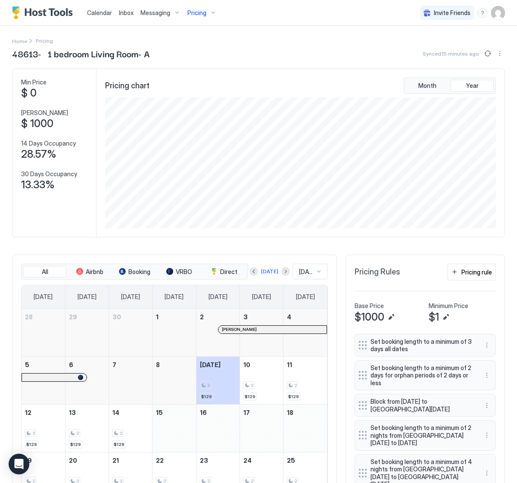
click at [281, 274] on div at bounding box center [285, 271] width 9 height 9
click at [281, 271] on button "Next month" at bounding box center [285, 271] width 9 height 9
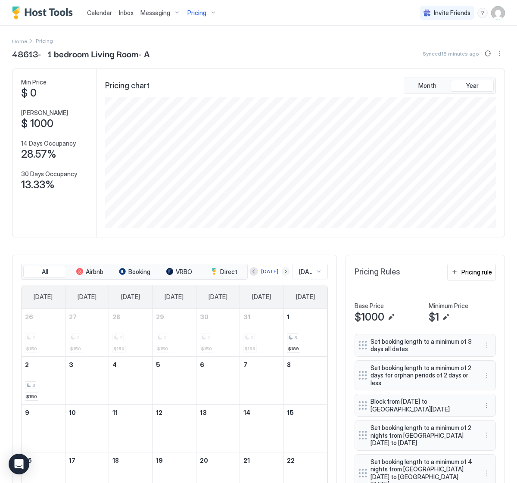
click at [281, 270] on button "Next month" at bounding box center [285, 271] width 9 height 9
click at [257, 273] on button "Previous month" at bounding box center [253, 271] width 9 height 9
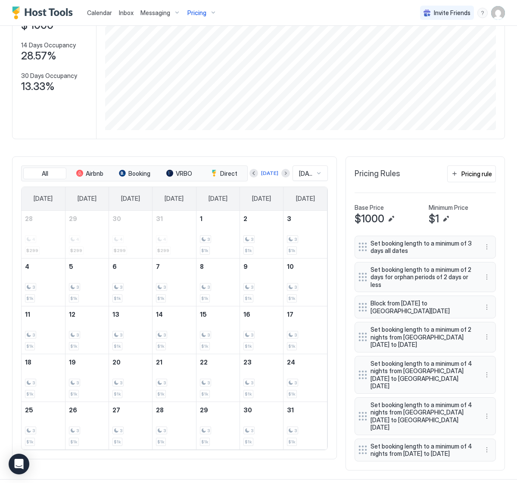
scroll to position [98, 0]
click at [252, 173] on button "Previous month" at bounding box center [253, 173] width 9 height 9
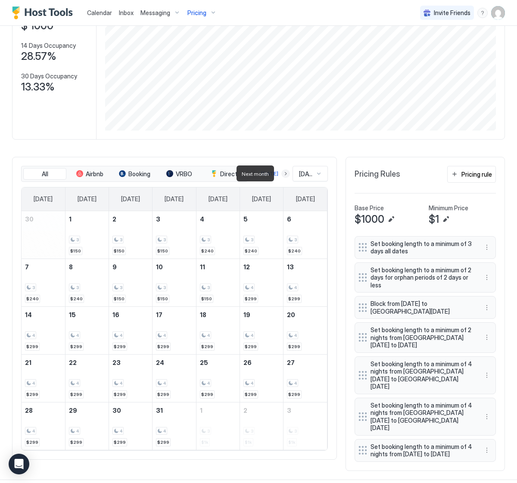
click at [281, 172] on button "Next month" at bounding box center [285, 173] width 9 height 9
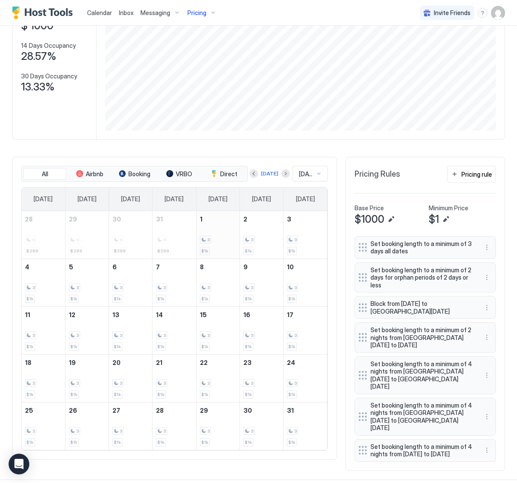
click at [215, 232] on div "3 $1k" at bounding box center [218, 234] width 36 height 40
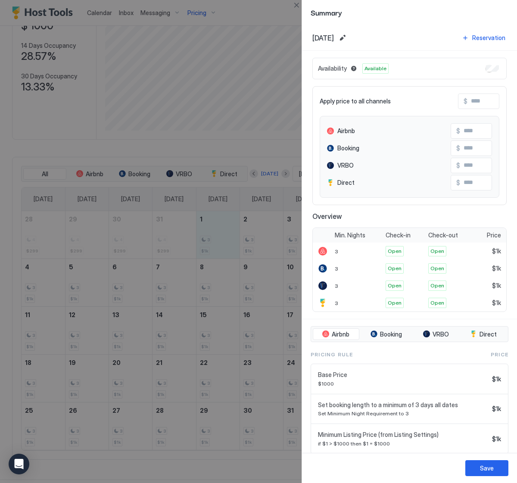
drag, startPoint x: 215, startPoint y: 241, endPoint x: 280, endPoint y: 120, distance: 137.2
click at [221, 224] on div at bounding box center [258, 241] width 517 height 483
click at [293, 5] on button "Close" at bounding box center [296, 5] width 10 height 10
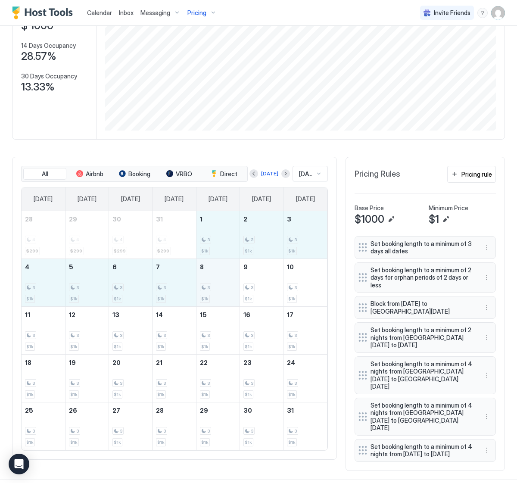
drag, startPoint x: 225, startPoint y: 234, endPoint x: 235, endPoint y: 288, distance: 54.7
click at [235, 288] on tbody "28 4 $299 29 4 $299 30 4 $299 31 4 $299 1 3 $1k 2 3 $1k 3 3 $1k 4 3 $1k 5 3 $1k…" at bounding box center [174, 330] width 305 height 239
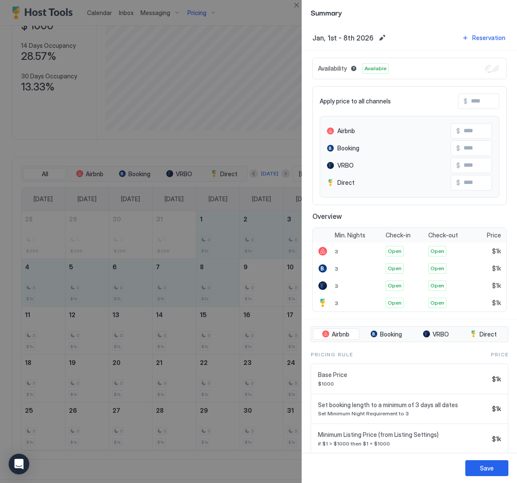
click at [476, 102] on input "Input Field" at bounding box center [501, 101] width 69 height 15
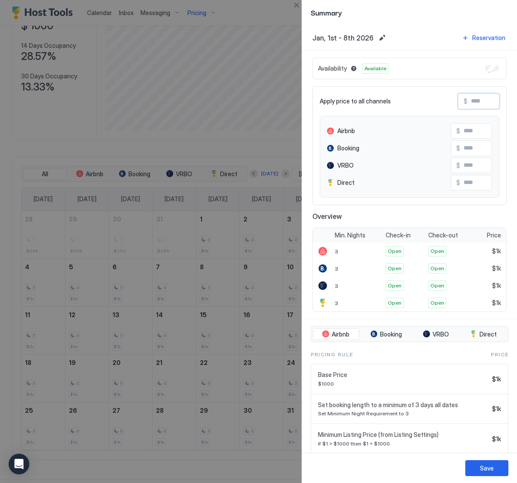
type input "*"
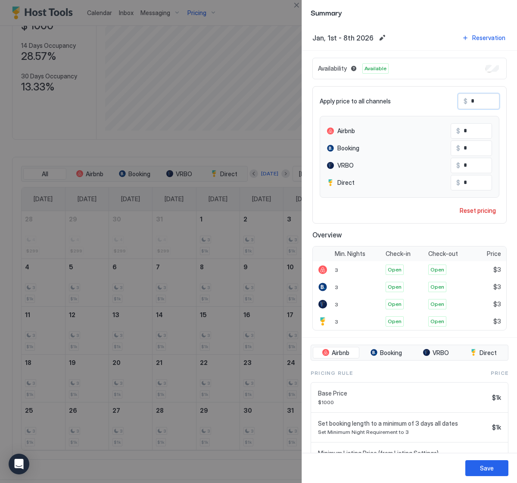
type input "**"
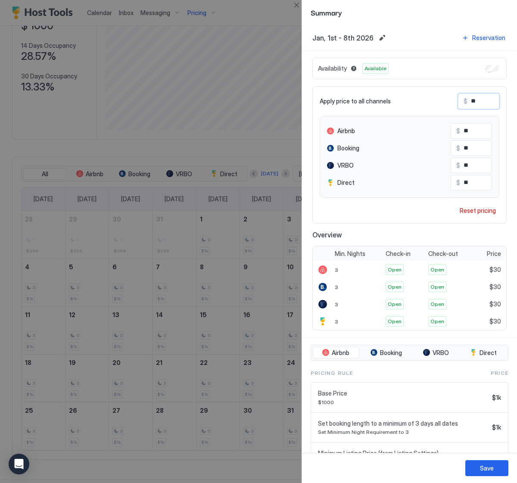
type input "***"
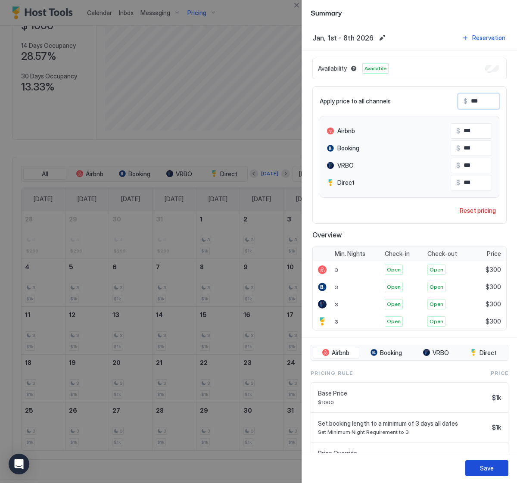
type input "***"
click at [485, 470] on div "Save" at bounding box center [487, 467] width 14 height 9
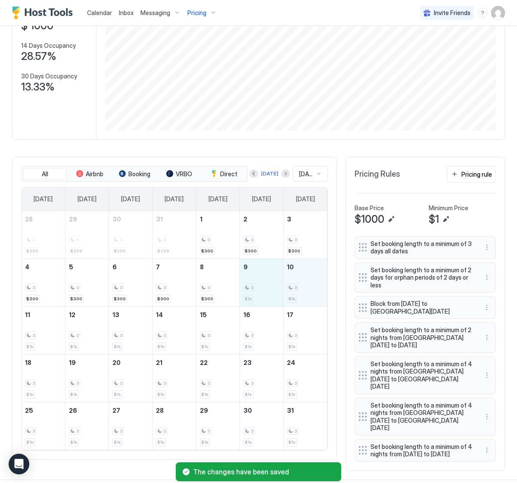
drag, startPoint x: 259, startPoint y: 285, endPoint x: 292, endPoint y: 288, distance: 33.7
click at [292, 288] on tr "4 3 $300 5 3 $300 6 3 $300 7 3 $300 8 3 $300 9 3 $1k 10 3 $1k" at bounding box center [174, 282] width 305 height 48
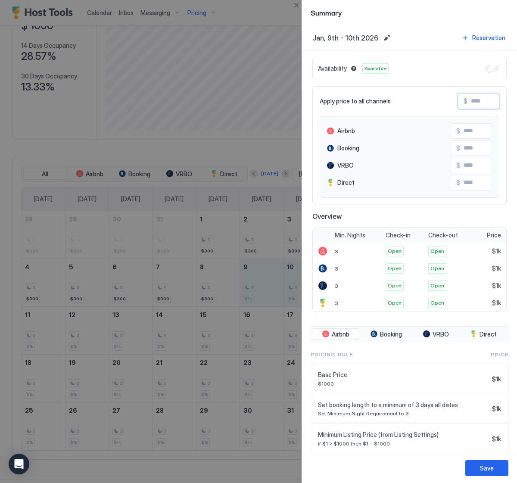
click at [484, 101] on input "Input Field" at bounding box center [501, 101] width 69 height 15
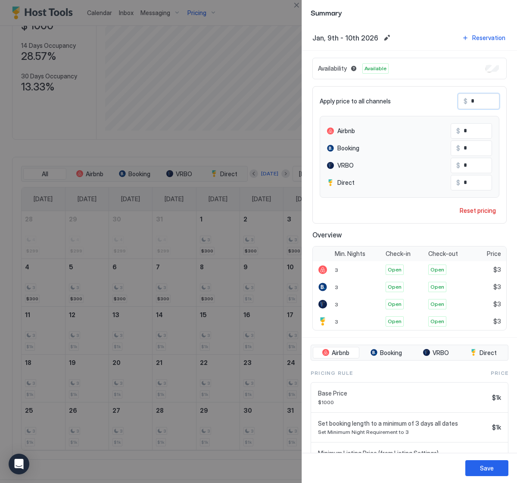
type input "*"
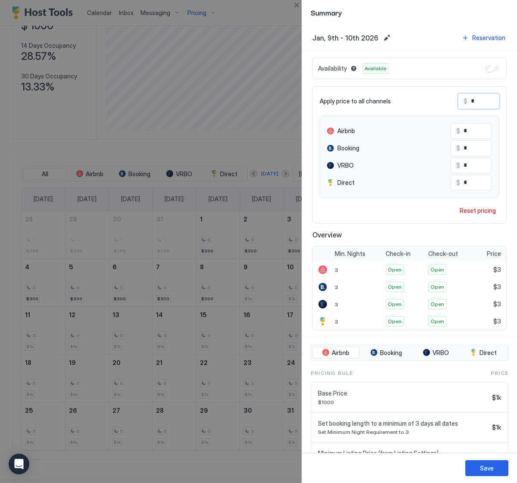
type input "**"
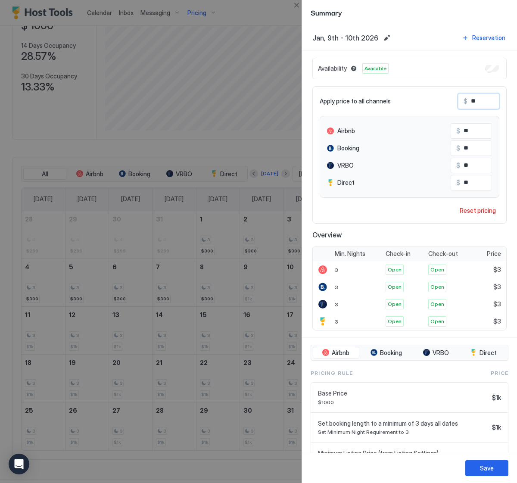
type input "***"
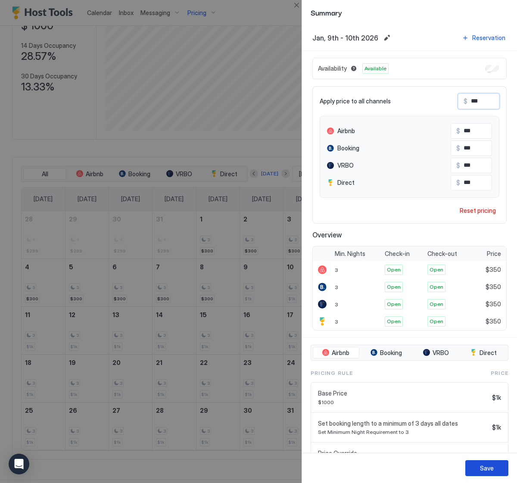
type input "***"
click at [478, 469] on button "Save" at bounding box center [486, 468] width 43 height 16
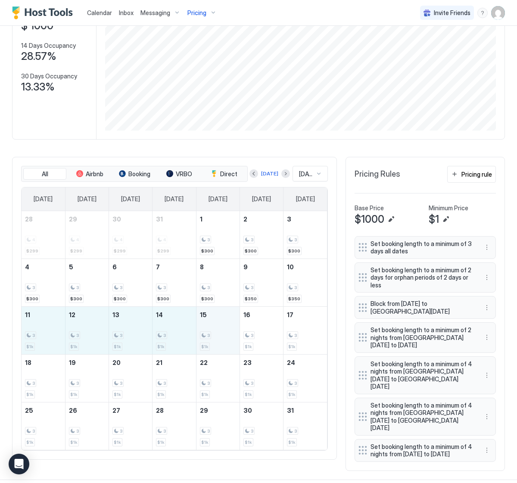
drag, startPoint x: 51, startPoint y: 341, endPoint x: 214, endPoint y: 340, distance: 162.3
click at [214, 340] on tr "11 3 $1k 12 3 $1k 13 3 $1k 14 3 $1k 15 3 $1k 16 3 $1k 17 3 $1k" at bounding box center [174, 330] width 305 height 48
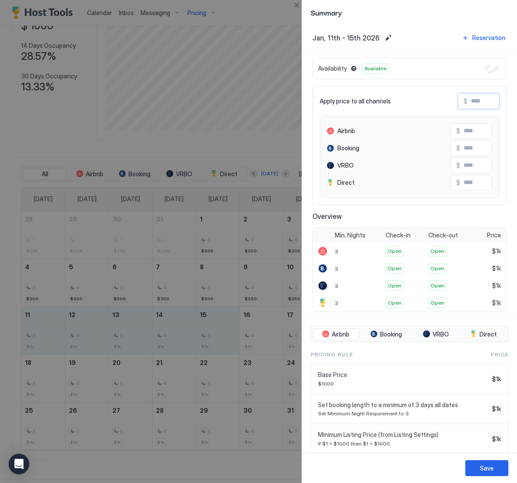
click at [489, 99] on input "Input Field" at bounding box center [501, 101] width 69 height 15
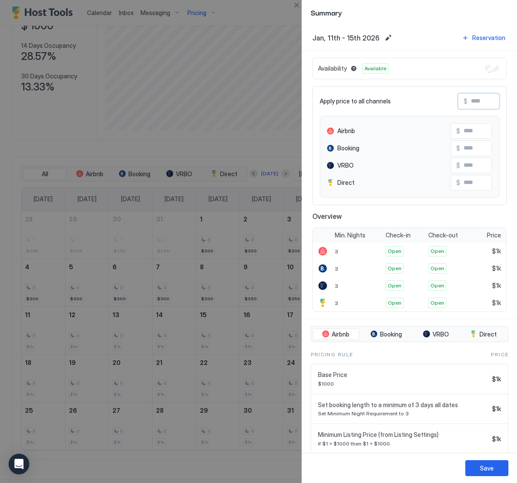
type input "*"
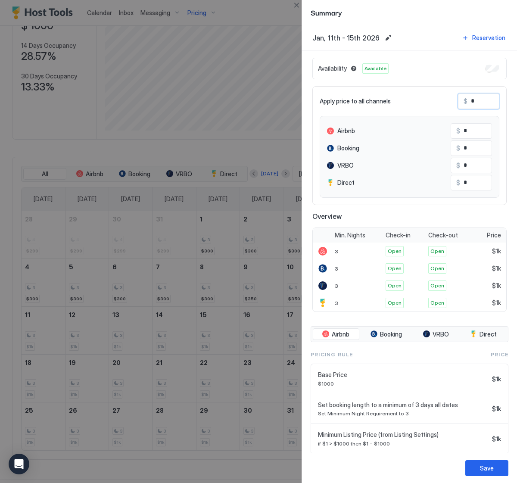
type input "**"
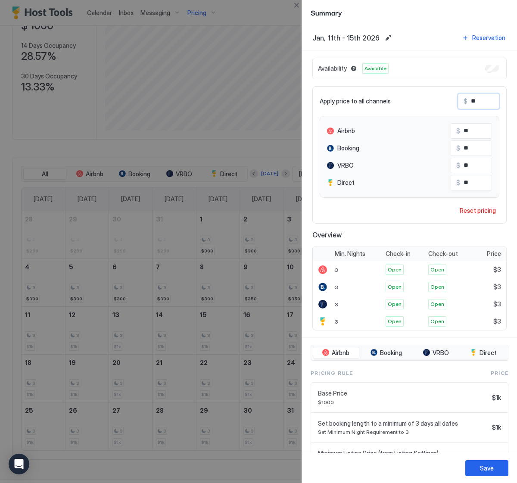
type input "***"
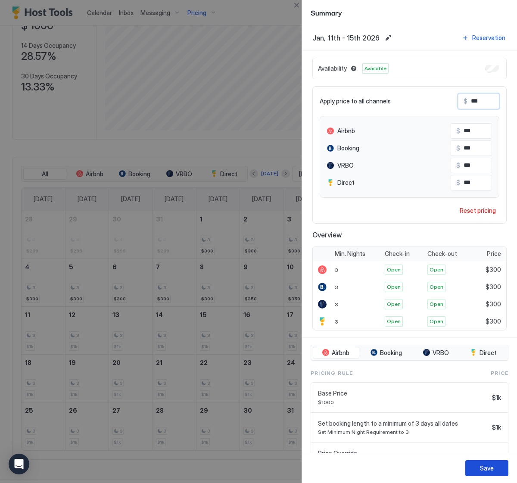
type input "***"
click at [488, 470] on div "Save" at bounding box center [487, 467] width 14 height 9
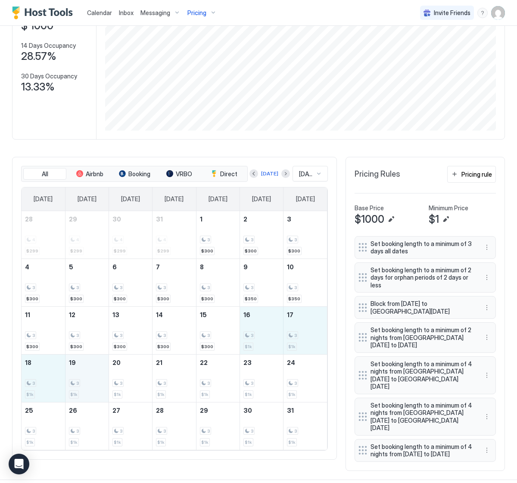
drag, startPoint x: 250, startPoint y: 336, endPoint x: 101, endPoint y: 375, distance: 154.5
click at [101, 375] on tbody "28 4 $299 29 4 $299 30 4 $299 31 4 $299 1 3 $300 2 3 $300 3 3 $300 4 3 $300 5 3…" at bounding box center [174, 330] width 305 height 239
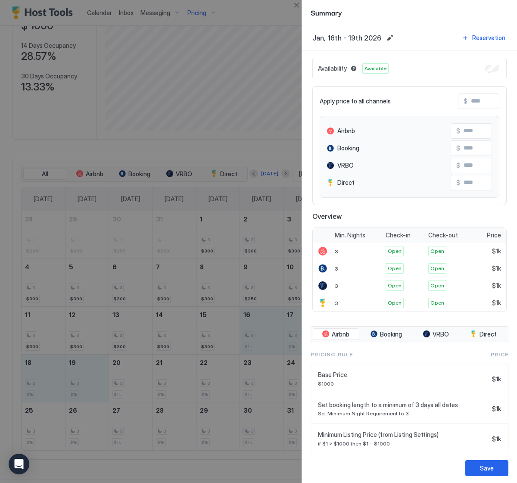
drag, startPoint x: 493, startPoint y: 95, endPoint x: 489, endPoint y: 98, distance: 5.0
click at [493, 95] on input "Input Field" at bounding box center [501, 101] width 69 height 15
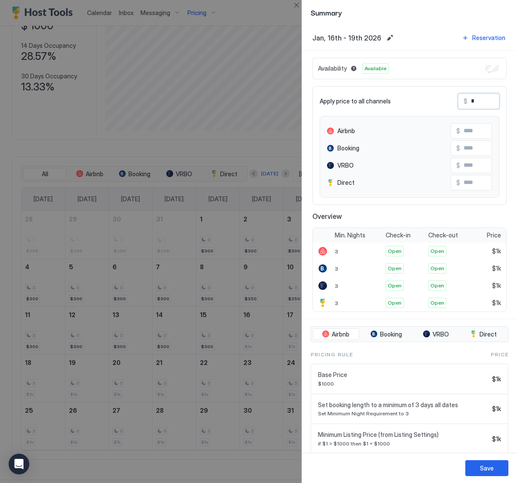
type input "**"
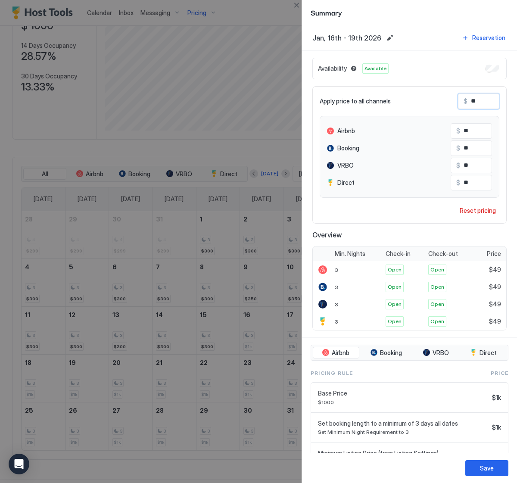
type input "***"
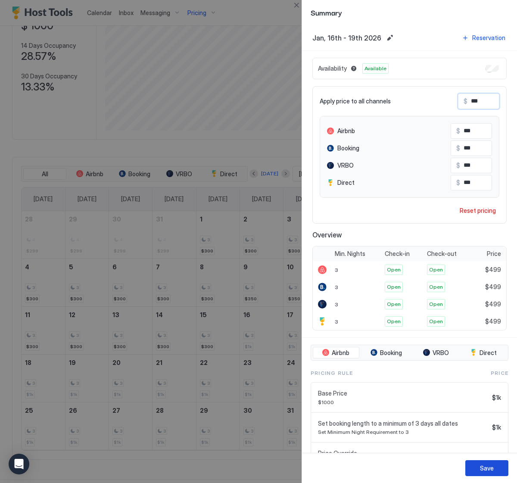
type input "***"
click at [490, 464] on div "Save" at bounding box center [487, 467] width 14 height 9
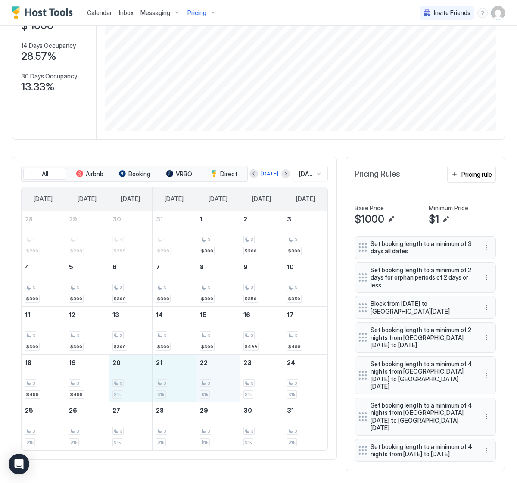
drag, startPoint x: 128, startPoint y: 385, endPoint x: 212, endPoint y: 389, distance: 84.1
click at [212, 389] on tr "18 3 $499 19 3 $499 20 3 $1k 21 3 $1k 22 3 $1k 23 3 $1k 24 3 $1k" at bounding box center [174, 378] width 305 height 48
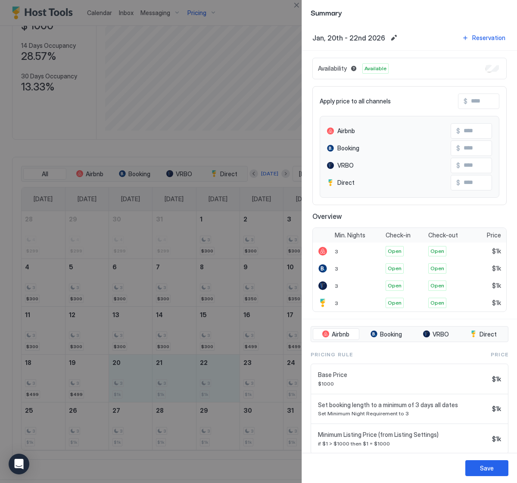
click at [477, 101] on input "Input Field" at bounding box center [501, 101] width 69 height 15
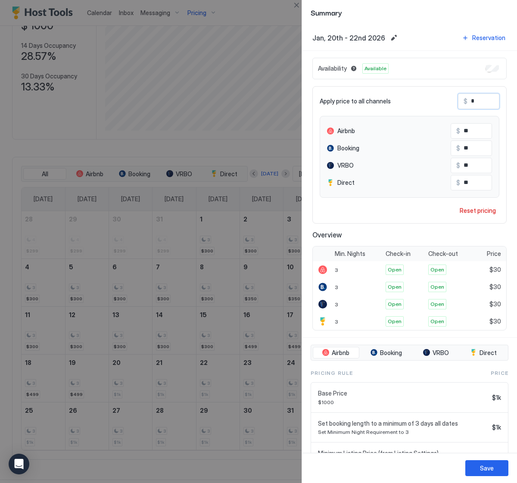
type input "**"
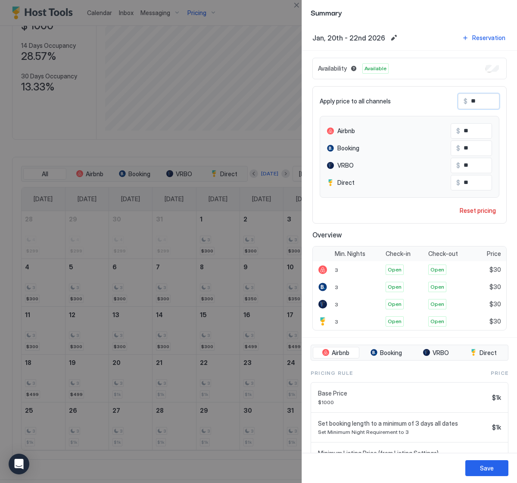
type input "***"
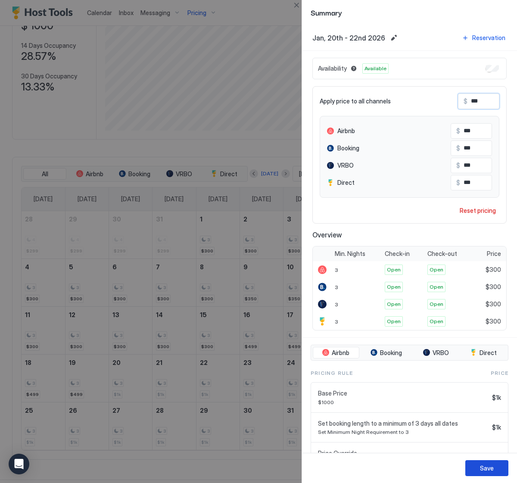
type input "***"
click at [479, 465] on button "Save" at bounding box center [486, 468] width 43 height 16
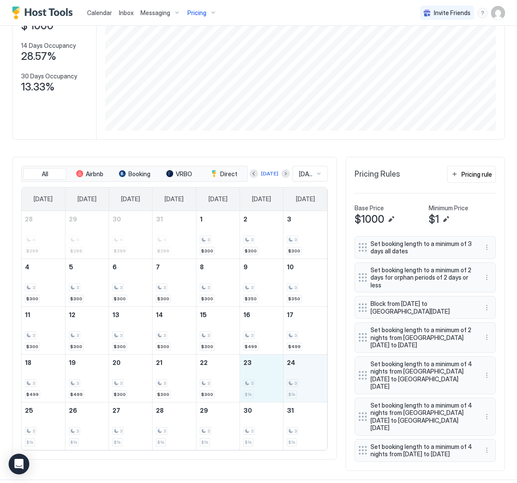
drag, startPoint x: 240, startPoint y: 385, endPoint x: 309, endPoint y: 388, distance: 68.9
click at [309, 388] on tr "18 3 $499 19 3 $499 20 3 $300 21 3 $300 22 3 $300 23 3 $1k 24 3 $1k" at bounding box center [174, 378] width 305 height 48
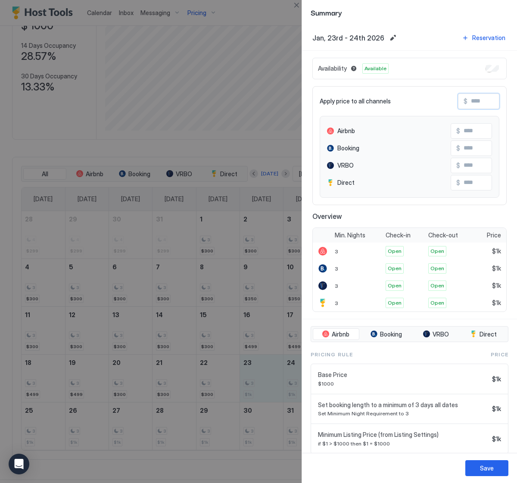
click at [476, 100] on input "Input Field" at bounding box center [501, 101] width 69 height 15
type input "*"
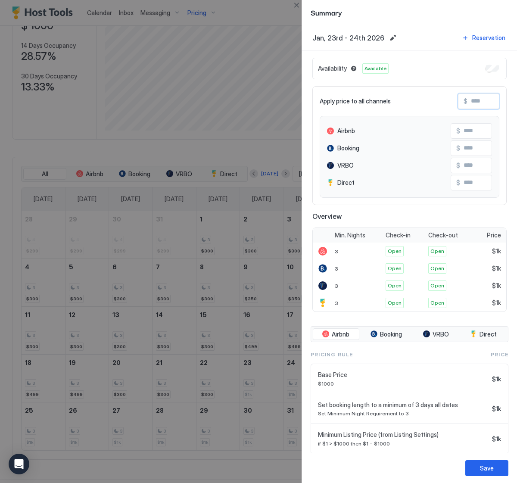
type input "*"
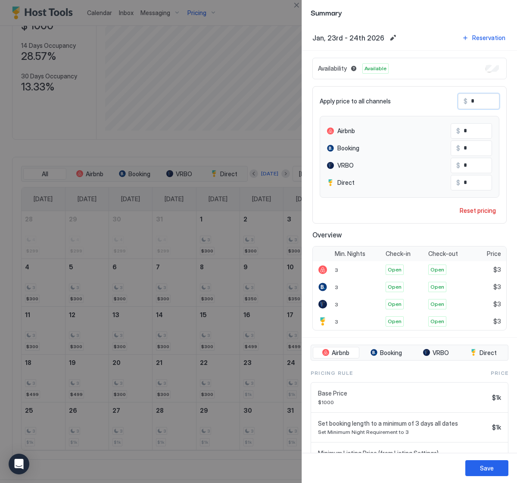
type input "**"
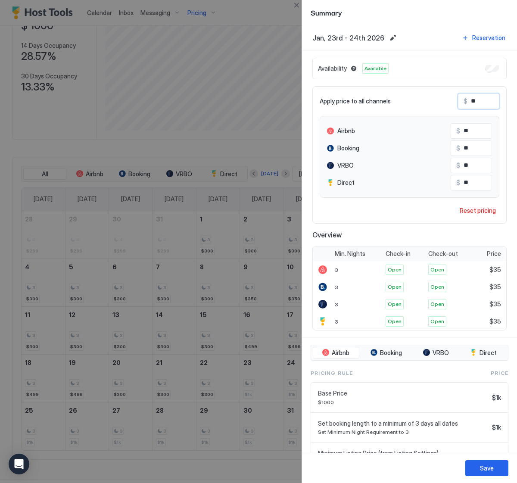
type input "***"
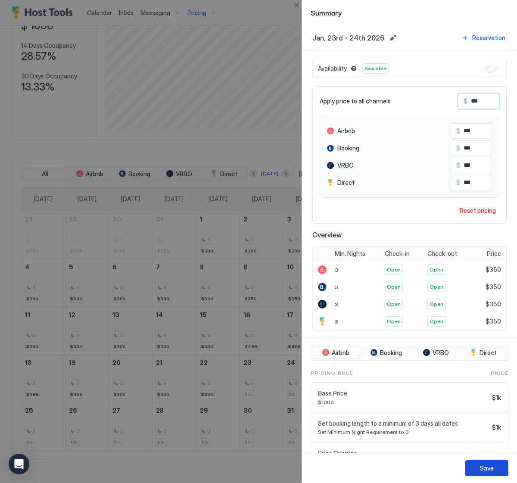
type input "***"
click at [490, 471] on div "Save" at bounding box center [487, 467] width 14 height 9
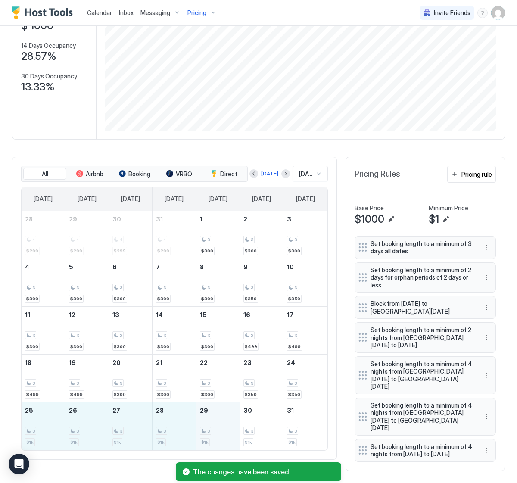
drag, startPoint x: 46, startPoint y: 431, endPoint x: 213, endPoint y: 427, distance: 167.1
click at [213, 427] on tr "25 3 $1k 26 3 $1k 27 3 $1k 28 3 $1k 29 3 $1k 30 3 $1k 31 3 $1k" at bounding box center [174, 426] width 305 height 48
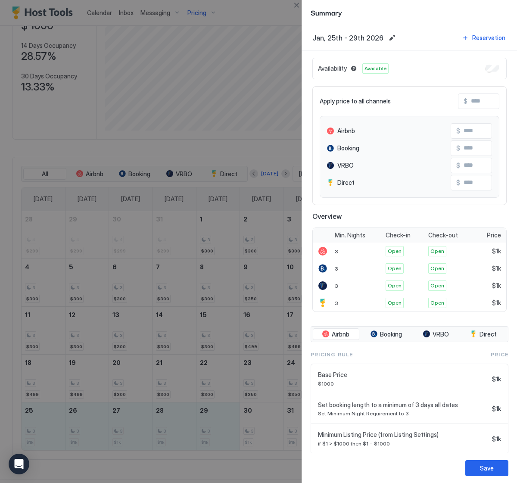
click at [475, 100] on input "Input Field" at bounding box center [501, 101] width 69 height 15
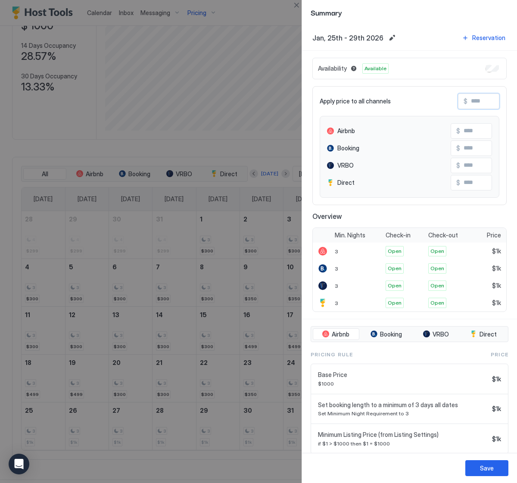
type input "*"
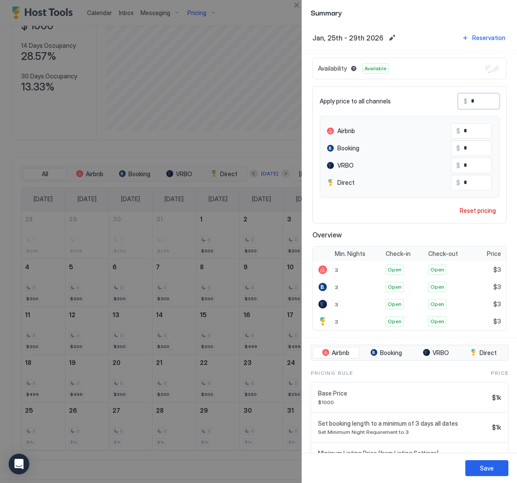
type input "**"
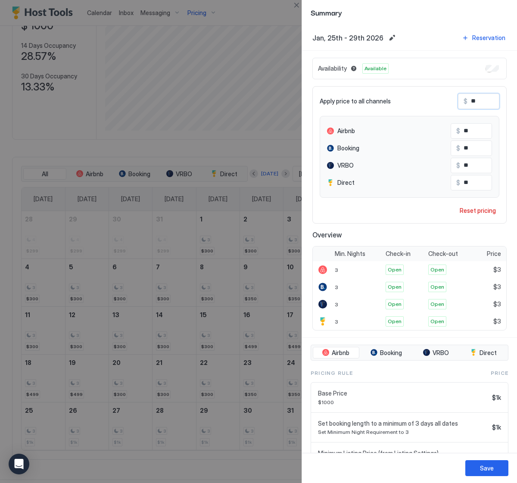
type input "***"
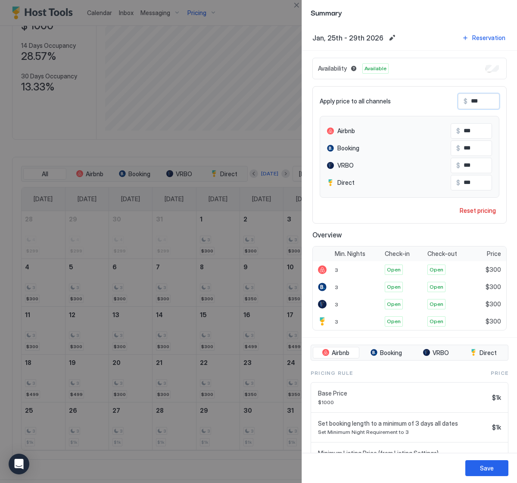
type input "***"
click at [490, 467] on div "Save" at bounding box center [487, 467] width 14 height 9
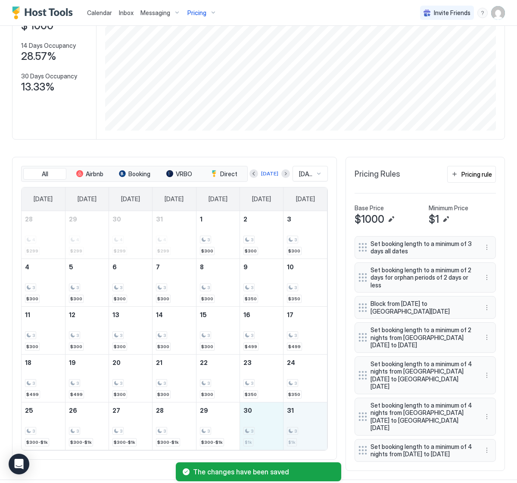
drag, startPoint x: 256, startPoint y: 432, endPoint x: 297, endPoint y: 431, distance: 40.9
click at [297, 431] on tr "25 3 $300-$1k 26 3 $300-$1k 27 3 $300-$1k 28 3 $300-$1k 29 3 $300-$1k 30 3 $1k …" at bounding box center [174, 426] width 305 height 48
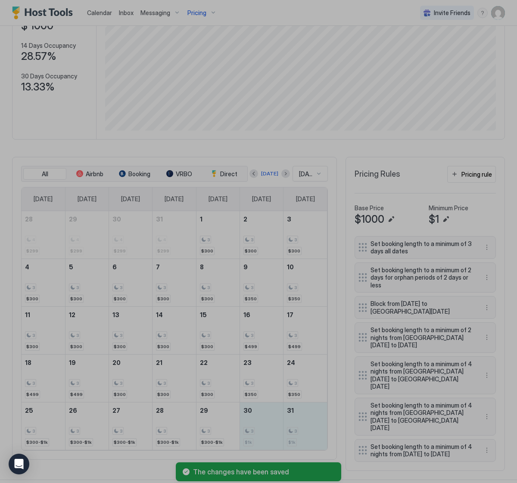
scroll to position [97, 0]
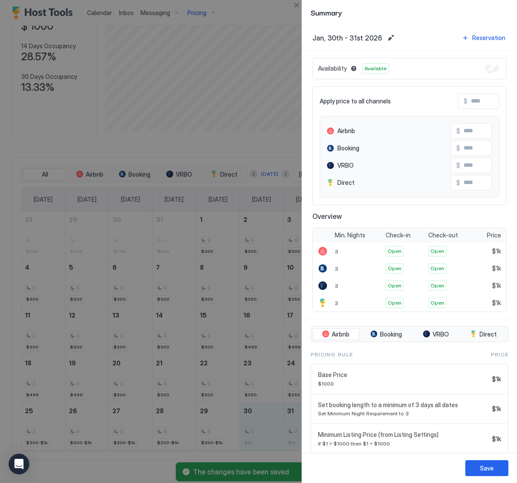
click at [478, 101] on input "Input Field" at bounding box center [501, 101] width 69 height 15
type input "*"
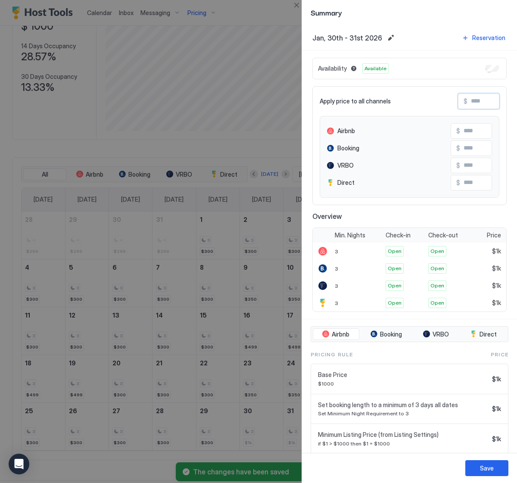
type input "*"
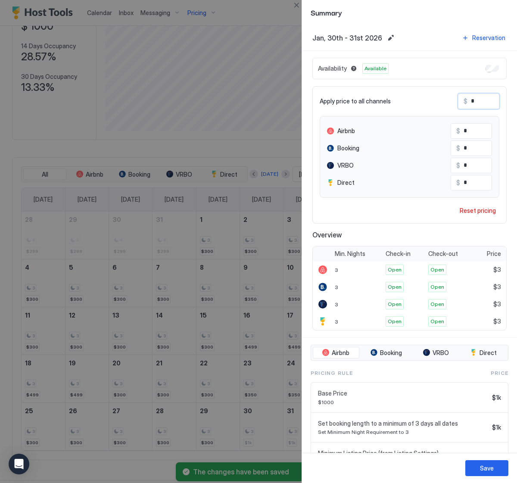
type input "**"
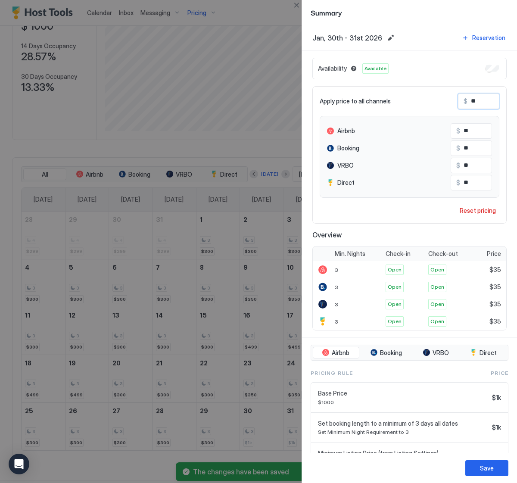
type input "***"
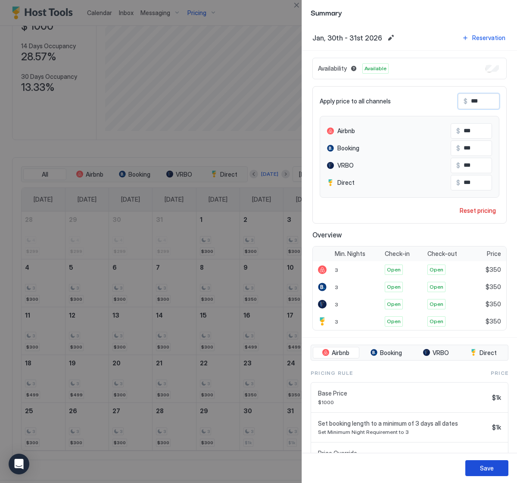
type input "***"
click at [496, 473] on button "Save" at bounding box center [486, 468] width 43 height 16
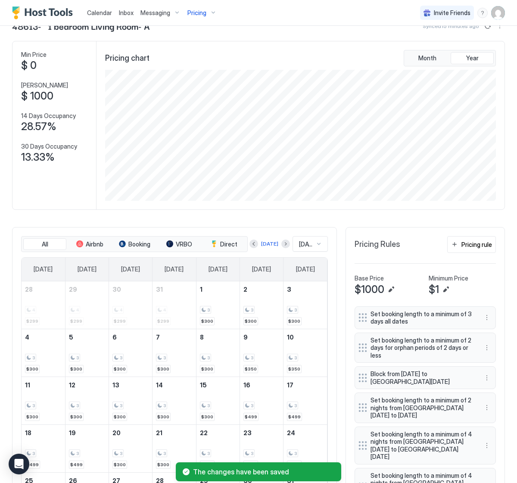
scroll to position [31, 0]
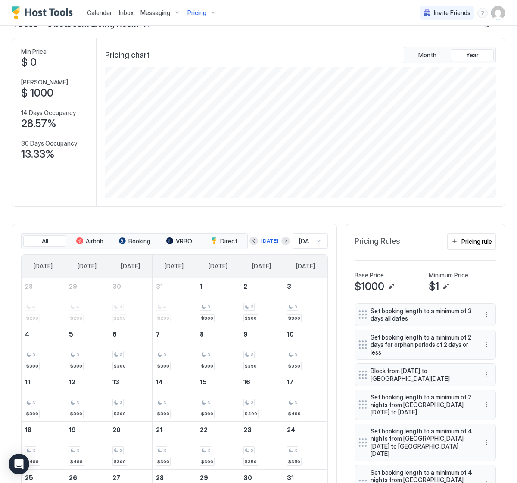
click at [281, 240] on button "Next month" at bounding box center [285, 240] width 9 height 9
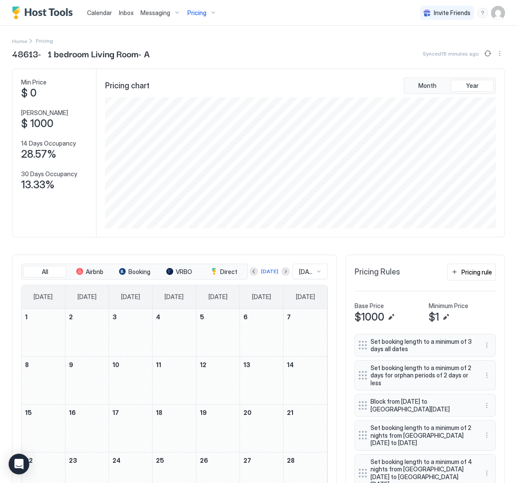
scroll to position [0, 0]
click at [490, 55] on button "Sync prices" at bounding box center [487, 53] width 10 height 10
click at [498, 54] on button "More options" at bounding box center [499, 53] width 10 height 10
click at [493, 80] on span "Listing Settings" at bounding box center [484, 79] width 38 height 6
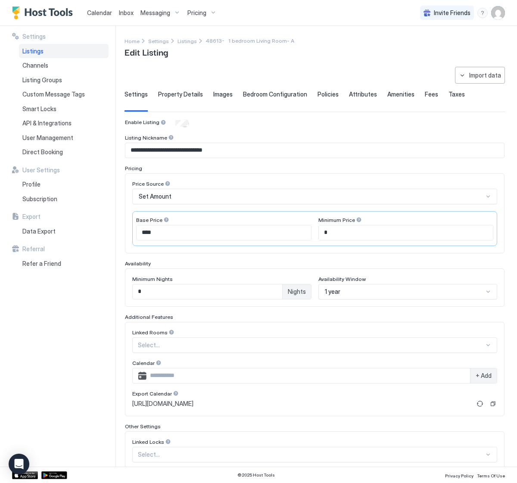
click at [500, 17] on img "User profile" at bounding box center [498, 13] width 14 height 14
click at [437, 49] on div "Settings" at bounding box center [449, 48] width 109 height 15
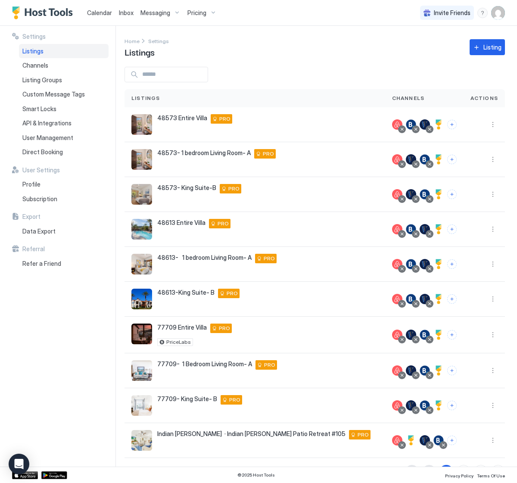
click at [98, 8] on div "Calendar" at bounding box center [100, 13] width 32 height 16
click at [98, 9] on link "Calendar" at bounding box center [99, 12] width 25 height 9
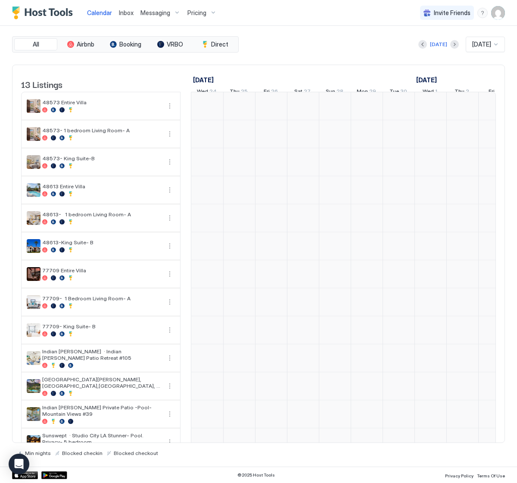
scroll to position [0, 478]
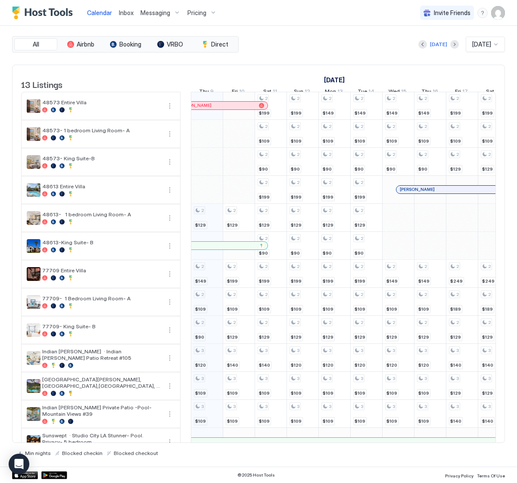
click at [199, 15] on span "Pricing" at bounding box center [196, 13] width 19 height 8
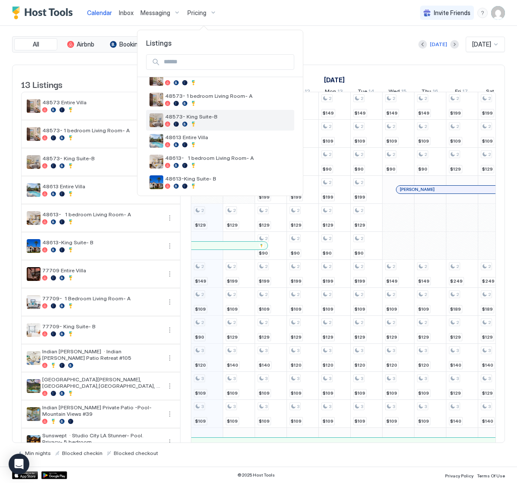
scroll to position [36, 0]
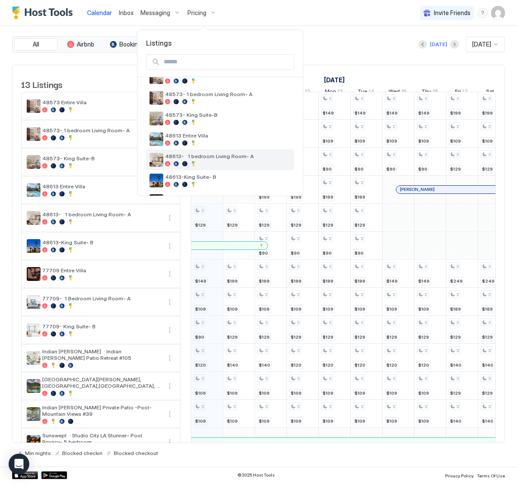
click at [204, 156] on span "48613- 1 bedroom Living Room- A" at bounding box center [228, 156] width 126 height 6
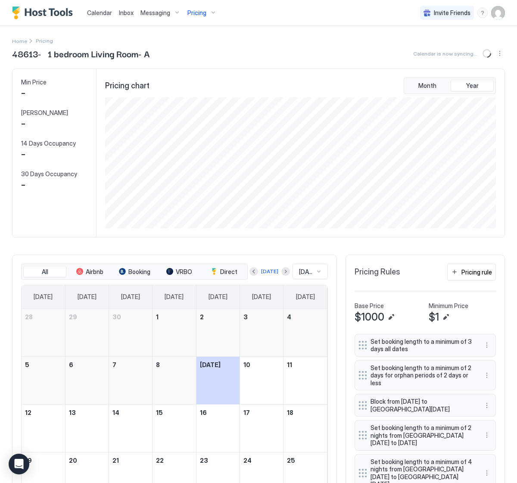
scroll to position [131, 392]
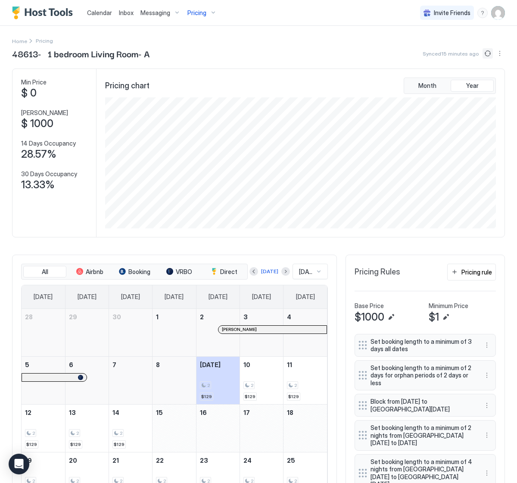
click at [484, 50] on button "Sync prices" at bounding box center [487, 53] width 10 height 10
click at [281, 272] on button "Next month" at bounding box center [285, 271] width 9 height 9
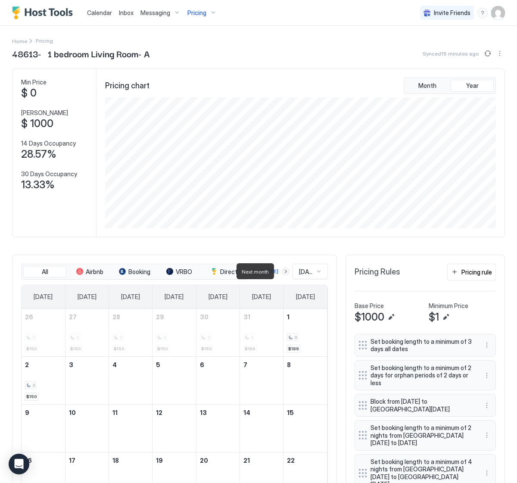
click at [281, 272] on button "Next month" at bounding box center [285, 271] width 9 height 9
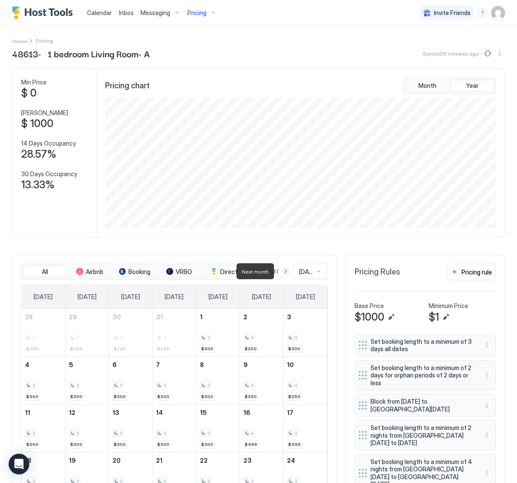
click at [281, 272] on button "Next month" at bounding box center [285, 271] width 9 height 9
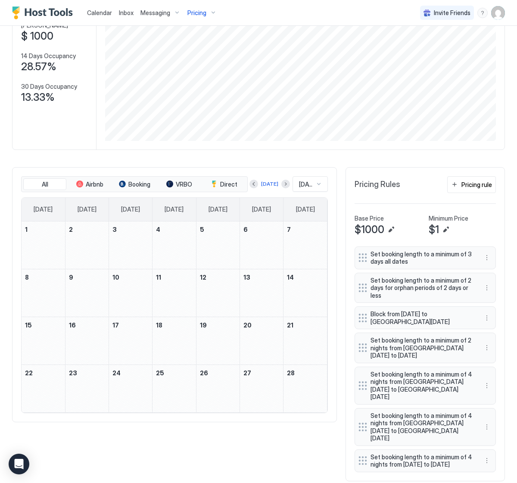
scroll to position [87, 0]
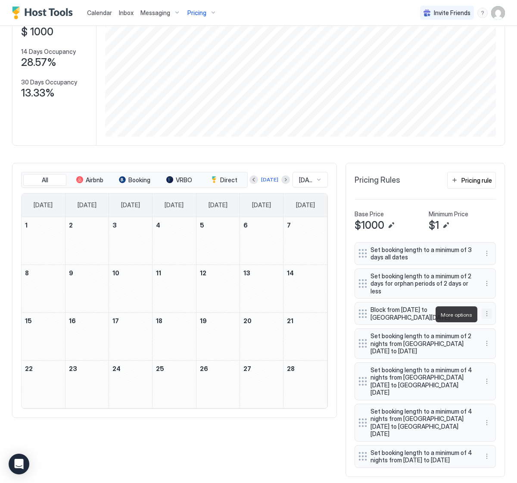
click at [491, 318] on div "Block from Sun, Feb 1st 2026 to Thu, Dec 31st 2026" at bounding box center [424, 313] width 141 height 23
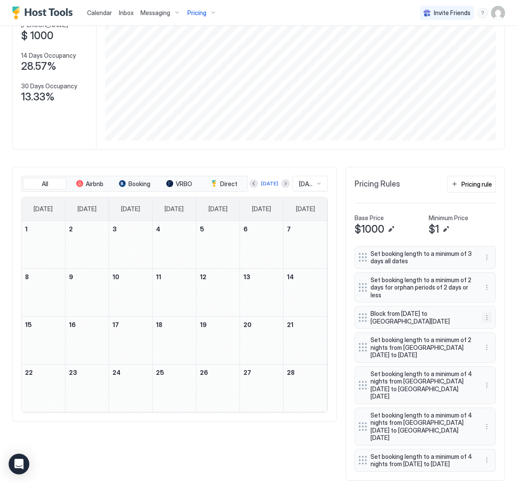
click at [487, 317] on button "More options" at bounding box center [486, 317] width 10 height 10
click at [491, 326] on div "Edit" at bounding box center [494, 328] width 19 height 6
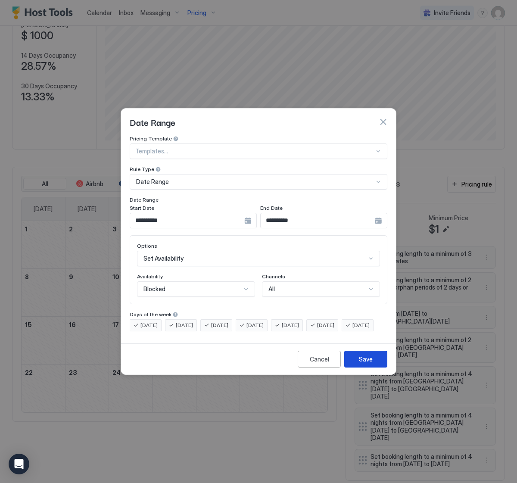
click at [360, 363] on div "Save" at bounding box center [366, 358] width 14 height 9
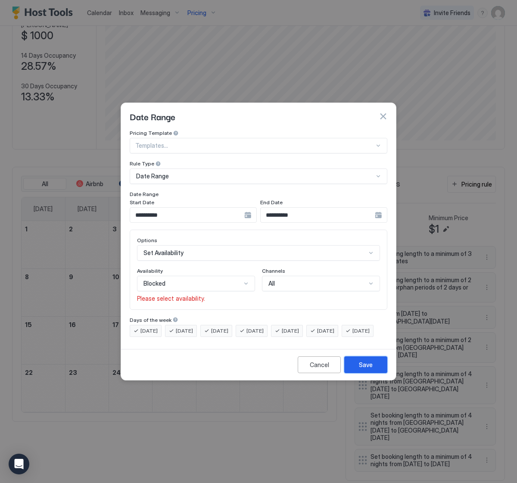
click at [361, 369] on div "Save" at bounding box center [366, 364] width 14 height 9
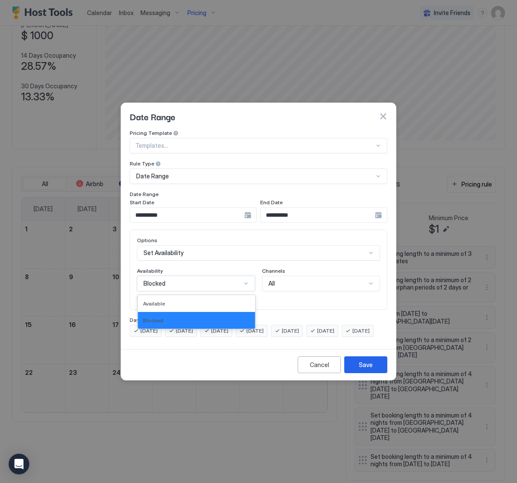
click at [178, 280] on div "Blocked" at bounding box center [192, 284] width 98 height 8
click at [188, 312] on div "Blocked" at bounding box center [196, 320] width 117 height 17
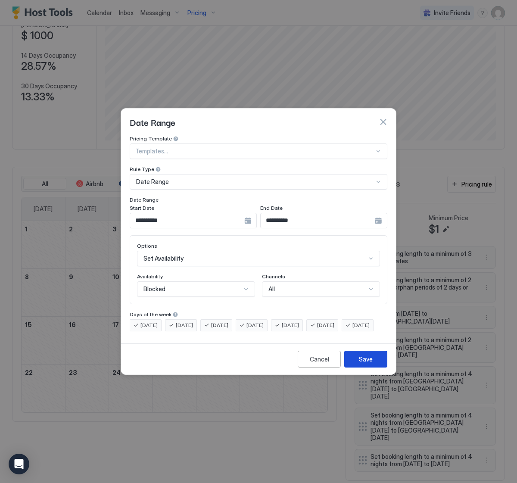
click at [381, 363] on button "Save" at bounding box center [365, 359] width 43 height 17
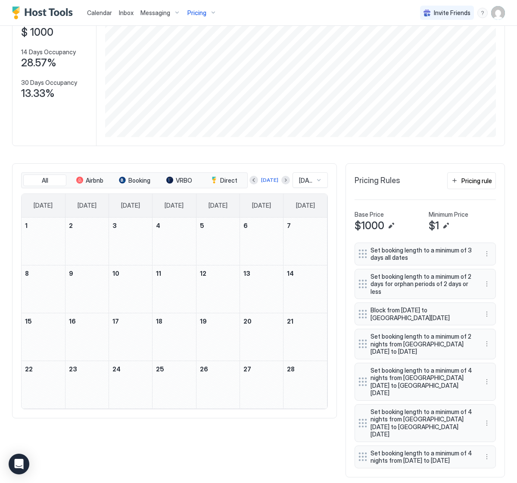
scroll to position [79, 0]
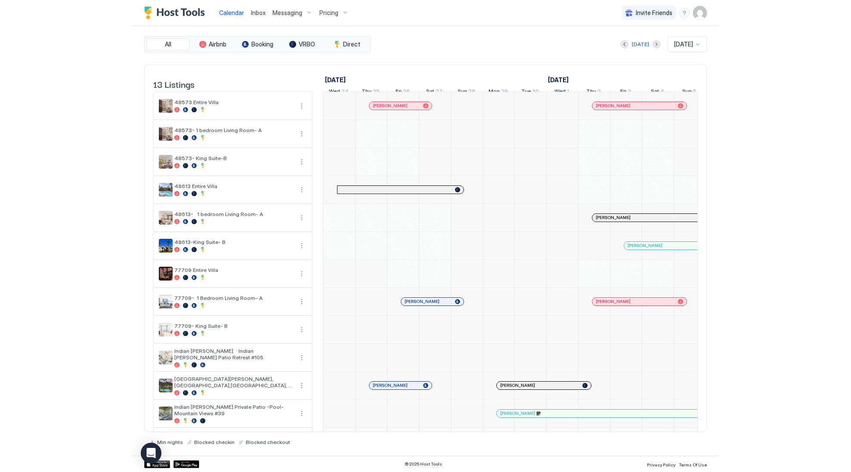
scroll to position [0, 478]
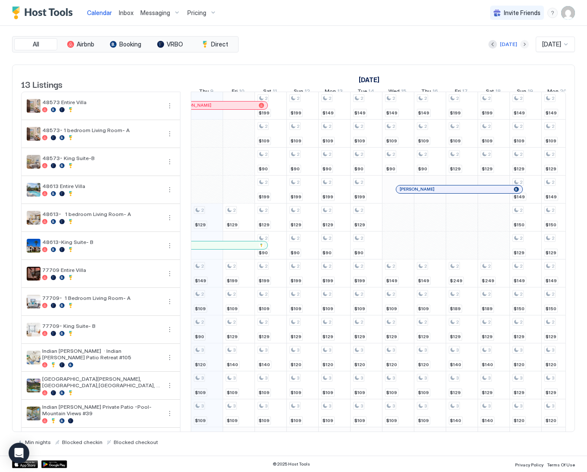
click at [520, 43] on button "Next month" at bounding box center [524, 44] width 9 height 9
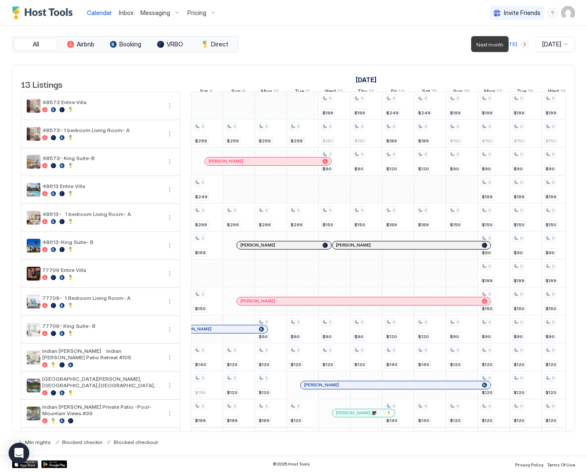
click at [520, 43] on button "Next month" at bounding box center [524, 44] width 9 height 9
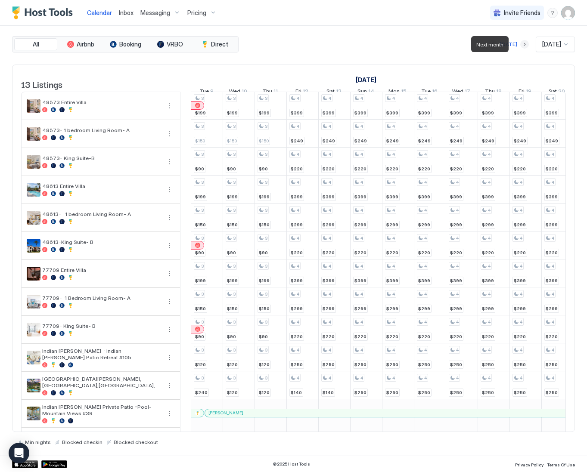
click at [520, 43] on button "Next month" at bounding box center [524, 44] width 9 height 9
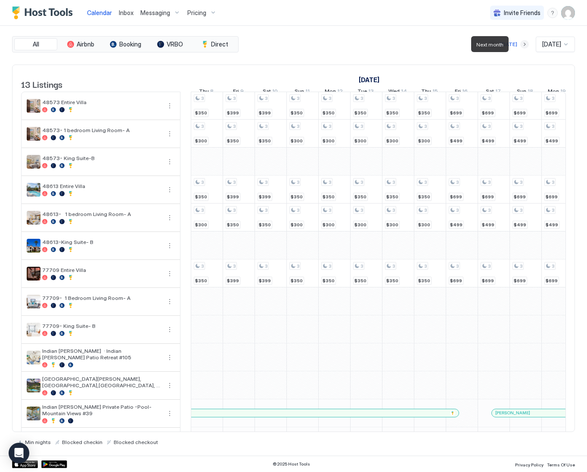
click at [520, 47] on button "Next month" at bounding box center [524, 44] width 9 height 9
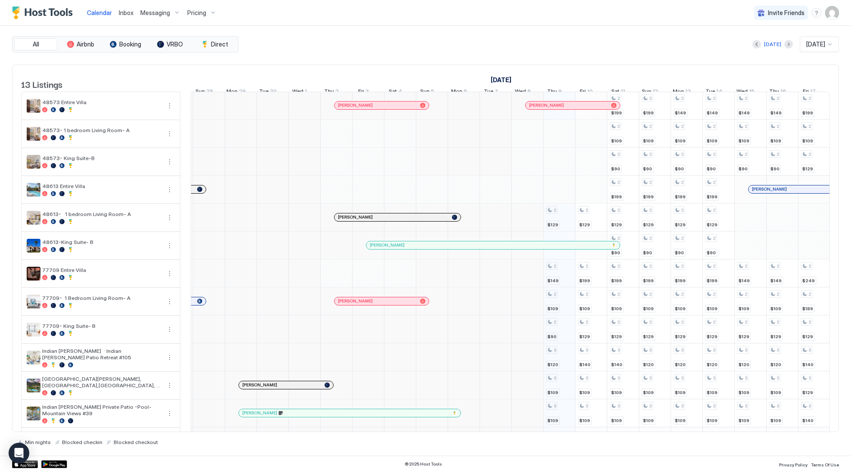
scroll to position [0, 724]
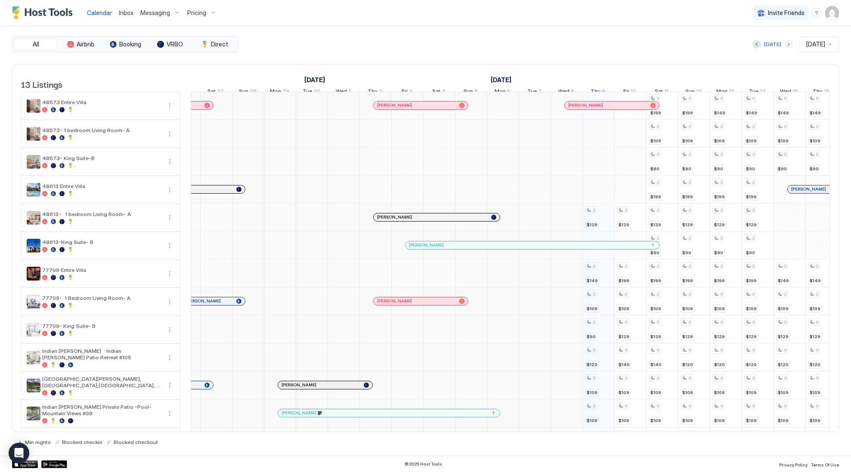
click at [785, 41] on button "Next month" at bounding box center [789, 44] width 9 height 9
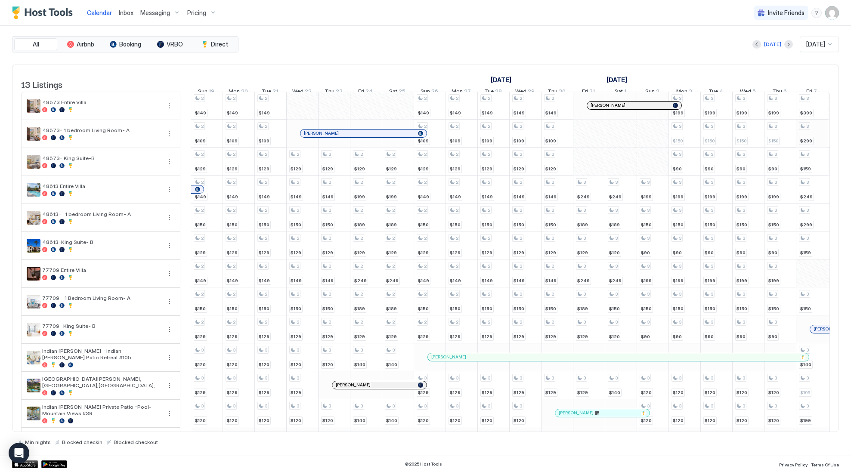
scroll to position [31, 0]
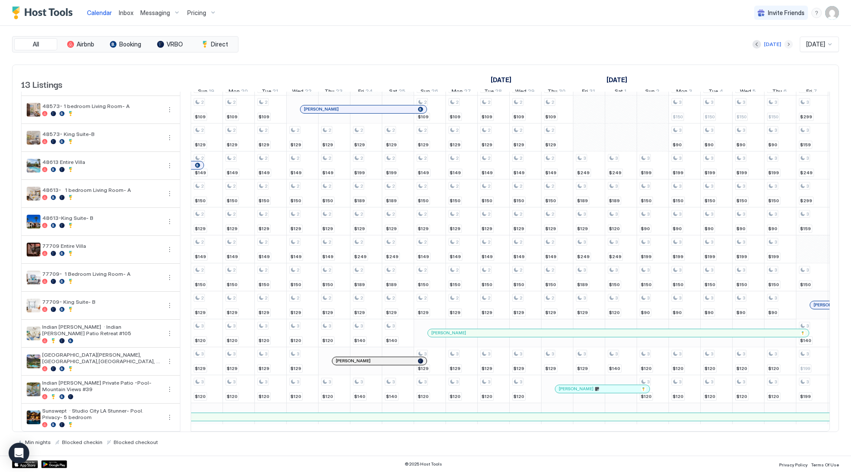
click at [785, 43] on button "Next month" at bounding box center [789, 44] width 9 height 9
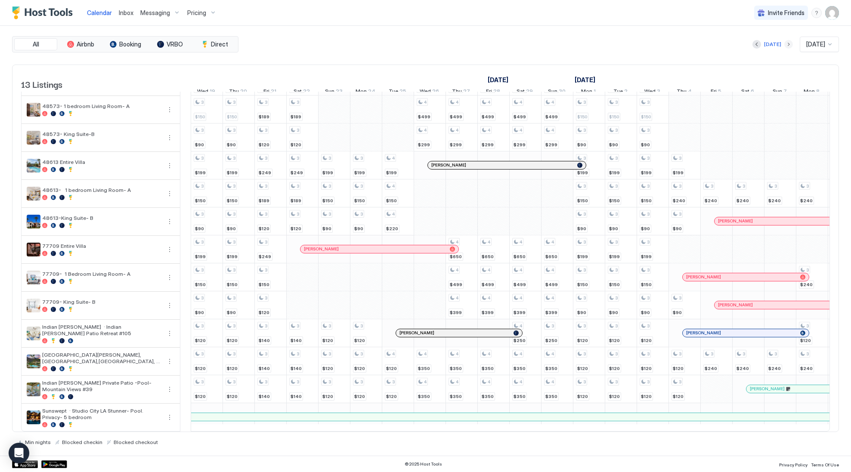
click at [785, 46] on button "Next month" at bounding box center [789, 44] width 9 height 9
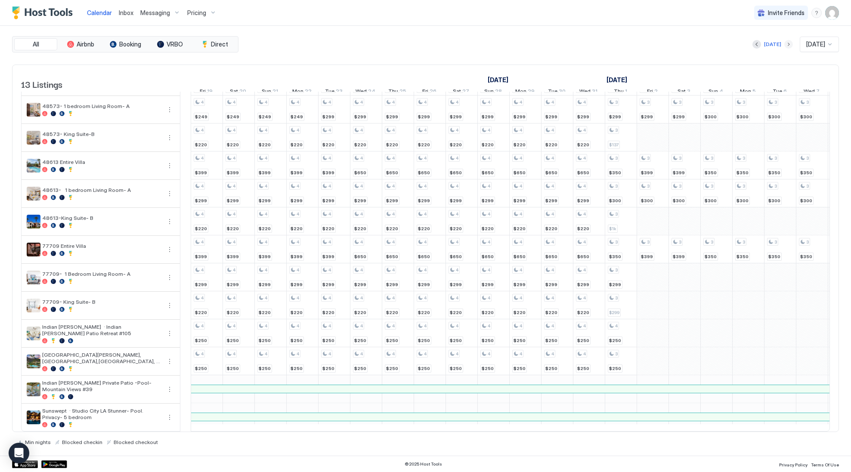
click at [785, 46] on button "Next month" at bounding box center [789, 44] width 9 height 9
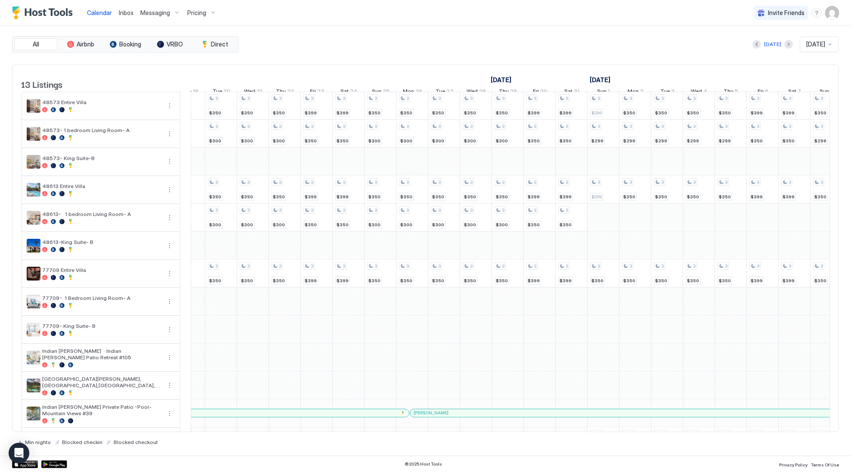
scroll to position [0, 496]
click at [399, 1] on div "Calendar Inbox Messaging Pricing Invite Friends SD" at bounding box center [425, 13] width 851 height 26
